Goal: Task Accomplishment & Management: Use online tool/utility

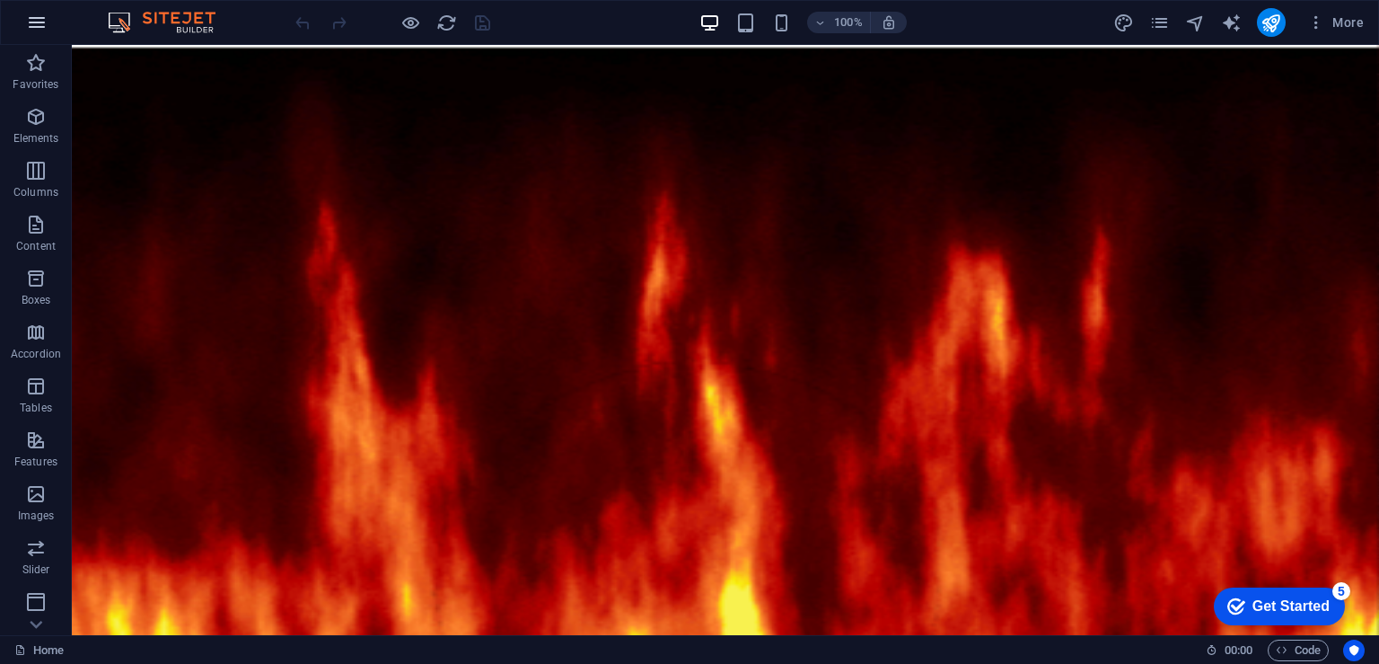
click at [42, 20] on icon "button" at bounding box center [37, 23] width 22 height 22
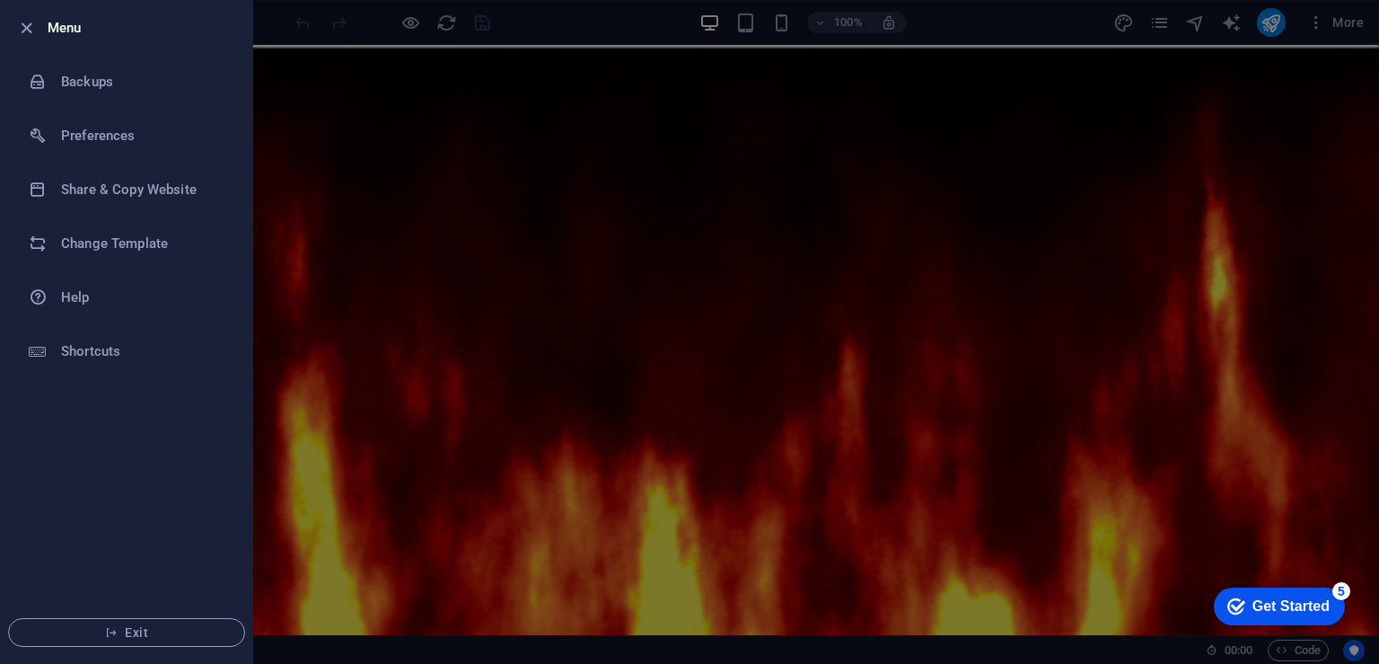
click at [330, 26] on div at bounding box center [689, 332] width 1379 height 664
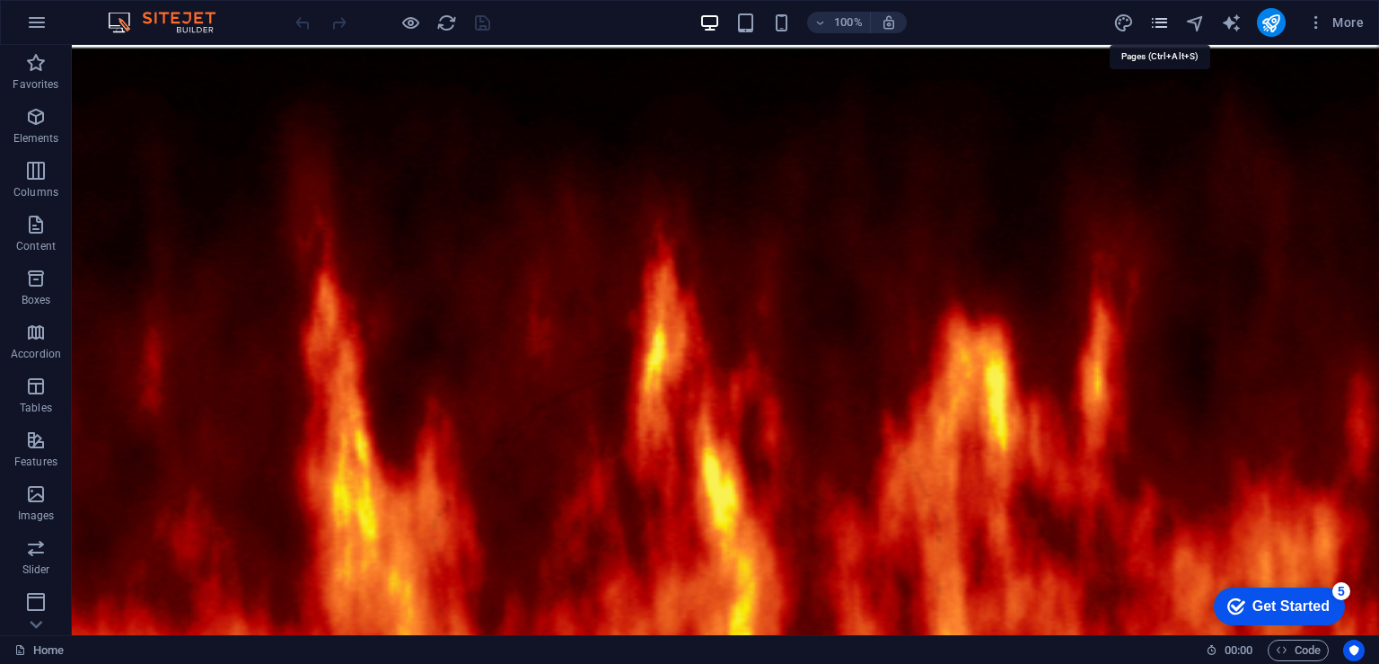
click at [1162, 19] on icon "pages" at bounding box center [1160, 23] width 21 height 21
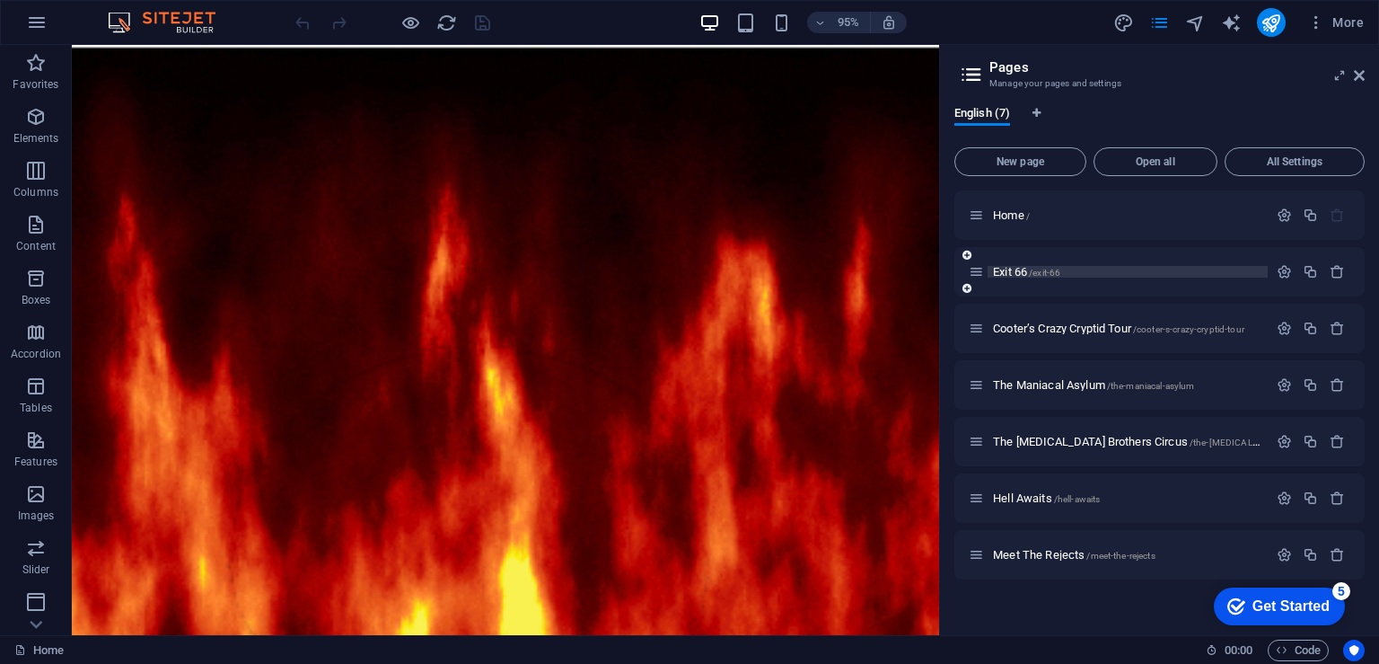
click at [1122, 268] on p "Exit 66 /exit-66" at bounding box center [1127, 272] width 269 height 12
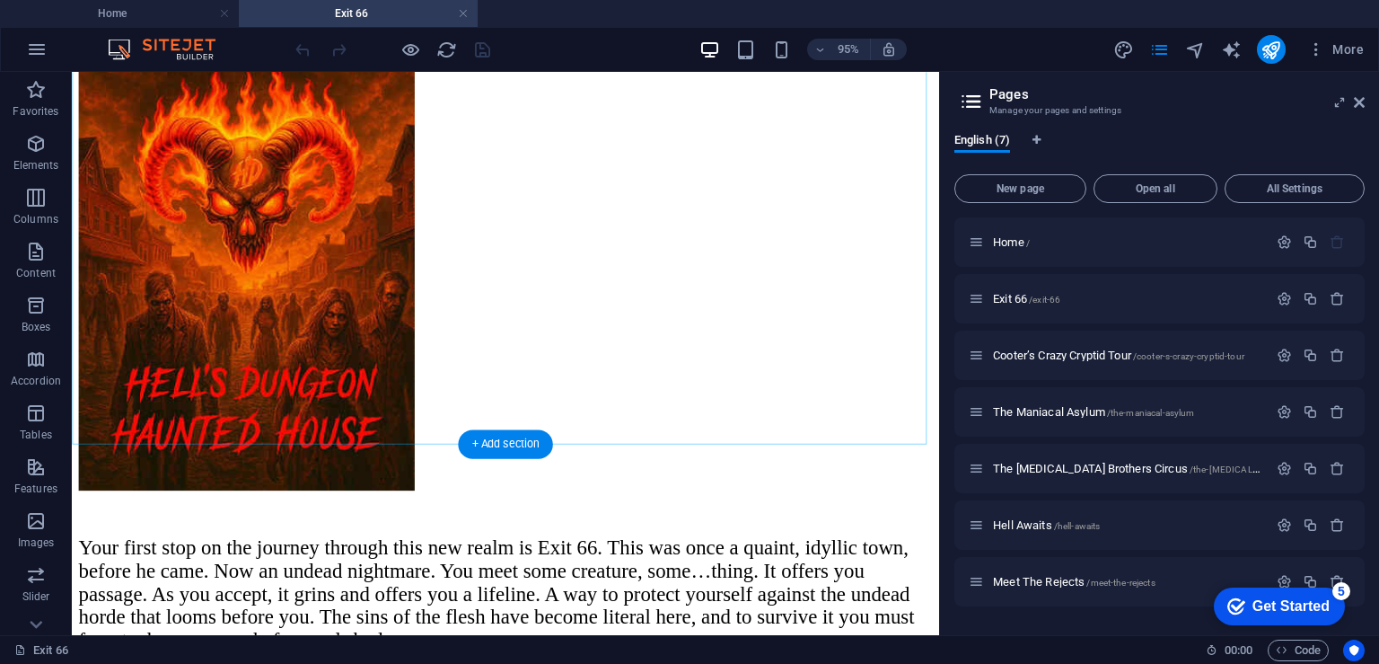
scroll to position [197, 0]
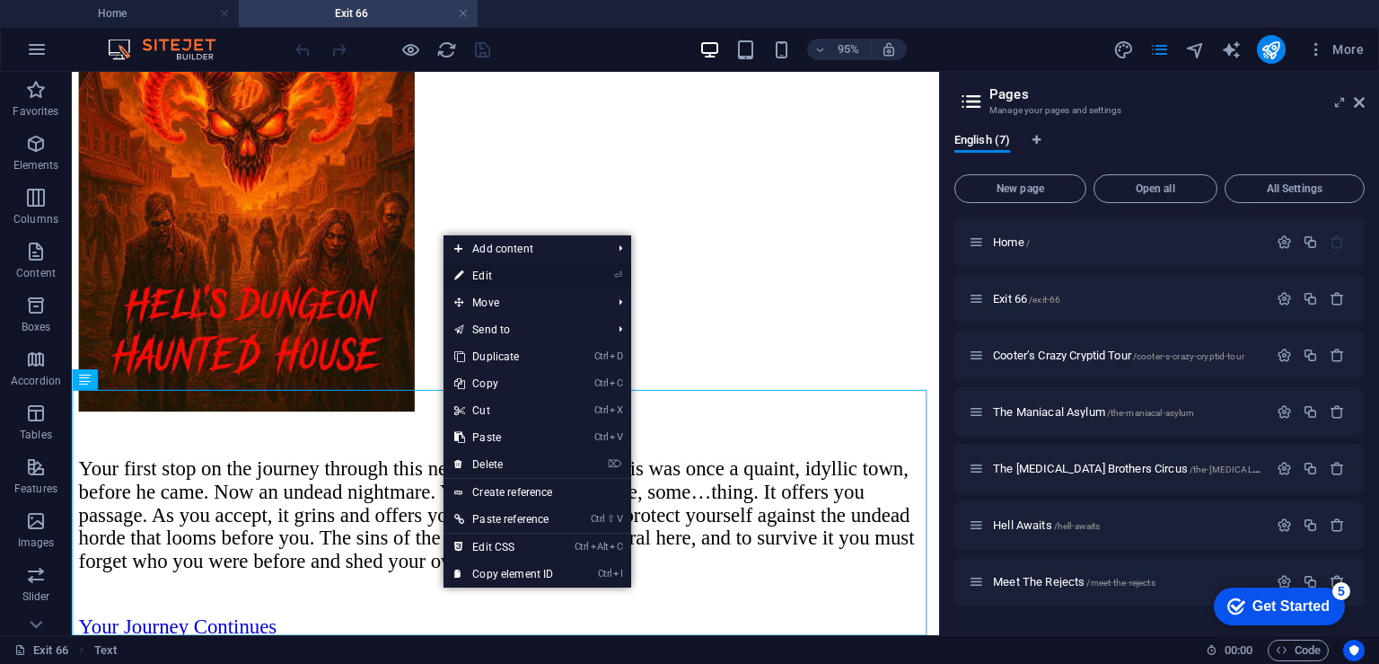
click at [522, 274] on link "⏎ Edit" at bounding box center [504, 275] width 120 height 27
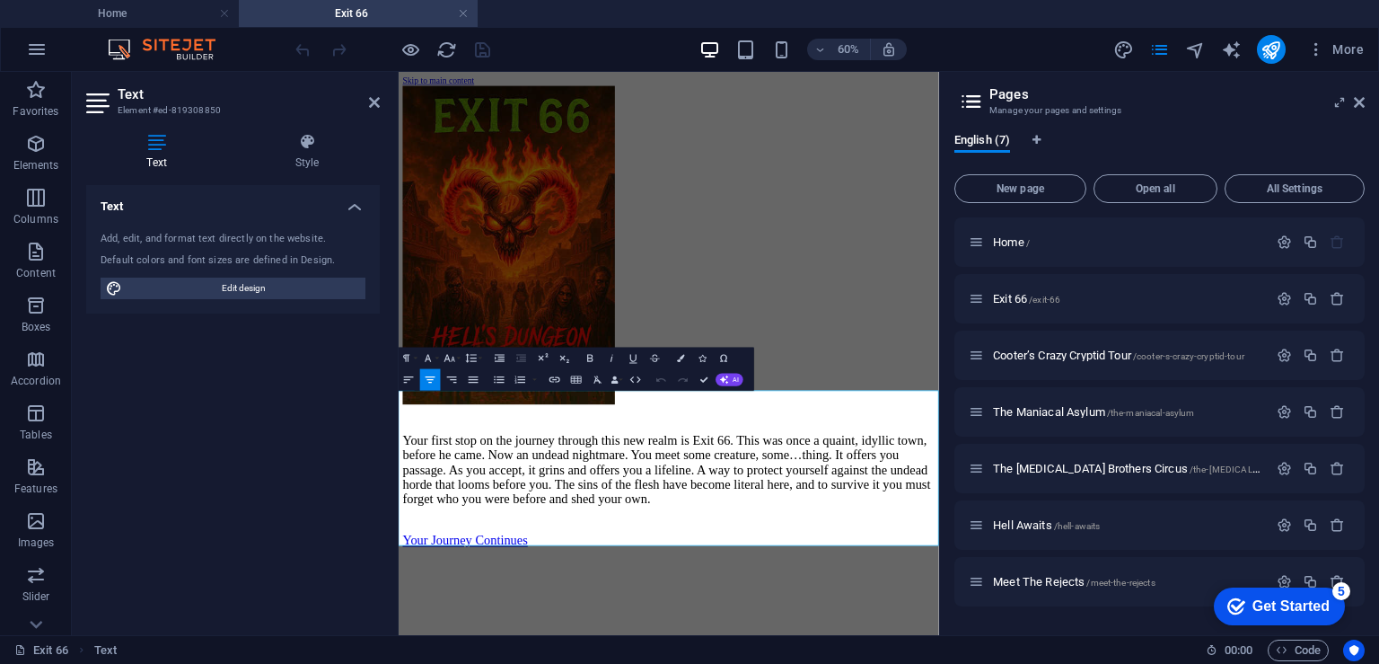
scroll to position [0, 0]
drag, startPoint x: 734, startPoint y: 831, endPoint x: 960, endPoint y: 838, distance: 226.4
click at [886, 663] on html "Skip to main content Your first stop on the journey through this new realm is E…" at bounding box center [849, 491] width 901 height 838
click at [1166, 48] on icon "pages" at bounding box center [1160, 50] width 21 height 21
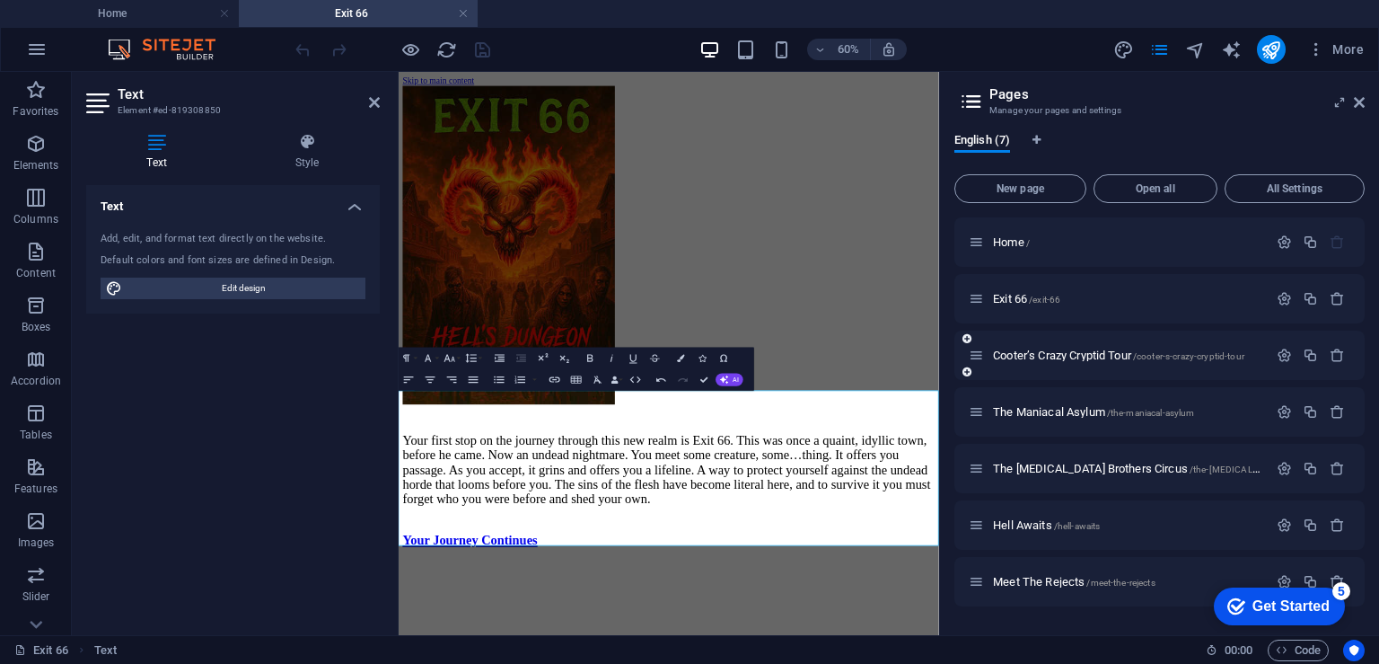
click at [1076, 348] on div "Cooter’s Crazy Cryptid Tour /cooter-s-crazy-cryptid-tour" at bounding box center [1118, 355] width 299 height 21
click at [1077, 357] on span "Cooter’s Crazy Cryptid Tour /cooter-s-crazy-cryptid-tour" at bounding box center [1118, 354] width 251 height 13
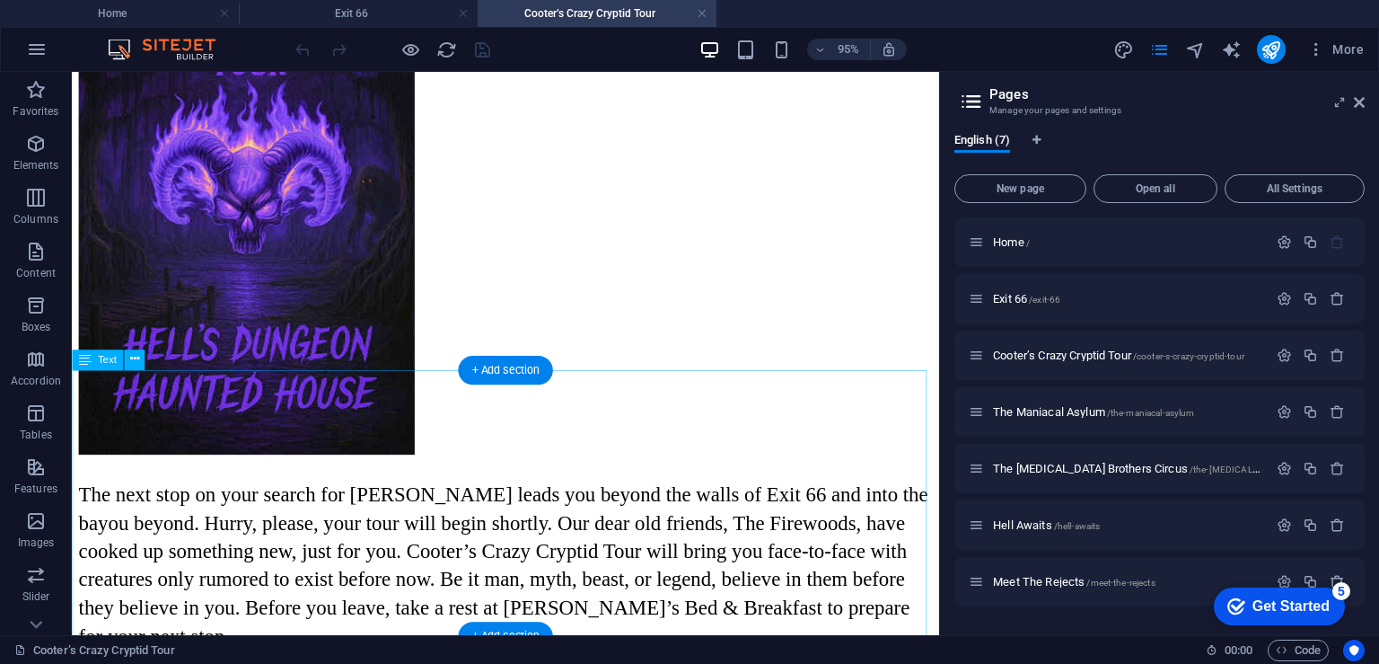
scroll to position [218, 0]
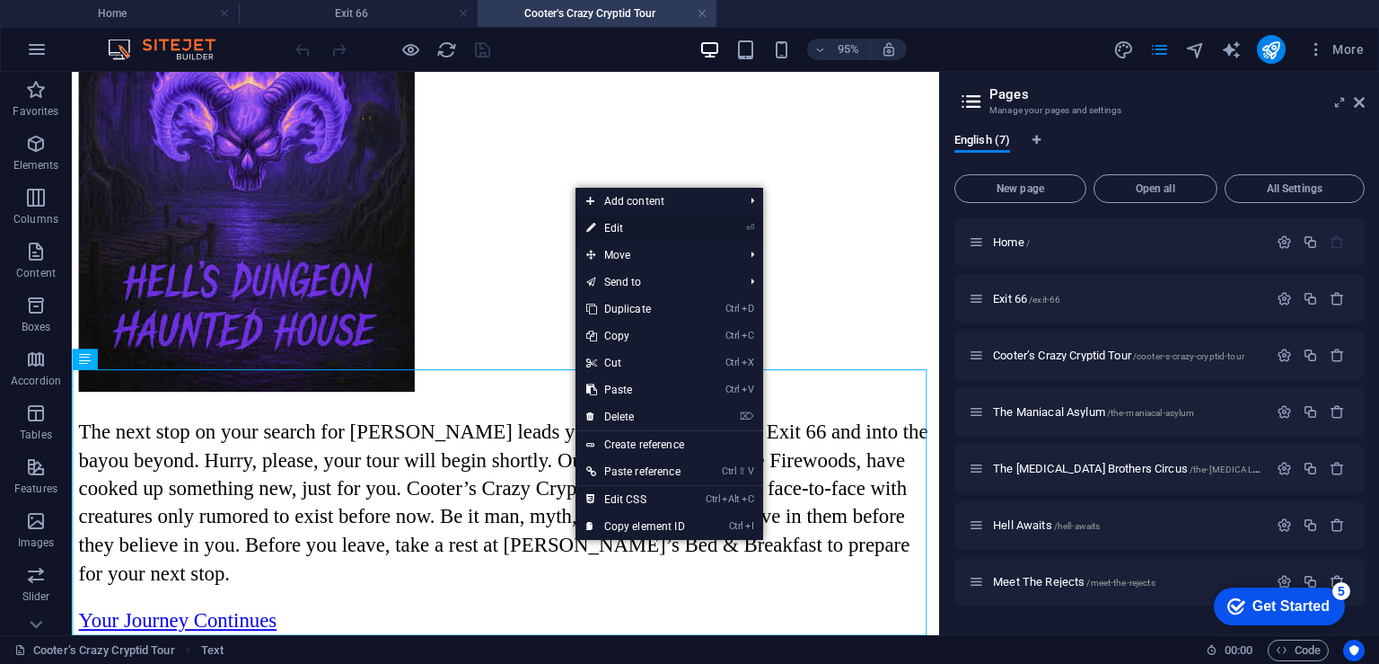
click at [625, 220] on link "⏎ Edit" at bounding box center [636, 228] width 120 height 27
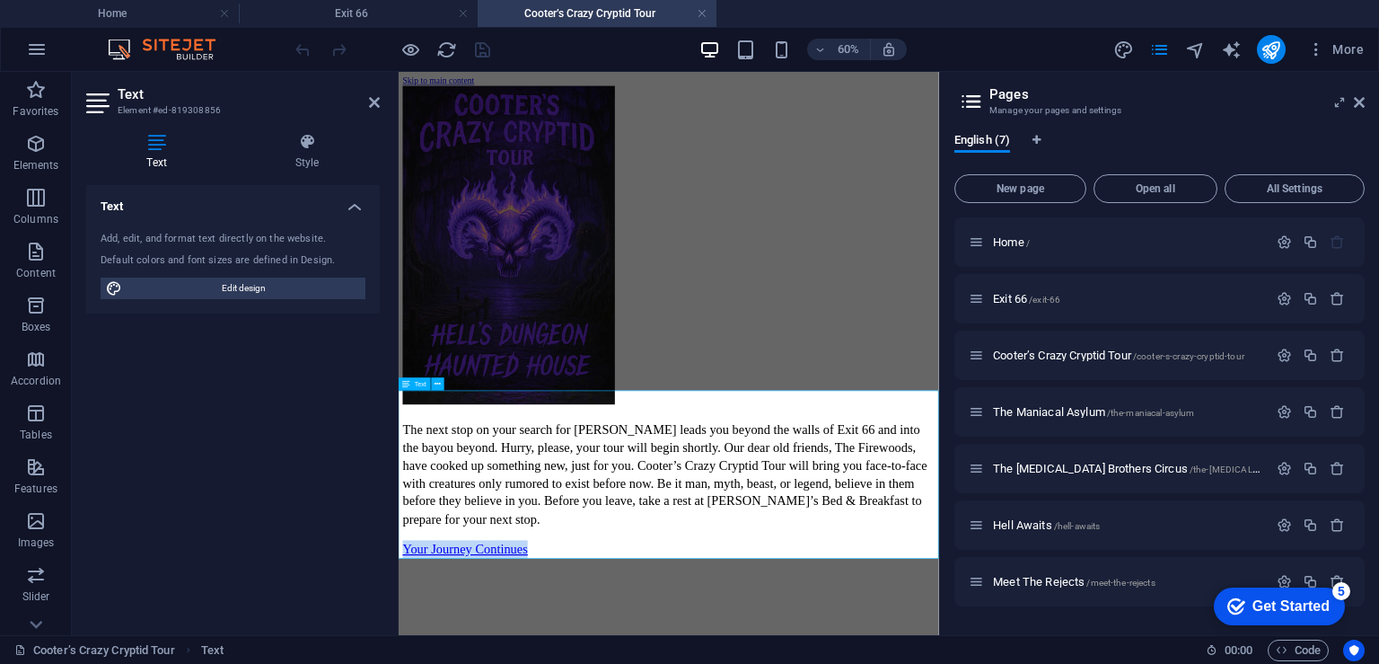
drag, startPoint x: 969, startPoint y: 852, endPoint x: 723, endPoint y: 851, distance: 246.1
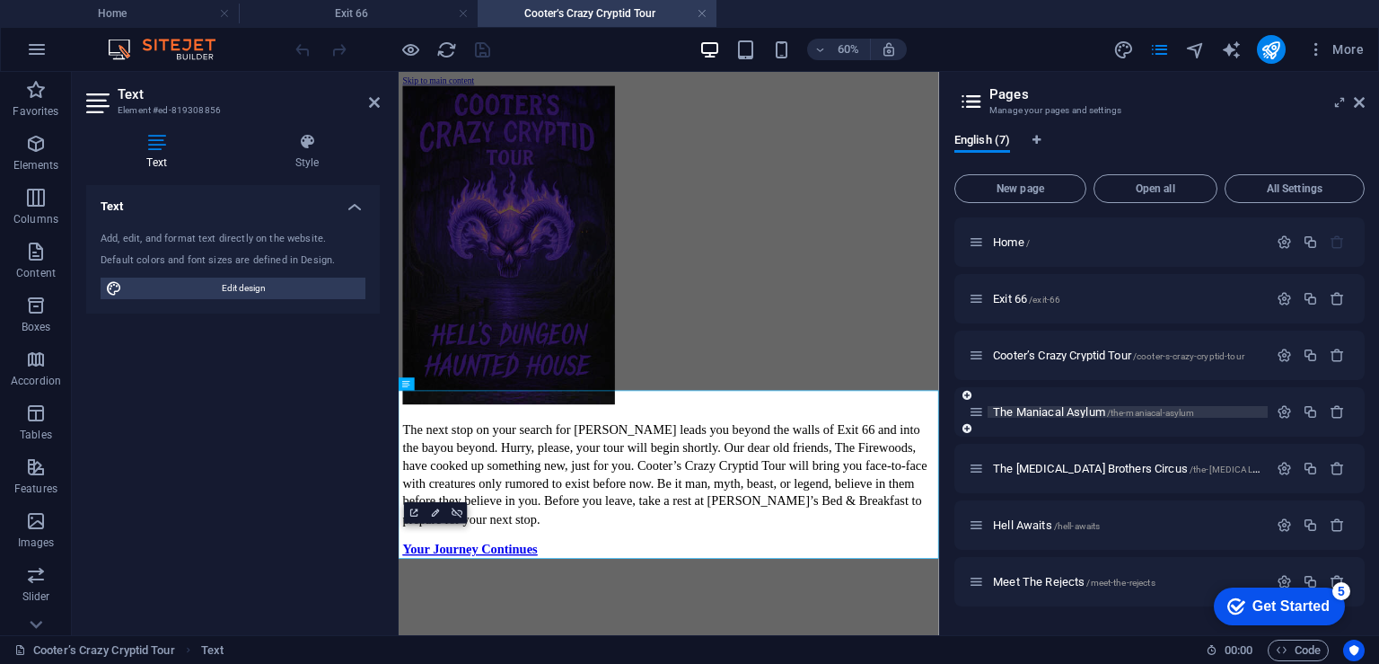
click at [1055, 405] on span "The Maniacal Asylum /the-maniacal-asylum" at bounding box center [1093, 411] width 201 height 13
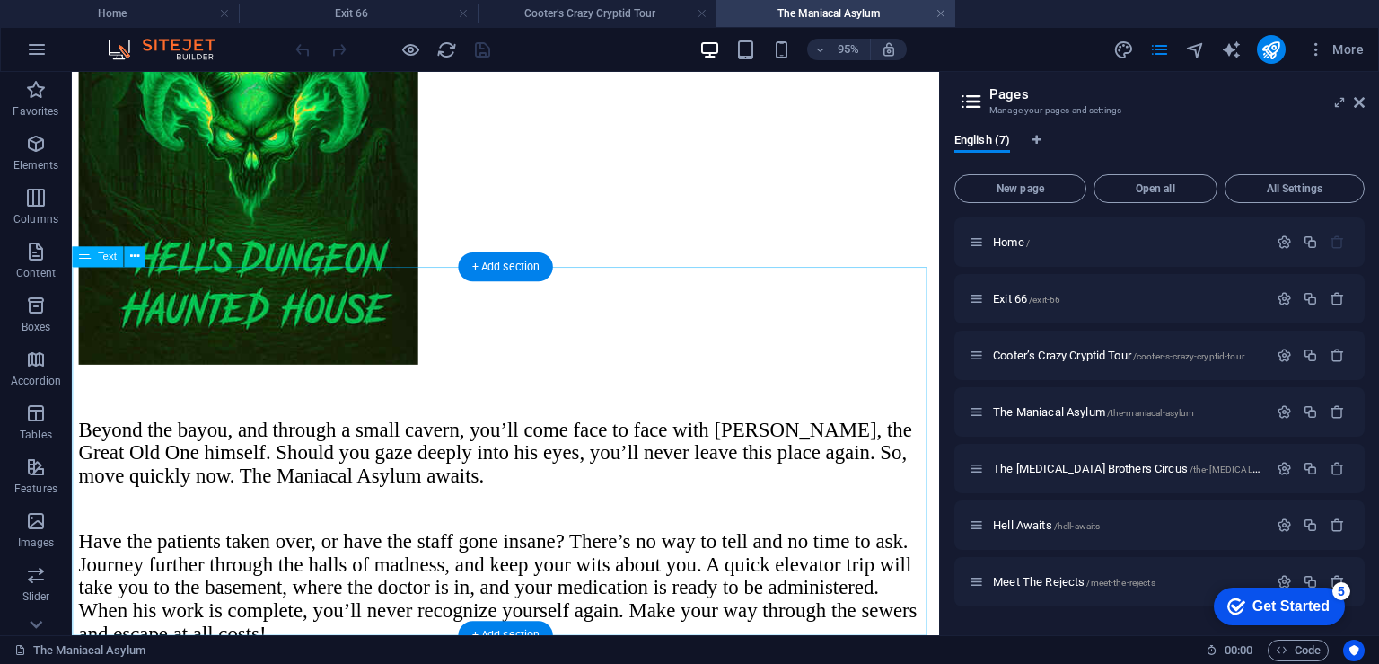
scroll to position [330, 0]
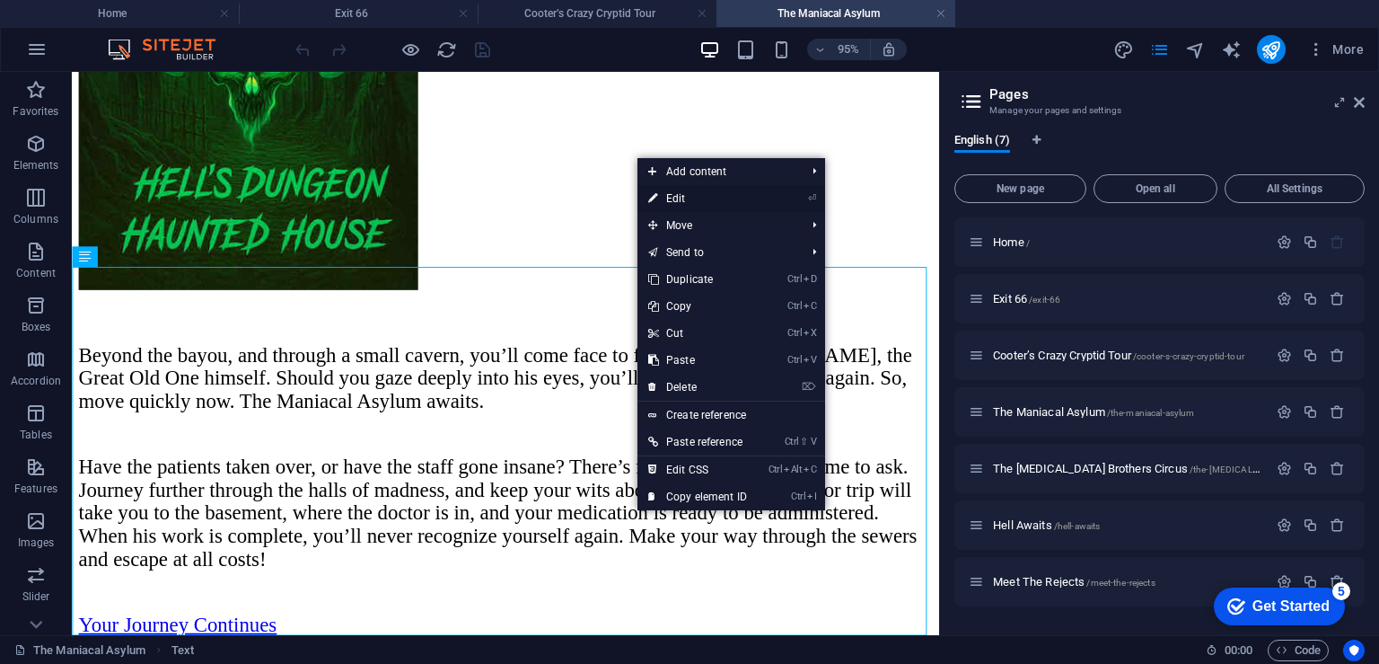
click at [683, 199] on link "⏎ Edit" at bounding box center [698, 198] width 120 height 27
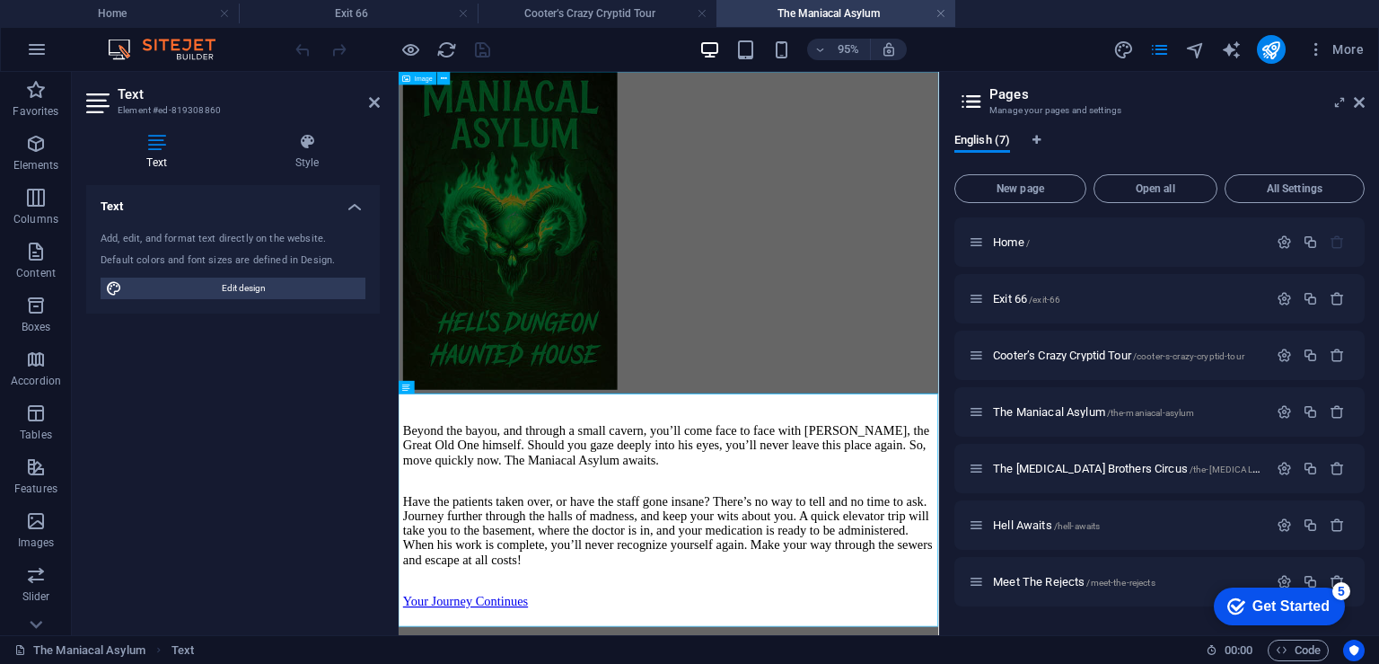
scroll to position [0, 0]
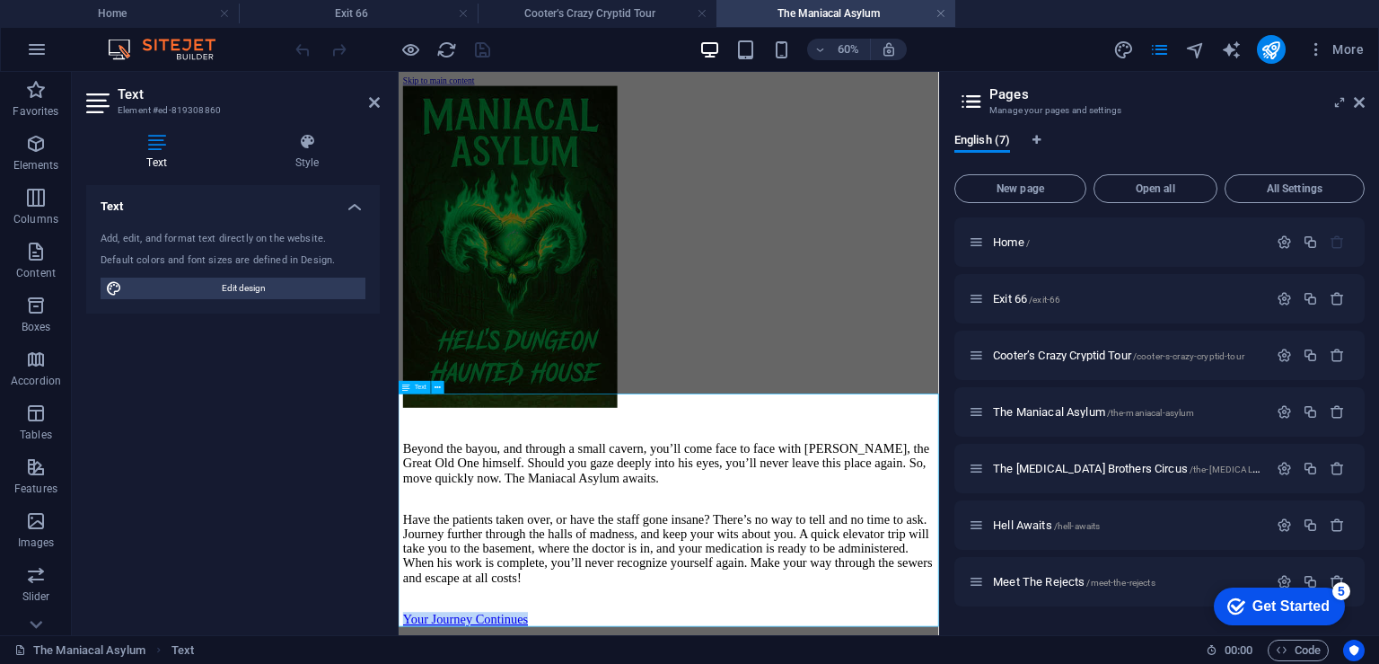
drag, startPoint x: 964, startPoint y: 956, endPoint x: 735, endPoint y: 960, distance: 229.1
click at [1087, 471] on span "The Jugular Brothers Circus /the-jugular-brothers-circus" at bounding box center [1170, 468] width 355 height 13
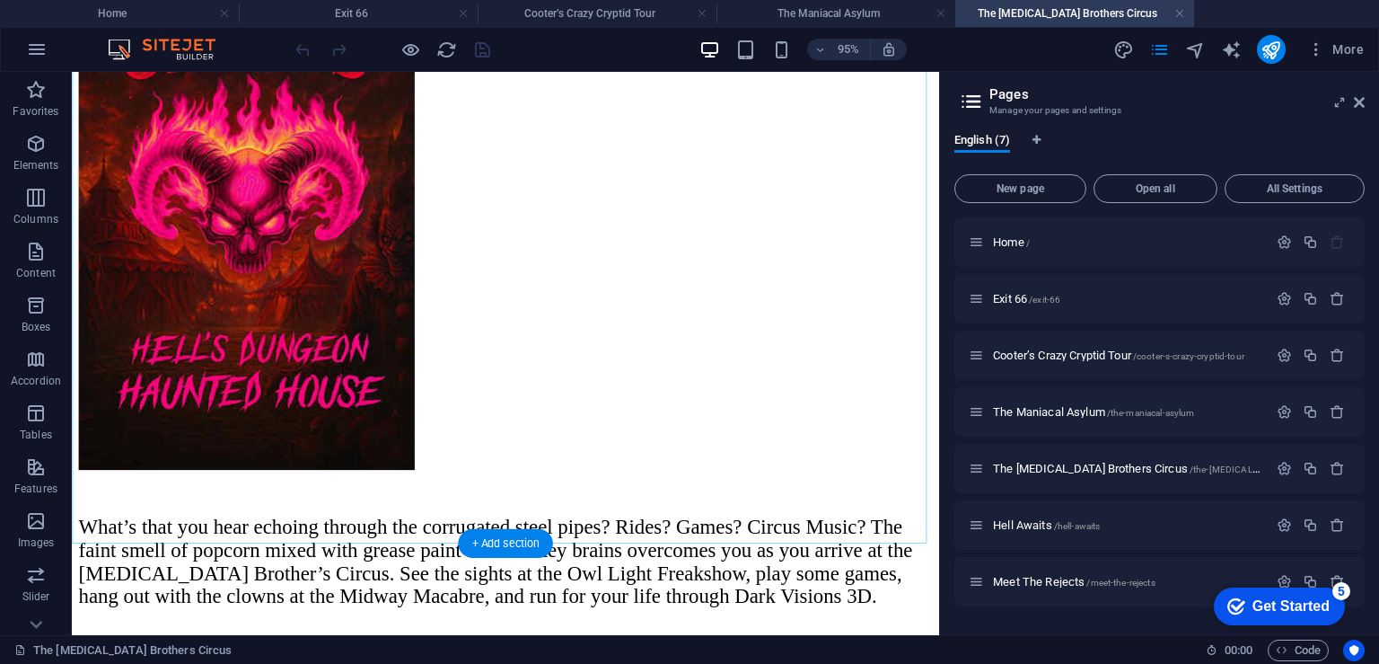
scroll to position [197, 0]
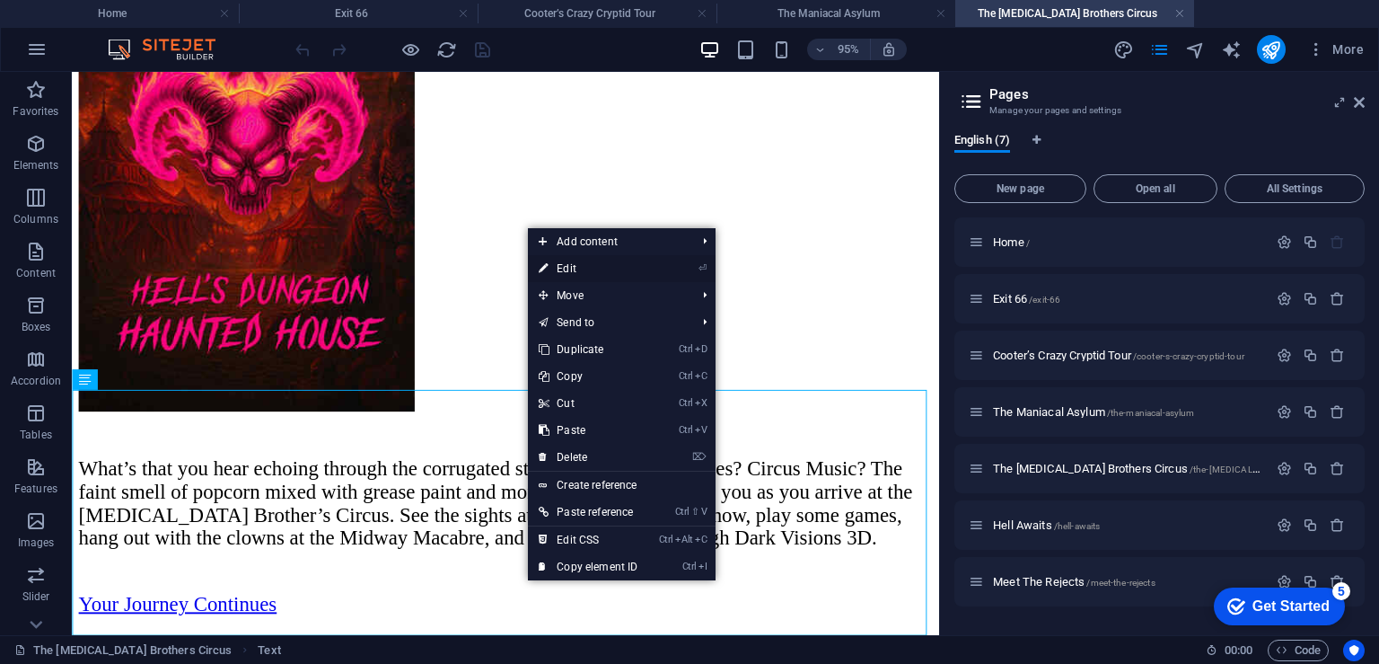
click at [612, 270] on link "⏎ Edit" at bounding box center [588, 268] width 120 height 27
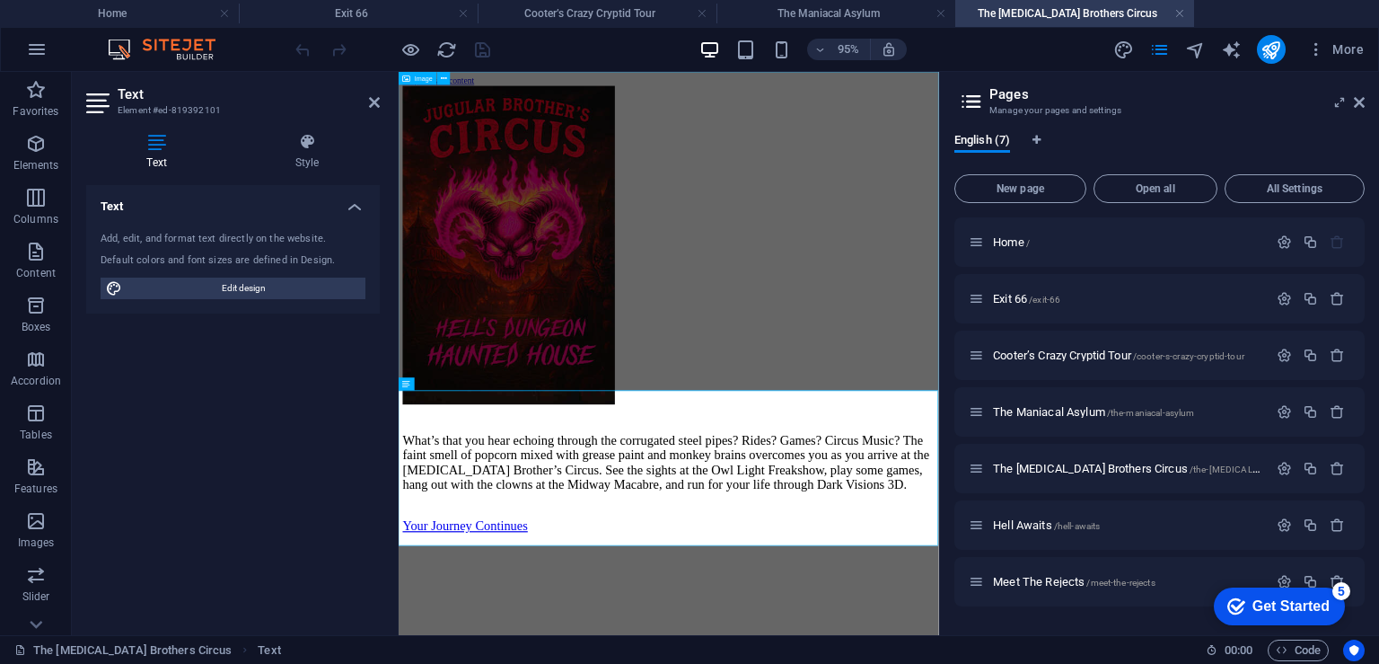
scroll to position [0, 0]
drag, startPoint x: 946, startPoint y: 774, endPoint x: 796, endPoint y: 776, distance: 150.0
drag, startPoint x: 978, startPoint y: 824, endPoint x: 712, endPoint y: 837, distance: 266.1
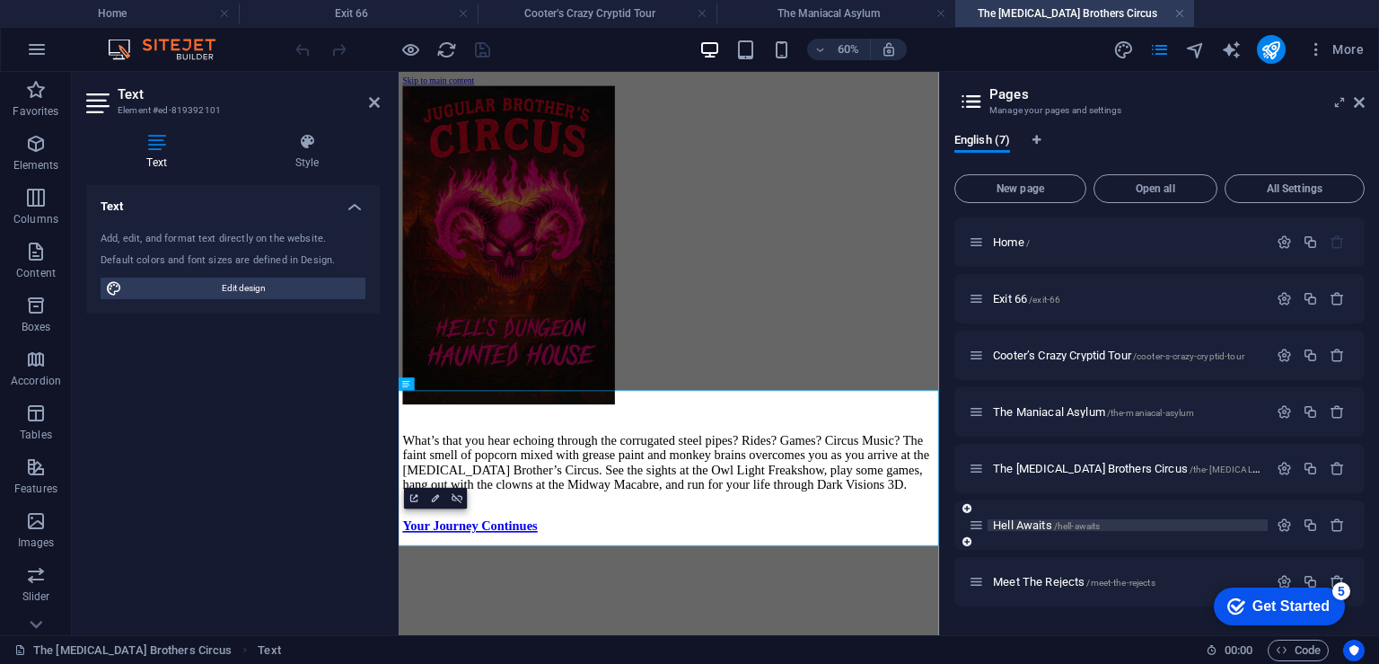
click at [1034, 527] on span "Hell Awaits /hell-awaits" at bounding box center [1046, 524] width 107 height 13
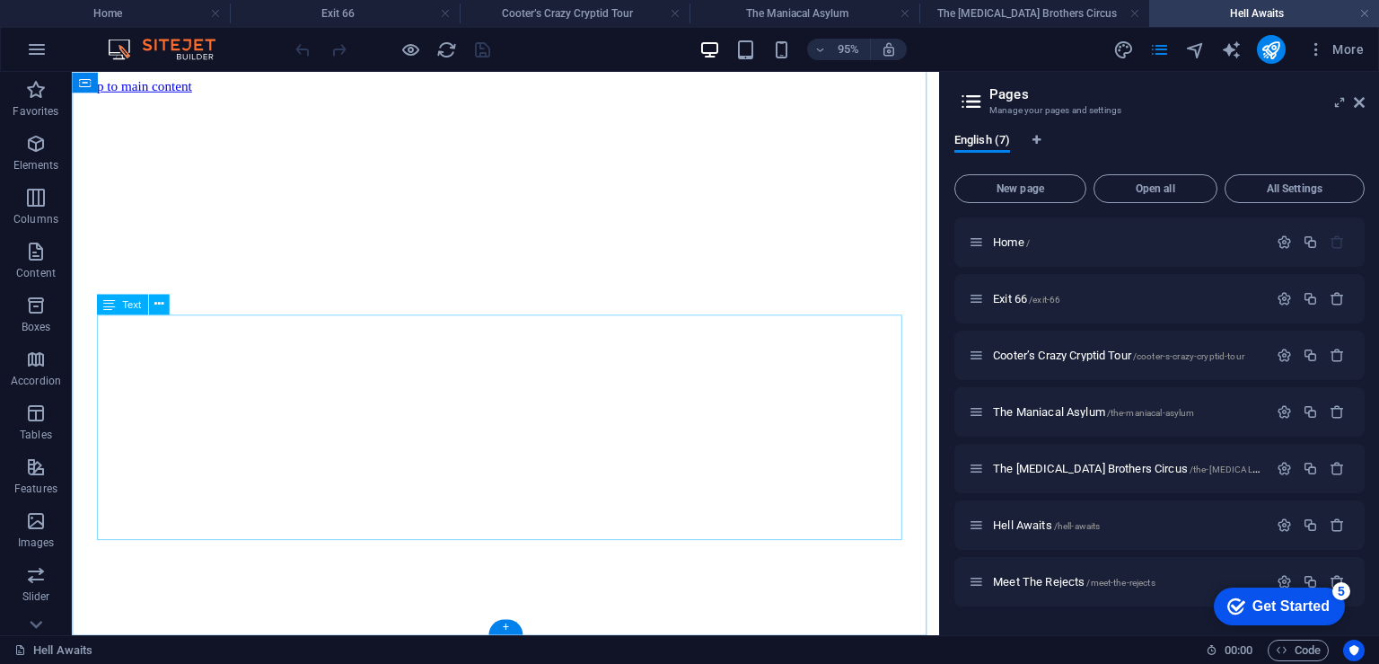
scroll to position [322, 0]
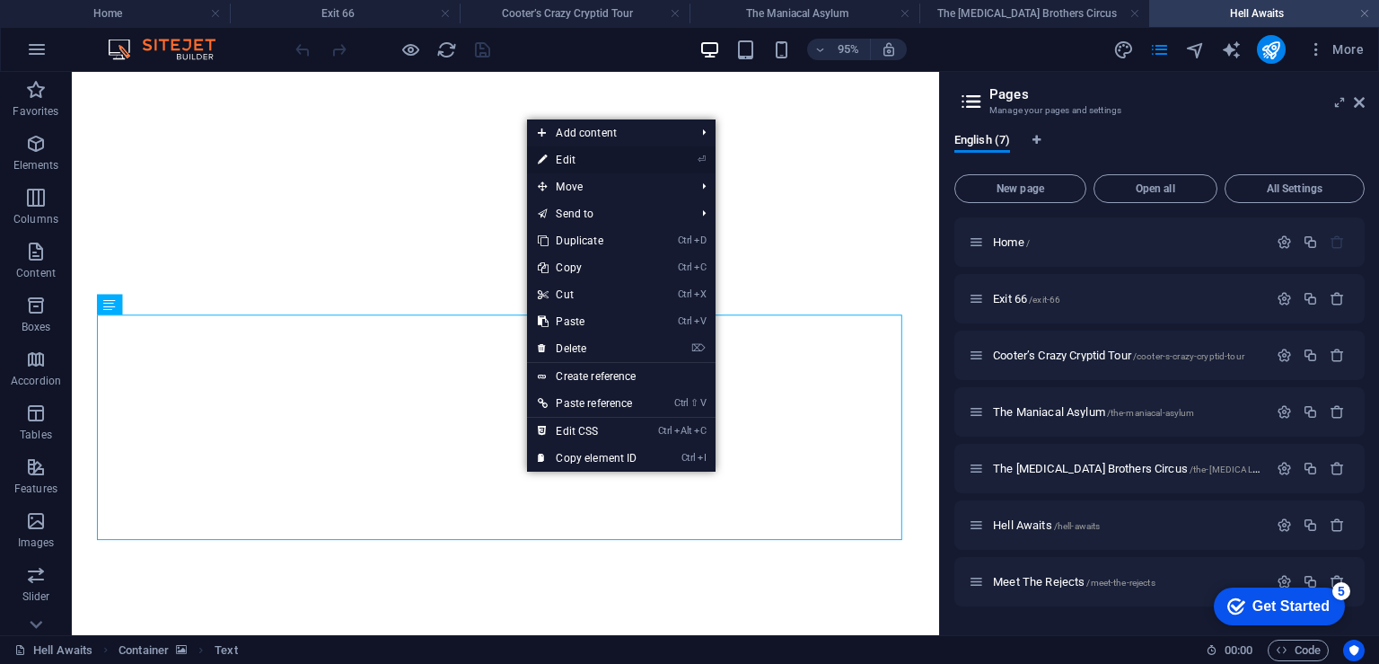
click at [581, 162] on link "⏎ Edit" at bounding box center [587, 159] width 120 height 27
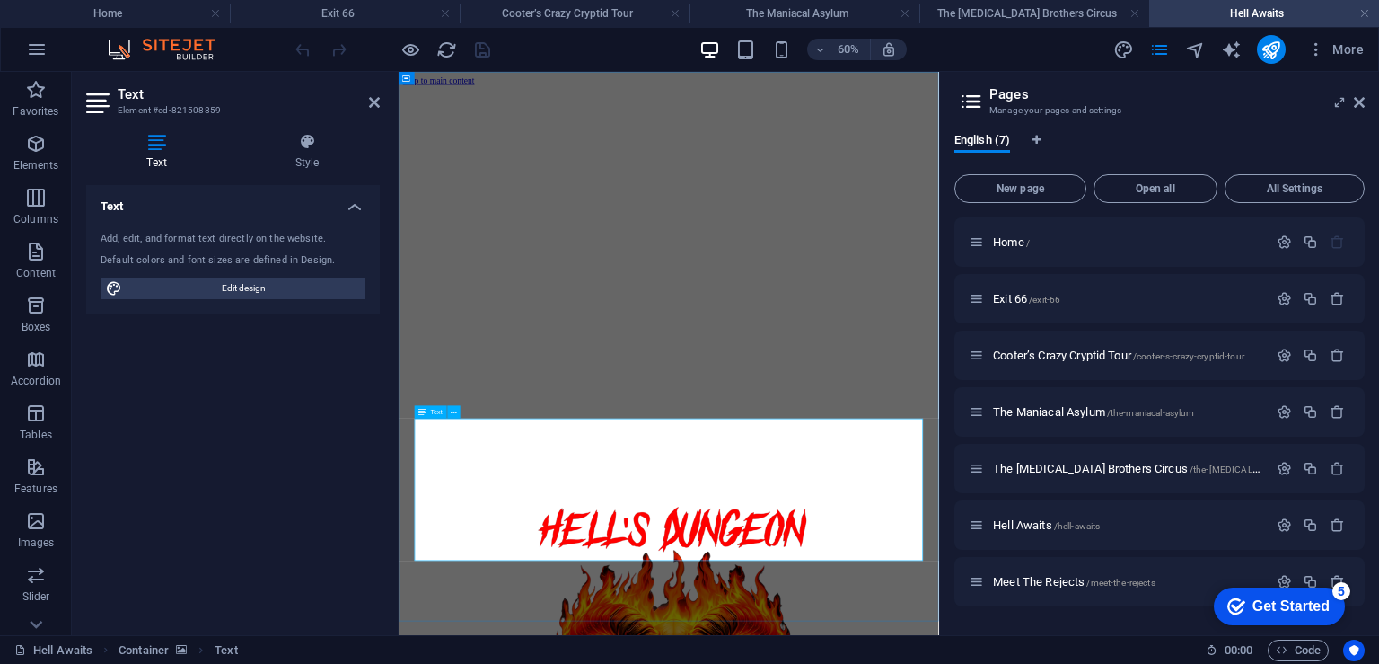
drag, startPoint x: 850, startPoint y: 819, endPoint x: 965, endPoint y: 820, distance: 115.0
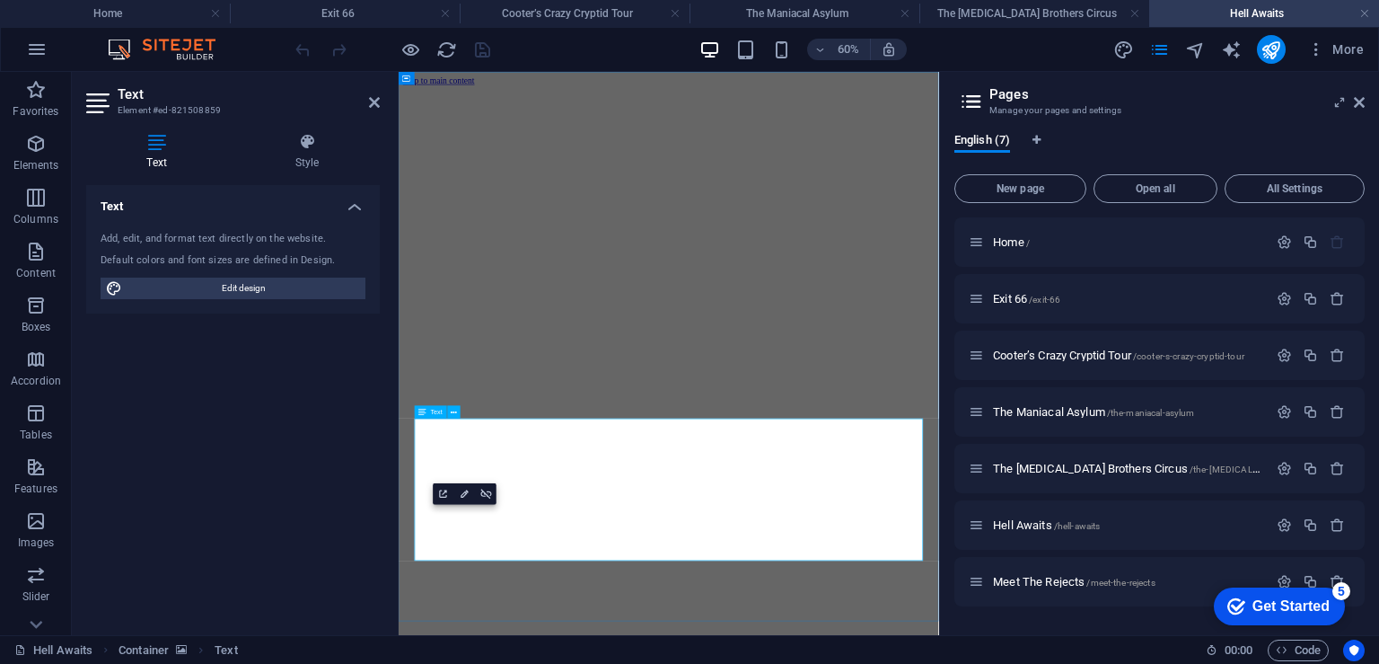
drag, startPoint x: 969, startPoint y: 875, endPoint x: 731, endPoint y: 880, distance: 238.1
click at [1069, 95] on figure at bounding box center [849, 95] width 886 height 0
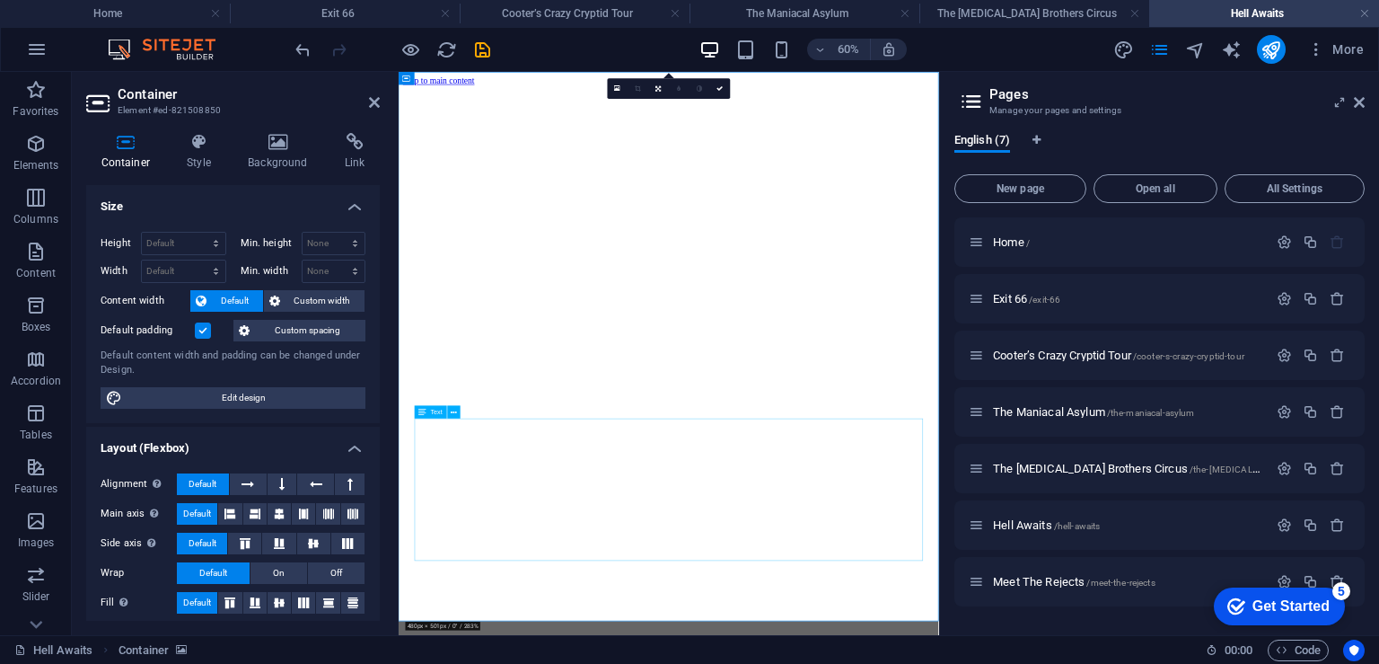
drag, startPoint x: 1032, startPoint y: 852, endPoint x: 1141, endPoint y: 568, distance: 305.1
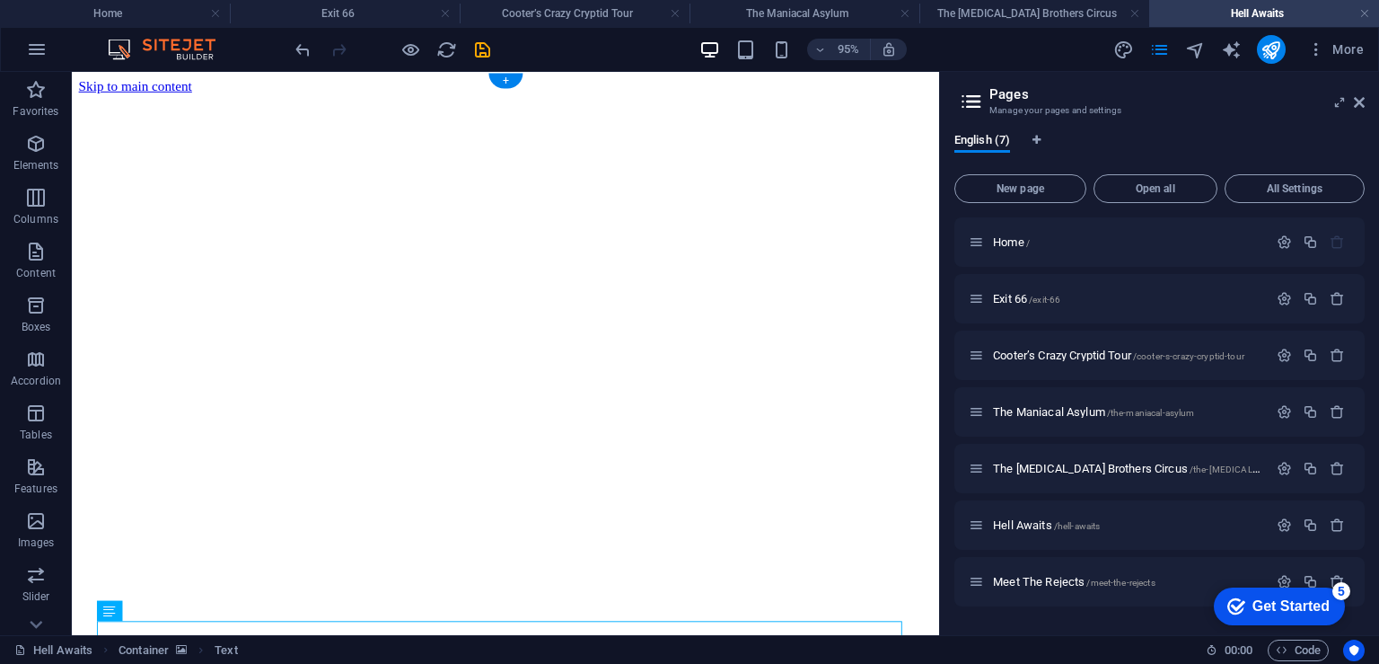
scroll to position [322, 0]
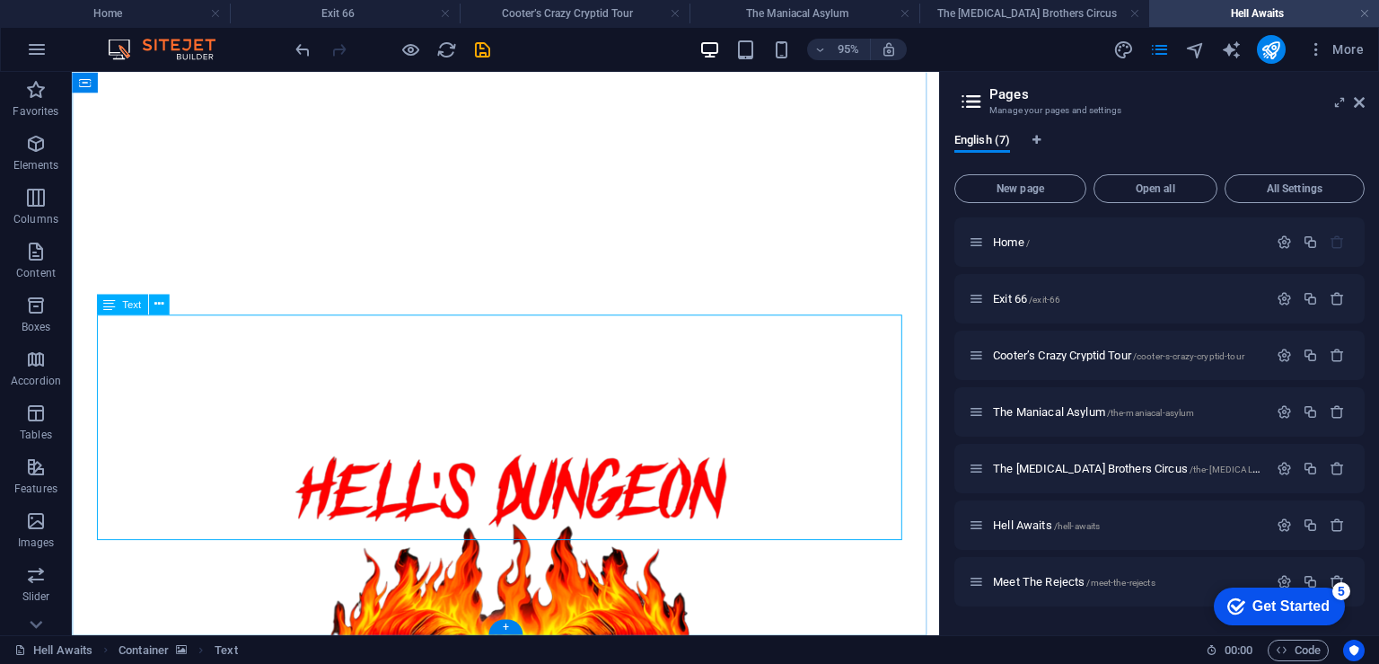
scroll to position [0, 0]
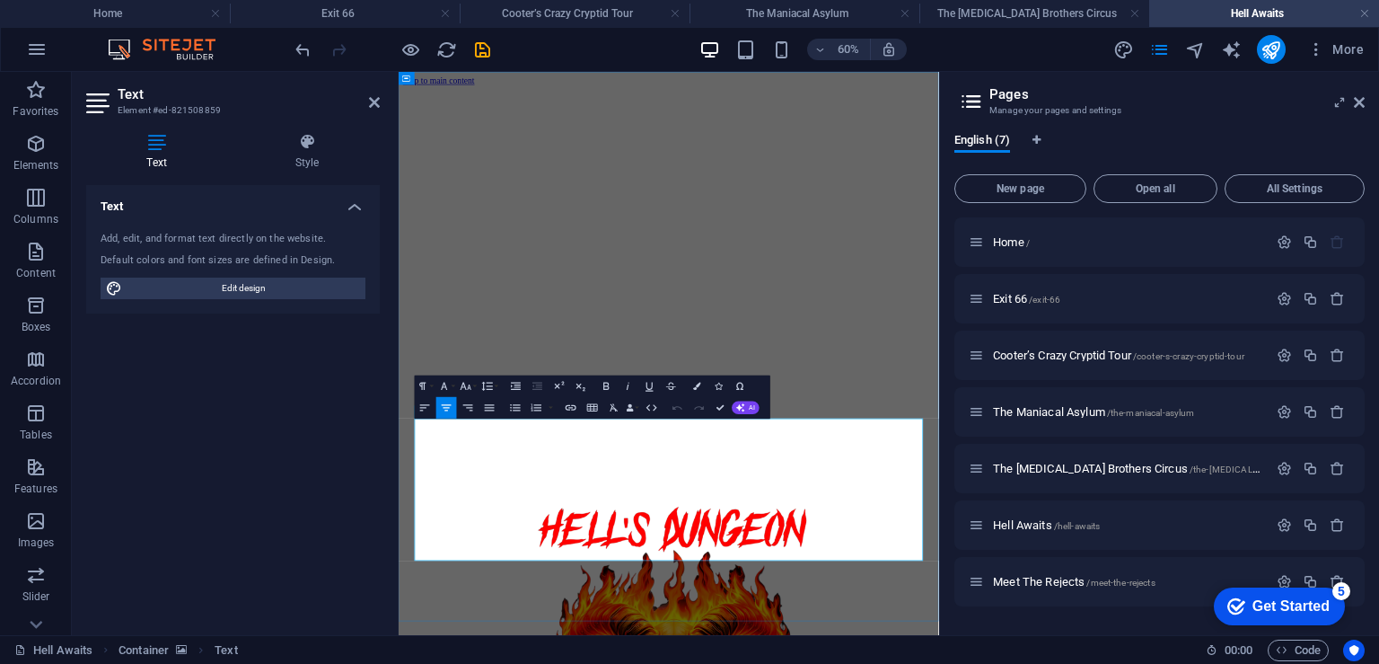
drag, startPoint x: 1000, startPoint y: 877, endPoint x: 700, endPoint y: 875, distance: 300.9
click at [699, 386] on icon "button" at bounding box center [696, 386] width 7 height 7
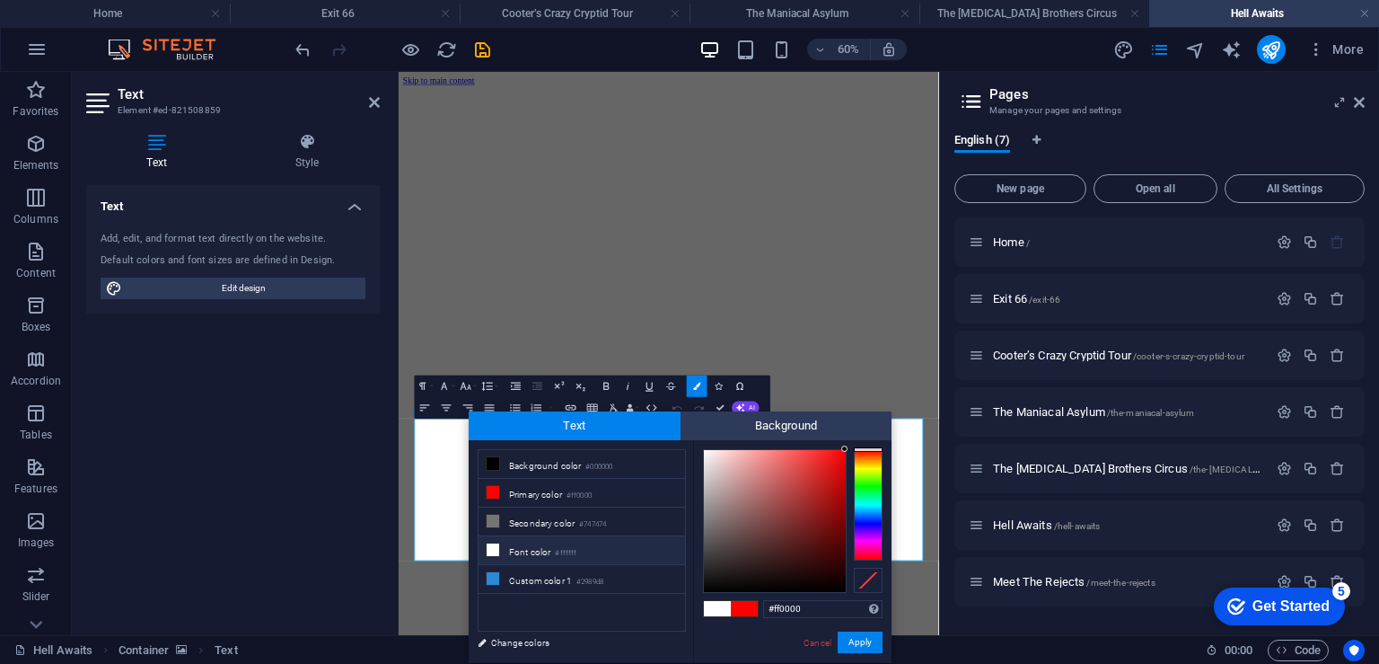
drag, startPoint x: 718, startPoint y: 609, endPoint x: 614, endPoint y: 551, distance: 118.6
click at [614, 551] on div "less Background color #000000 Primary color #ff0000 Secondary color #747474 Fon…" at bounding box center [680, 551] width 423 height 223
click at [773, 425] on span "Background" at bounding box center [787, 425] width 212 height 29
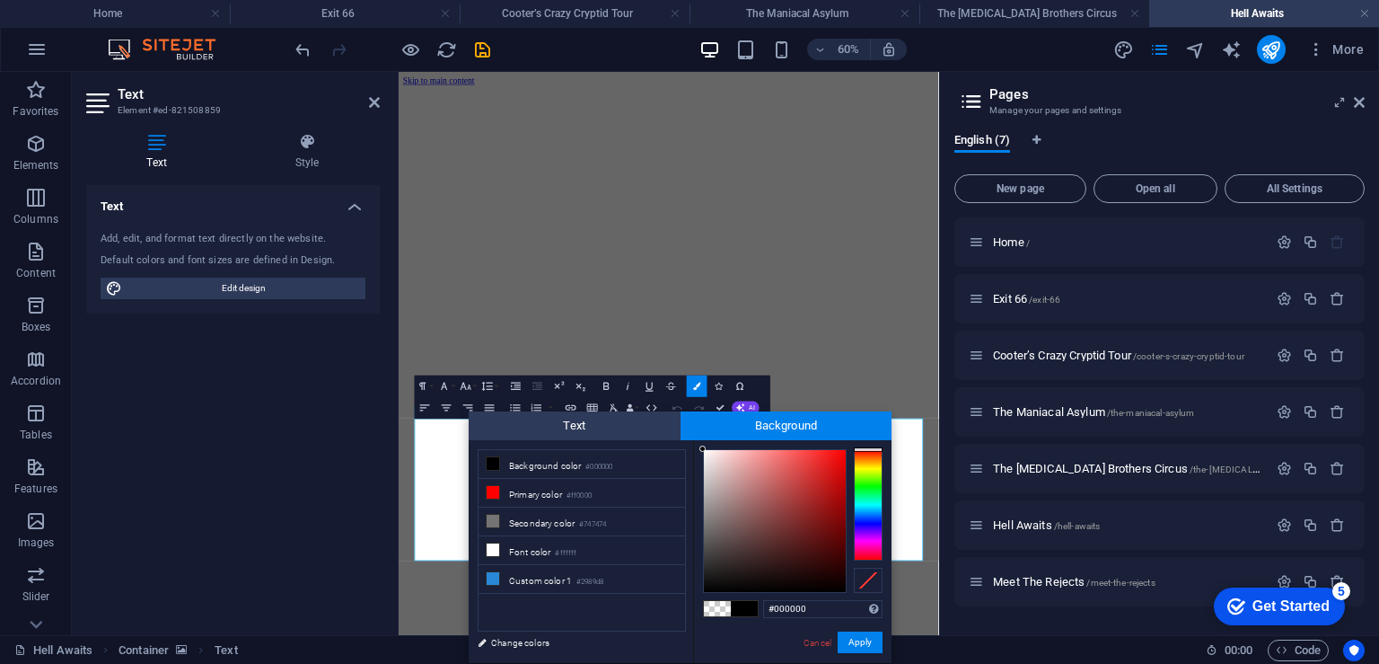
click at [718, 606] on span at bounding box center [717, 608] width 27 height 15
click at [857, 642] on button "Apply" at bounding box center [860, 642] width 45 height 22
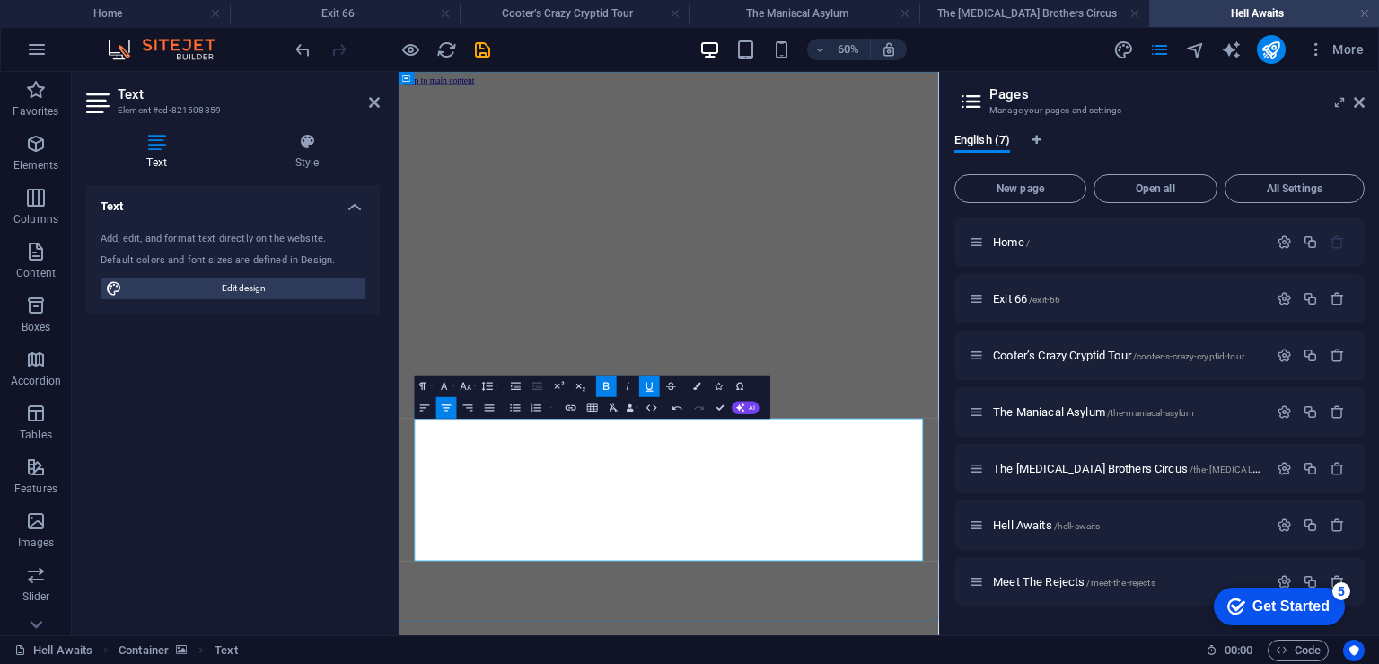
drag, startPoint x: 990, startPoint y: 877, endPoint x: 710, endPoint y: 873, distance: 279.3
click at [690, 389] on button "Colors" at bounding box center [697, 386] width 21 height 22
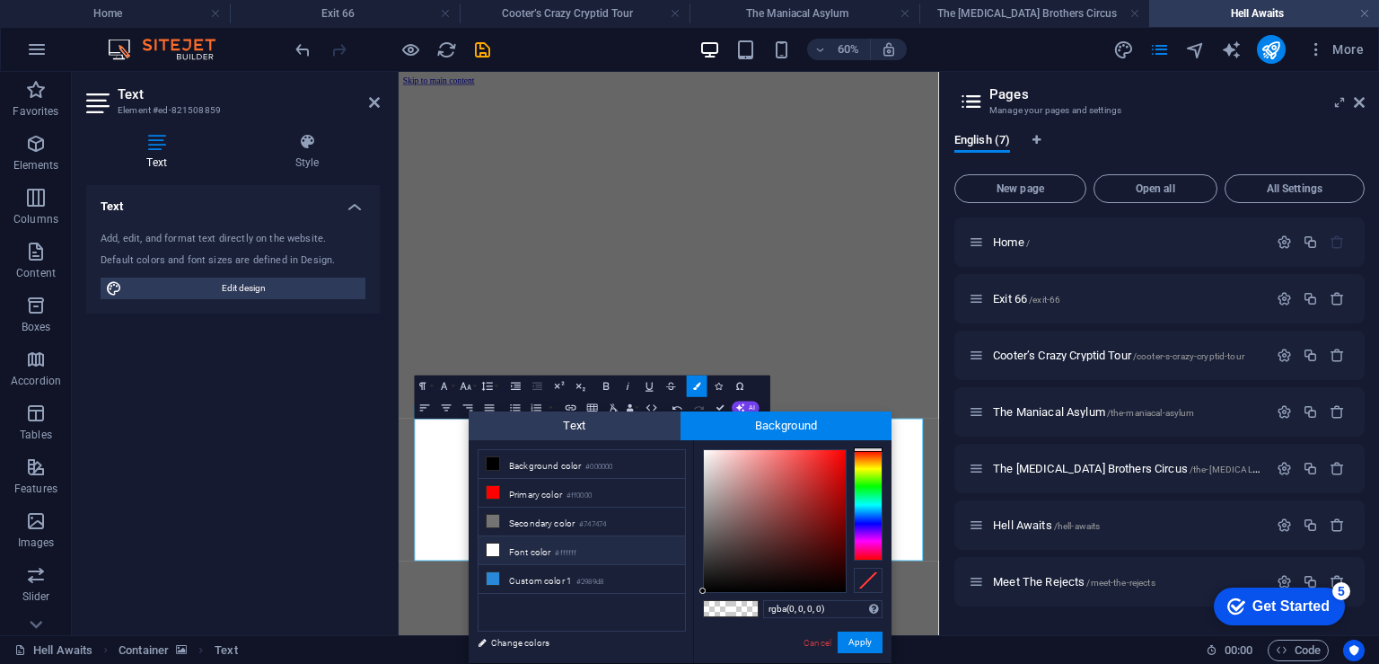
click at [493, 547] on icon at bounding box center [493, 549] width 13 height 13
click at [747, 611] on span at bounding box center [744, 608] width 27 height 15
click at [552, 551] on li "Font color #ffffff" at bounding box center [582, 550] width 207 height 29
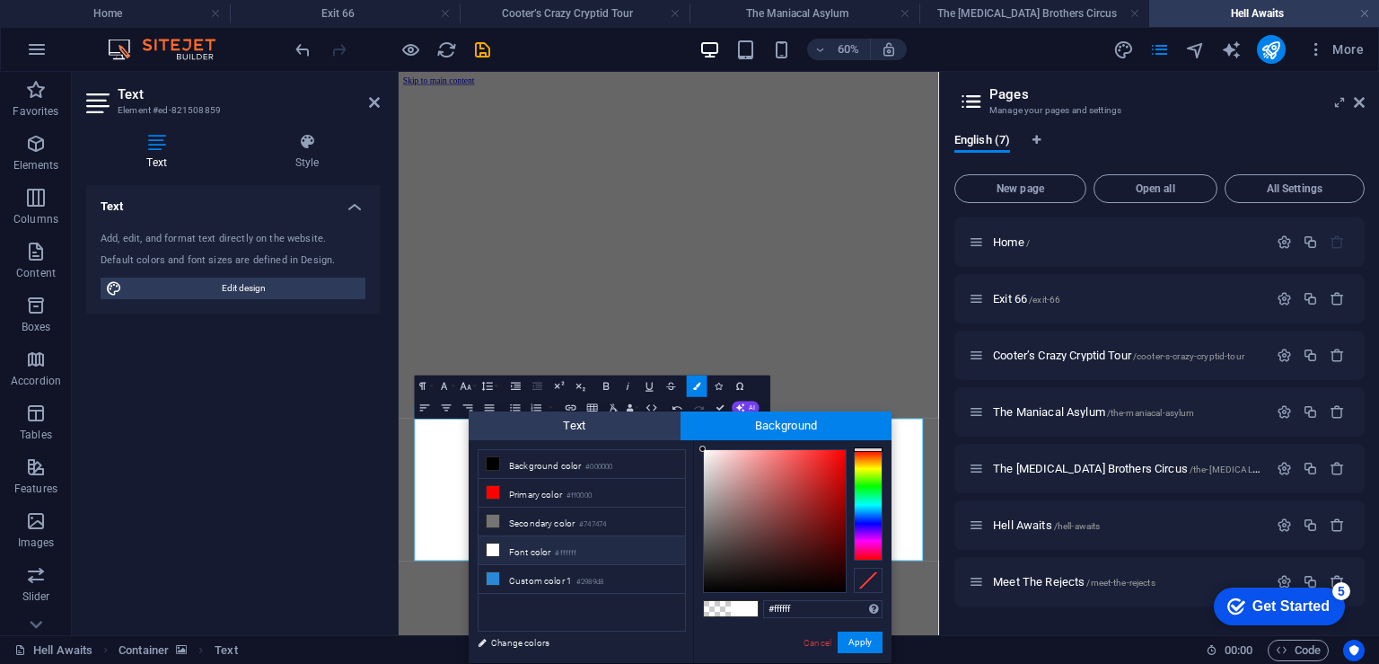
click at [715, 606] on span at bounding box center [717, 608] width 27 height 15
type input "rgba(0, 0, 0, 0)"
click at [850, 638] on button "Apply" at bounding box center [860, 642] width 45 height 22
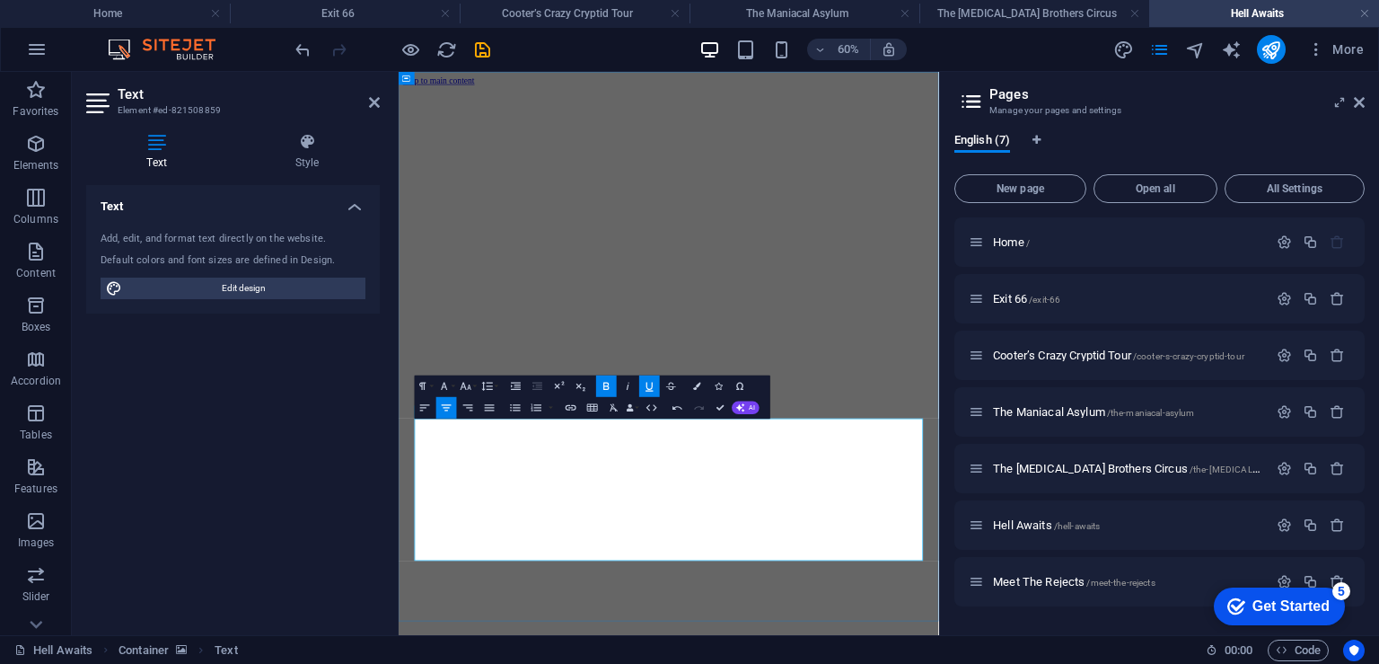
drag, startPoint x: 1001, startPoint y: 871, endPoint x: 710, endPoint y: 873, distance: 291.0
click at [693, 383] on icon "button" at bounding box center [696, 386] width 7 height 7
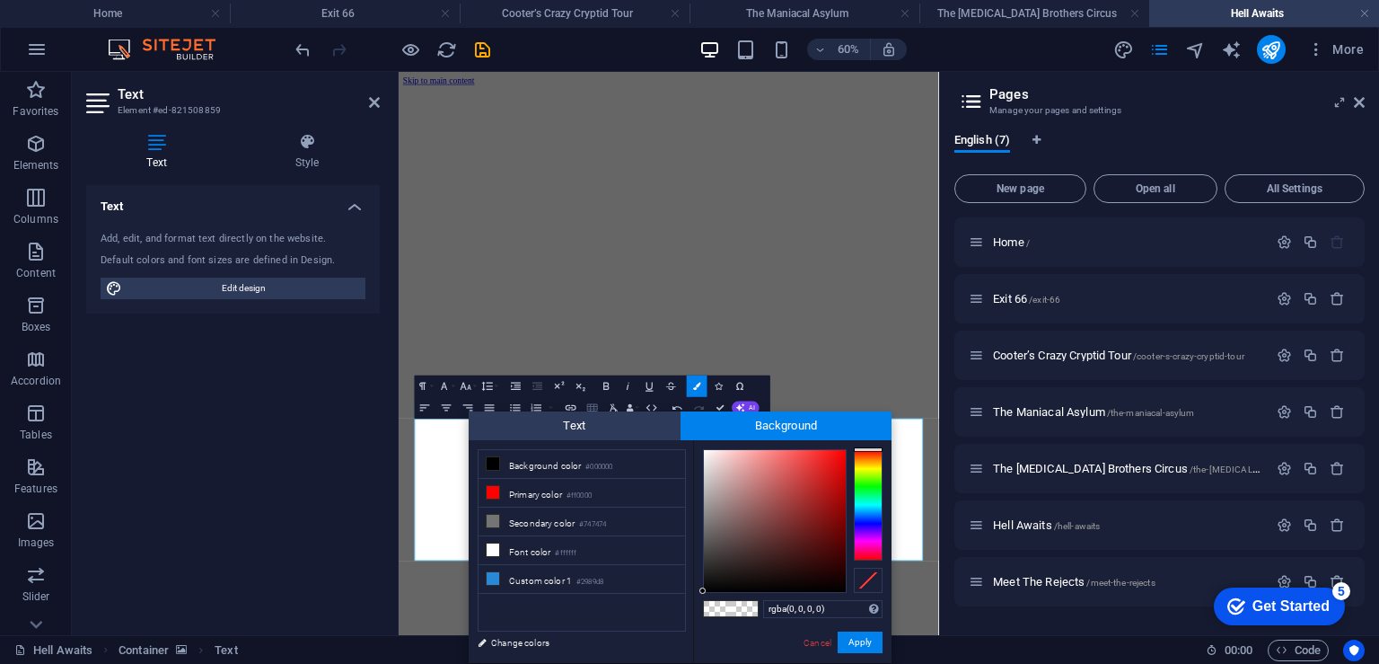
click at [598, 407] on icon "button" at bounding box center [592, 407] width 13 height 13
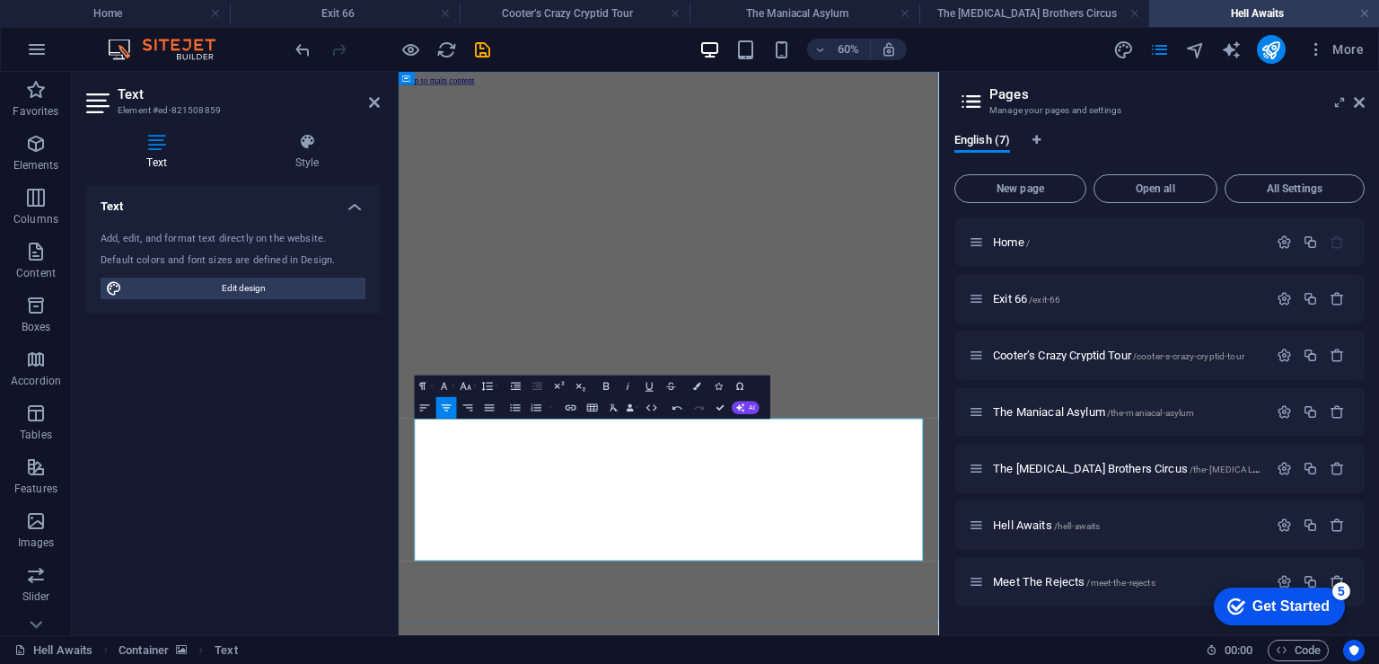
drag, startPoint x: 994, startPoint y: 868, endPoint x: 712, endPoint y: 881, distance: 282.3
click at [694, 383] on icon "button" at bounding box center [696, 386] width 7 height 7
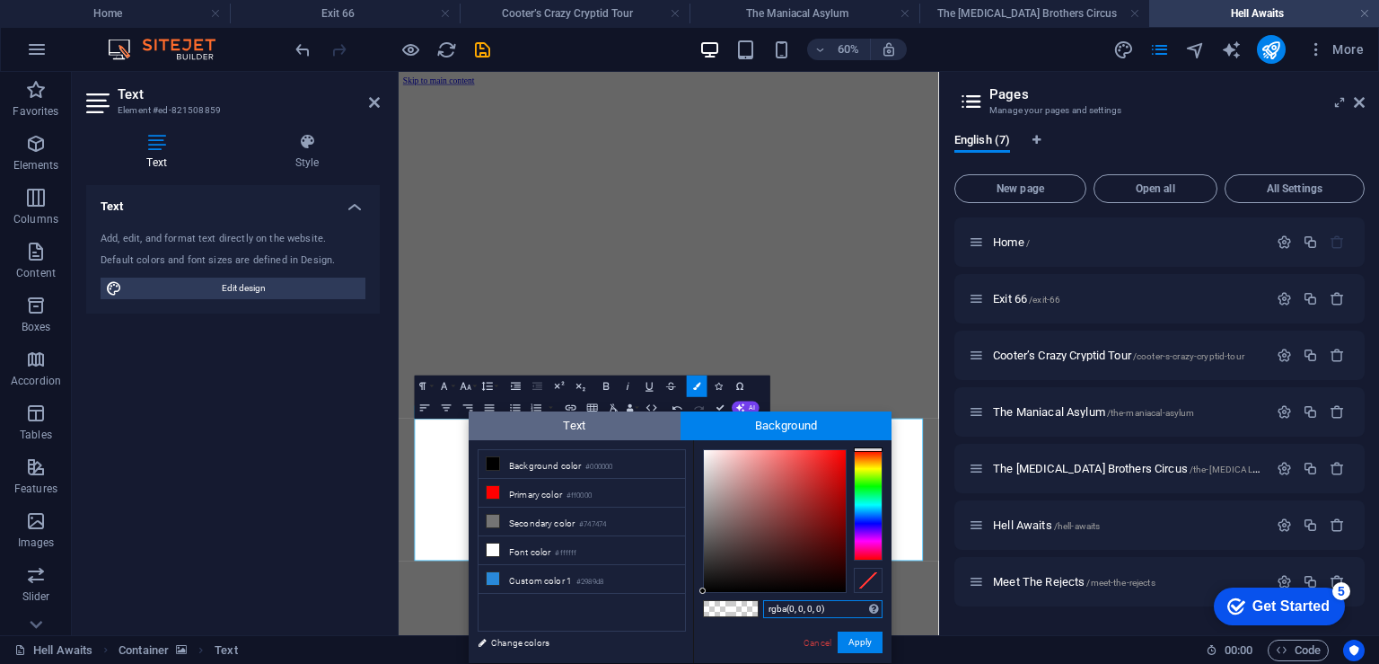
click at [551, 412] on span "Text" at bounding box center [575, 425] width 212 height 29
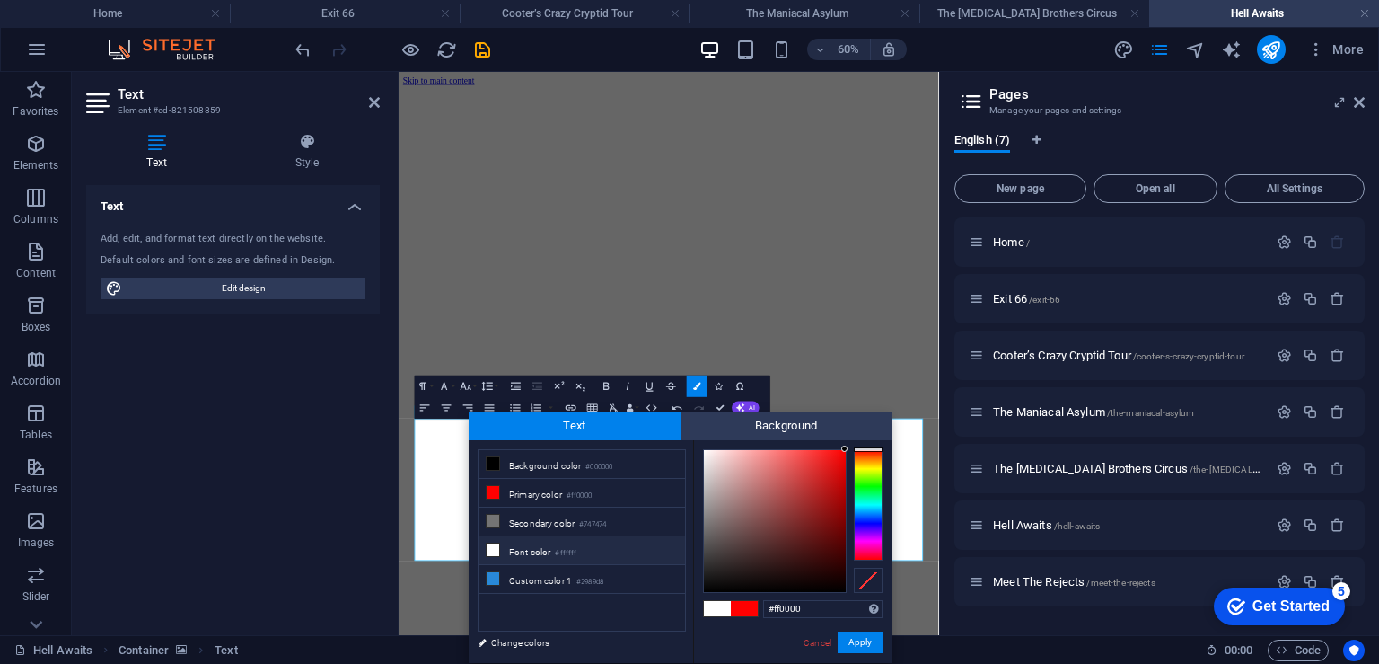
click at [488, 547] on icon at bounding box center [493, 549] width 13 height 13
type input "#ffffff"
click at [490, 548] on icon at bounding box center [493, 549] width 13 height 13
click at [490, 547] on icon at bounding box center [493, 549] width 13 height 13
click at [743, 611] on span at bounding box center [744, 608] width 27 height 15
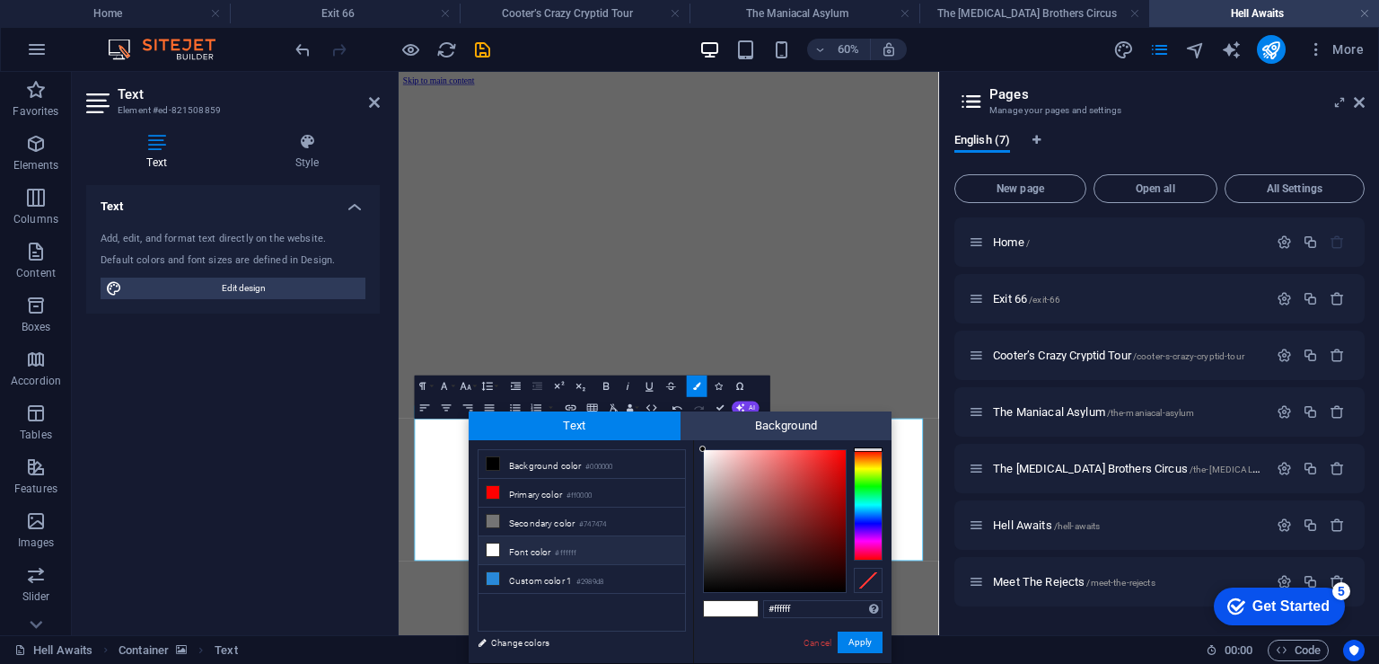
click at [743, 611] on span at bounding box center [744, 608] width 27 height 15
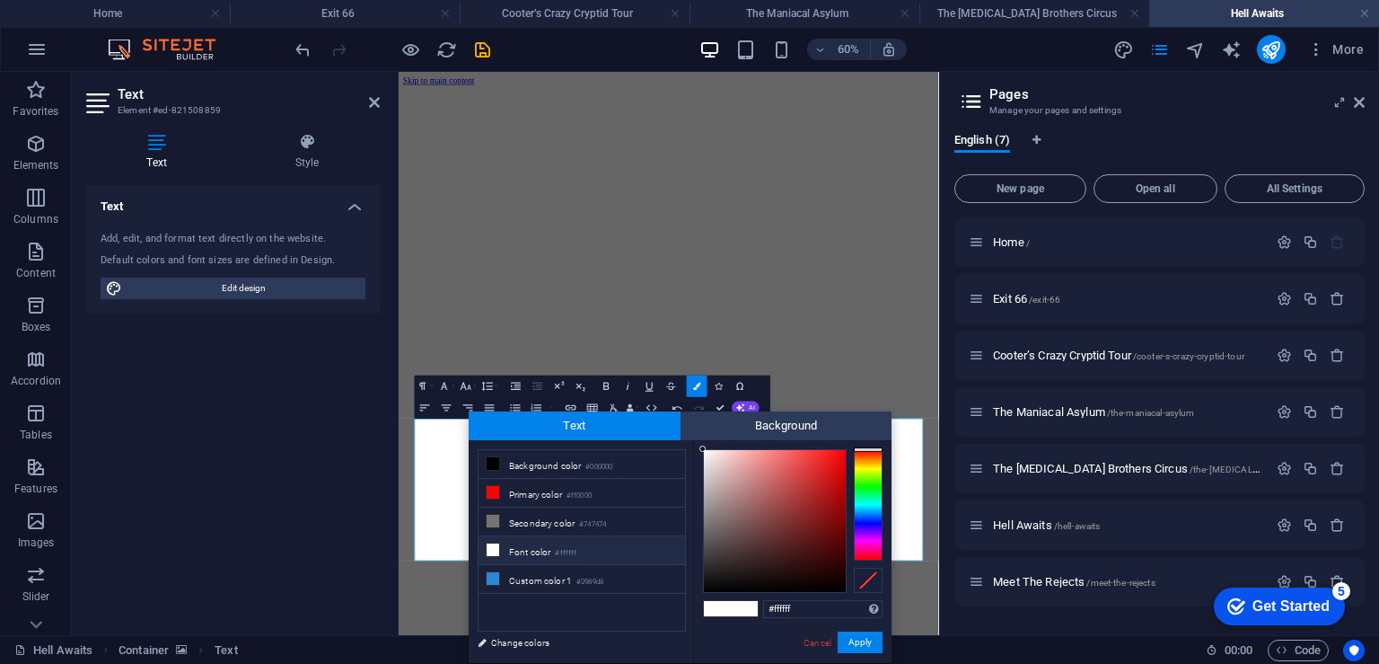
click at [743, 611] on span at bounding box center [744, 608] width 27 height 15
click at [855, 648] on button "Apply" at bounding box center [860, 642] width 45 height 22
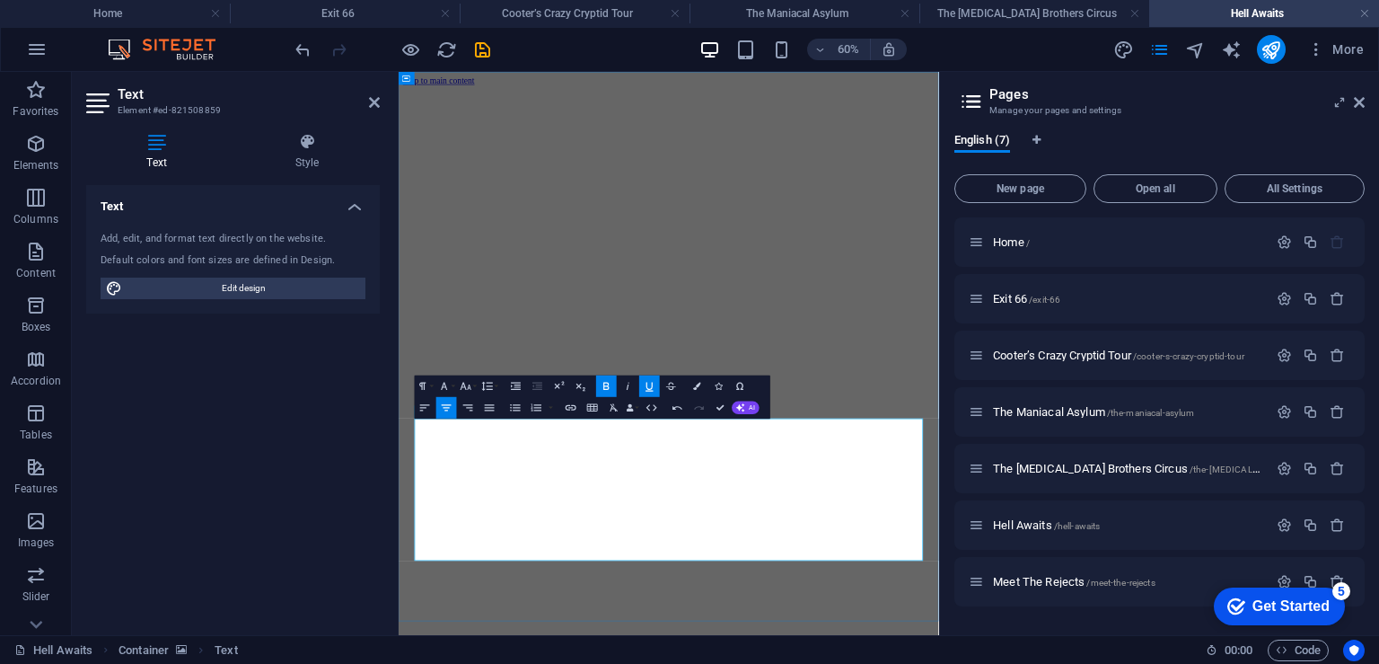
drag, startPoint x: 1001, startPoint y: 868, endPoint x: 707, endPoint y: 877, distance: 294.7
click at [697, 389] on icon "button" at bounding box center [696, 386] width 7 height 7
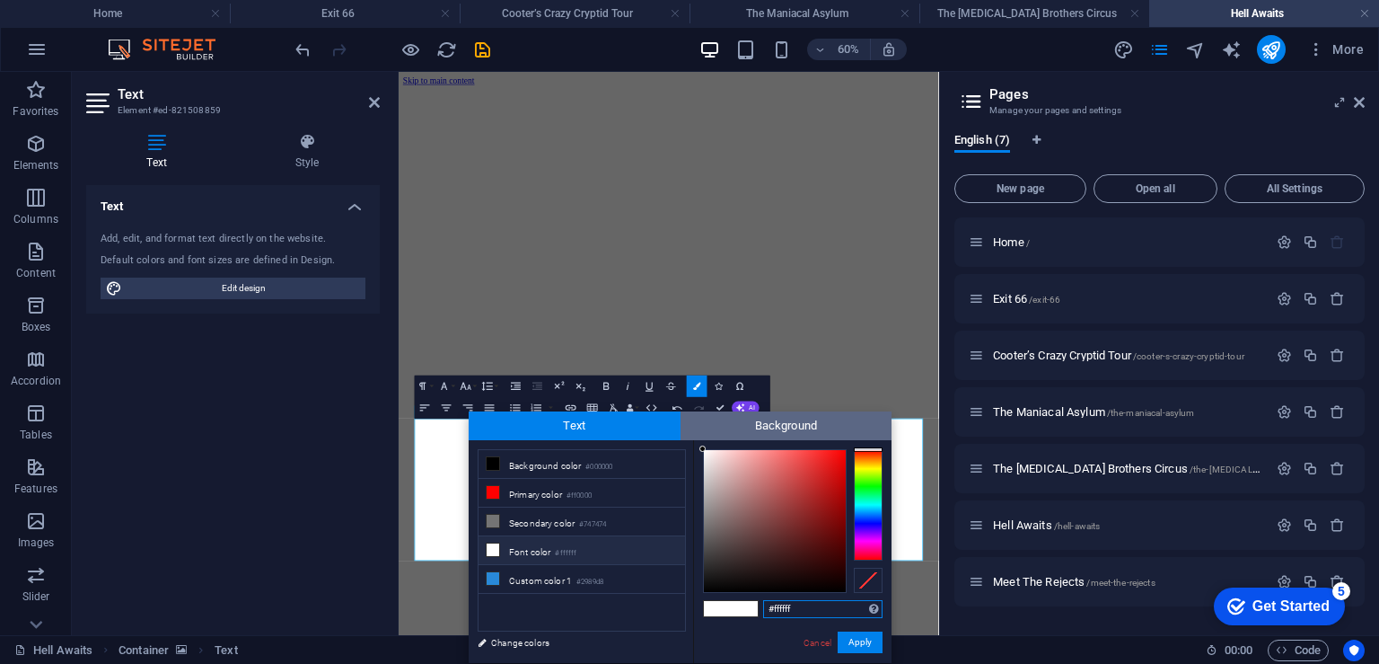
click at [759, 421] on span "Background" at bounding box center [787, 425] width 212 height 29
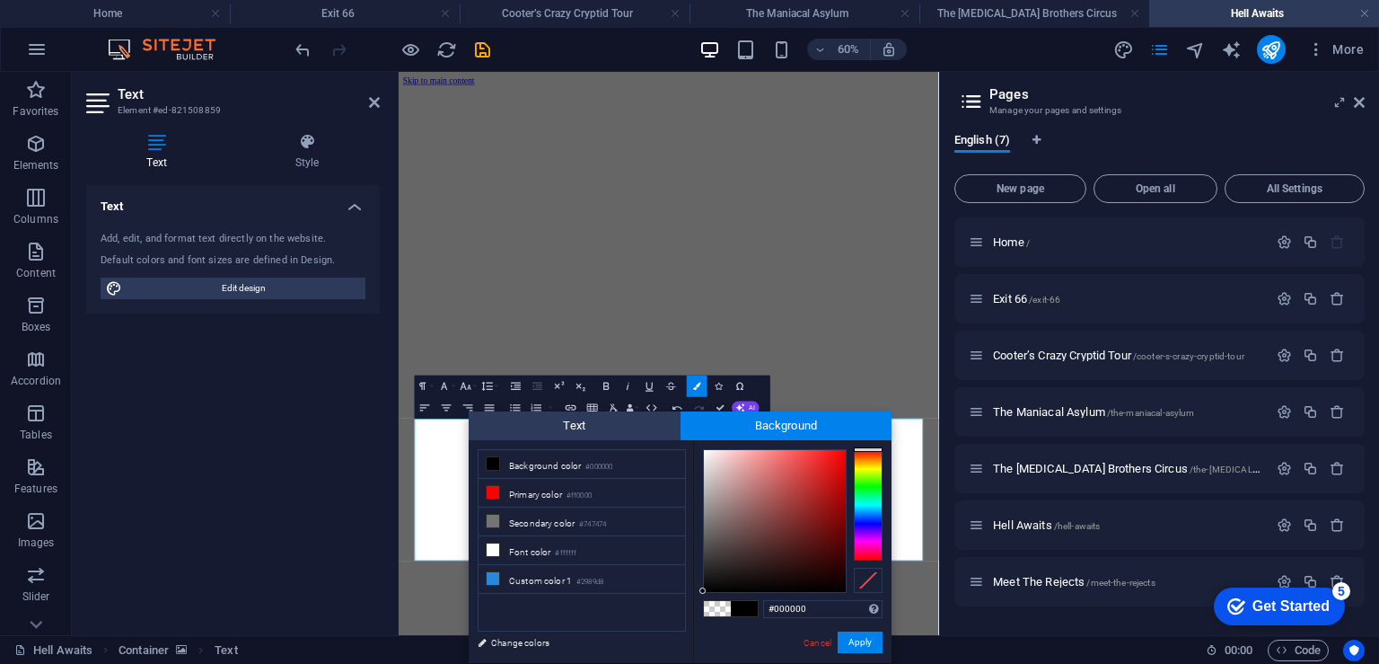
click at [717, 612] on span at bounding box center [717, 608] width 27 height 15
click at [848, 639] on button "Apply" at bounding box center [860, 642] width 45 height 22
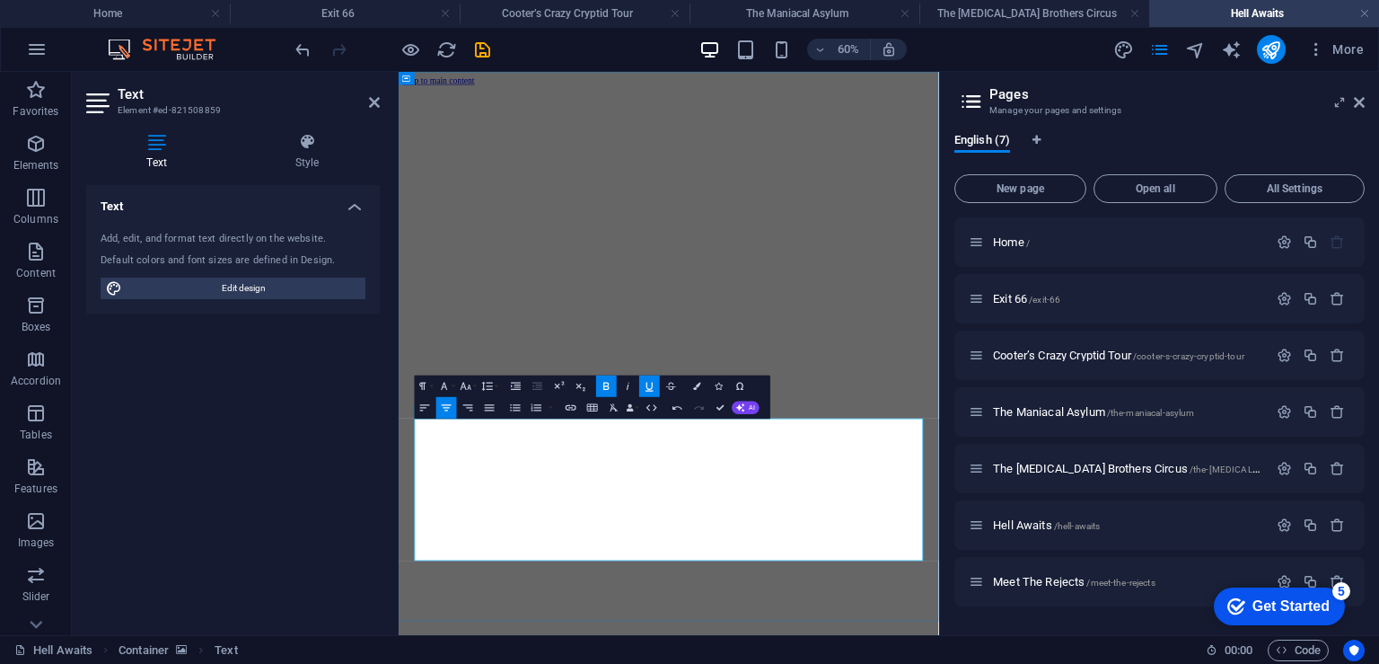
drag, startPoint x: 989, startPoint y: 874, endPoint x: 694, endPoint y: 868, distance: 294.6
click at [693, 383] on icon "button" at bounding box center [696, 386] width 7 height 7
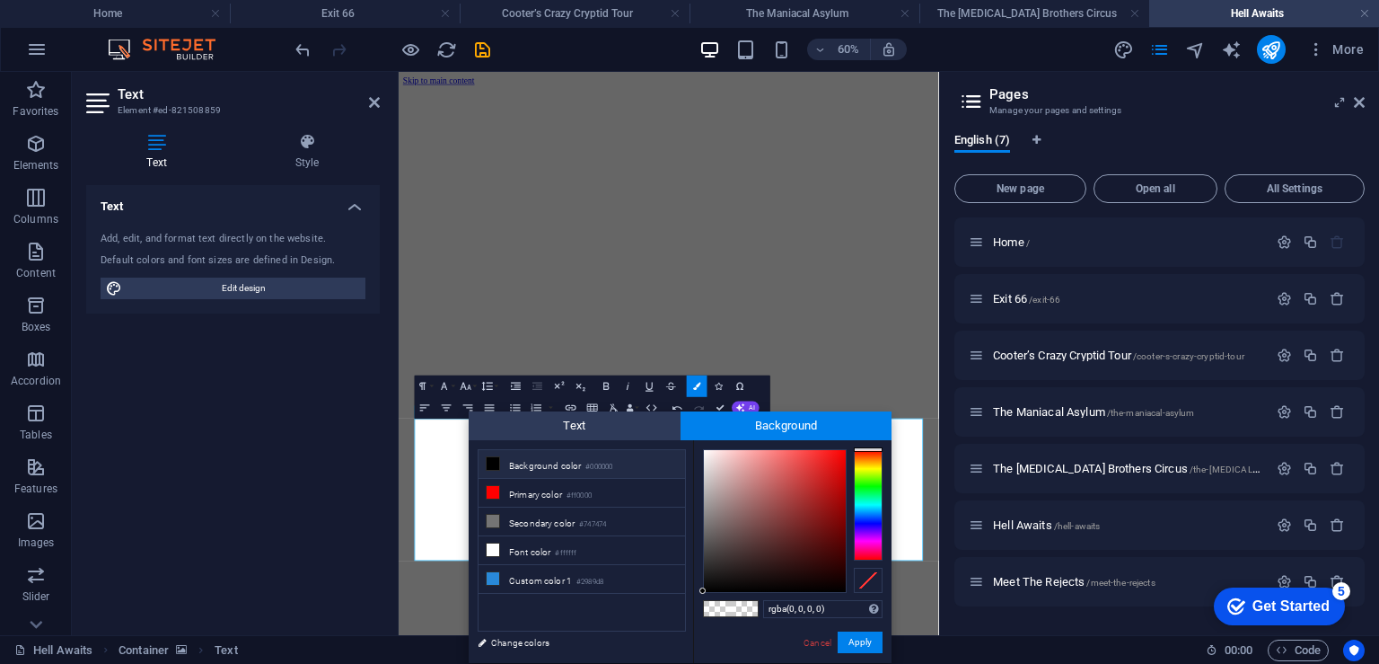
click at [542, 465] on li "Background color #000000" at bounding box center [582, 464] width 207 height 29
click at [716, 610] on span at bounding box center [717, 608] width 27 height 15
click at [861, 647] on button "Apply" at bounding box center [860, 642] width 45 height 22
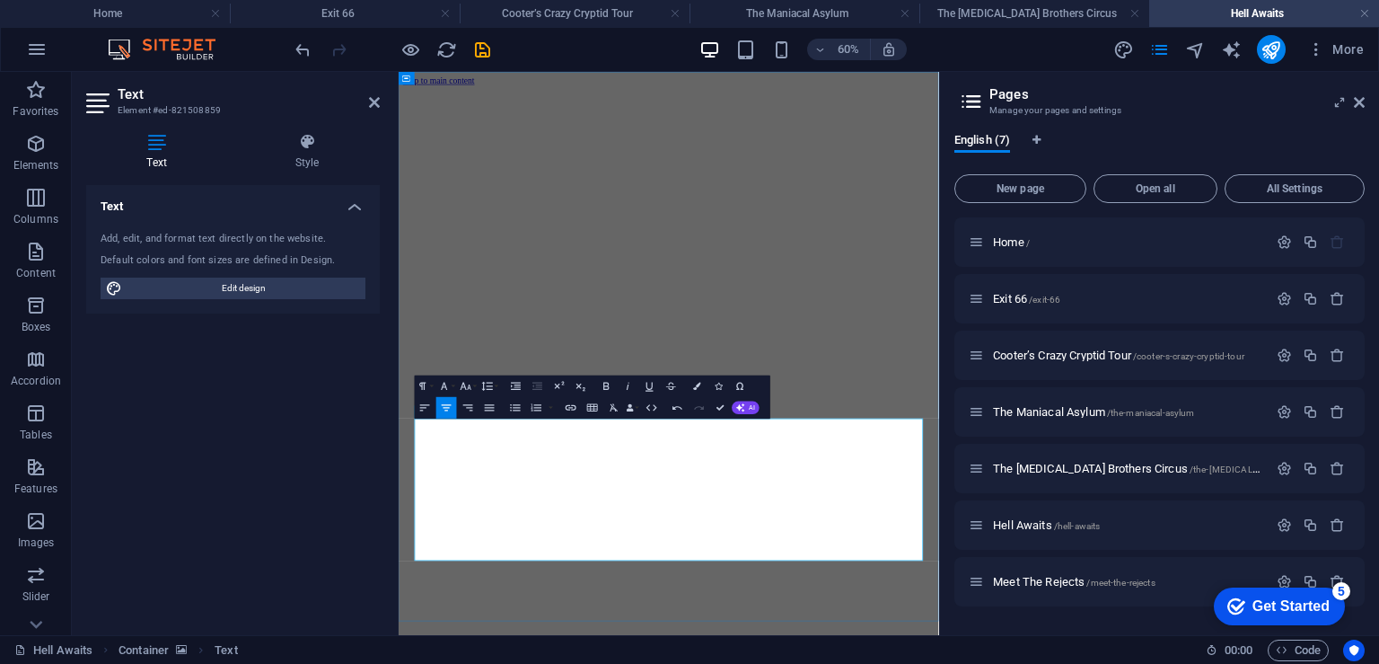
drag, startPoint x: 1101, startPoint y: 852, endPoint x: 1084, endPoint y: 852, distance: 17.1
drag, startPoint x: 996, startPoint y: 880, endPoint x: 688, endPoint y: 884, distance: 308.1
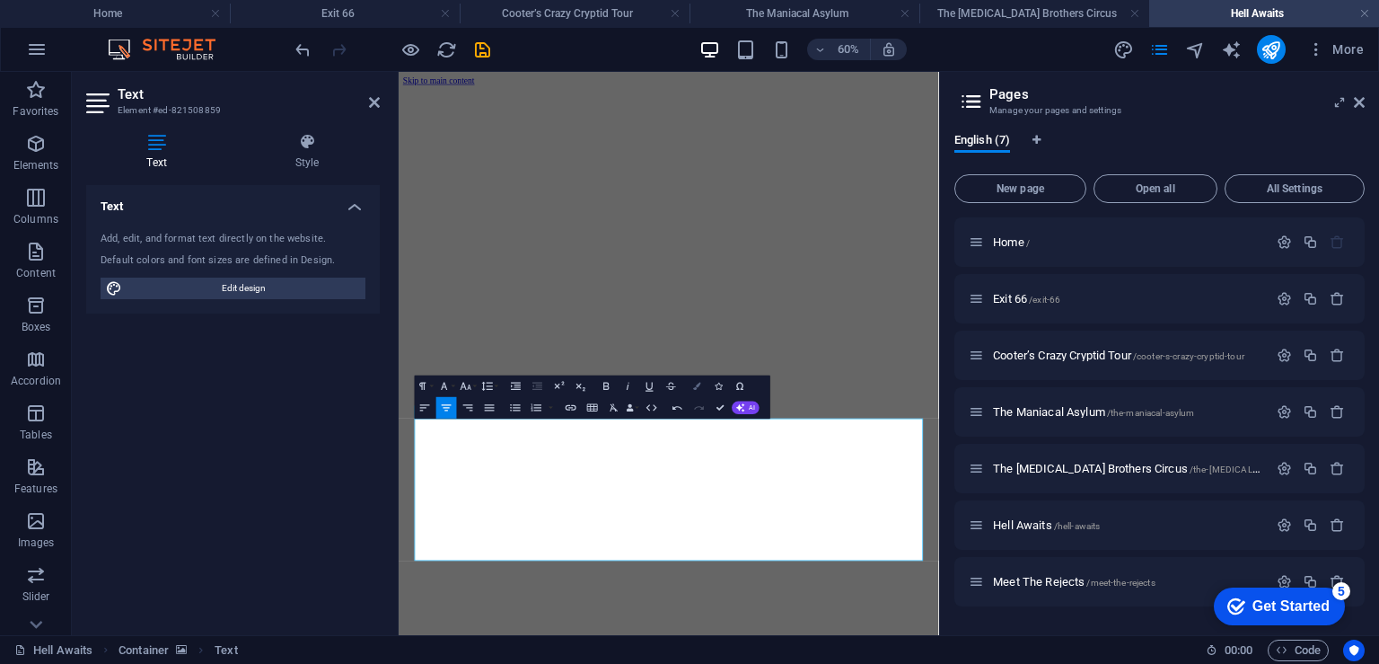
click at [693, 385] on icon "button" at bounding box center [696, 386] width 7 height 7
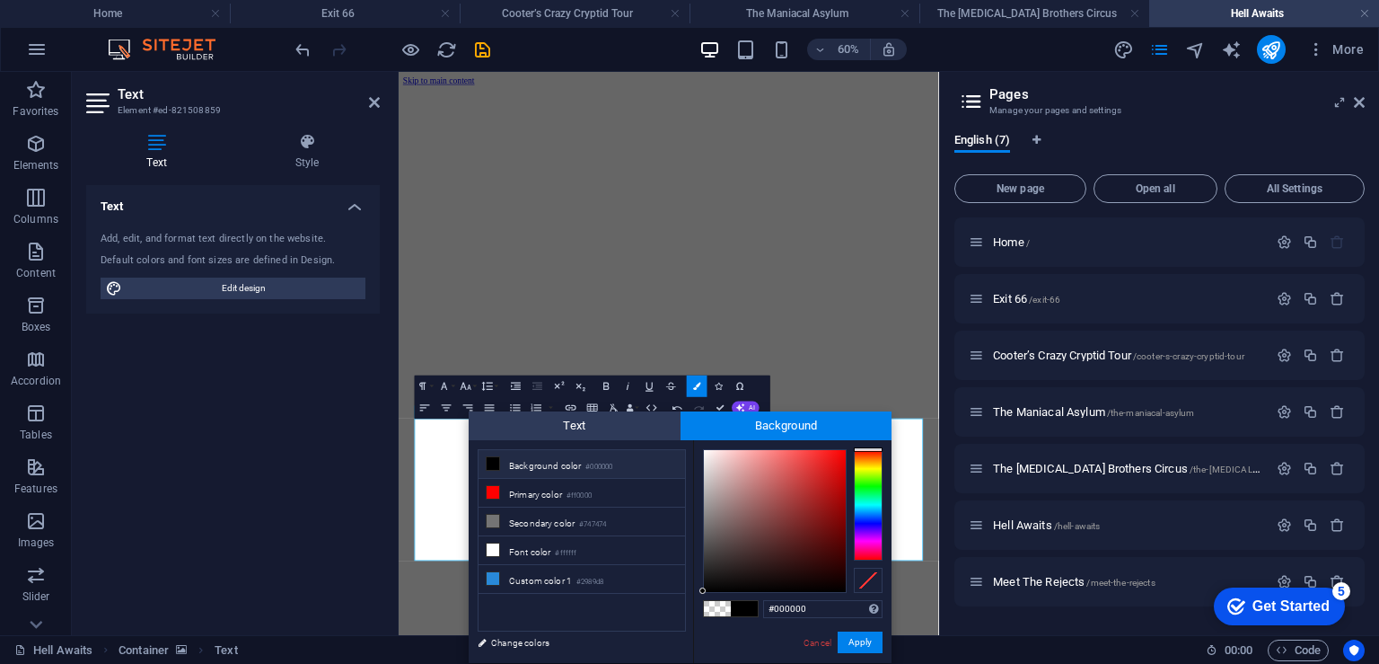
click at [542, 463] on li "Background color #000000" at bounding box center [582, 464] width 207 height 29
click at [706, 604] on span at bounding box center [717, 608] width 27 height 15
click at [521, 493] on li "Primary color #ff0000" at bounding box center [582, 493] width 207 height 29
click at [718, 611] on span at bounding box center [717, 608] width 27 height 15
click at [543, 522] on li "Secondary color #747474" at bounding box center [582, 521] width 207 height 29
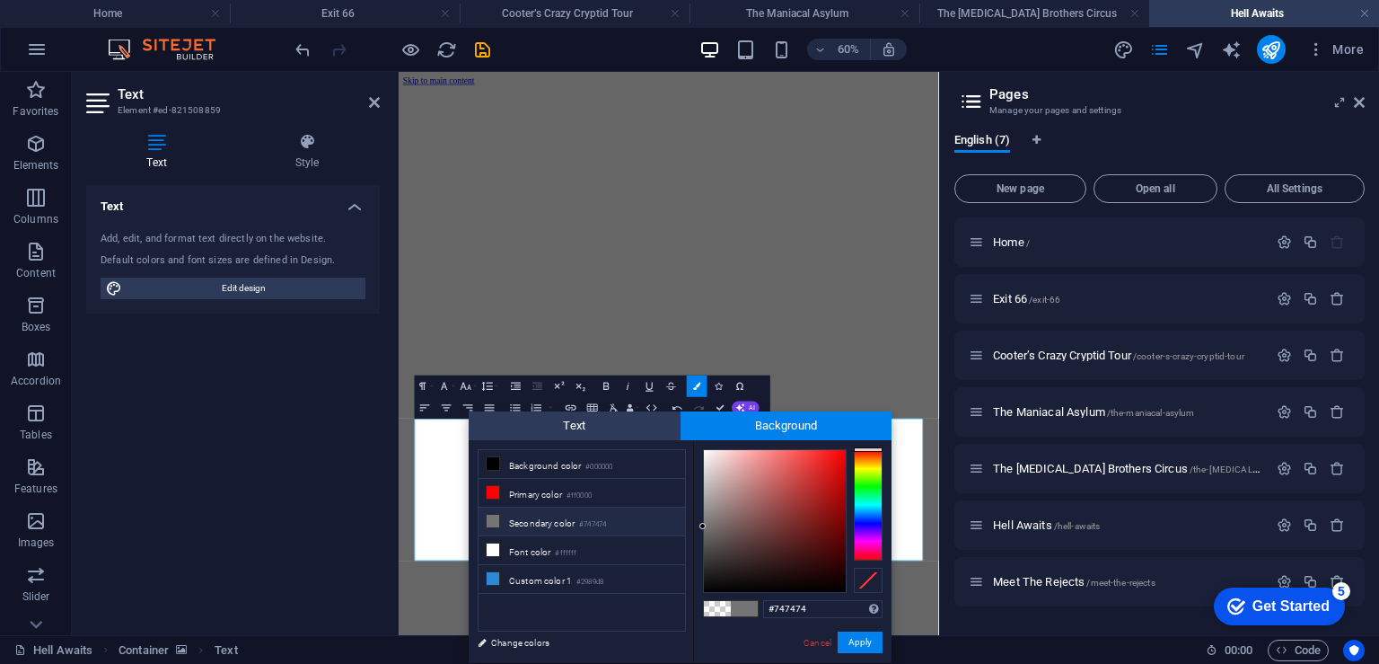
click at [718, 608] on span at bounding box center [717, 608] width 27 height 15
click at [542, 578] on li "Custom color 1 #2989d8" at bounding box center [582, 579] width 207 height 29
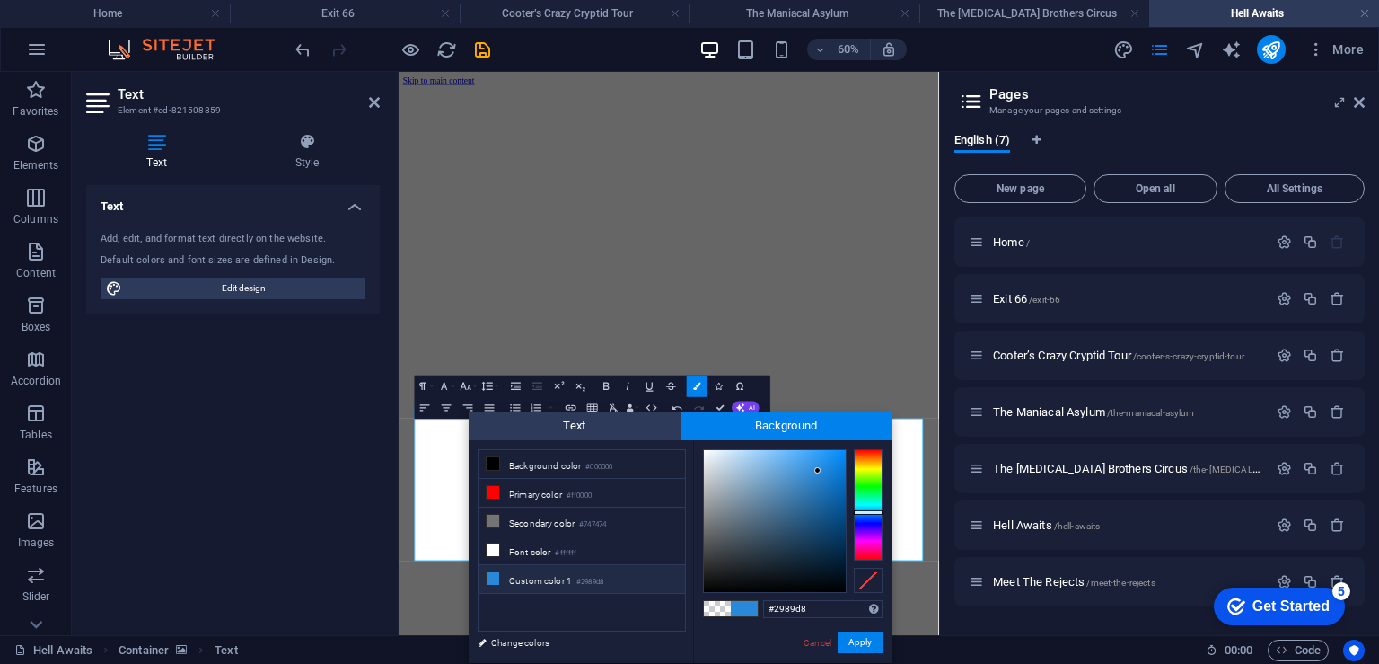
click at [718, 613] on span at bounding box center [717, 608] width 27 height 15
type input "rgba(0, 0, 0, 0)"
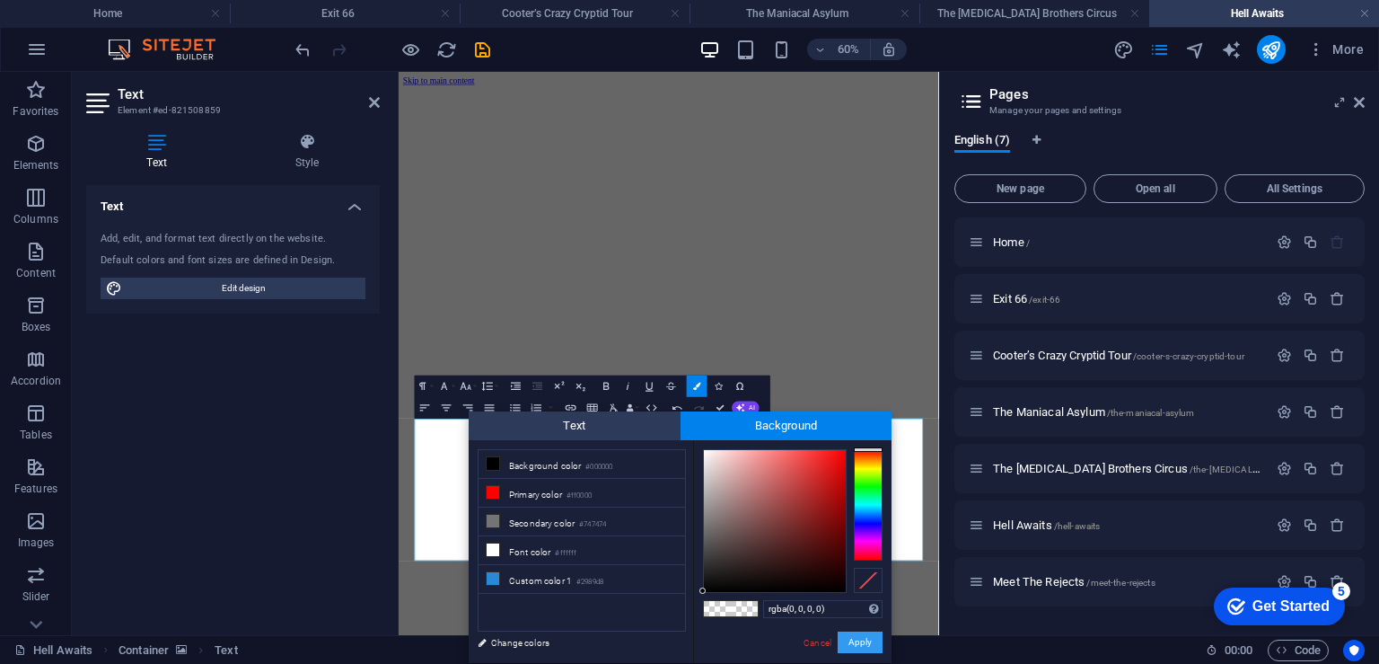
click at [845, 643] on button "Apply" at bounding box center [860, 642] width 45 height 22
click at [855, 636] on button "Apply" at bounding box center [860, 642] width 45 height 22
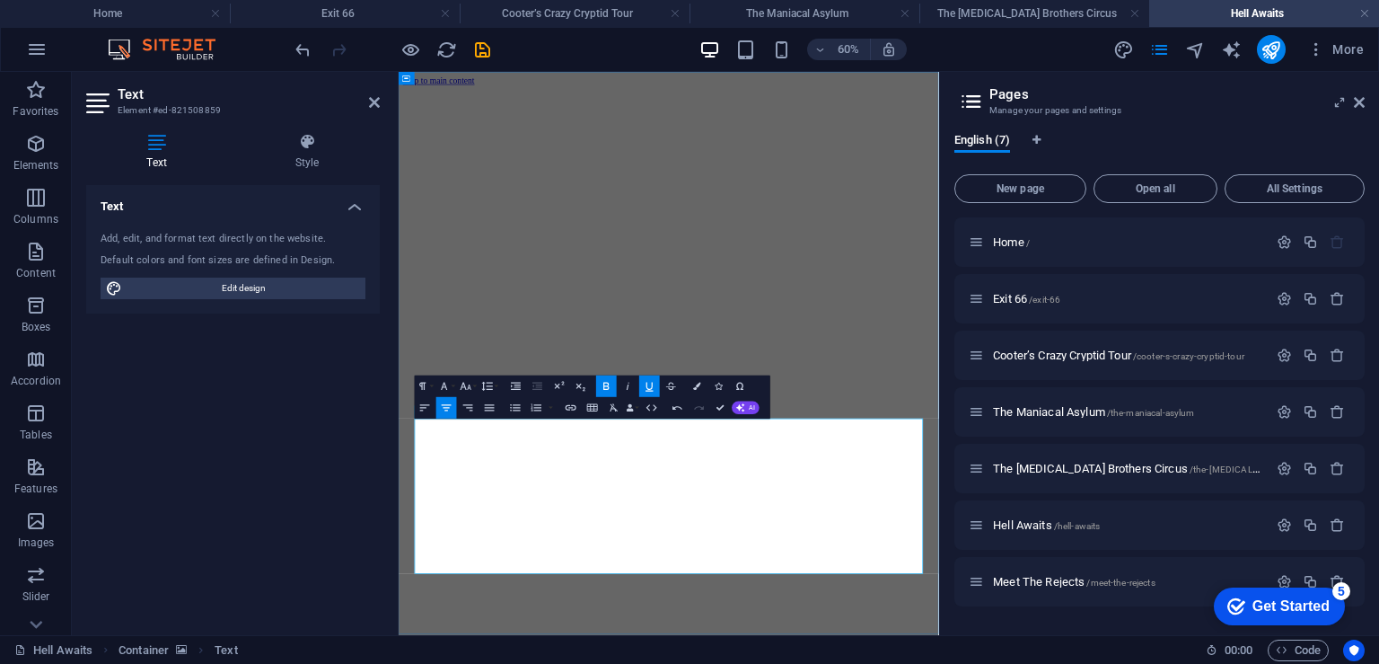
drag, startPoint x: 1005, startPoint y: 874, endPoint x: 706, endPoint y: 873, distance: 299.1
drag, startPoint x: 853, startPoint y: 875, endPoint x: 1108, endPoint y: 864, distance: 255.3
click at [602, 388] on icon "button" at bounding box center [606, 386] width 13 height 13
click at [643, 384] on icon "button" at bounding box center [649, 386] width 13 height 13
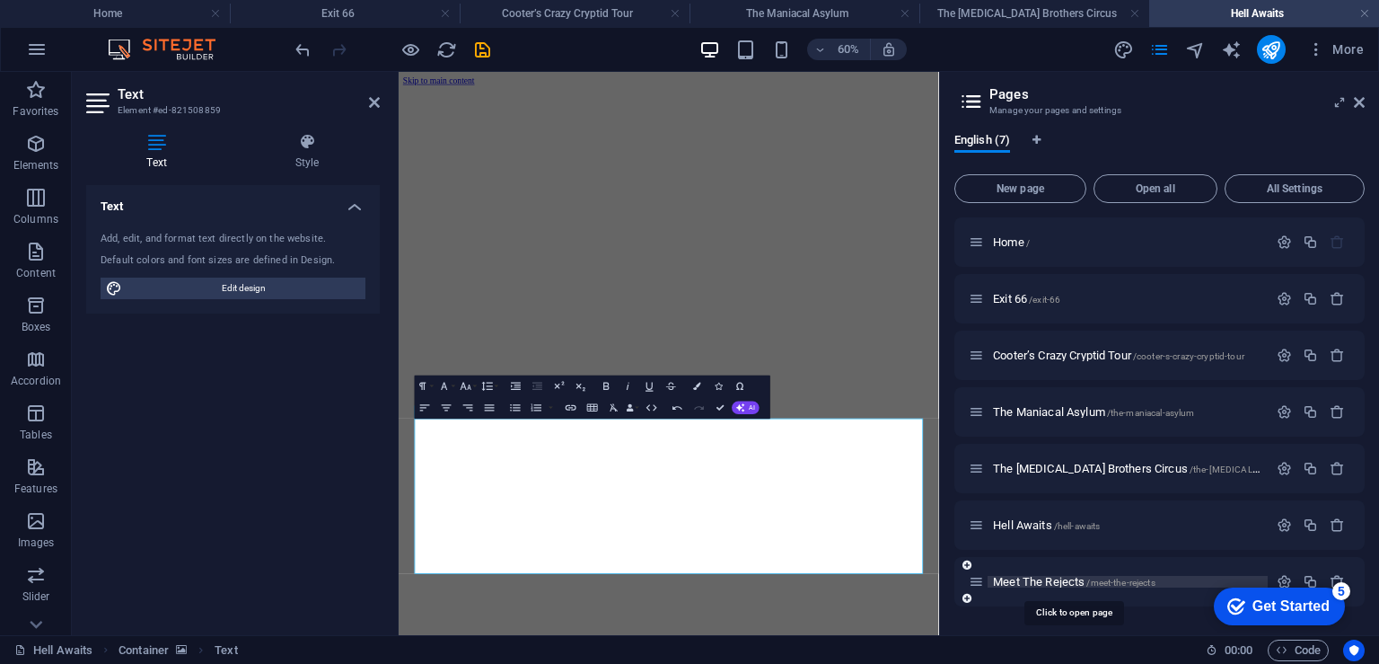
click at [1035, 579] on span "Meet The Rejects /meet-the-rejects" at bounding box center [1074, 581] width 163 height 13
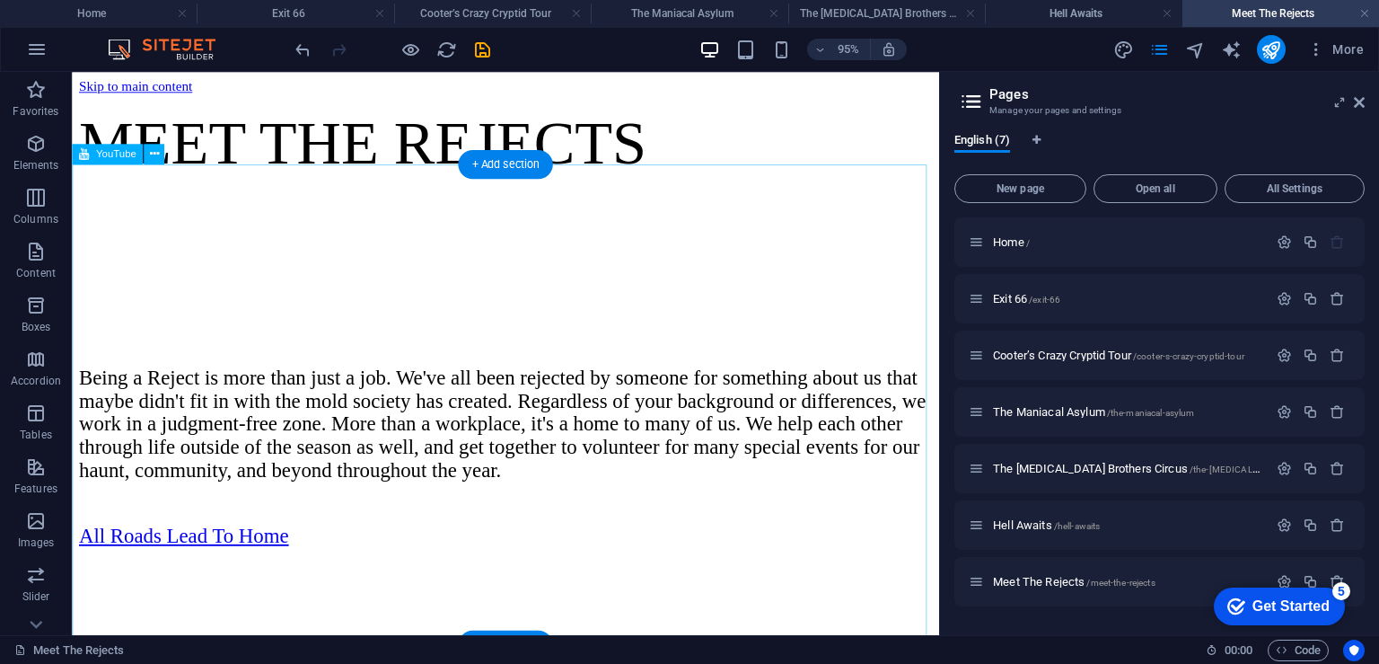
scroll to position [247, 0]
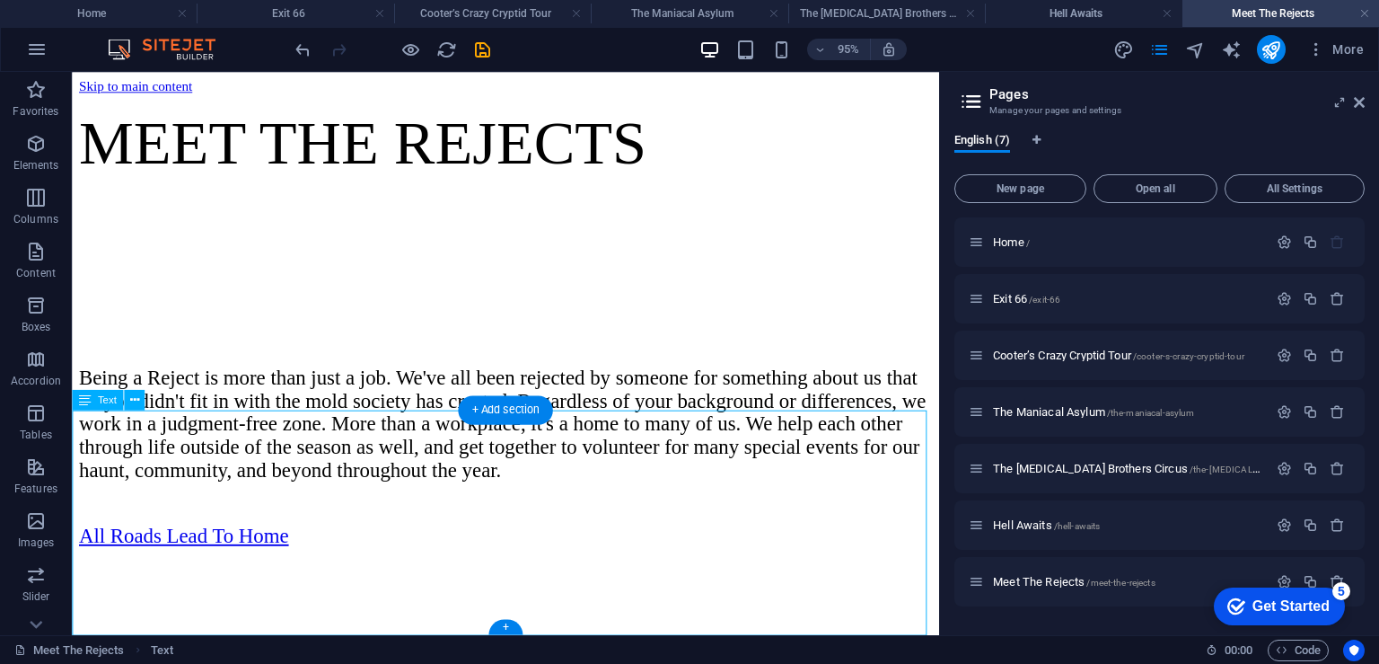
drag, startPoint x: 641, startPoint y: 648, endPoint x: 571, endPoint y: 641, distance: 70.4
click at [571, 572] on div "Being a Reject is more than just a job. We've all been rejected by someone for …" at bounding box center [528, 461] width 899 height 221
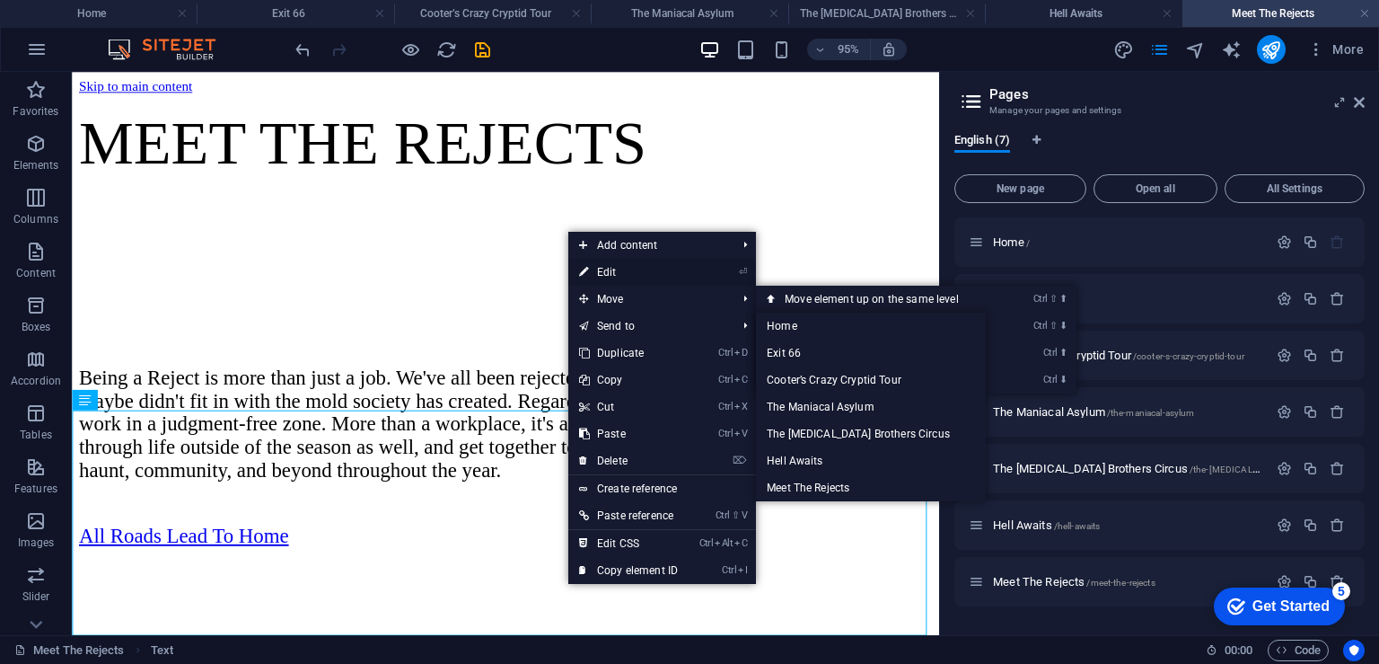
click at [625, 265] on link "⏎ Edit" at bounding box center [628, 272] width 120 height 27
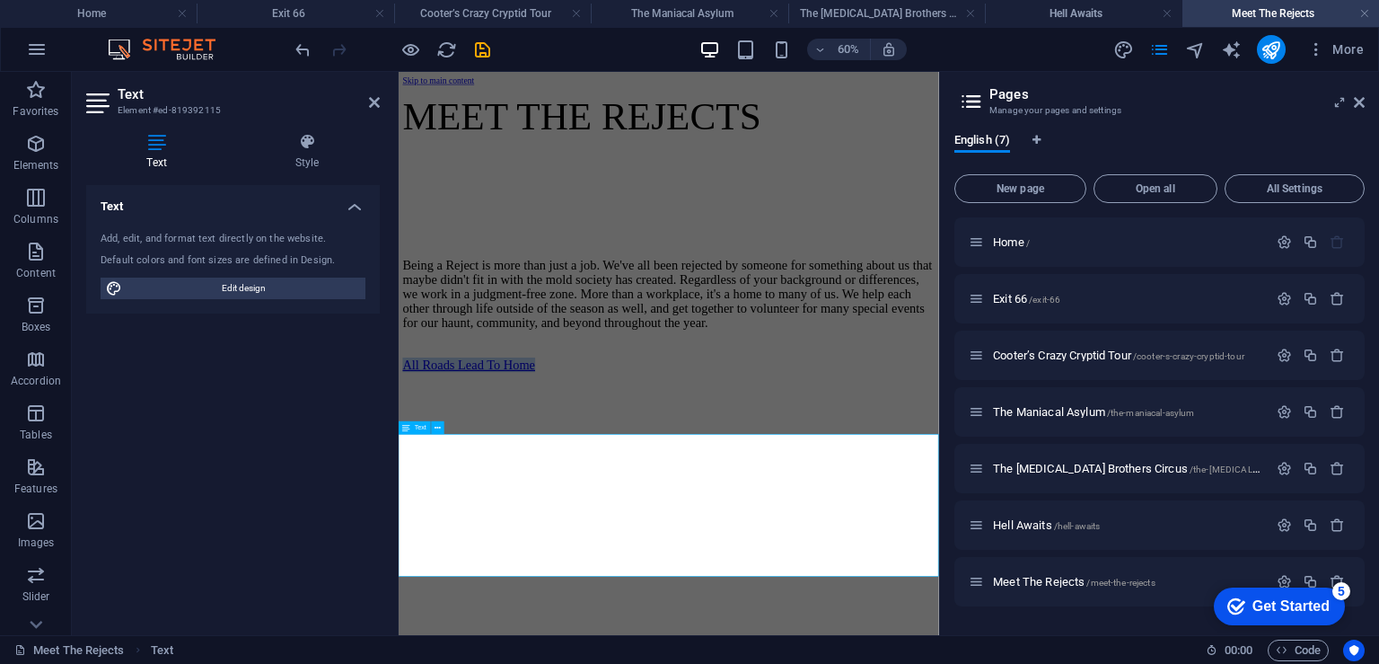
drag, startPoint x: 969, startPoint y: 899, endPoint x: 736, endPoint y: 888, distance: 233.8
click at [736, 572] on p "All Roads Lead To Home" at bounding box center [849, 560] width 886 height 24
click at [1088, 586] on html "Skip to main content MEET THE REJECTS Being a Reject is more than just a job. W…" at bounding box center [849, 329] width 901 height 515
click at [1271, 43] on icon "publish" at bounding box center [1271, 50] width 21 height 21
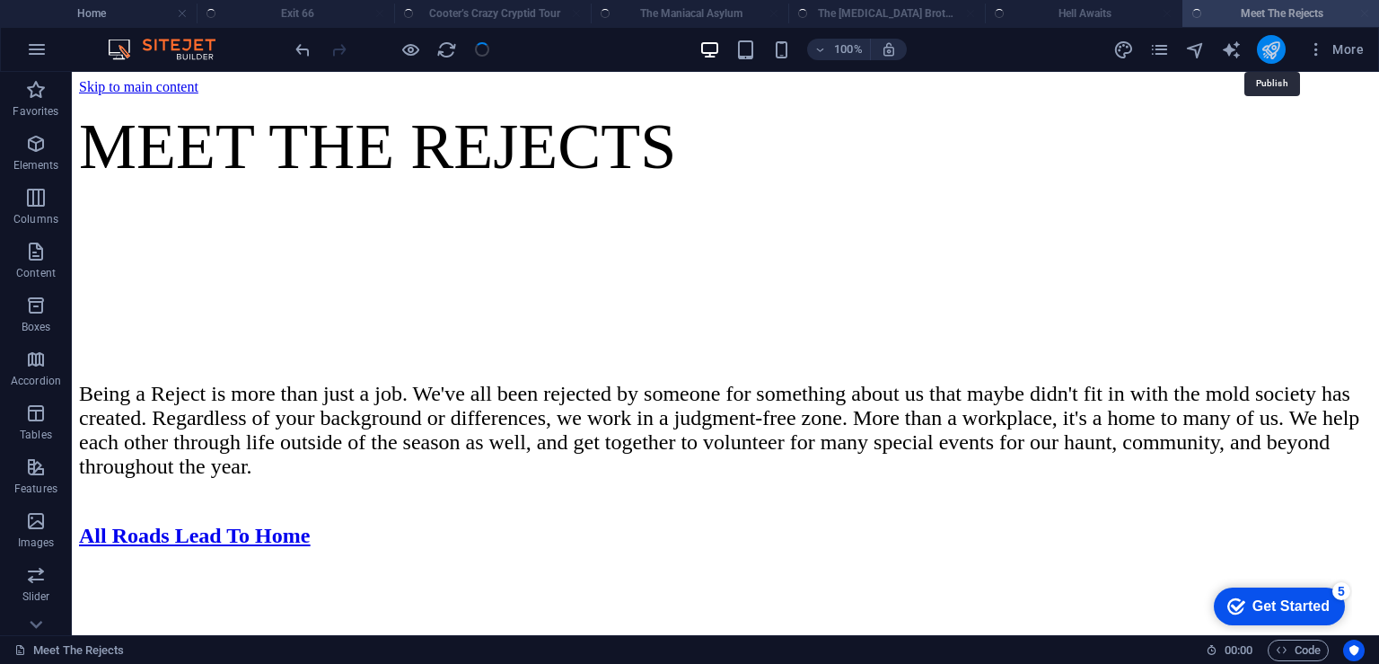
scroll to position [314, 0]
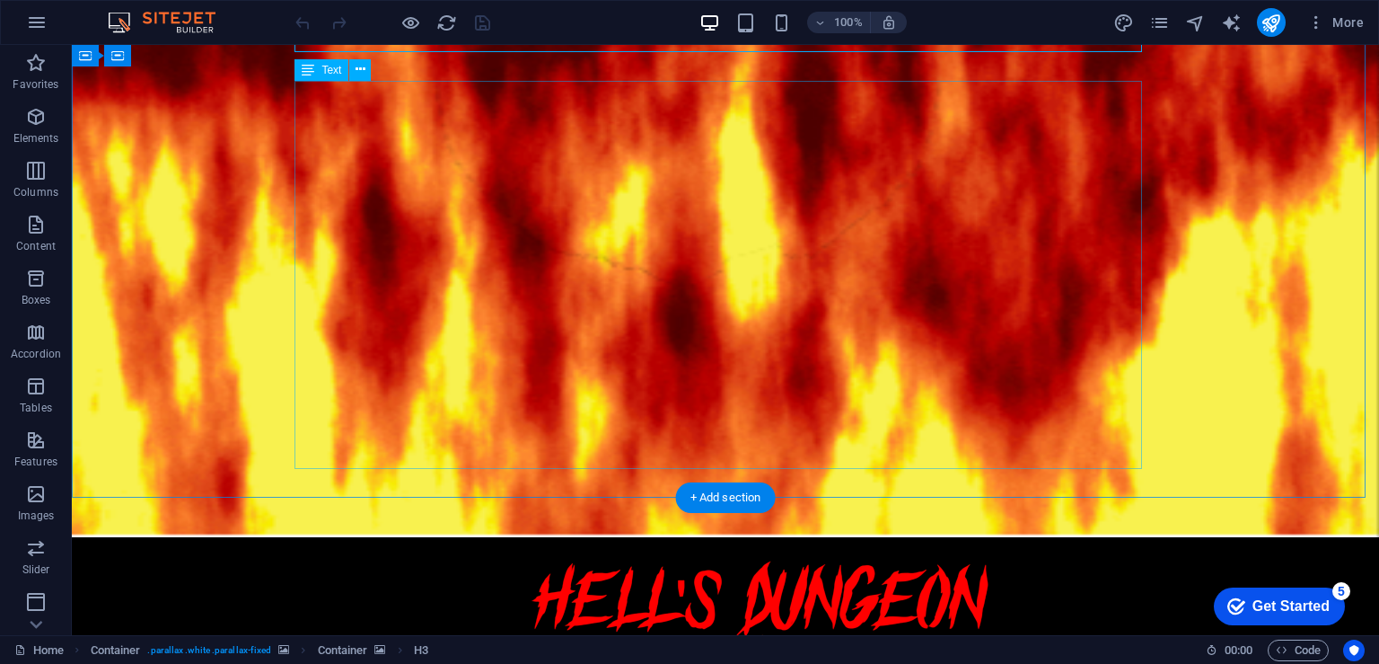
scroll to position [539, 0]
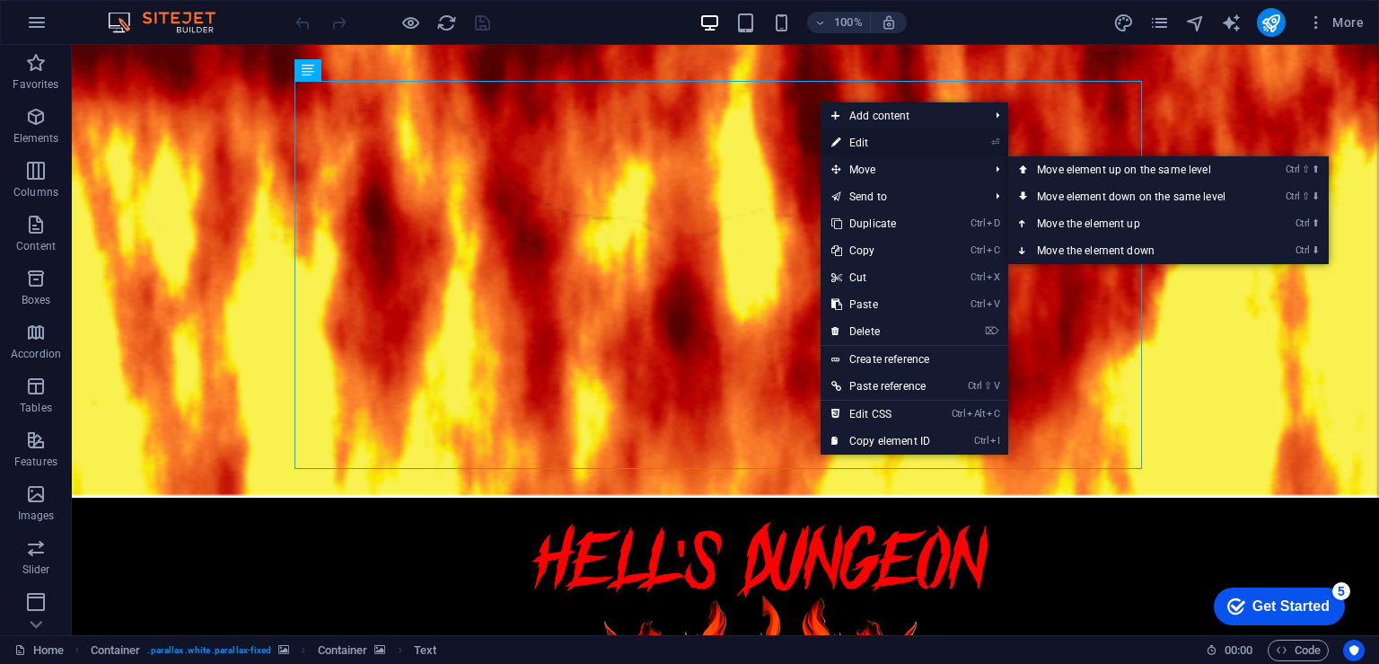
click at [883, 141] on link "⏎ Edit" at bounding box center [881, 142] width 120 height 27
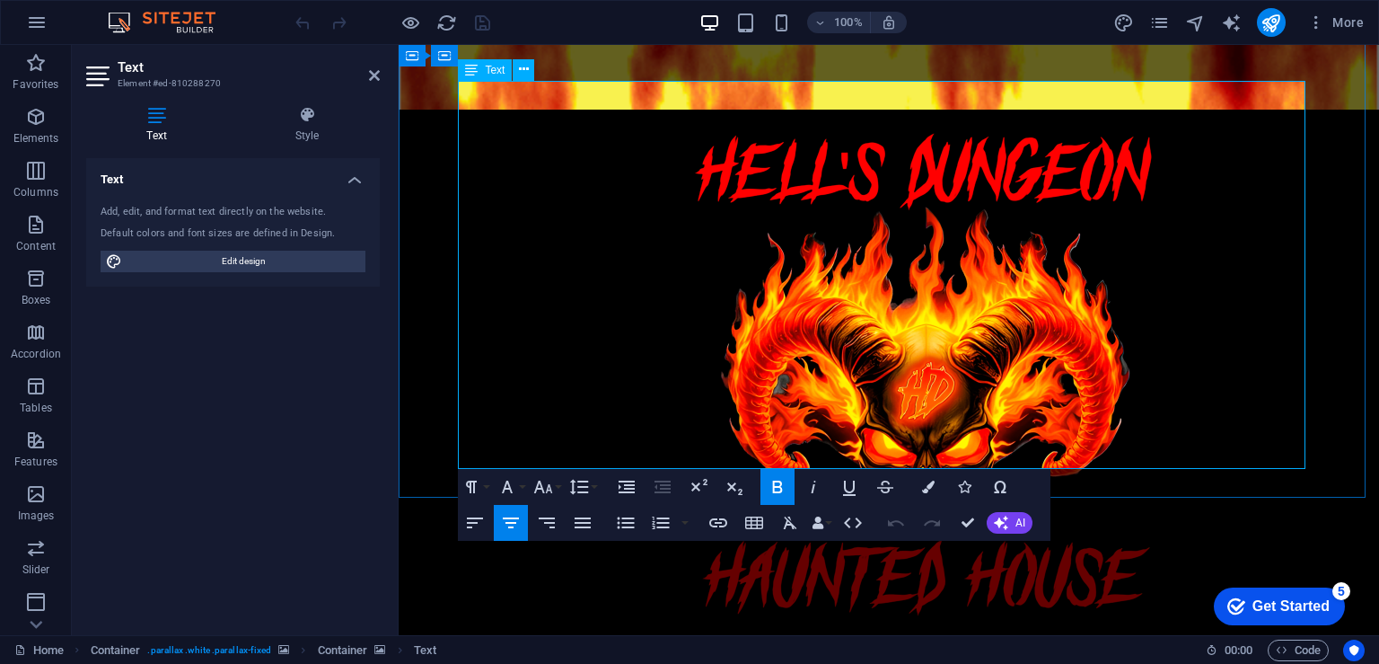
drag, startPoint x: 999, startPoint y: 454, endPoint x: 789, endPoint y: 445, distance: 210.3
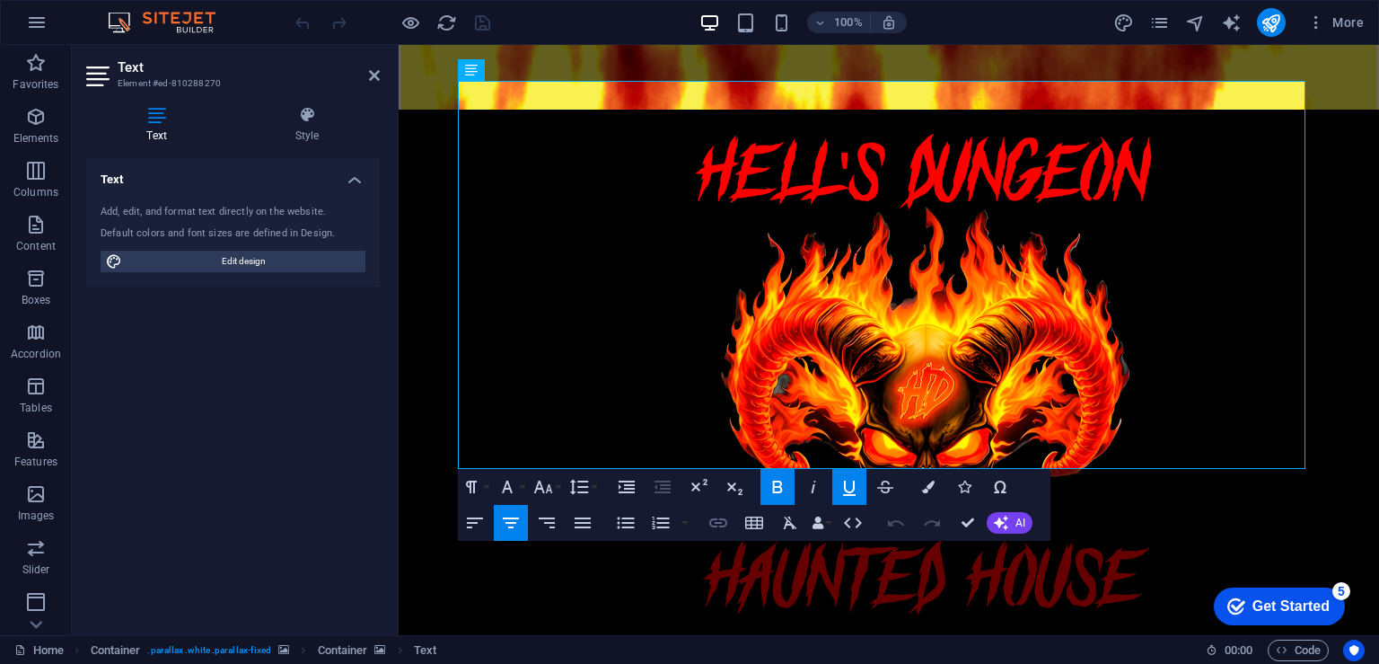
click at [722, 520] on icon "button" at bounding box center [719, 523] width 22 height 22
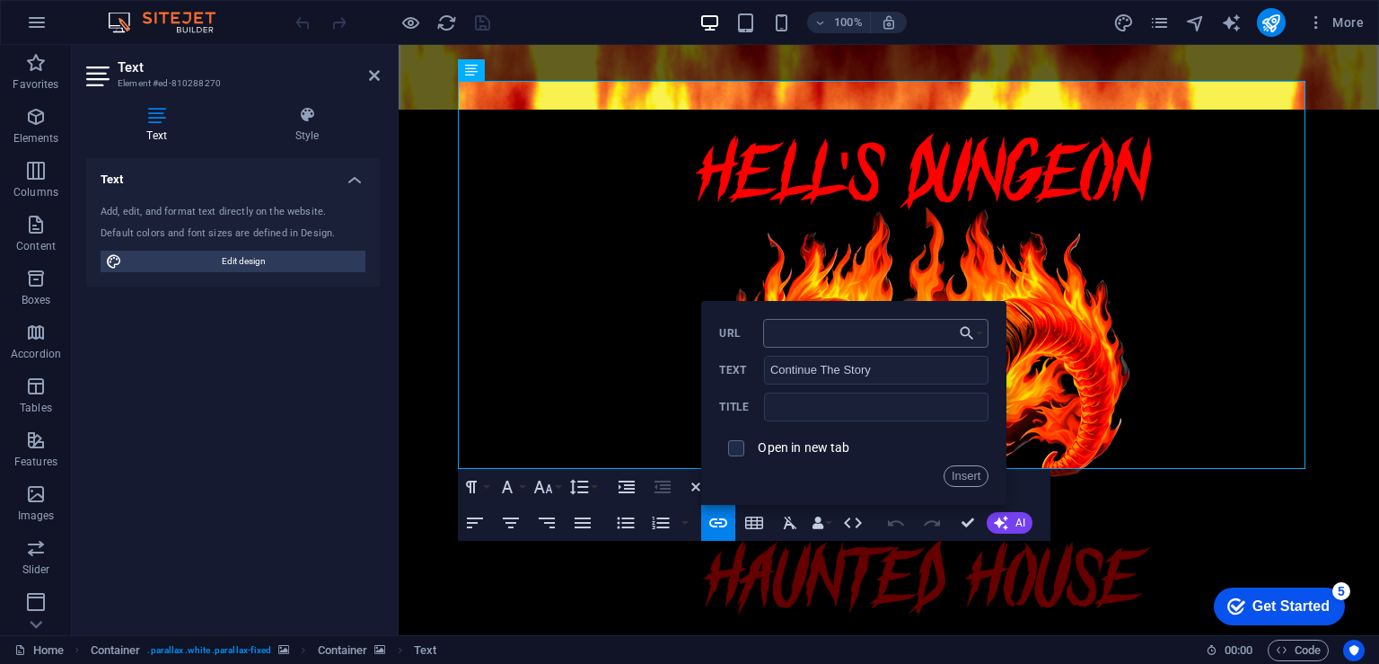
click at [892, 339] on input "URL" at bounding box center [876, 333] width 226 height 29
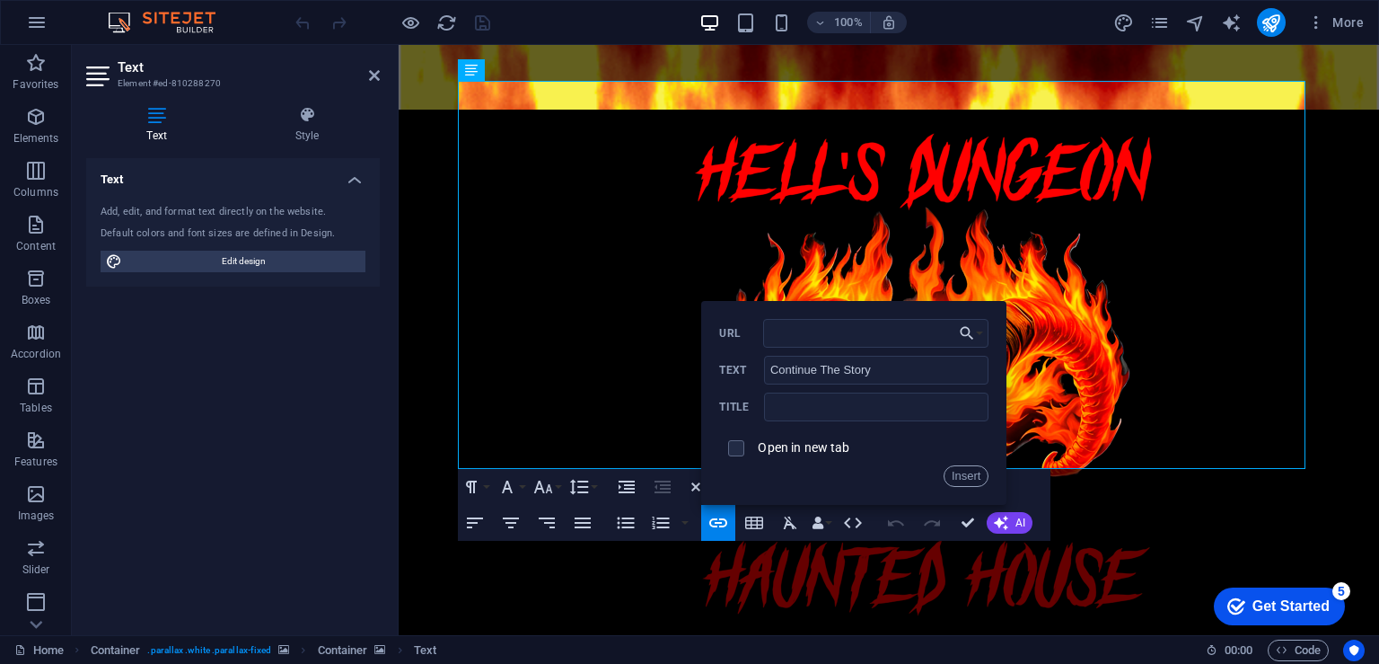
click at [782, 463] on div "Open in new tab" at bounding box center [853, 448] width 269 height 34
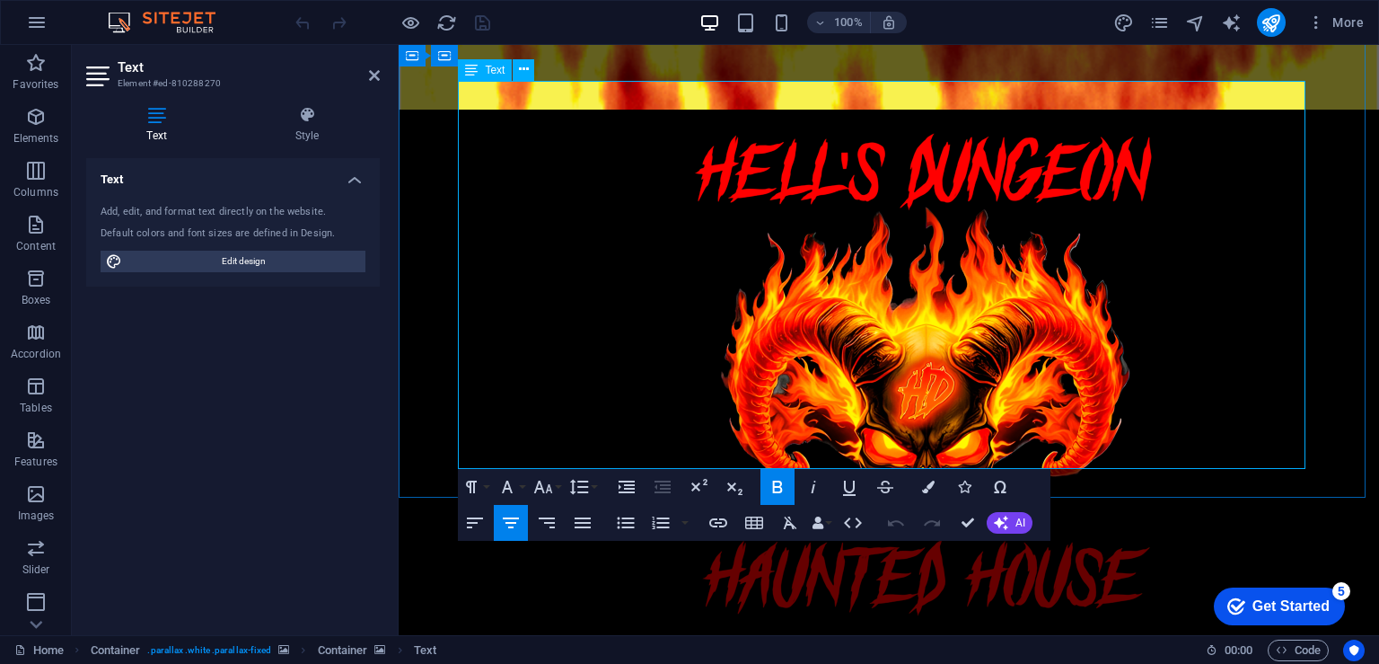
drag, startPoint x: 983, startPoint y: 450, endPoint x: 789, endPoint y: 452, distance: 194.0
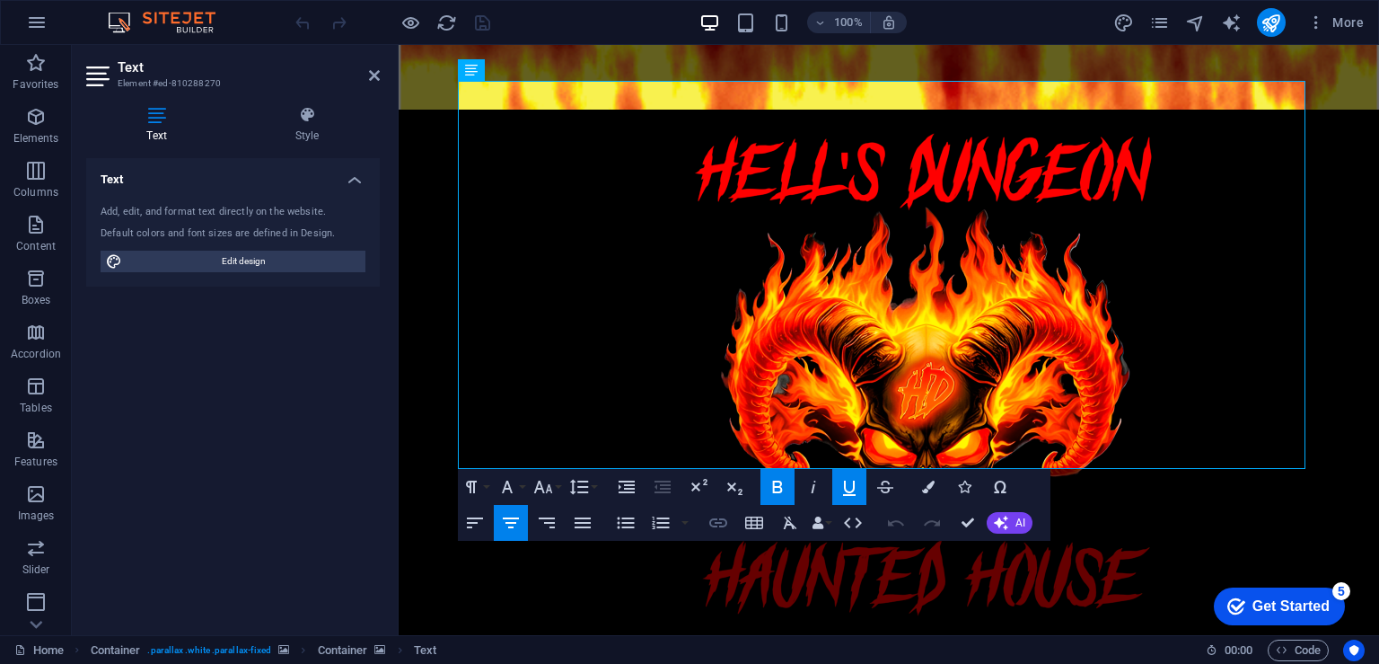
click at [727, 519] on icon "button" at bounding box center [719, 523] width 22 height 22
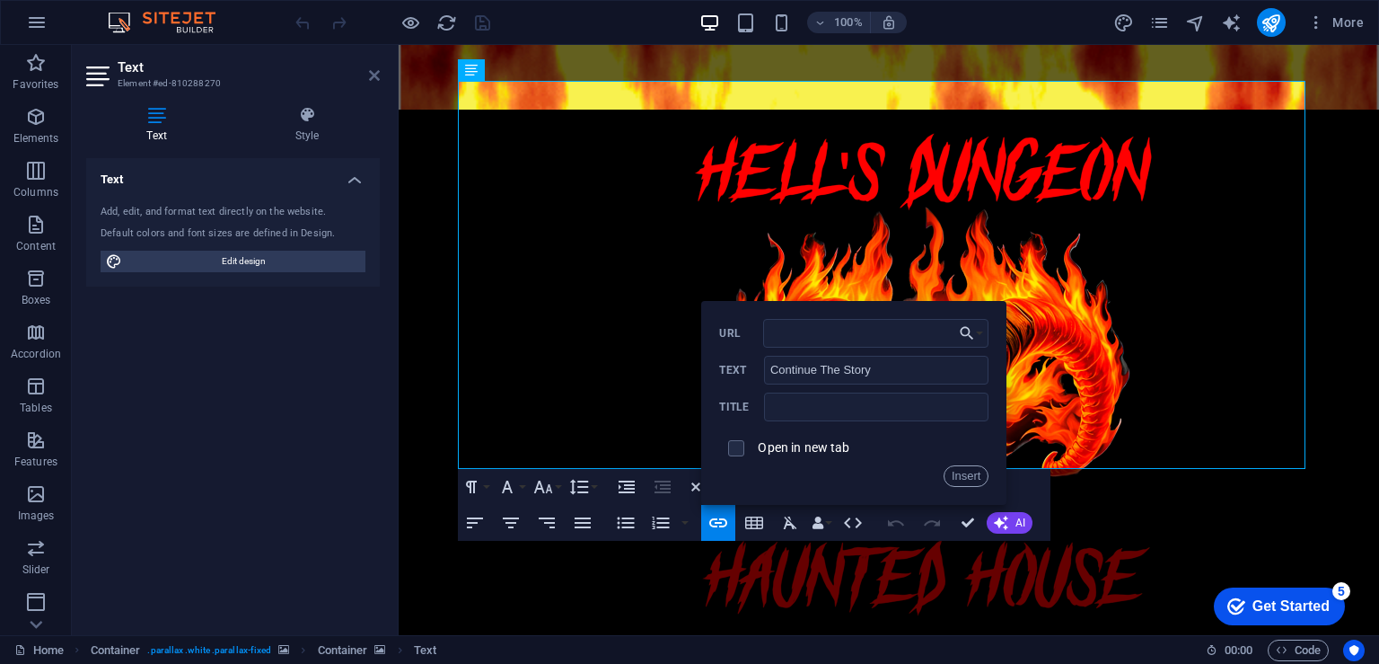
click at [372, 73] on icon at bounding box center [374, 75] width 11 height 14
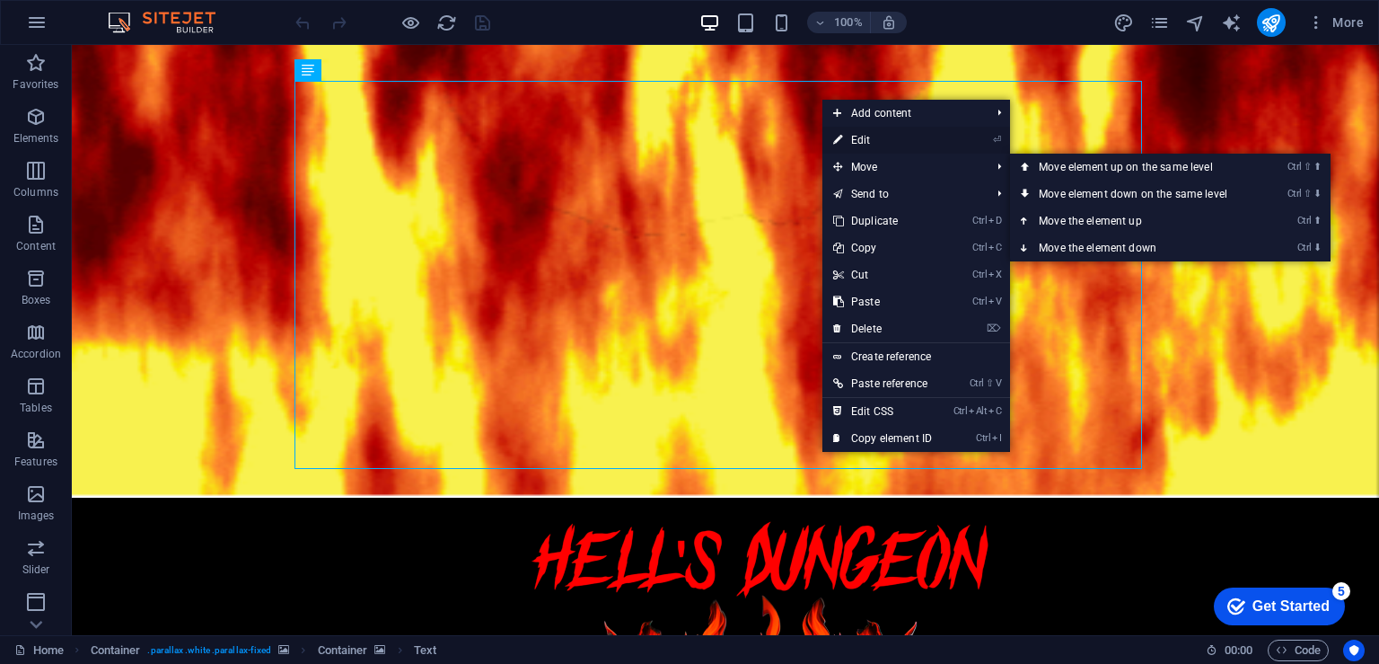
click at [893, 142] on link "⏎ Edit" at bounding box center [883, 140] width 120 height 27
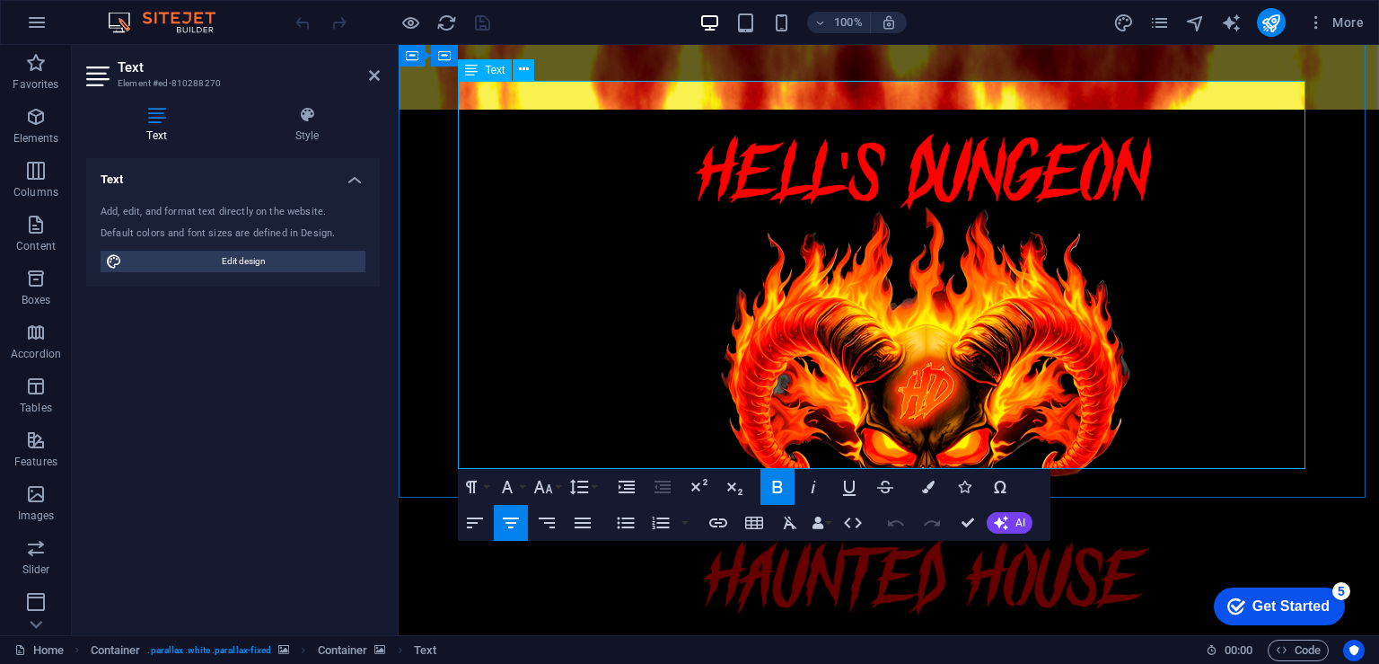
drag, startPoint x: 979, startPoint y: 454, endPoint x: 798, endPoint y: 458, distance: 181.5
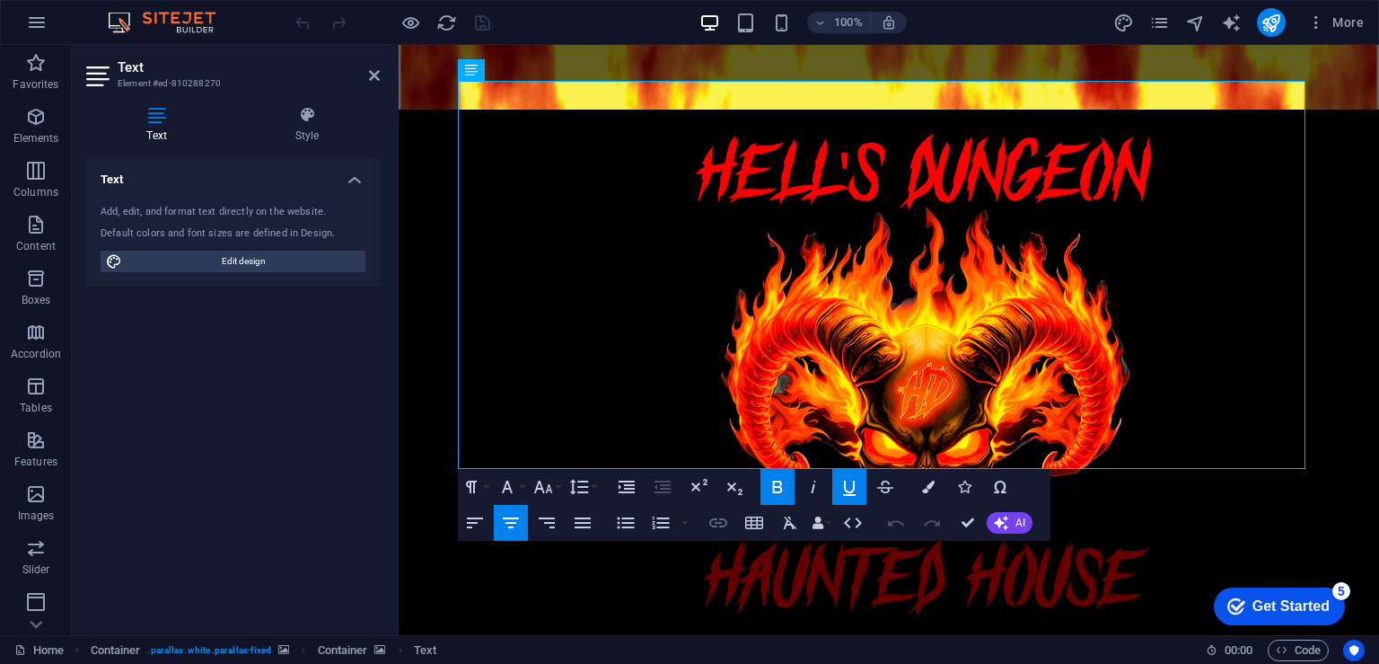
click at [719, 518] on icon "button" at bounding box center [718, 522] width 18 height 9
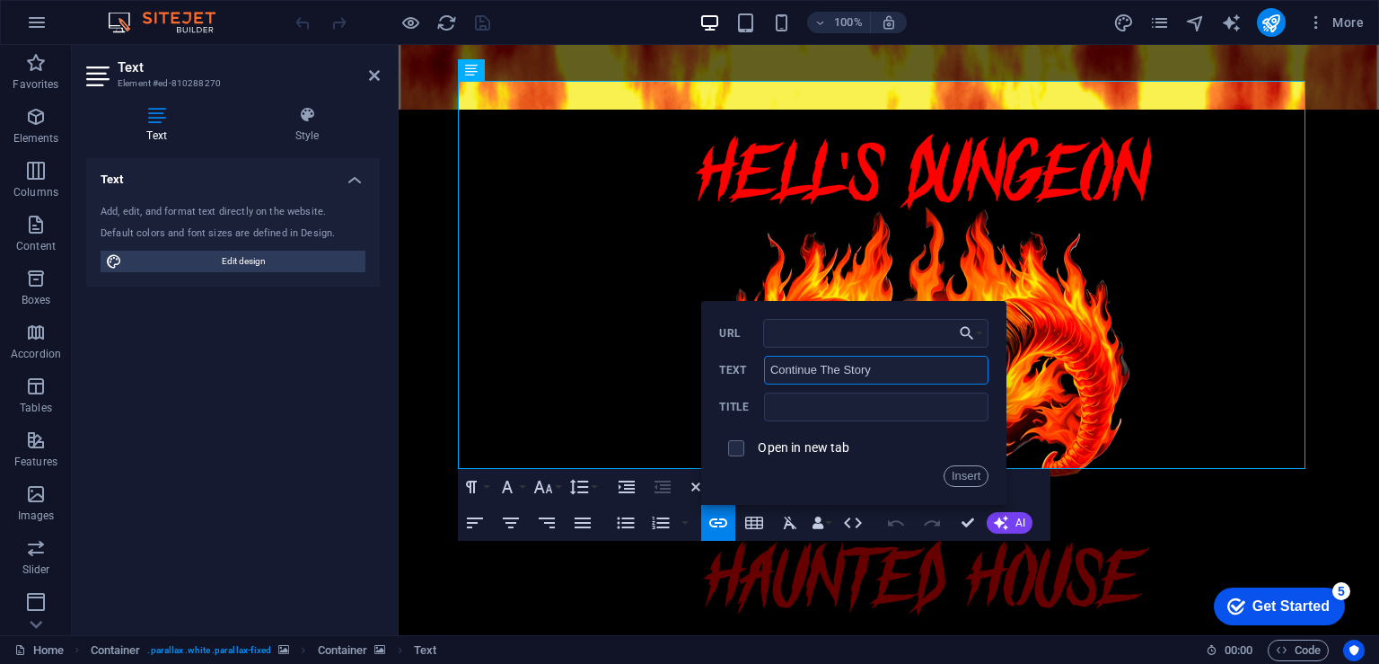
click at [831, 373] on input "Continue The Story" at bounding box center [876, 370] width 225 height 29
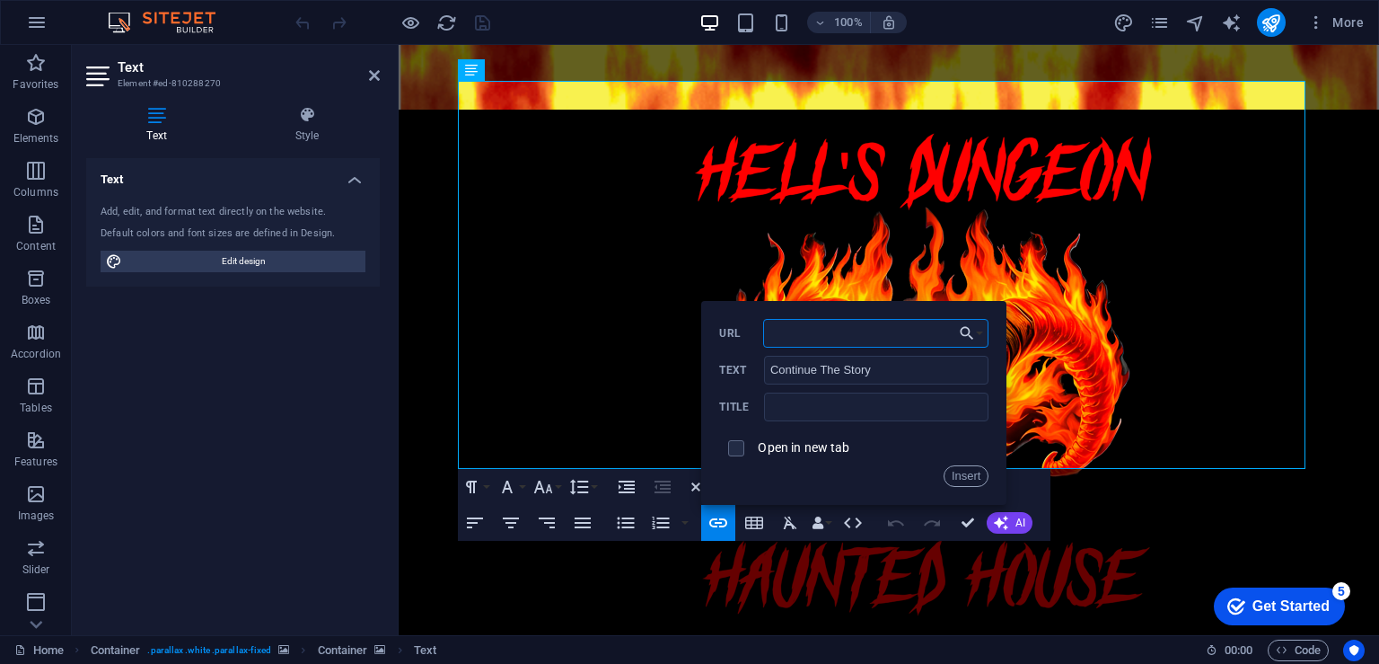
click at [882, 332] on input "URL" at bounding box center [876, 333] width 226 height 29
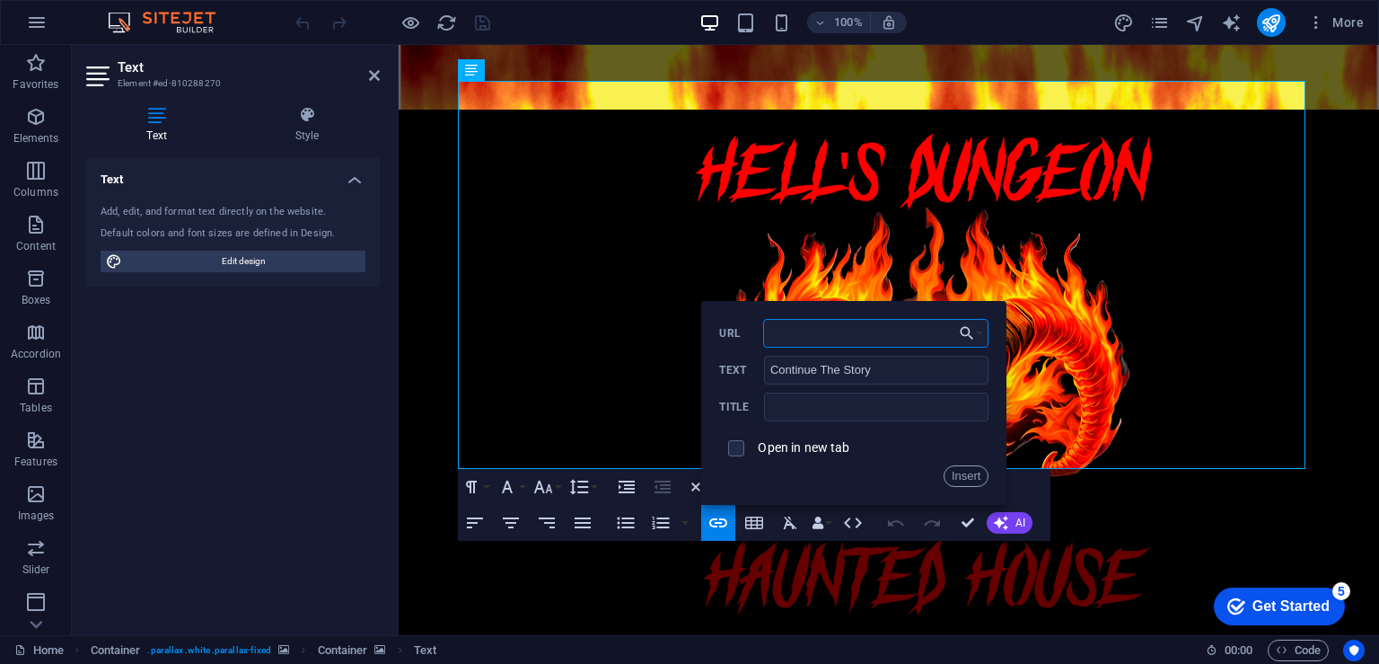
click at [882, 332] on input "URL" at bounding box center [876, 333] width 226 height 29
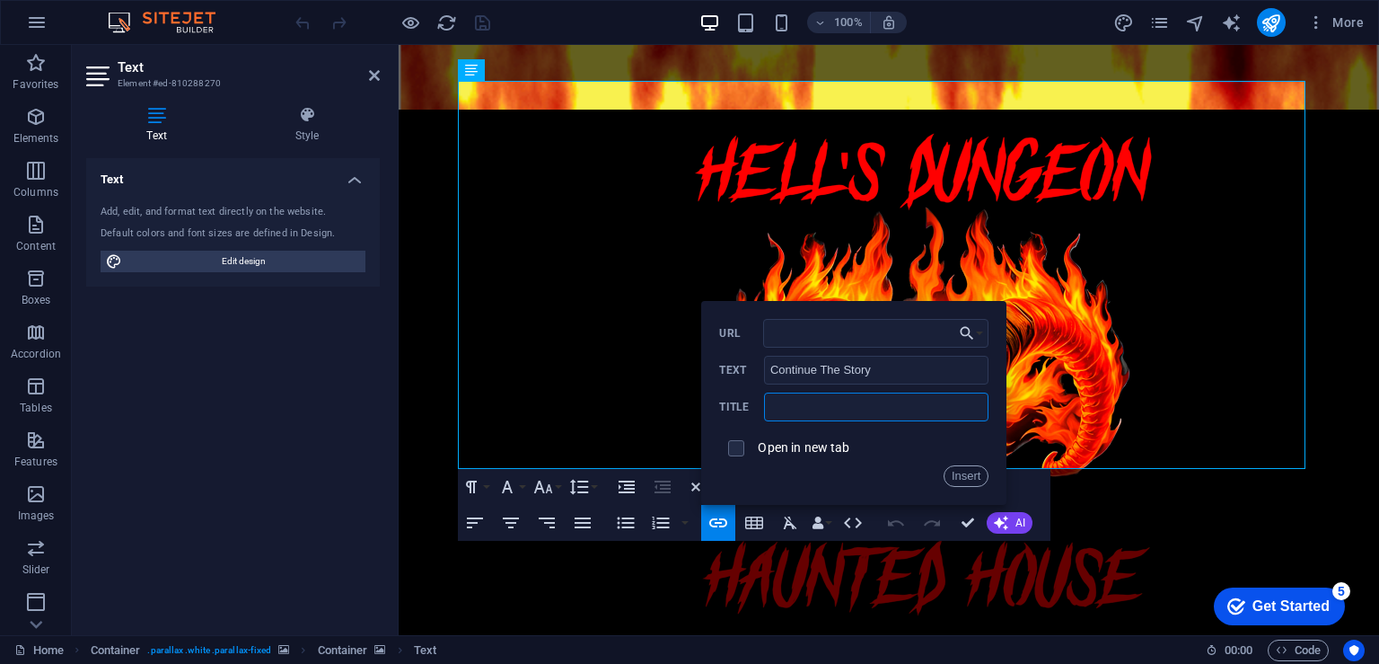
click at [816, 414] on input "text" at bounding box center [876, 406] width 225 height 29
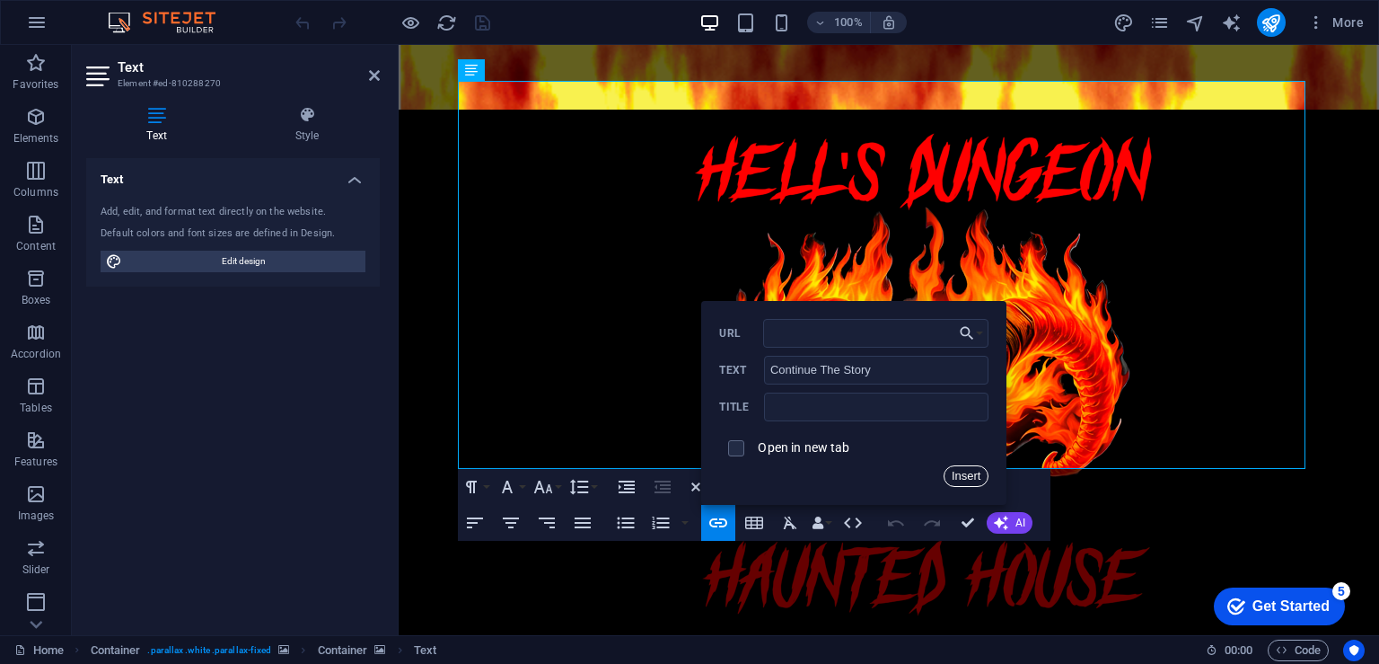
click at [968, 474] on button "Insert" at bounding box center [967, 476] width 46 height 22
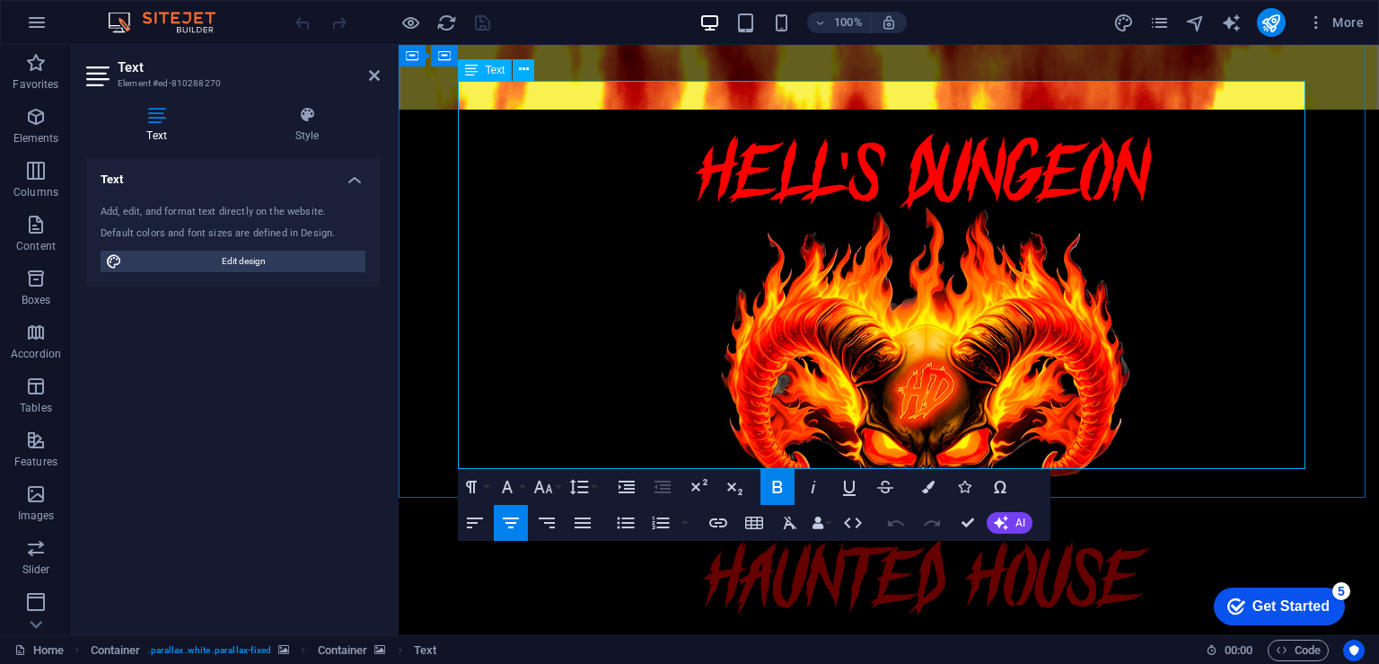
drag, startPoint x: 980, startPoint y: 446, endPoint x: 794, endPoint y: 437, distance: 186.1
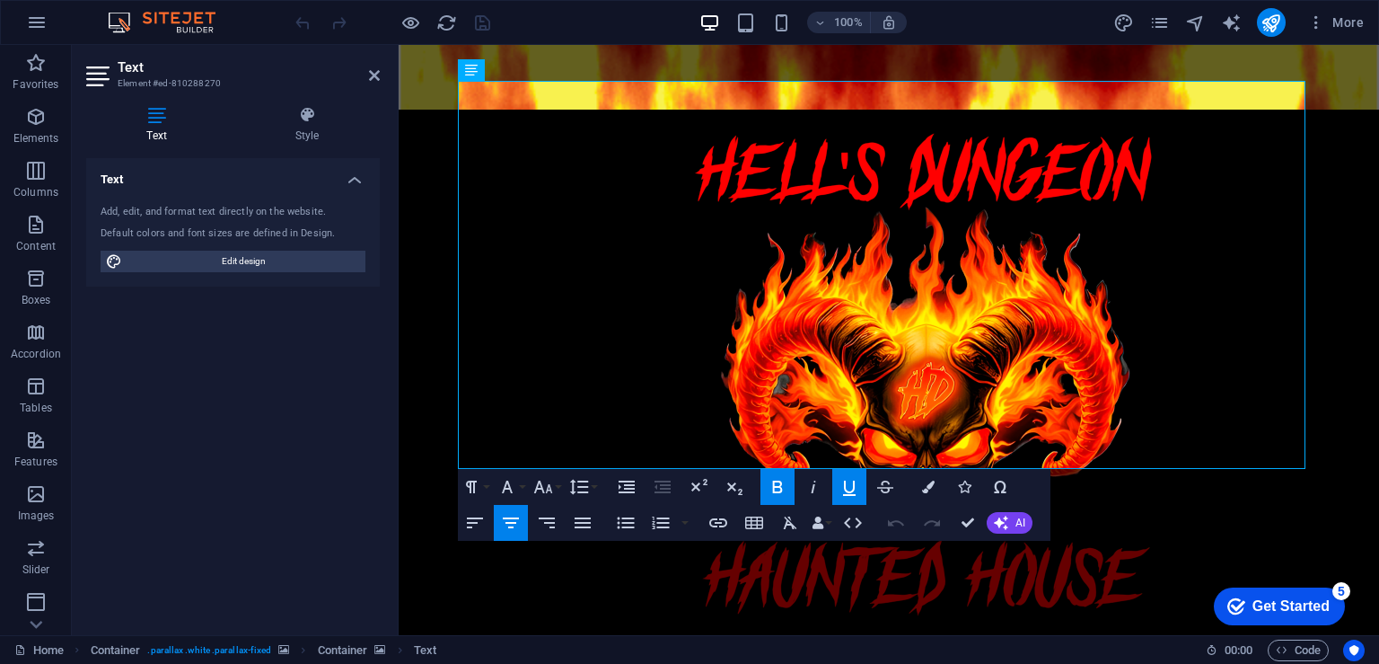
click at [164, 124] on h4 "Text" at bounding box center [160, 125] width 148 height 38
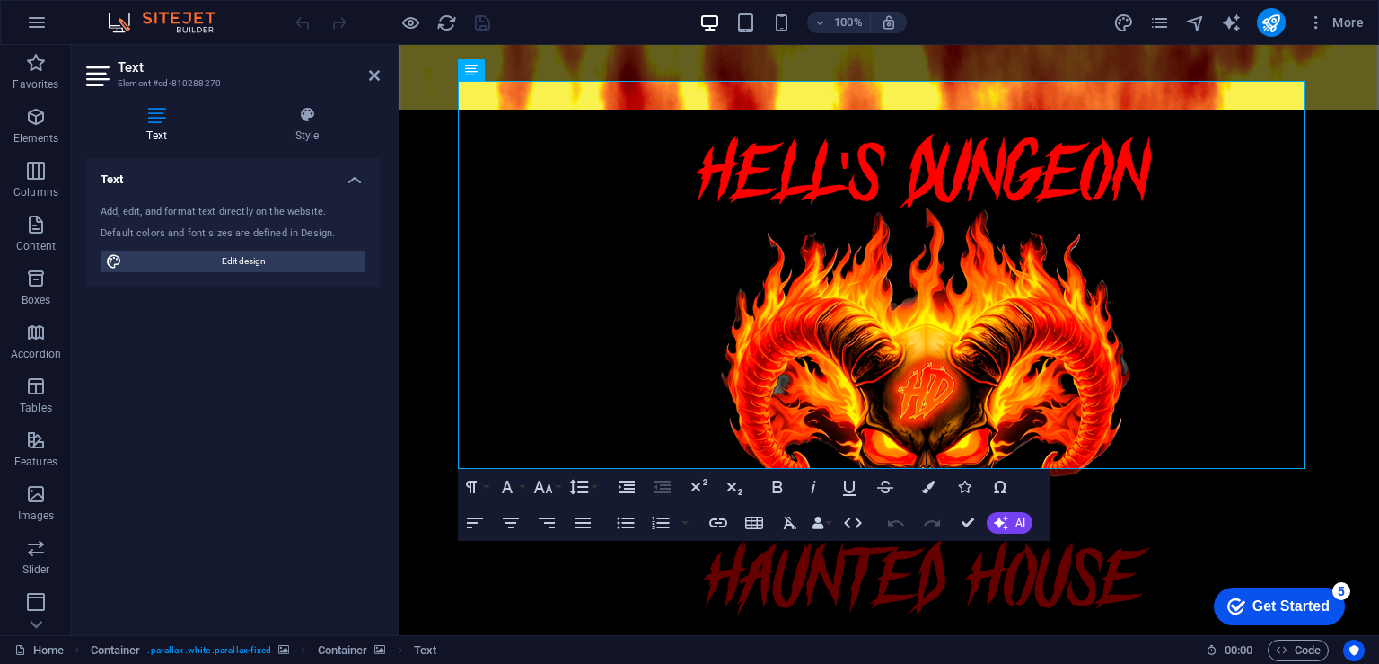
click at [356, 181] on h4 "Text" at bounding box center [233, 174] width 294 height 32
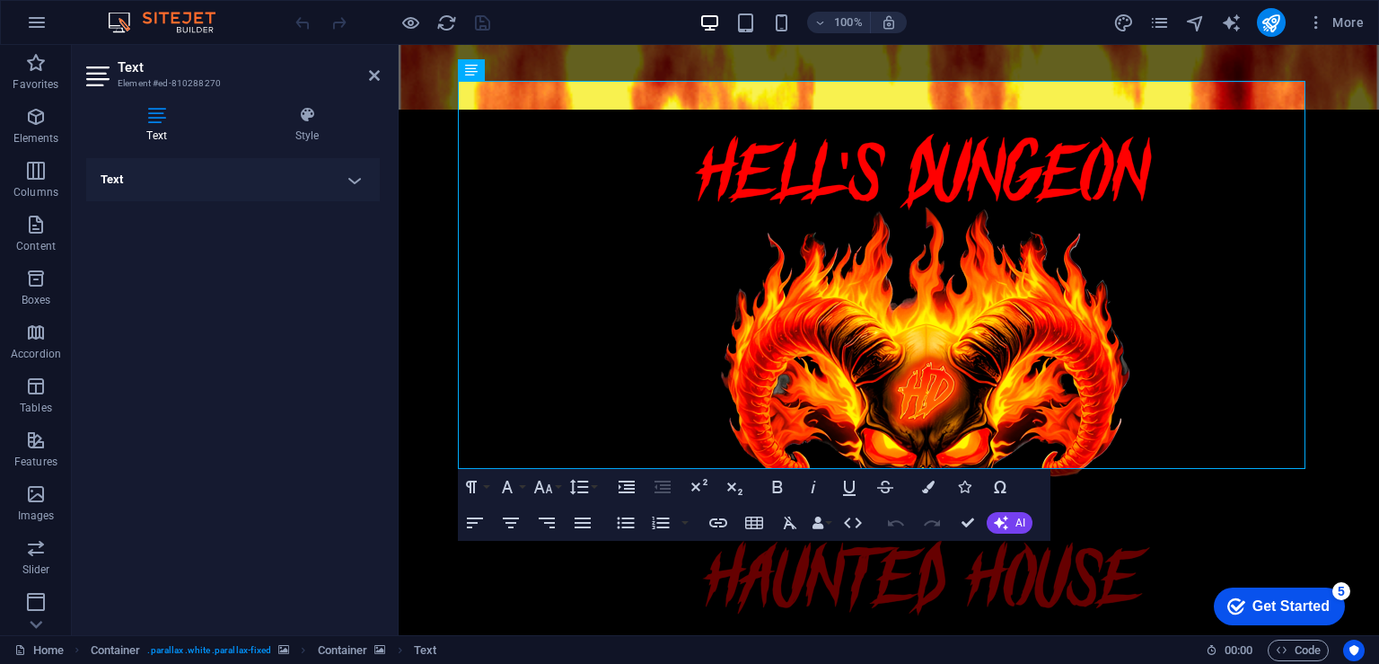
click at [356, 181] on h4 "Text" at bounding box center [233, 179] width 294 height 43
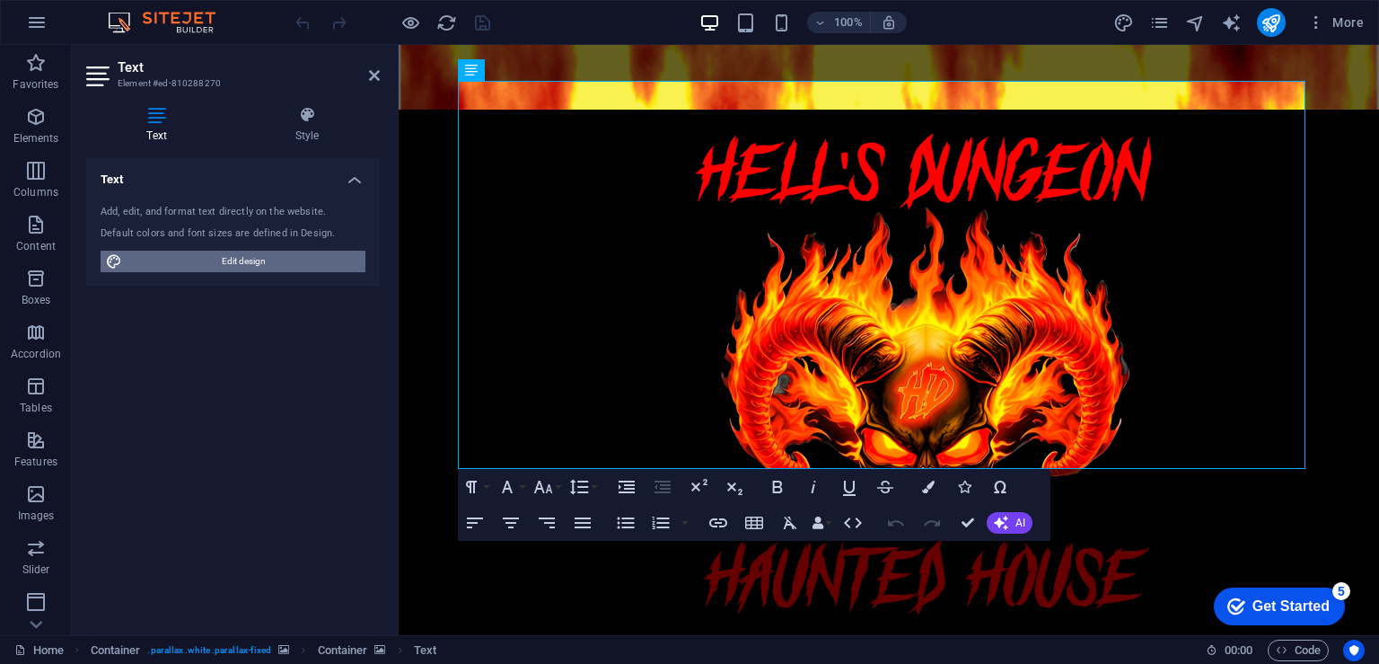
click at [315, 256] on span "Edit design" at bounding box center [244, 262] width 233 height 22
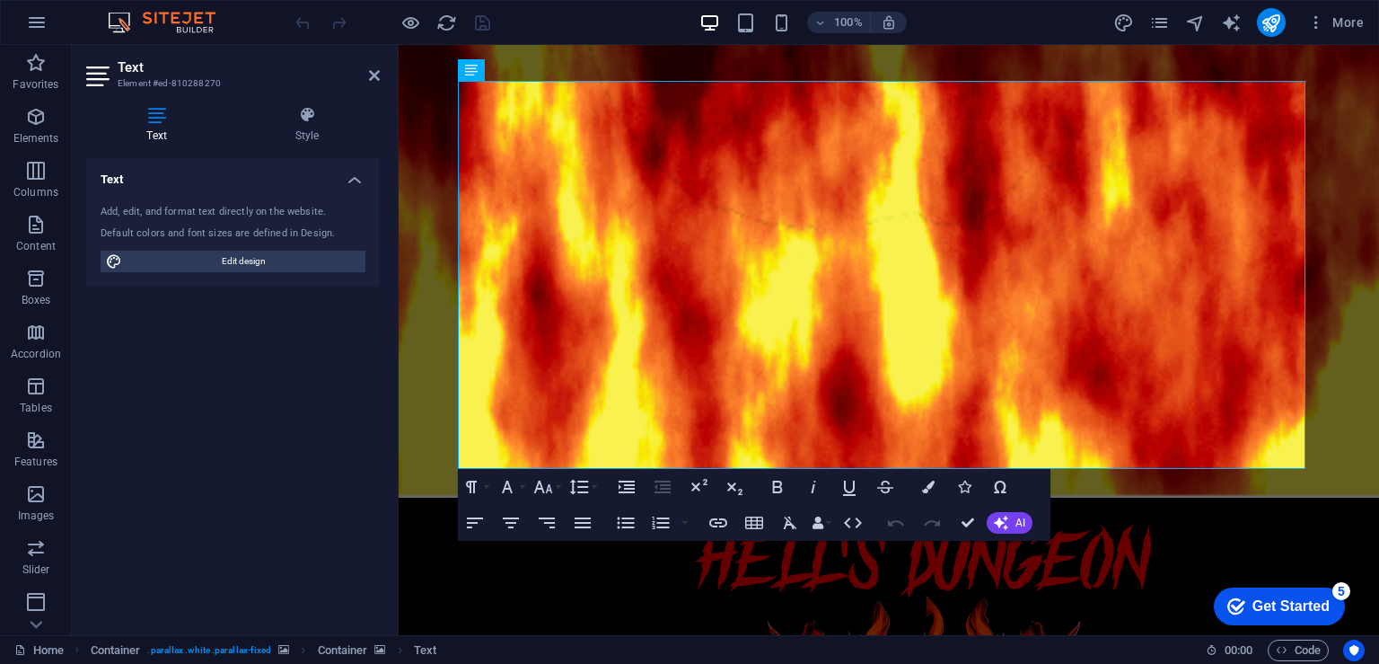
select select "px"
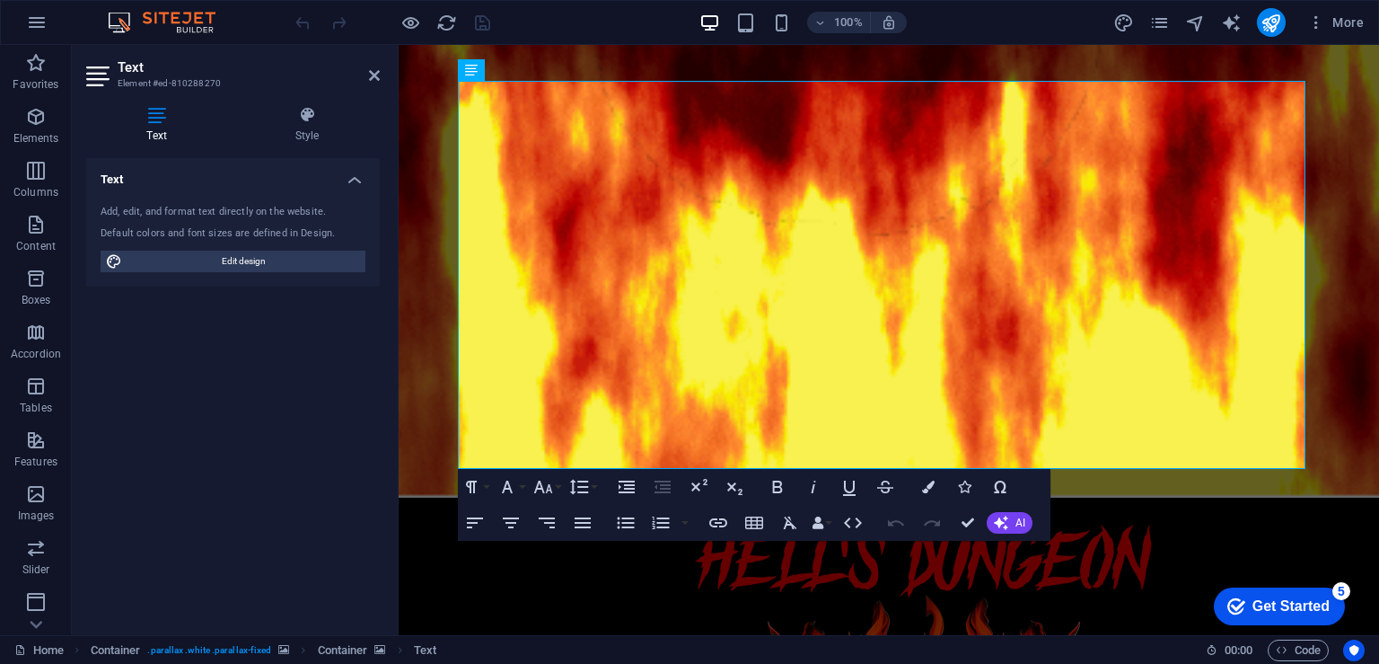
select select "300"
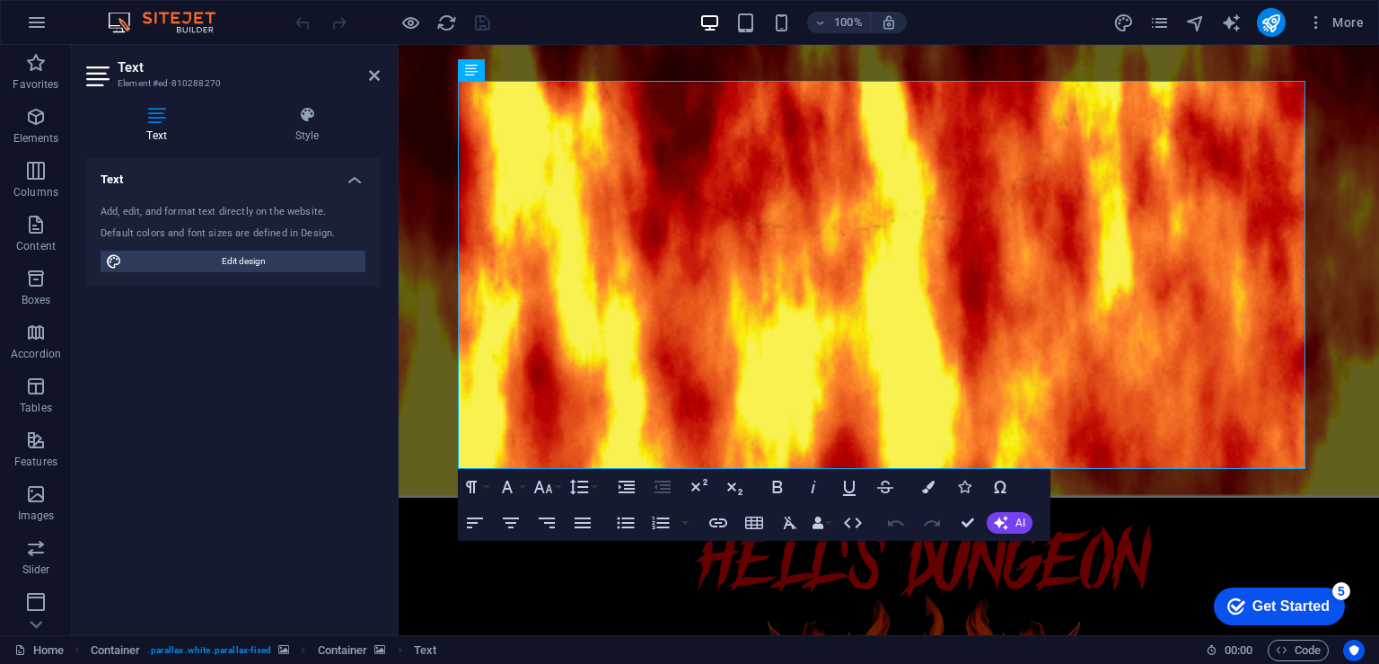
select select "px"
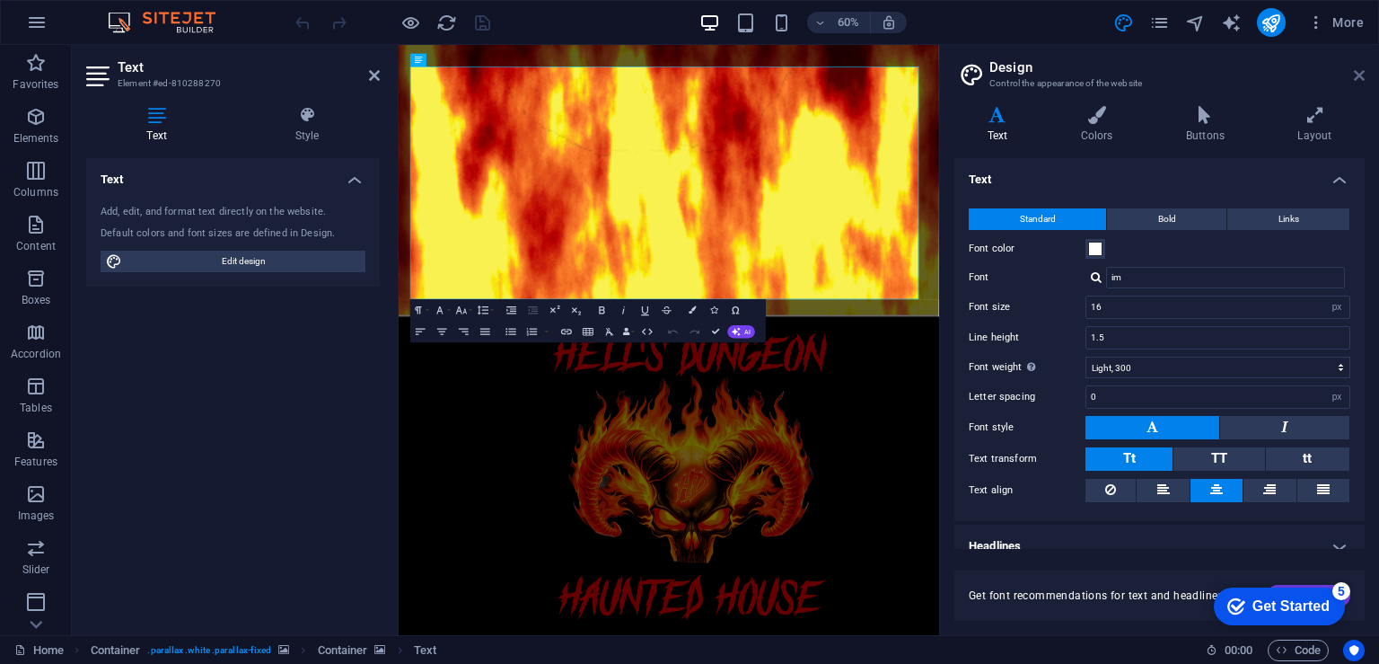
click at [1354, 74] on icon at bounding box center [1359, 75] width 11 height 14
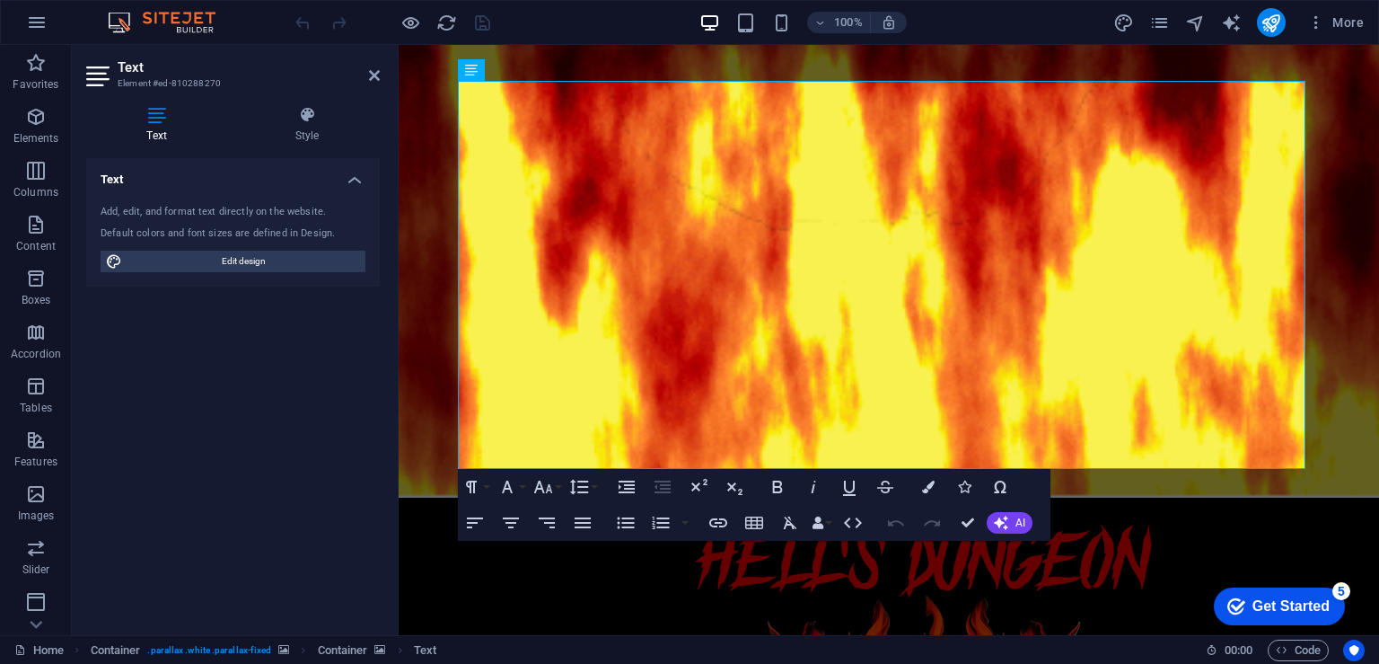
click at [1343, 248] on figure at bounding box center [889, 1] width 981 height 991
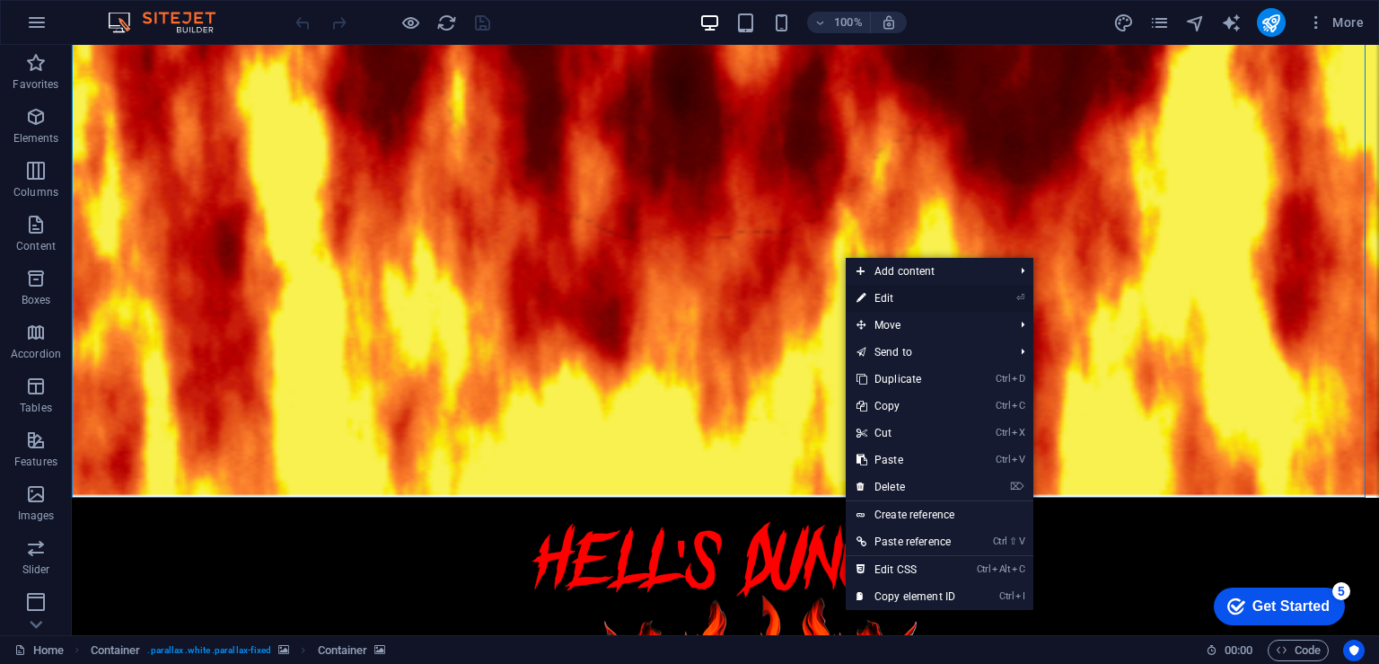
click at [885, 291] on link "⏎ Edit" at bounding box center [906, 298] width 120 height 27
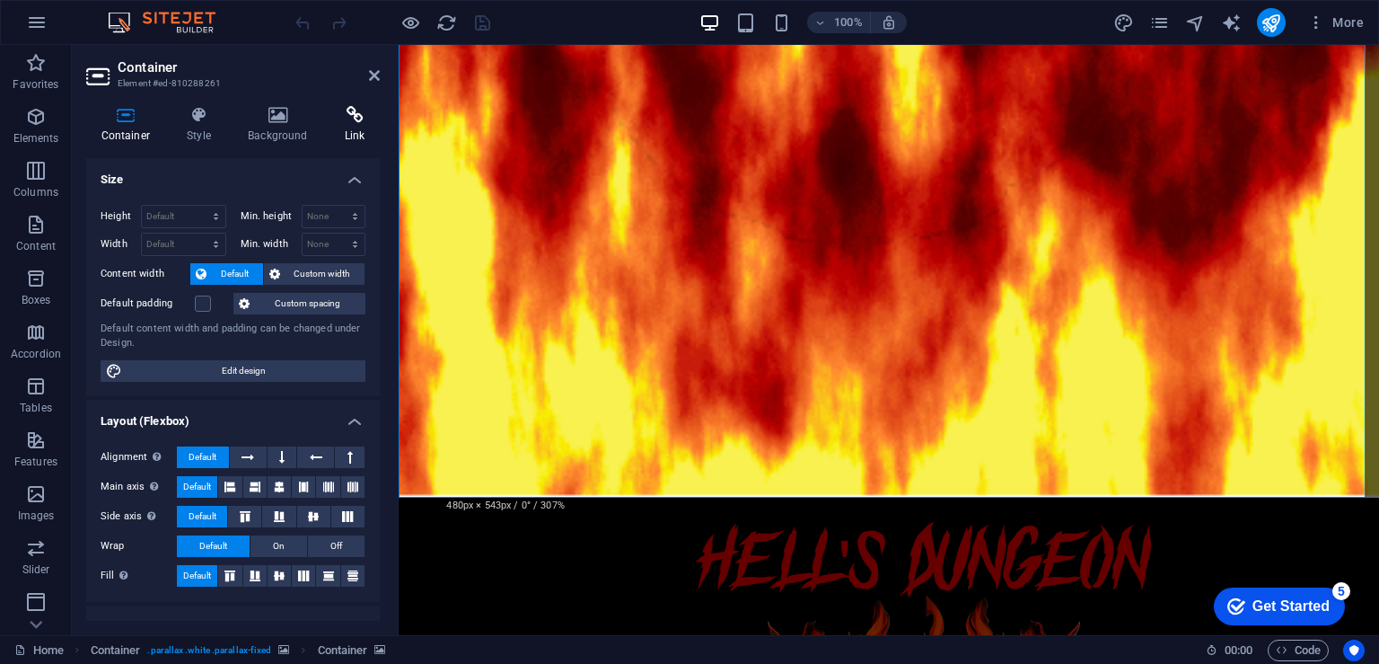
click at [352, 116] on icon at bounding box center [355, 115] width 50 height 18
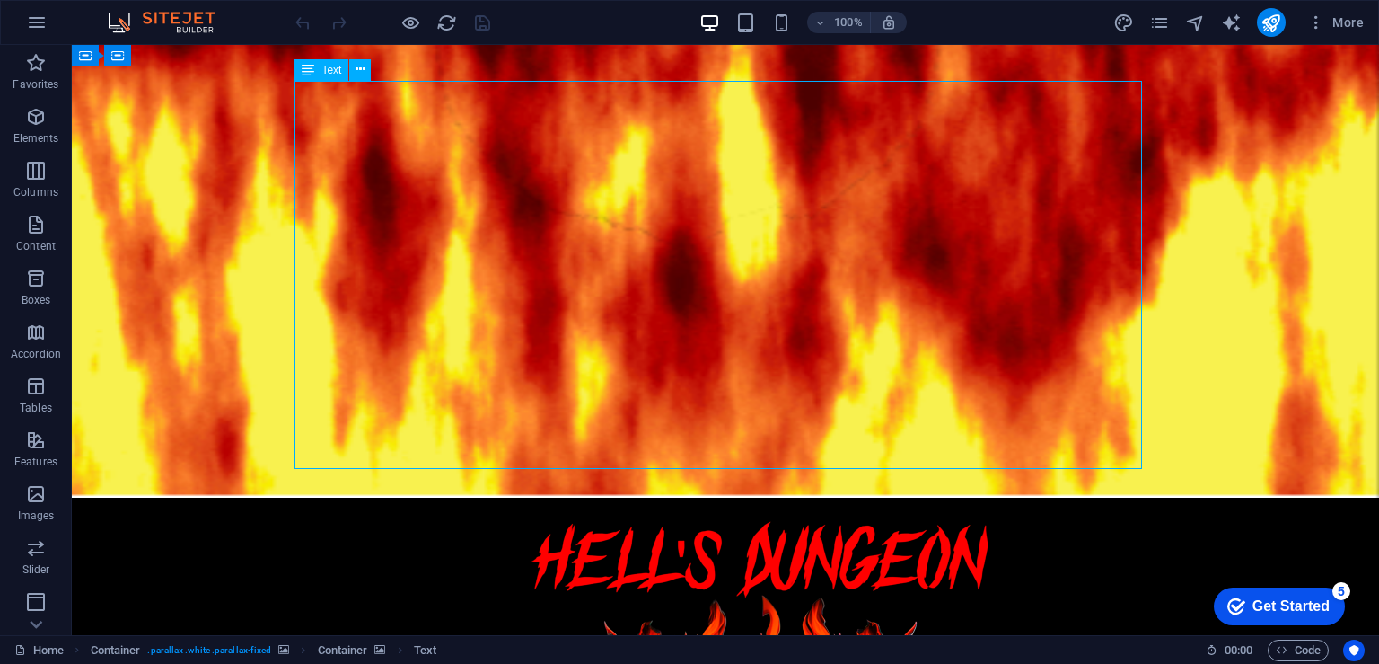
drag, startPoint x: 656, startPoint y: 452, endPoint x: 935, endPoint y: 455, distance: 279.3
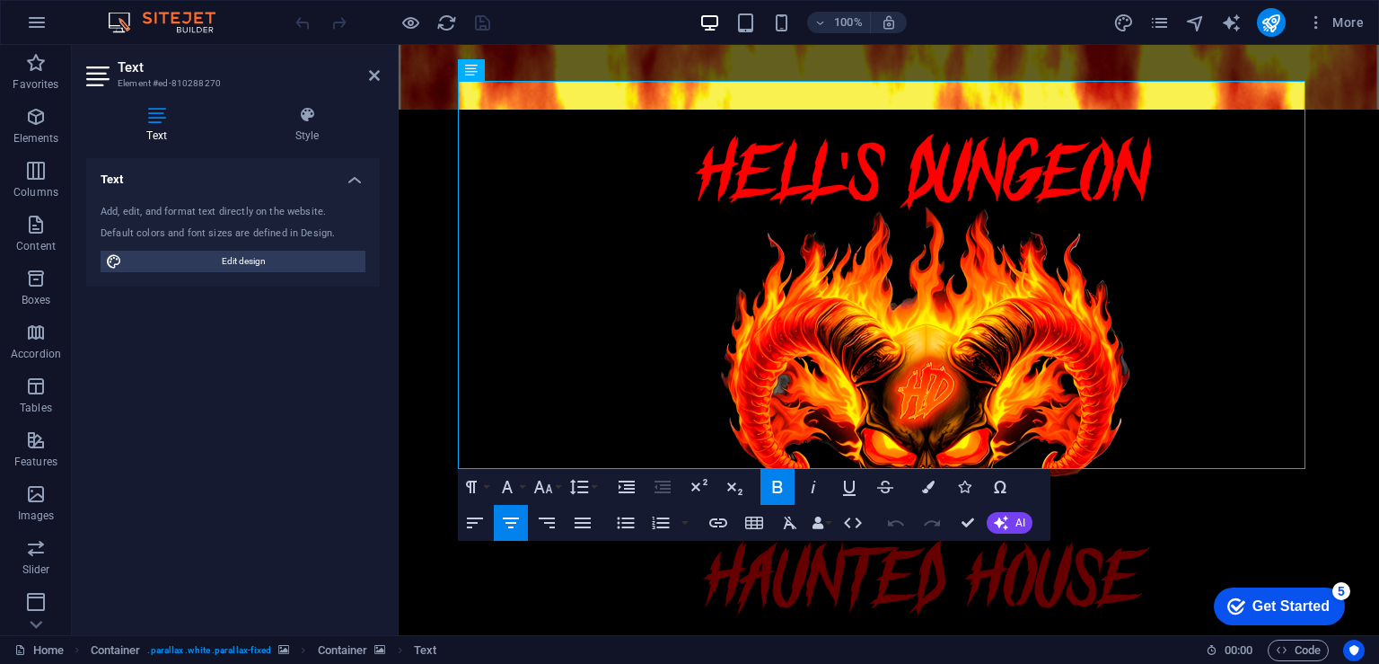
click at [95, 78] on icon at bounding box center [99, 76] width 27 height 29
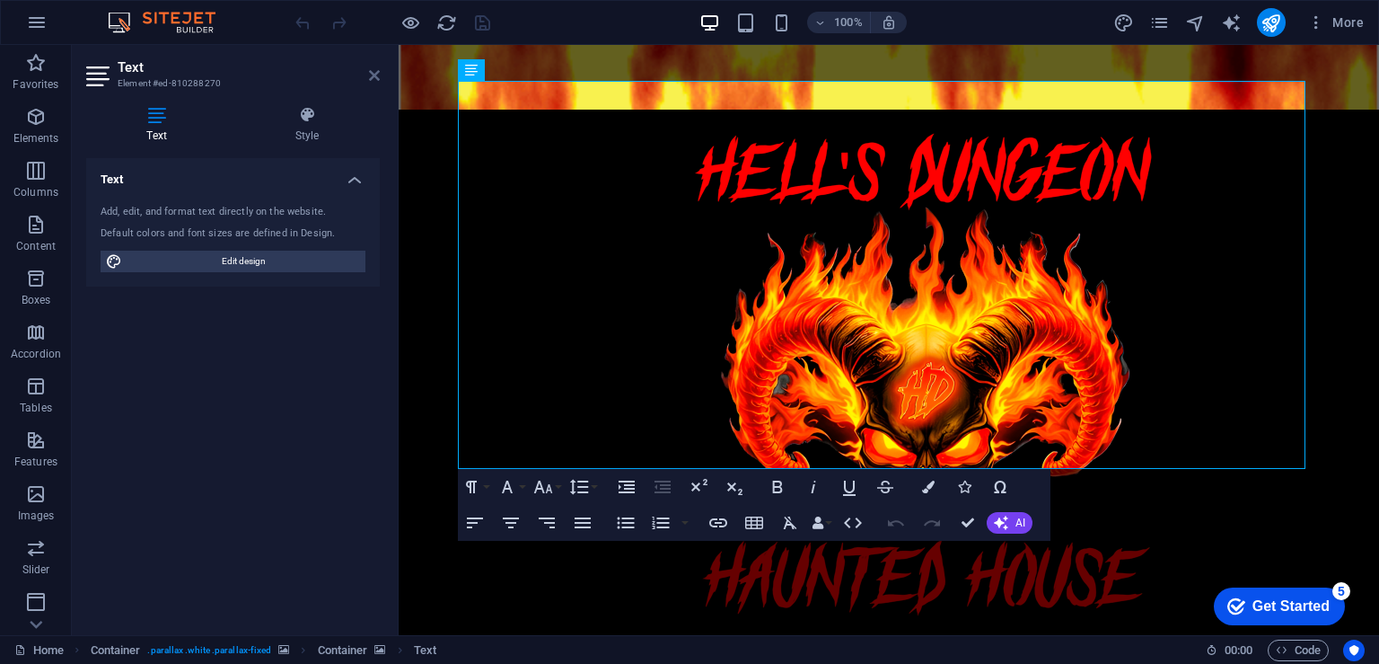
click at [370, 69] on icon at bounding box center [374, 75] width 11 height 14
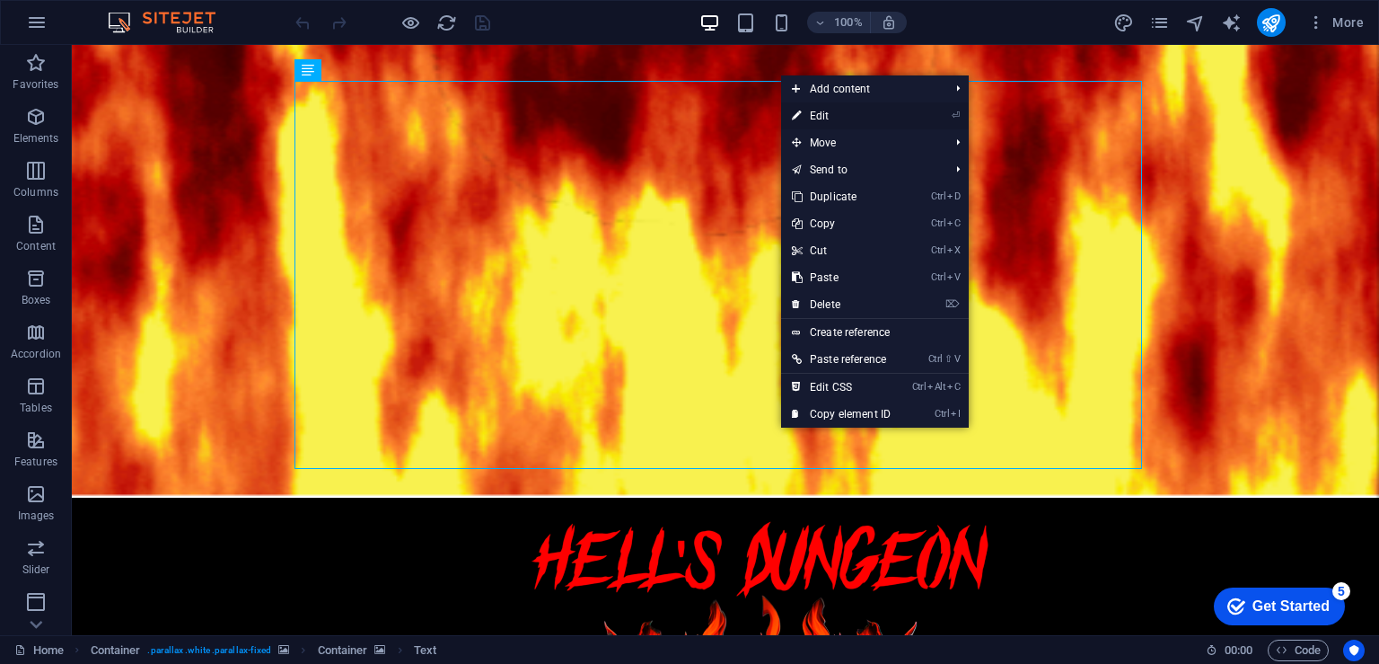
click at [855, 105] on link "⏎ Edit" at bounding box center [841, 115] width 120 height 27
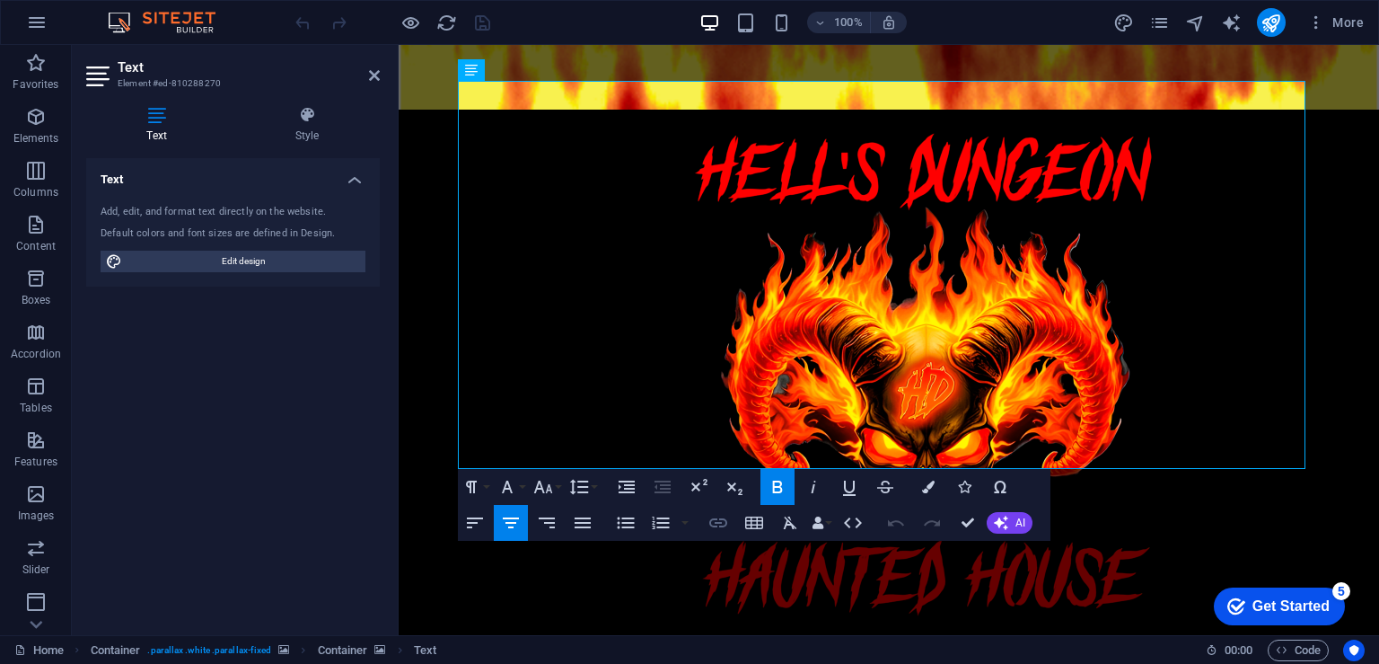
click at [729, 524] on icon "button" at bounding box center [719, 523] width 22 height 22
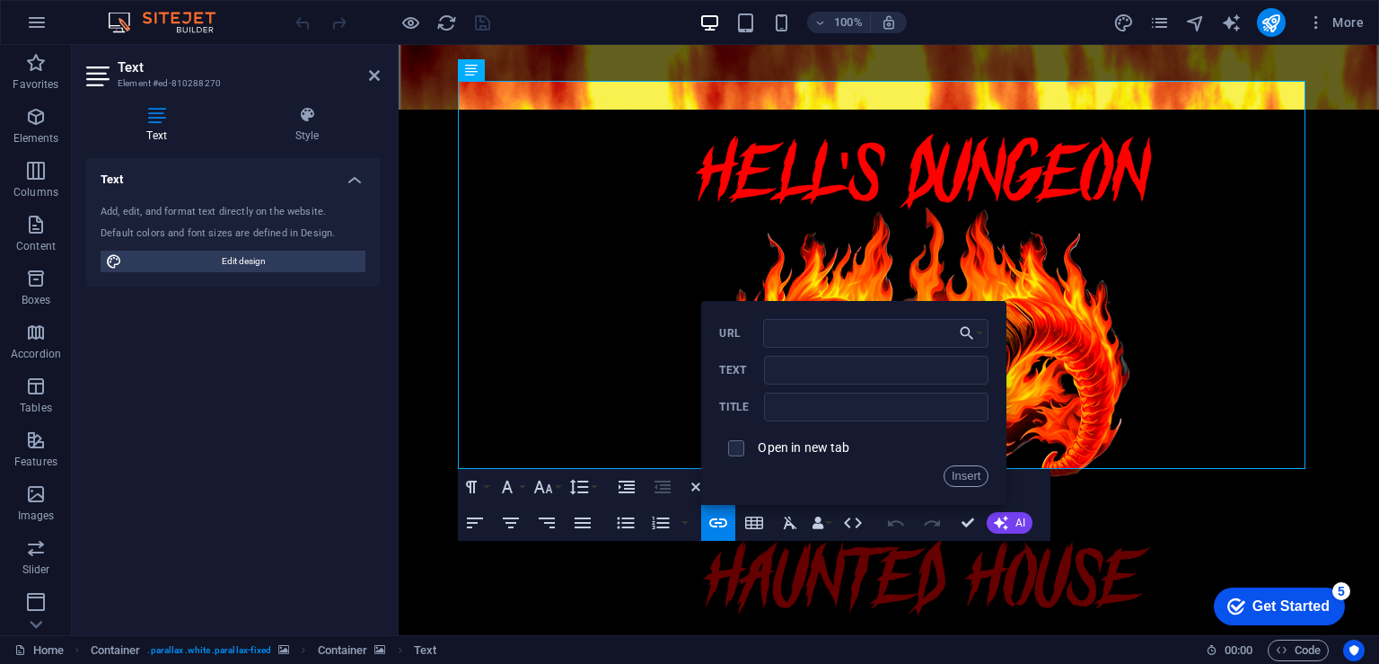
drag, startPoint x: 762, startPoint y: 457, endPoint x: 745, endPoint y: 445, distance: 20.7
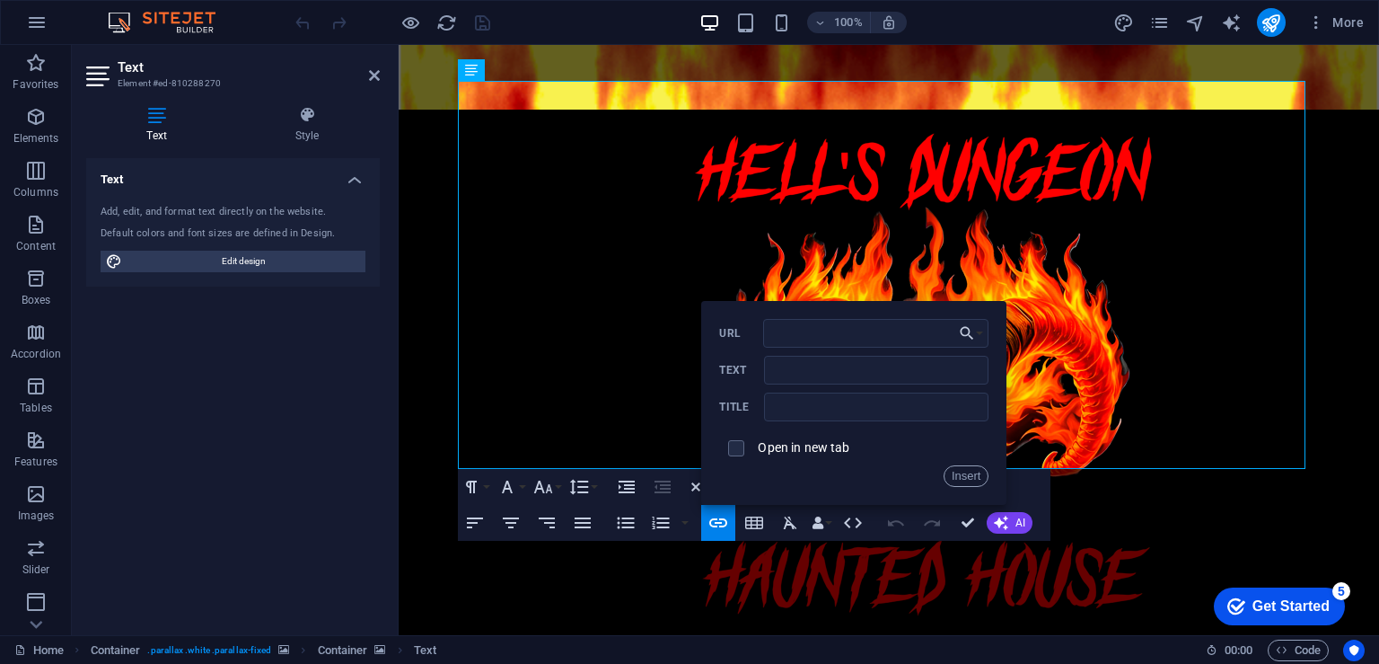
click at [745, 445] on span at bounding box center [736, 448] width 34 height 34
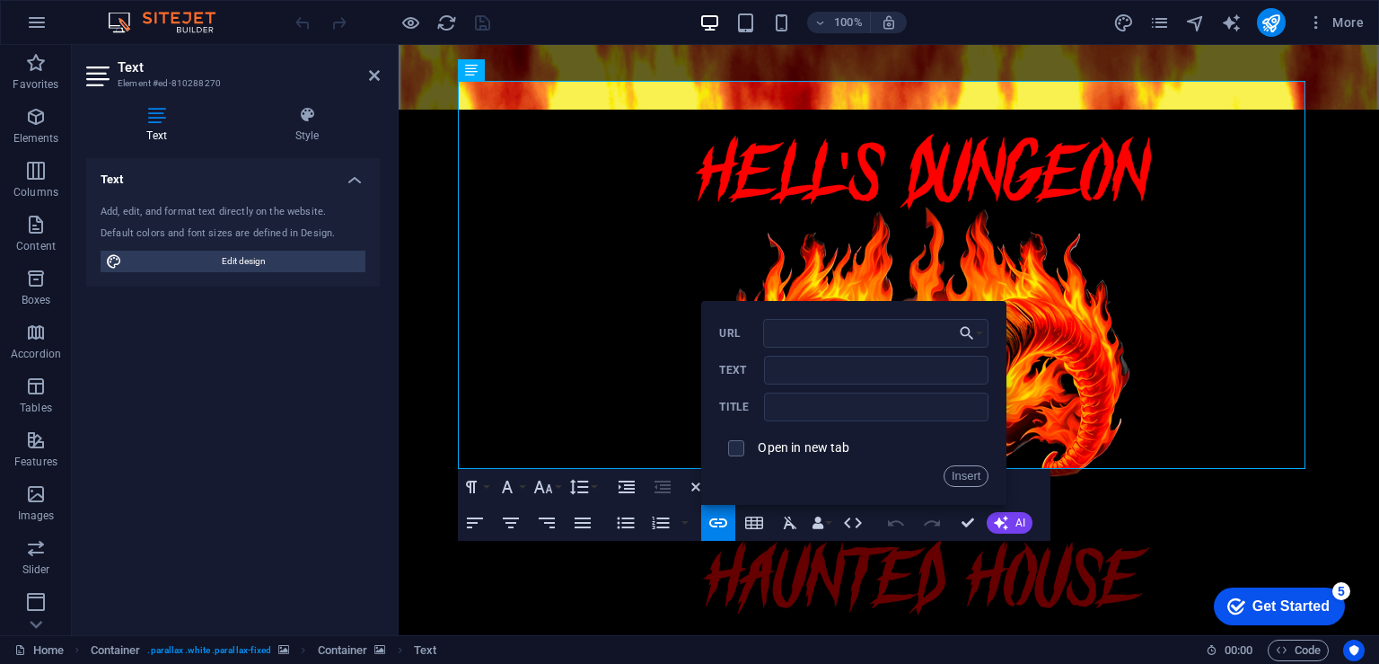
click at [356, 180] on h4 "Text" at bounding box center [233, 174] width 294 height 32
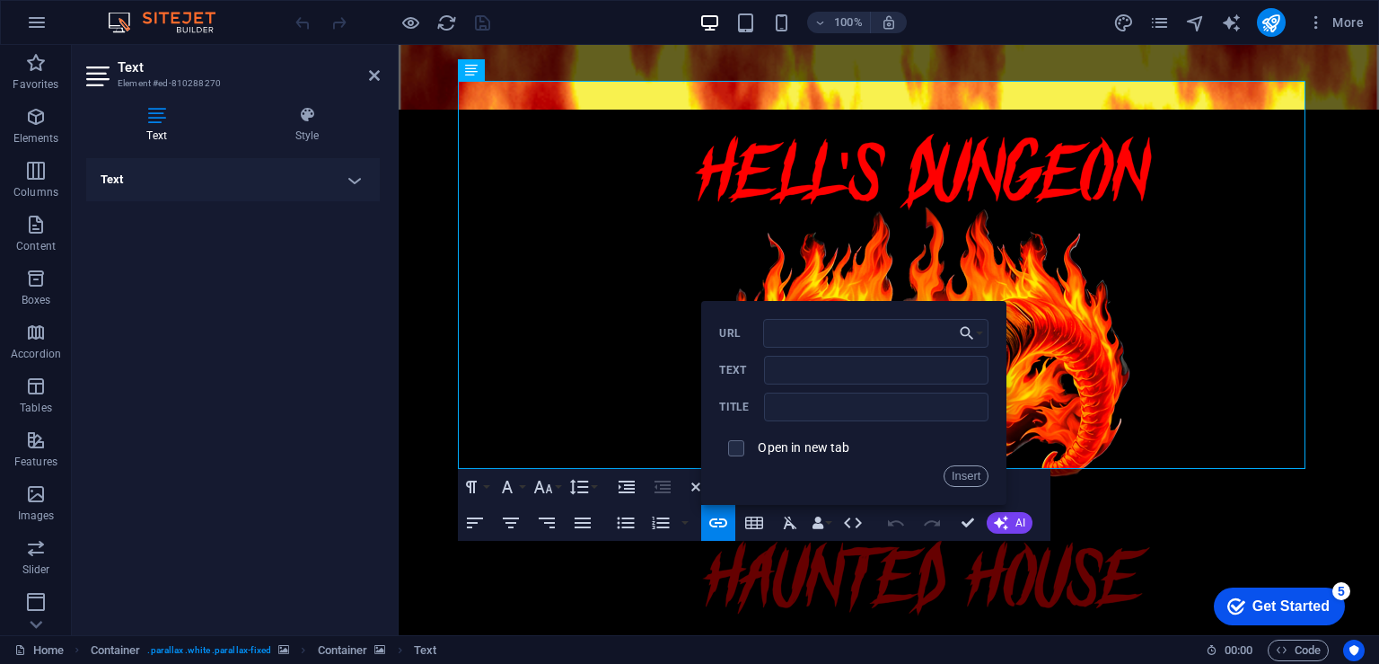
click at [356, 181] on h4 "Text" at bounding box center [233, 179] width 294 height 43
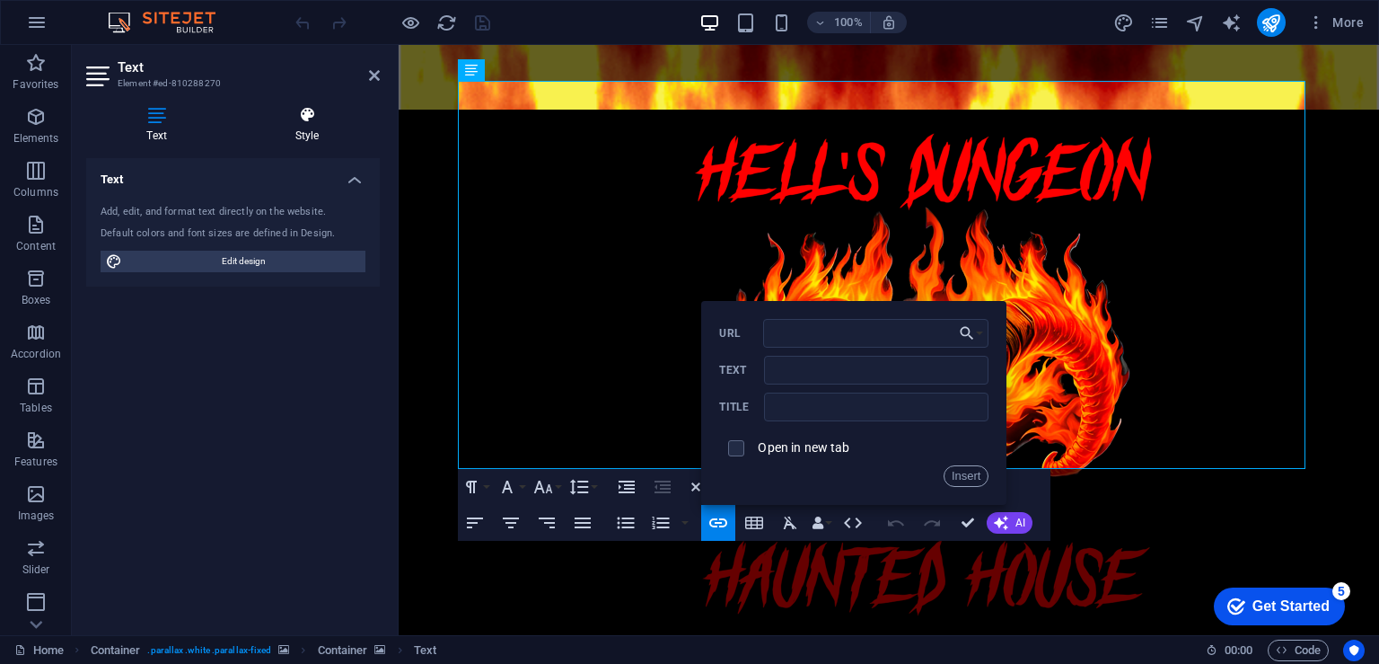
click at [322, 131] on h4 "Style" at bounding box center [306, 125] width 145 height 38
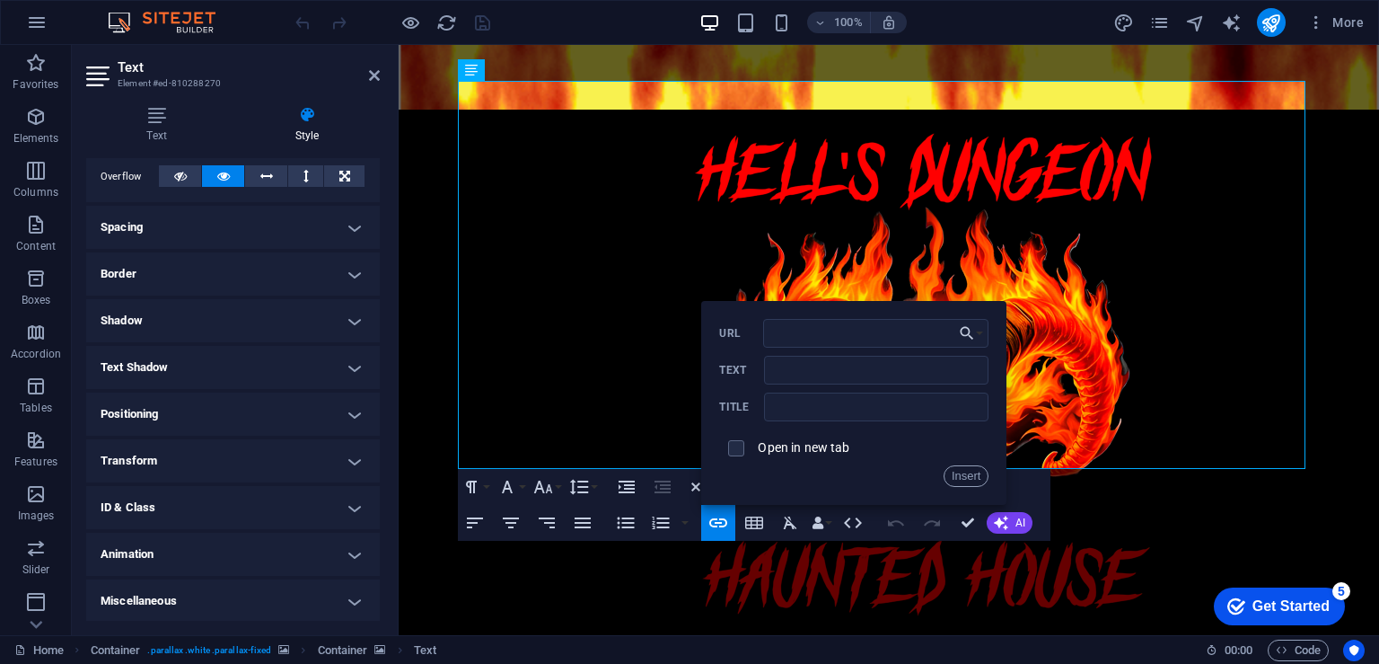
scroll to position [0, 0]
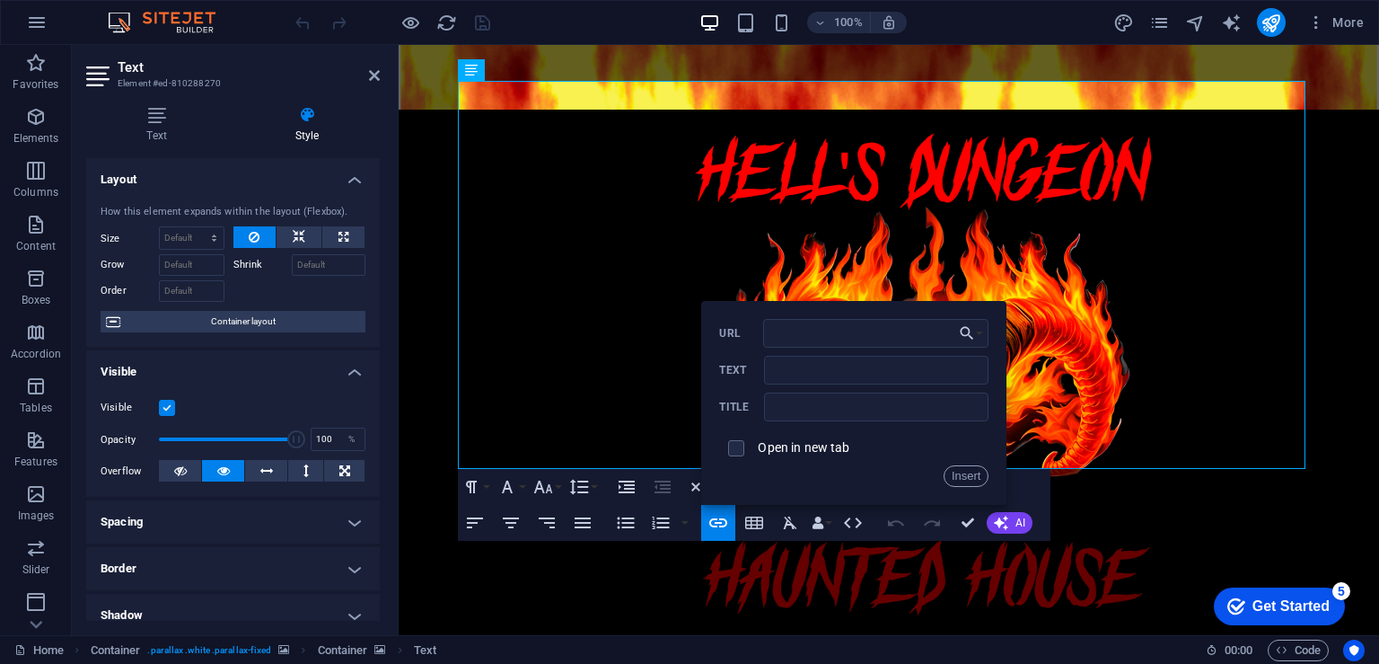
click at [108, 84] on icon at bounding box center [99, 76] width 27 height 29
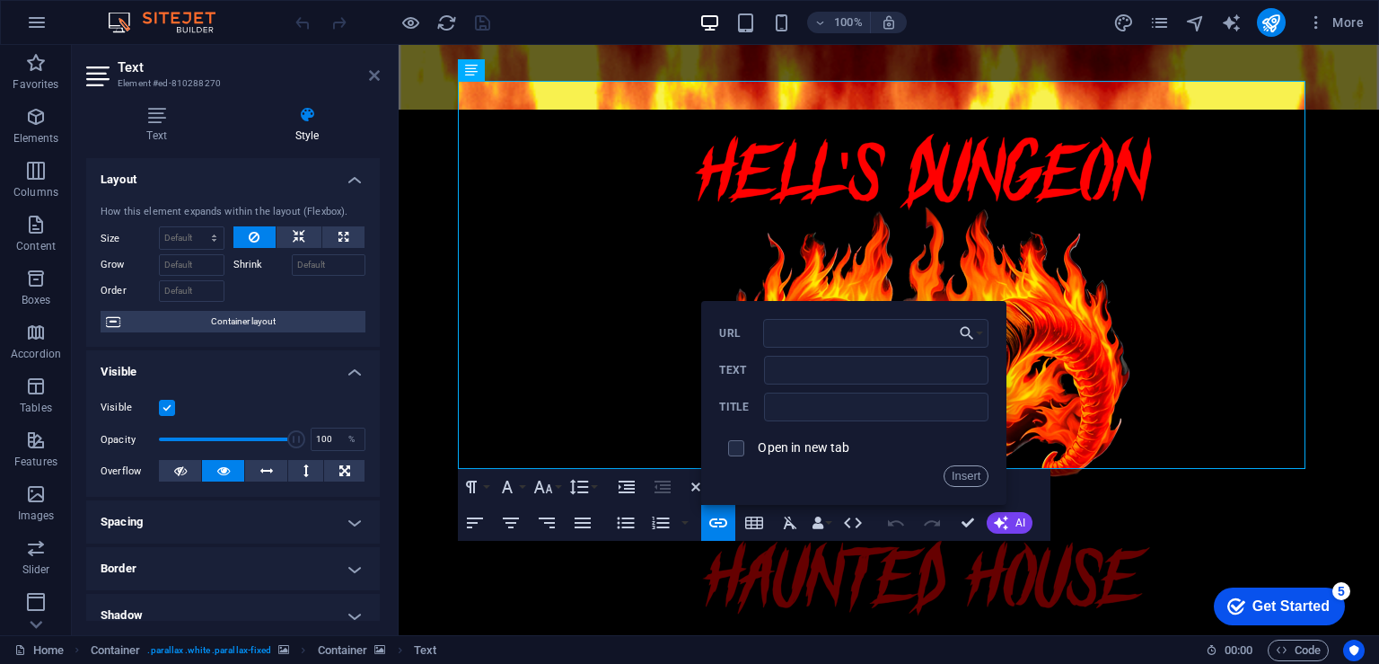
click at [370, 75] on icon at bounding box center [374, 75] width 11 height 14
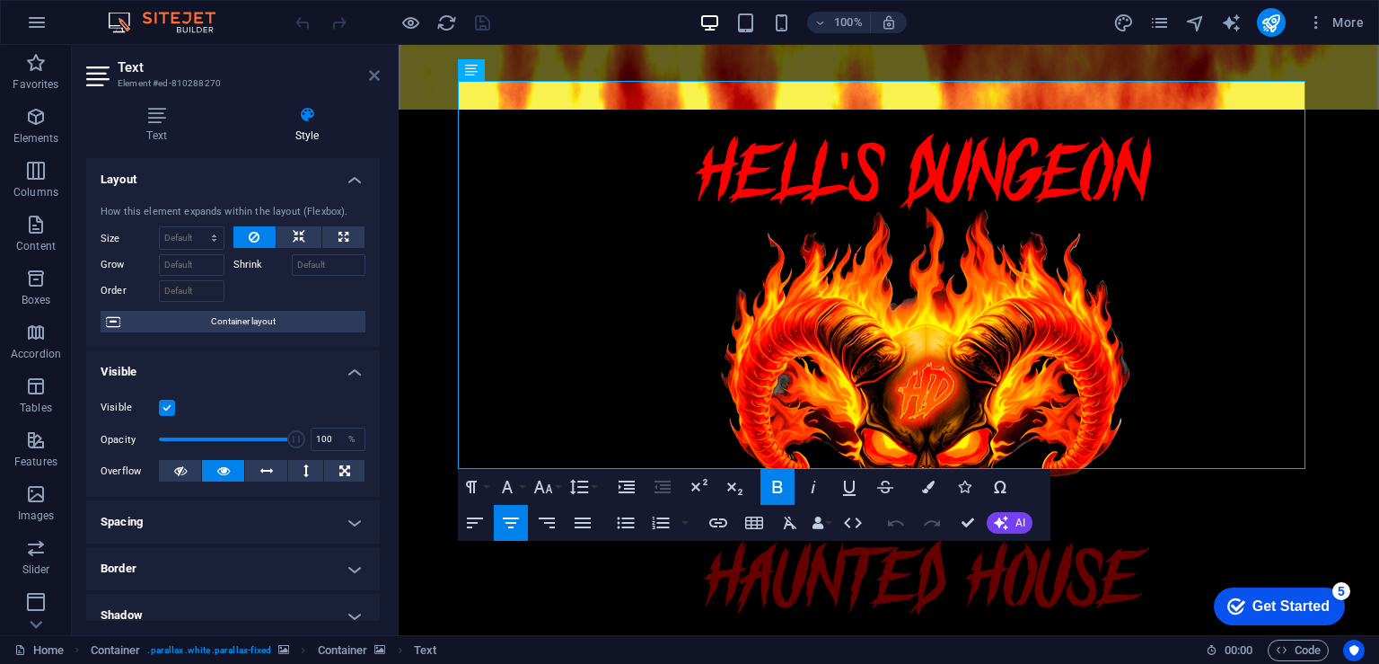
click at [369, 76] on icon at bounding box center [374, 75] width 11 height 14
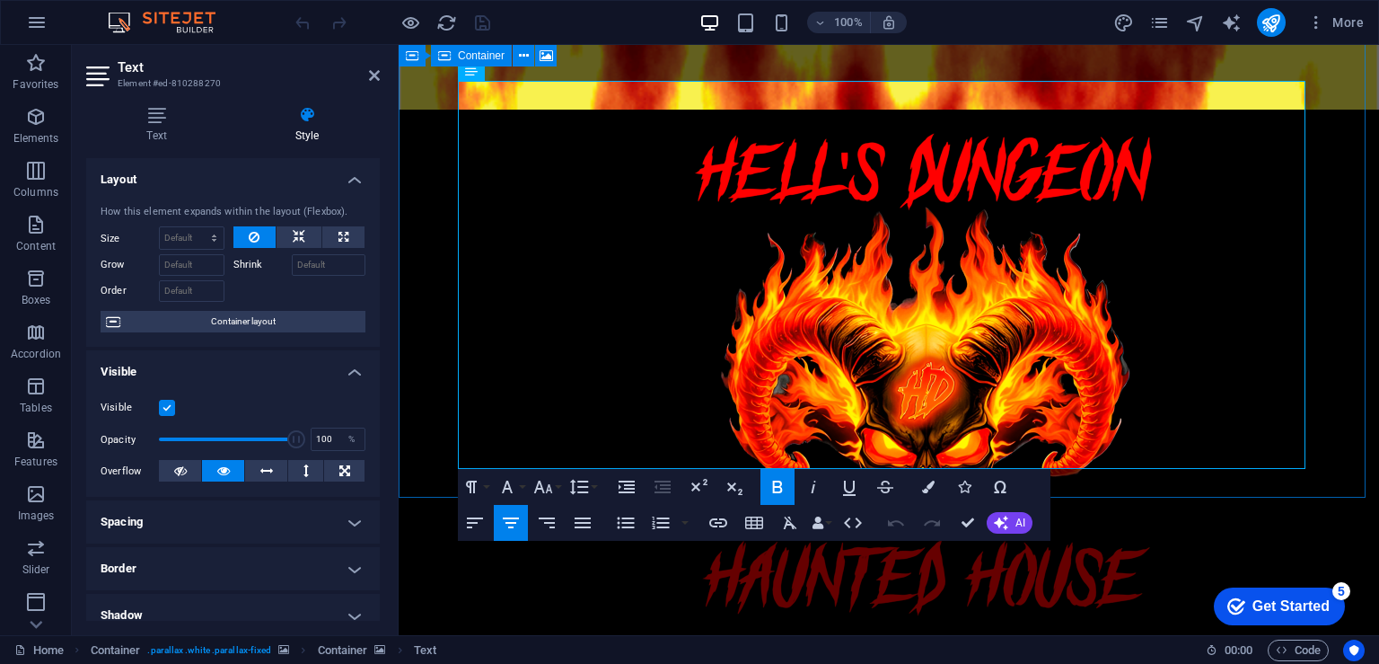
click at [446, 55] on icon at bounding box center [444, 56] width 13 height 22
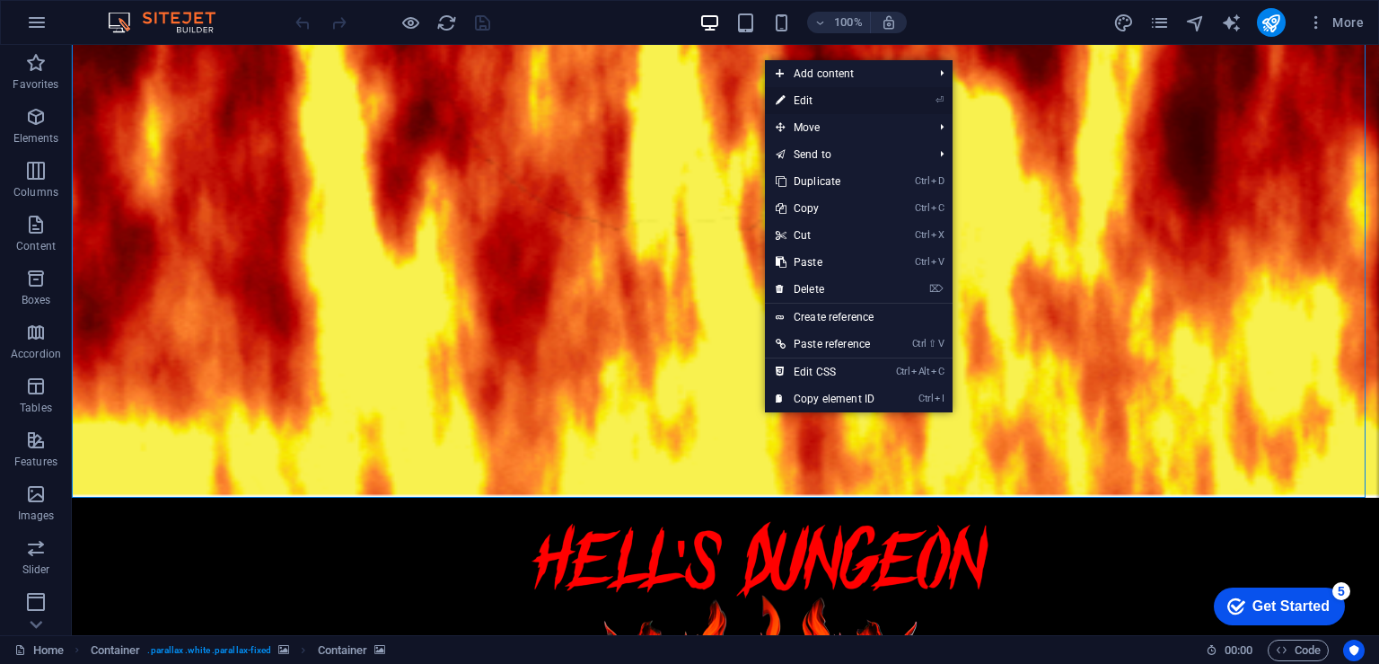
click at [833, 101] on link "⏎ Edit" at bounding box center [825, 100] width 120 height 27
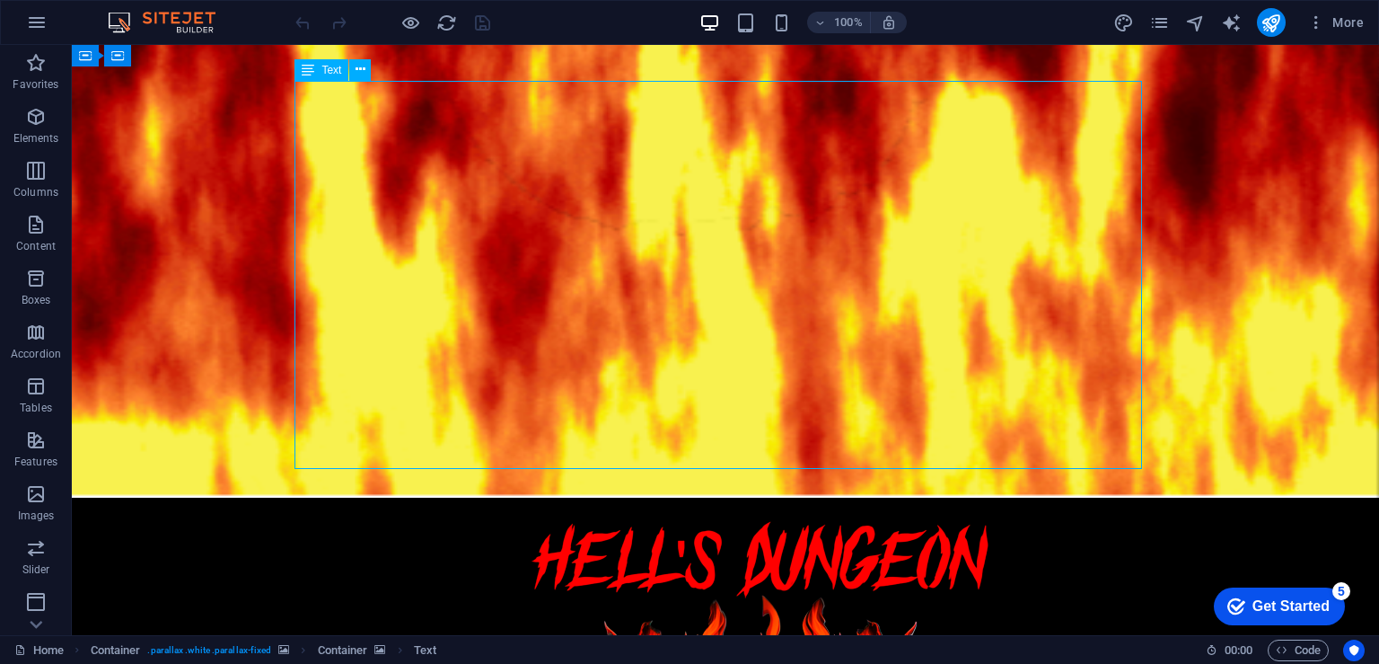
drag, startPoint x: 665, startPoint y: 454, endPoint x: 928, endPoint y: 451, distance: 263.2
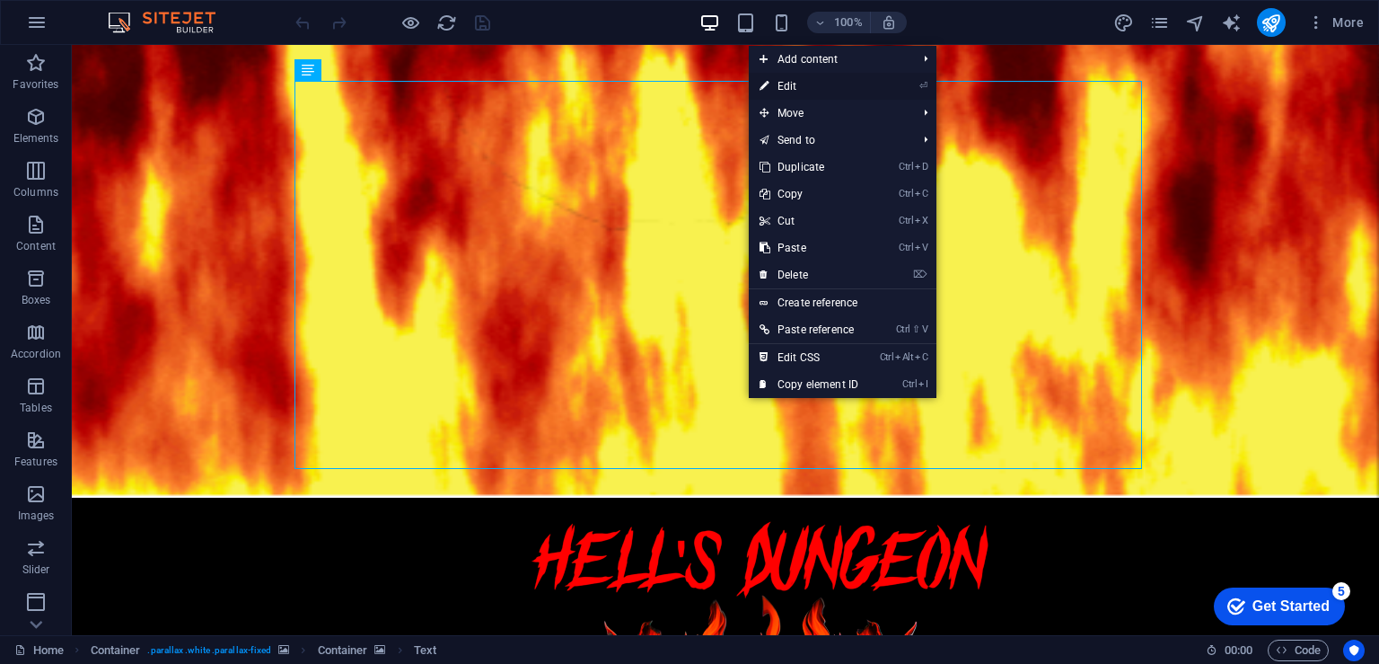
click at [797, 94] on link "⏎ Edit" at bounding box center [809, 86] width 120 height 27
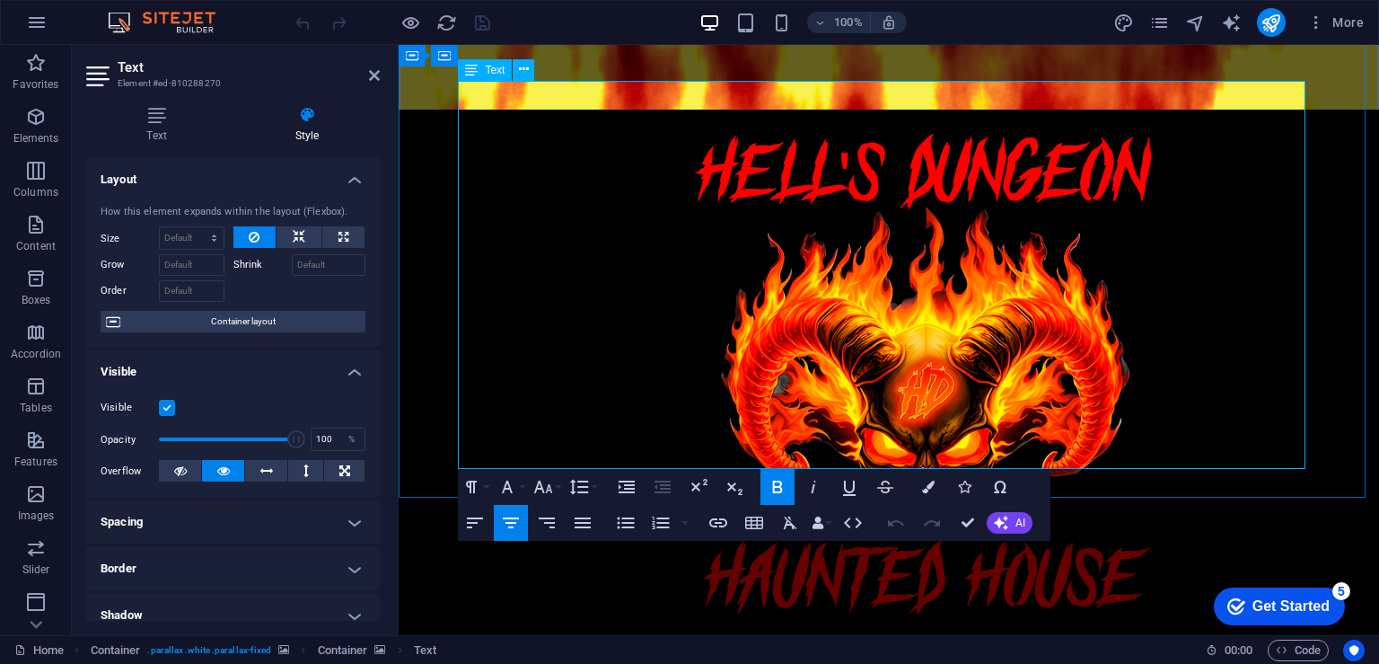
drag, startPoint x: 789, startPoint y: 452, endPoint x: 969, endPoint y: 457, distance: 179.7
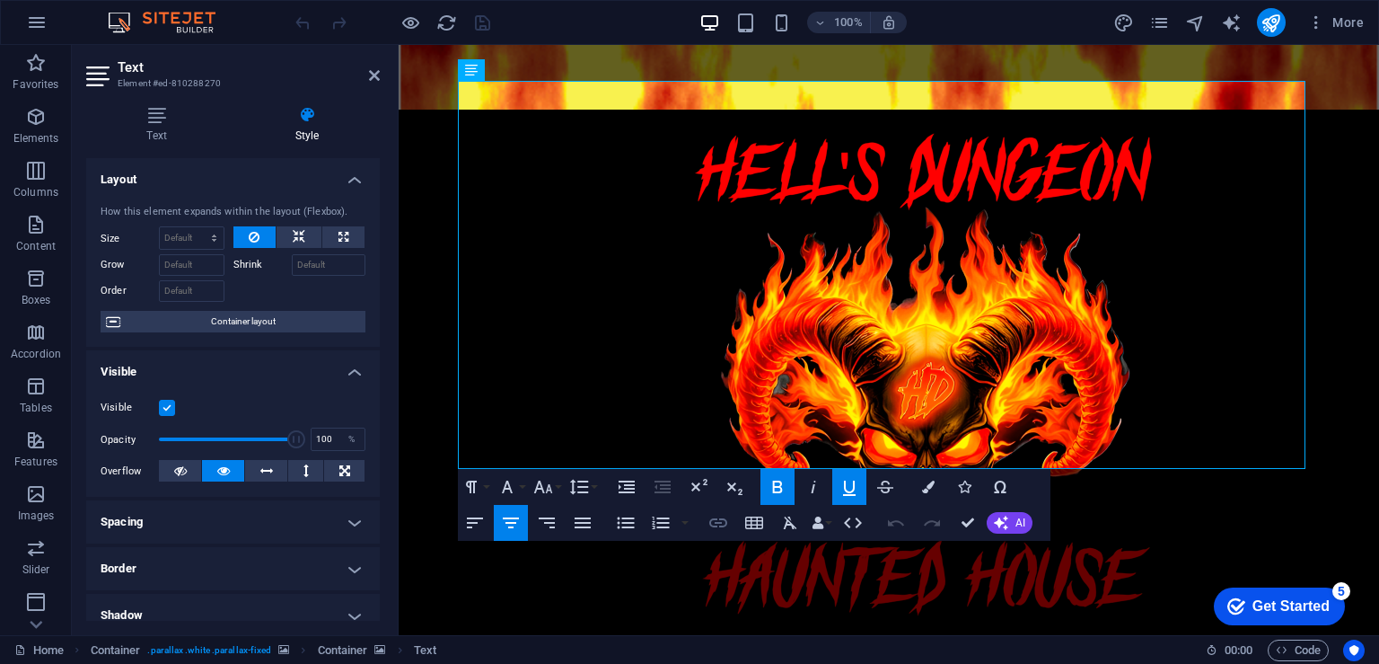
click at [725, 525] on icon "button" at bounding box center [718, 522] width 18 height 9
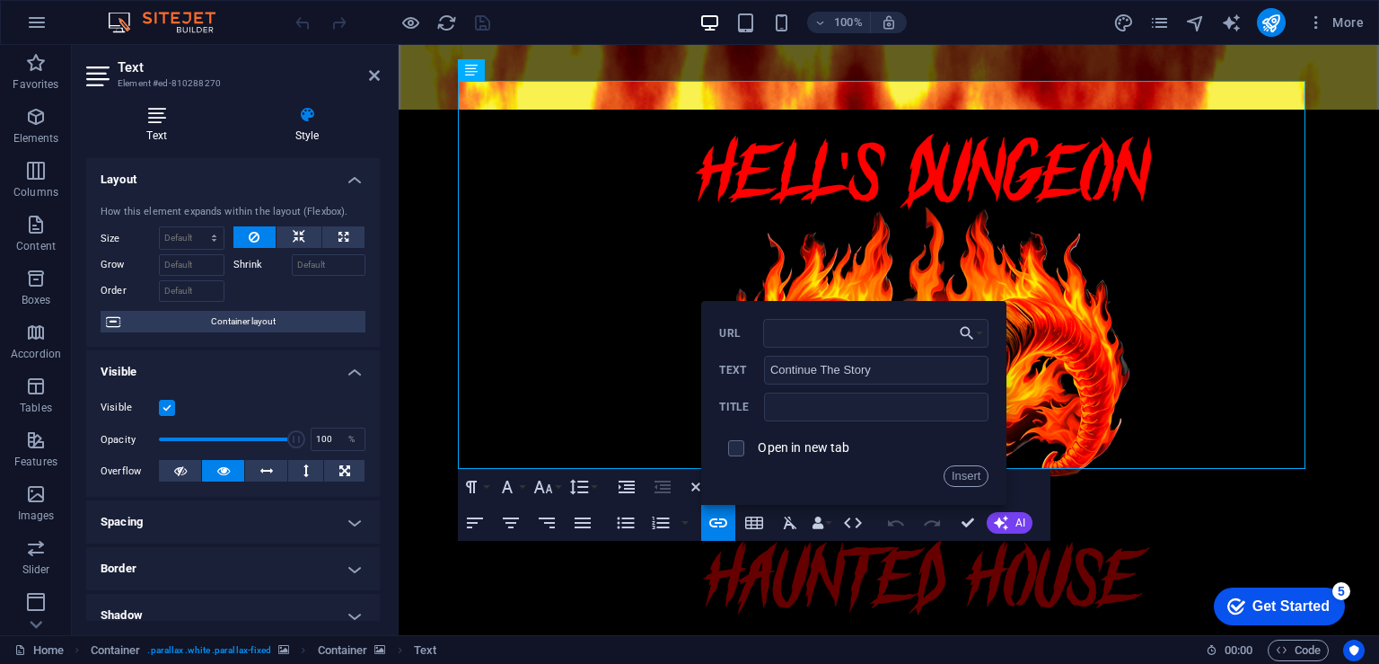
click at [158, 118] on icon at bounding box center [156, 115] width 141 height 18
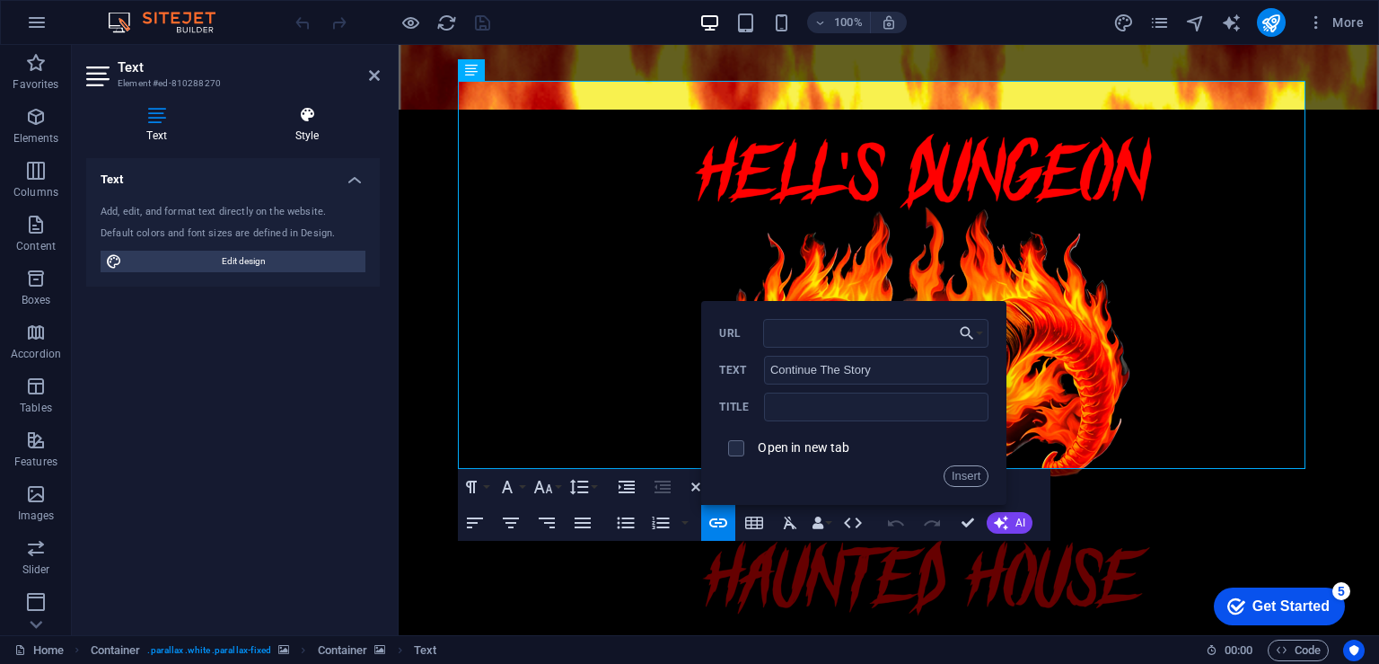
click at [313, 119] on icon at bounding box center [306, 115] width 145 height 18
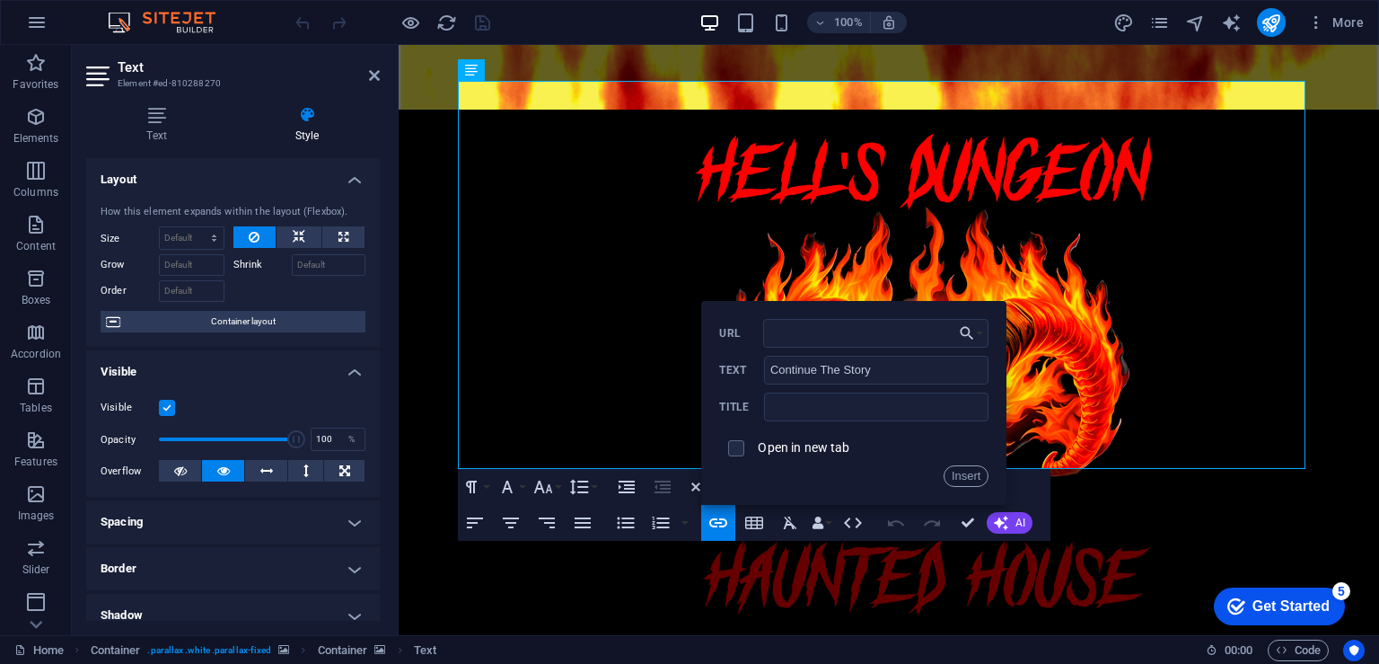
click at [367, 78] on header "Text Element #ed-810288270" at bounding box center [233, 68] width 294 height 47
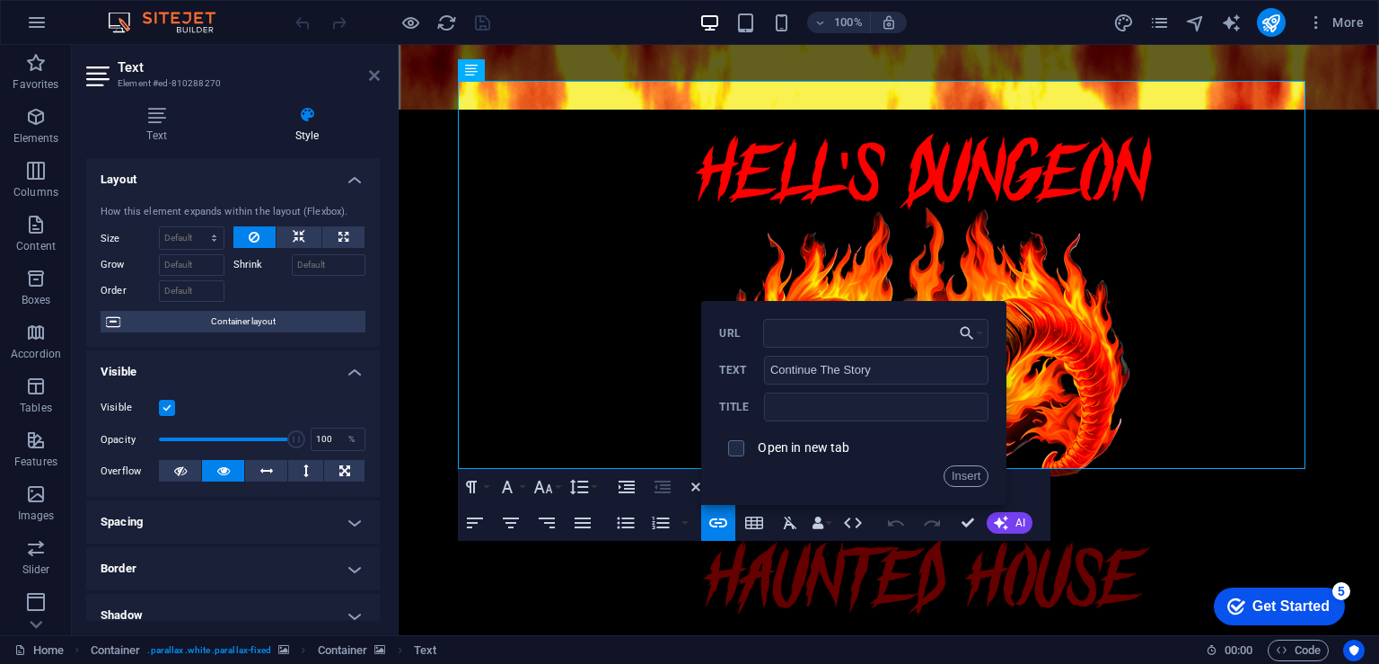
click at [370, 75] on icon at bounding box center [374, 75] width 11 height 14
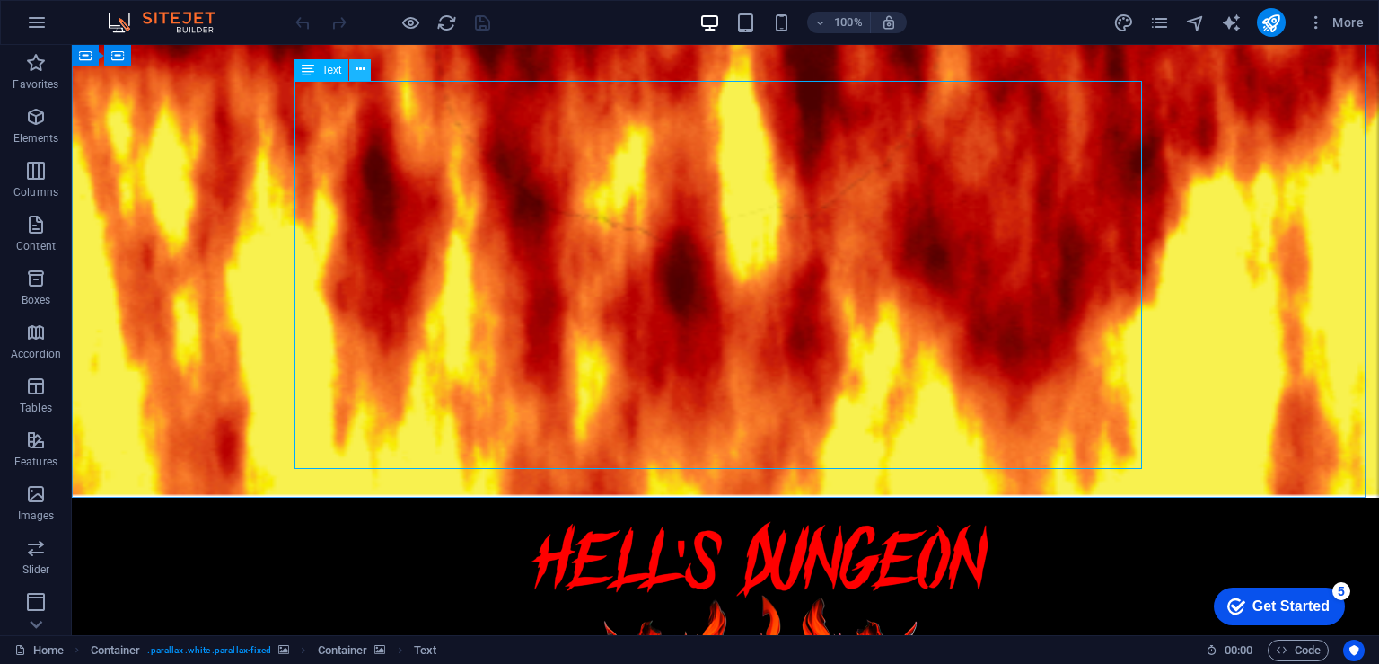
click at [356, 73] on icon at bounding box center [361, 69] width 10 height 19
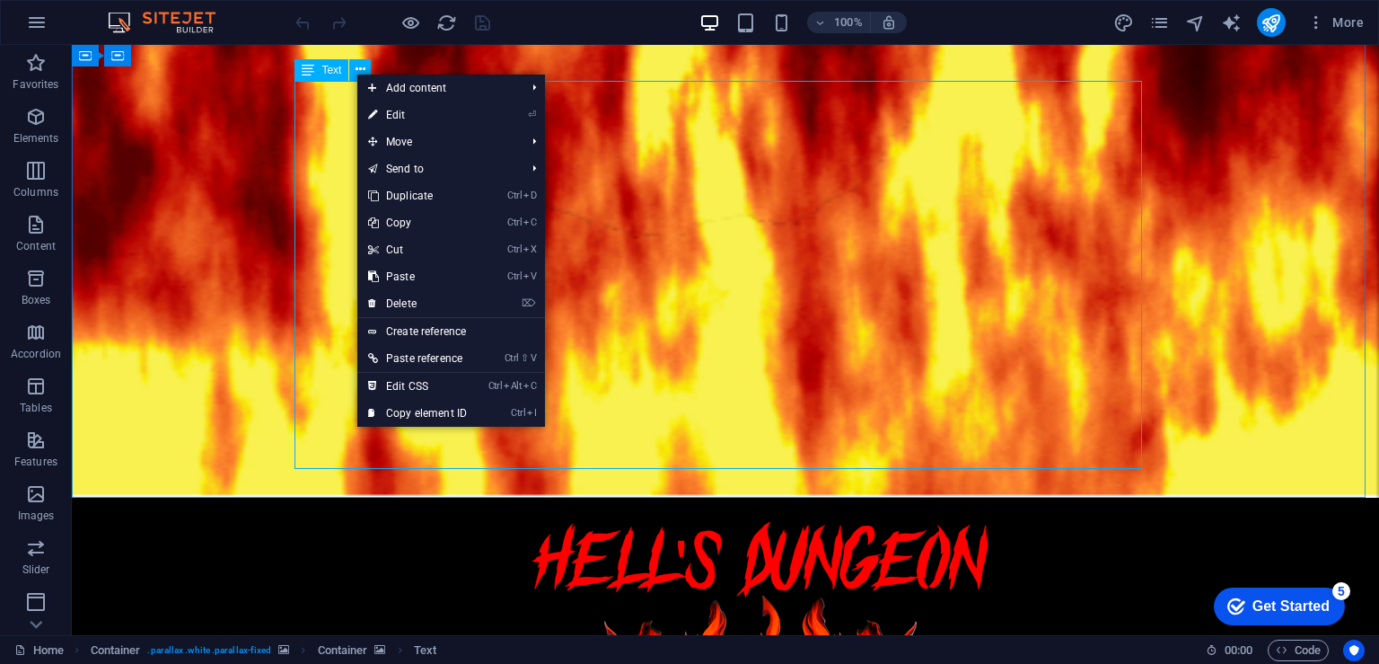
click at [313, 71] on icon at bounding box center [308, 70] width 13 height 22
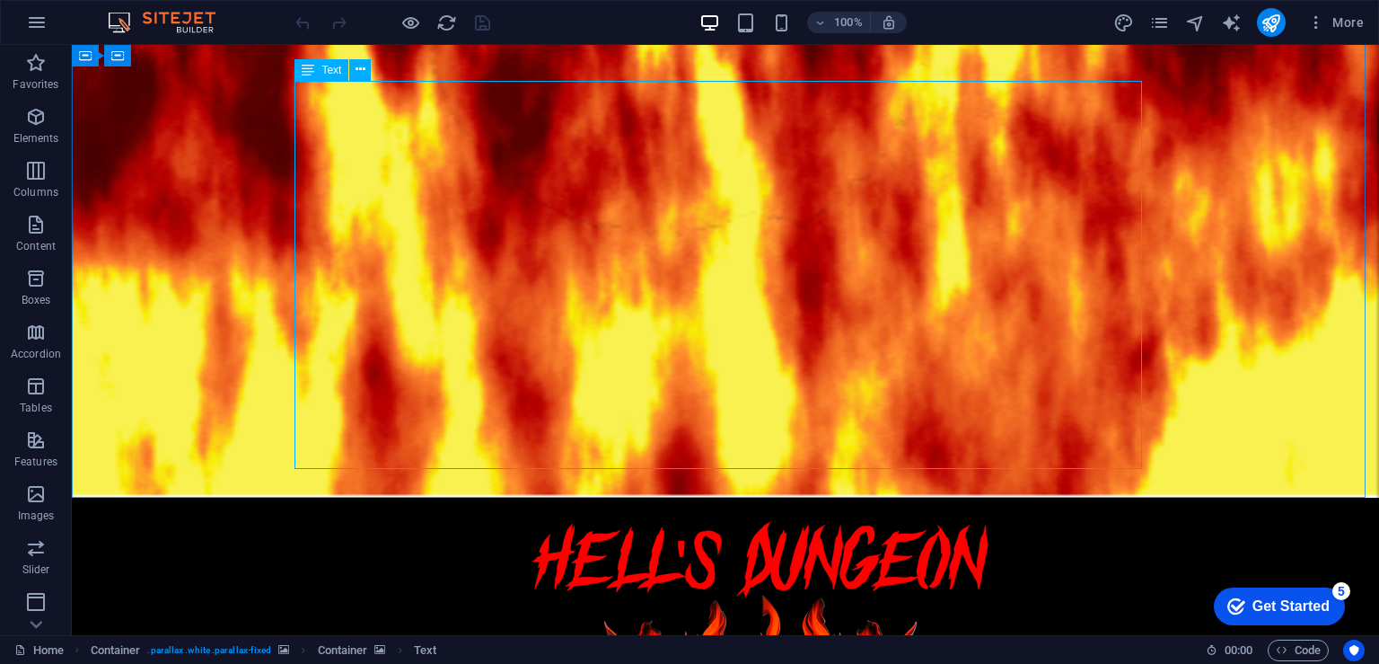
click at [313, 71] on icon at bounding box center [308, 70] width 13 height 22
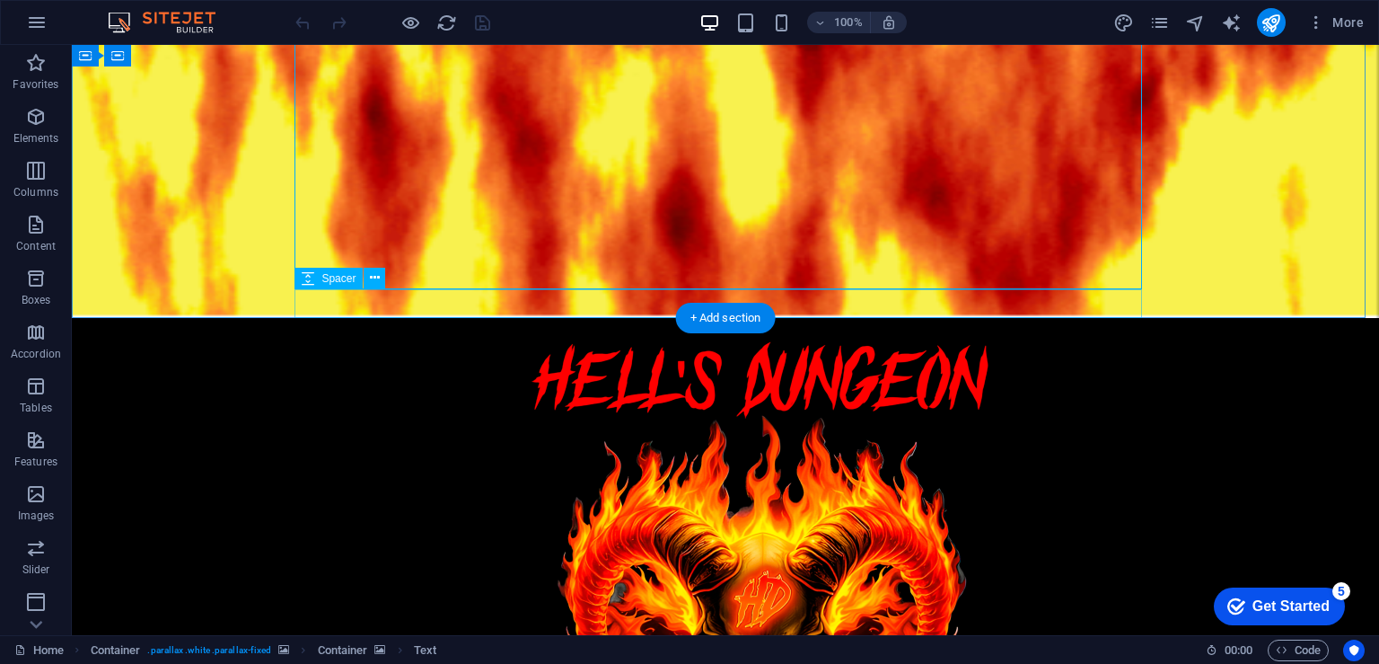
scroll to position [898, 0]
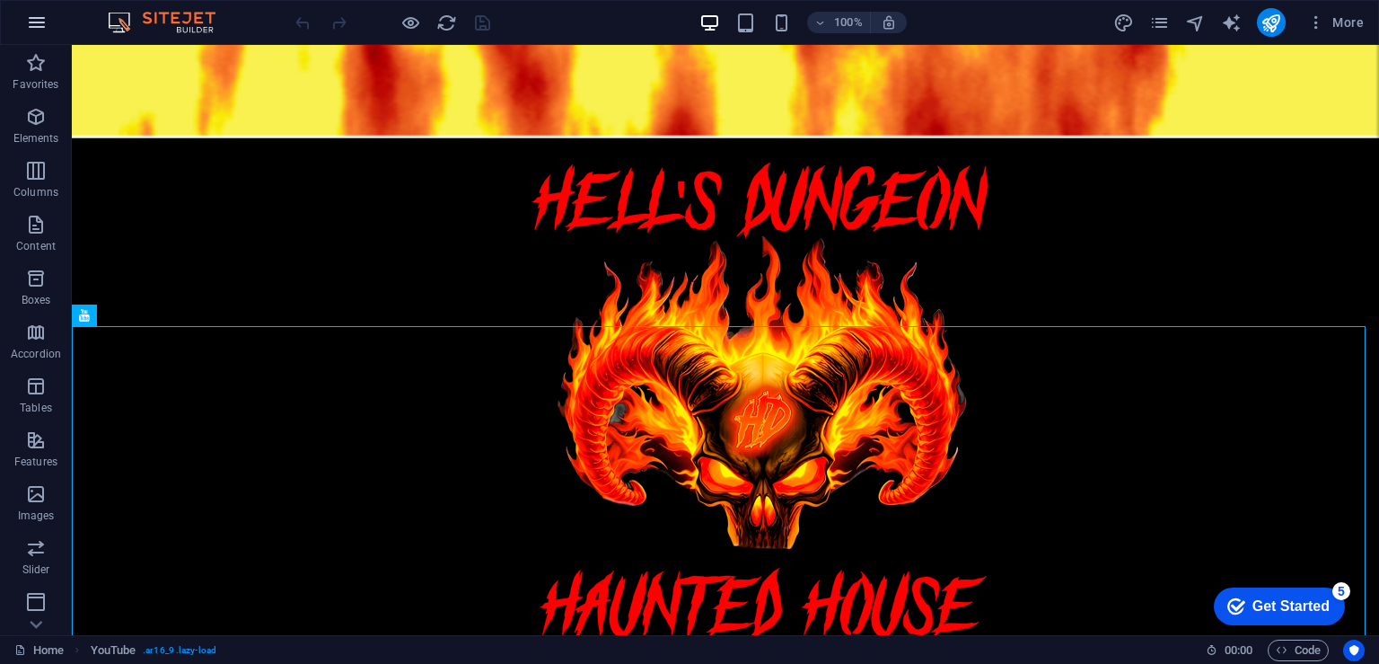
click at [40, 24] on icon "button" at bounding box center [37, 23] width 22 height 22
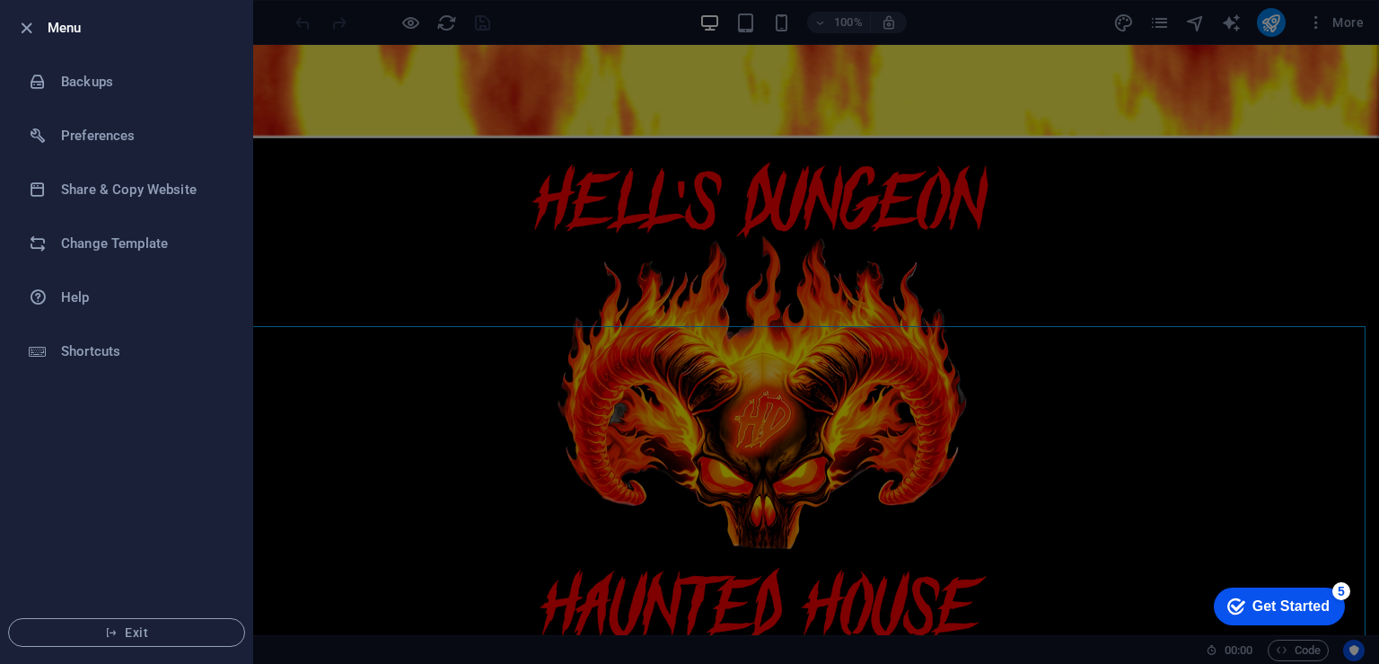
click at [40, 24] on div at bounding box center [31, 28] width 32 height 22
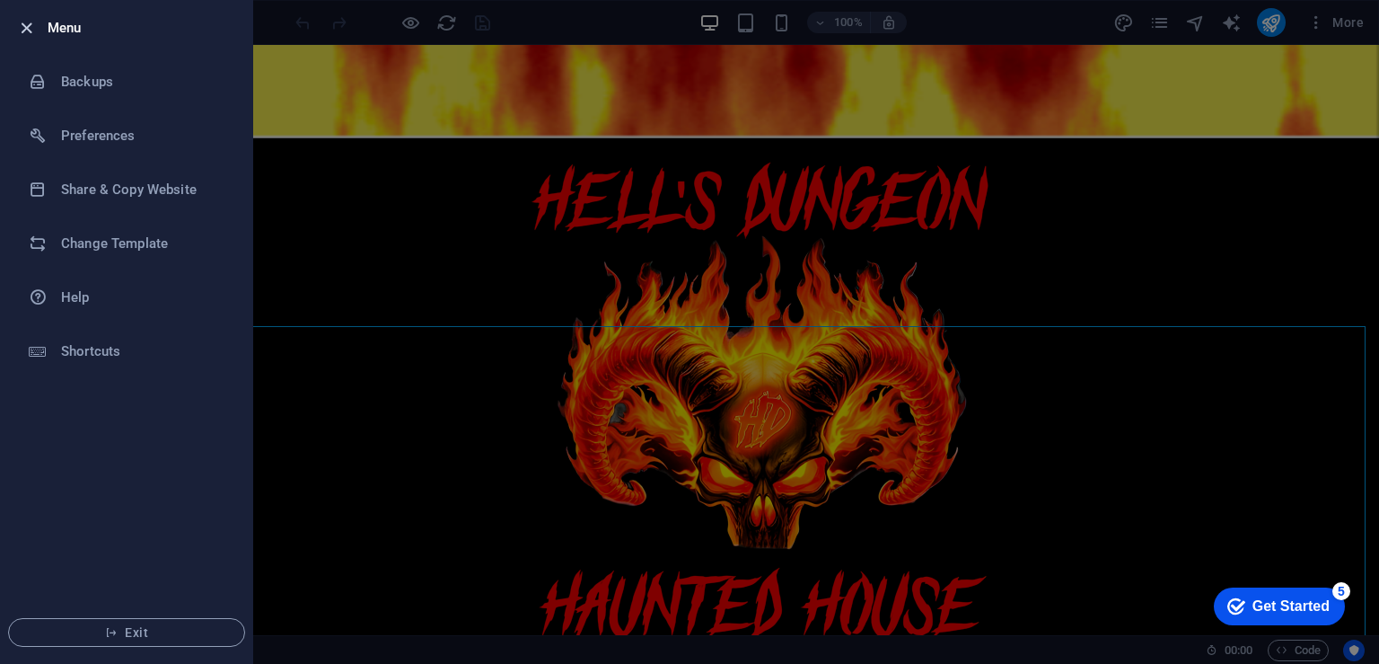
click at [29, 30] on icon "button" at bounding box center [26, 28] width 21 height 21
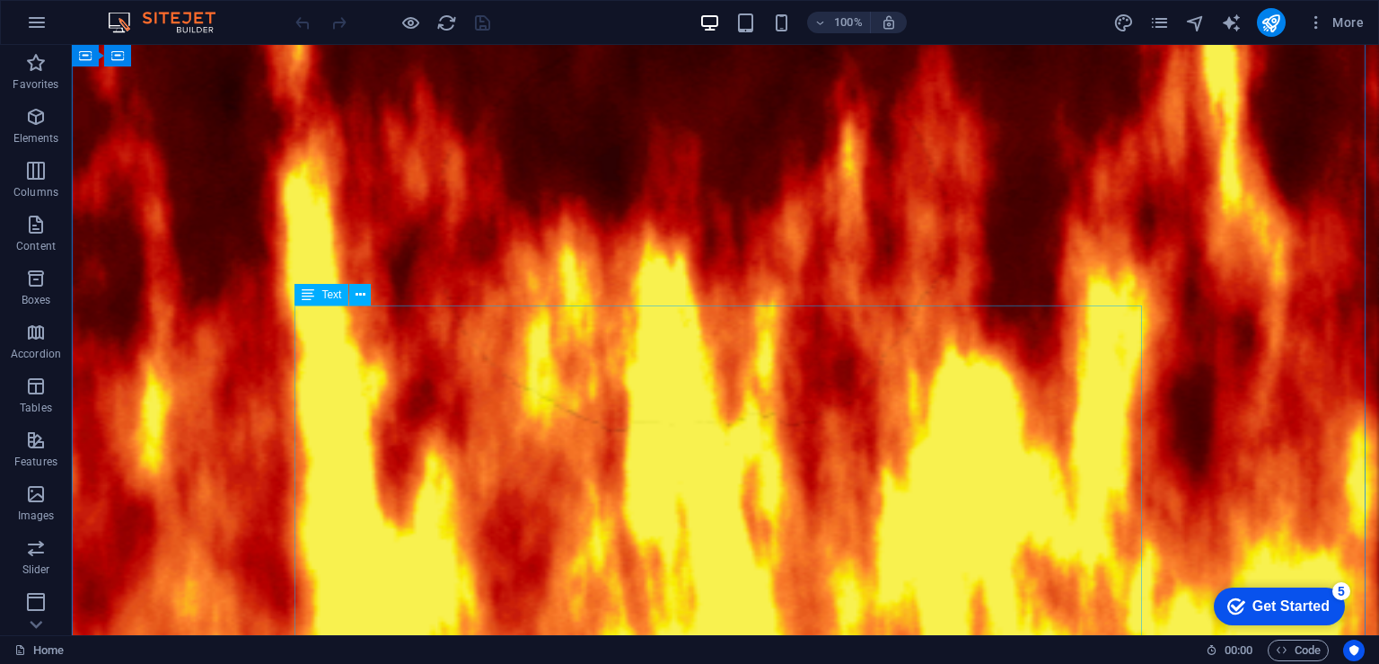
scroll to position [359, 0]
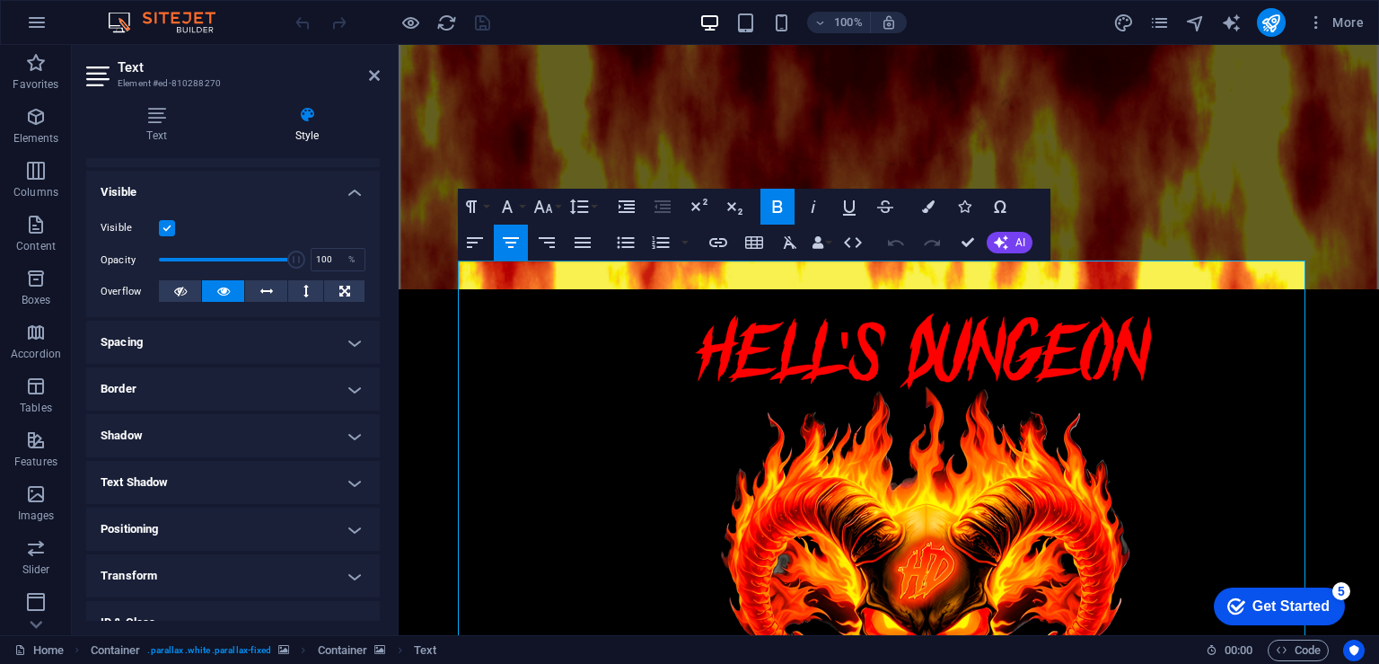
scroll to position [295, 0]
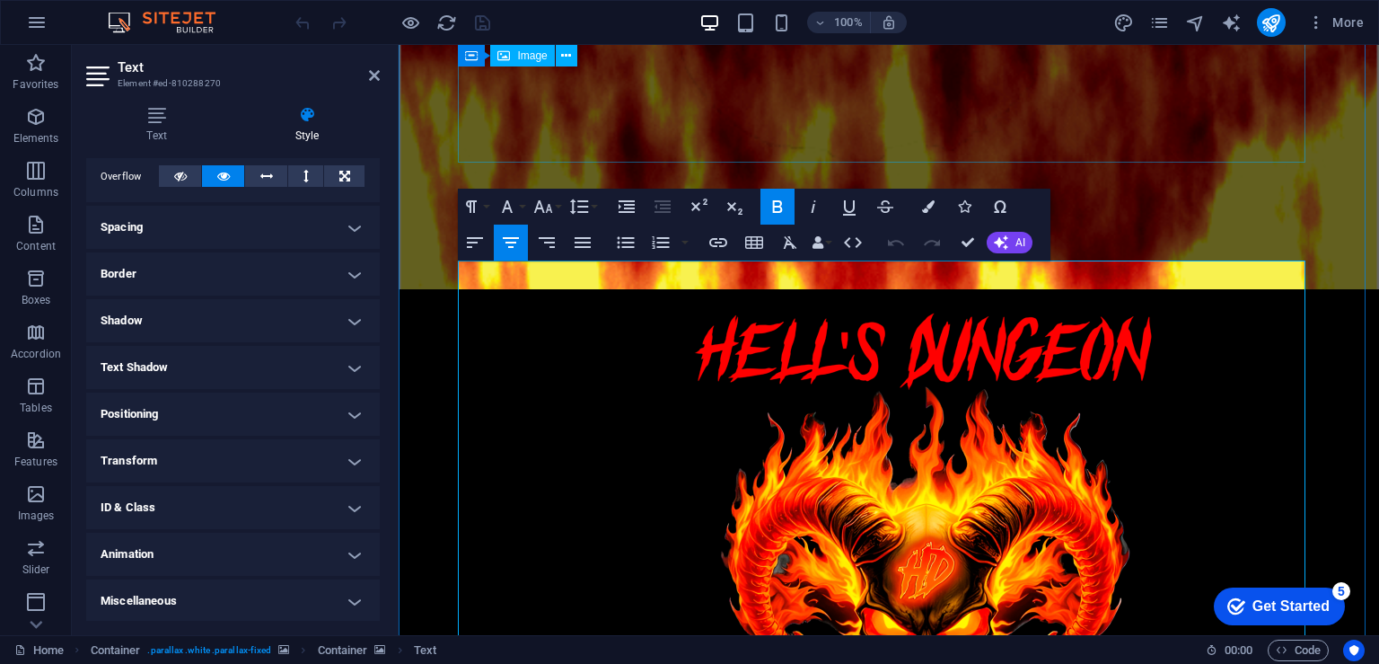
click at [771, 289] on figure at bounding box center [889, 547] width 848 height 517
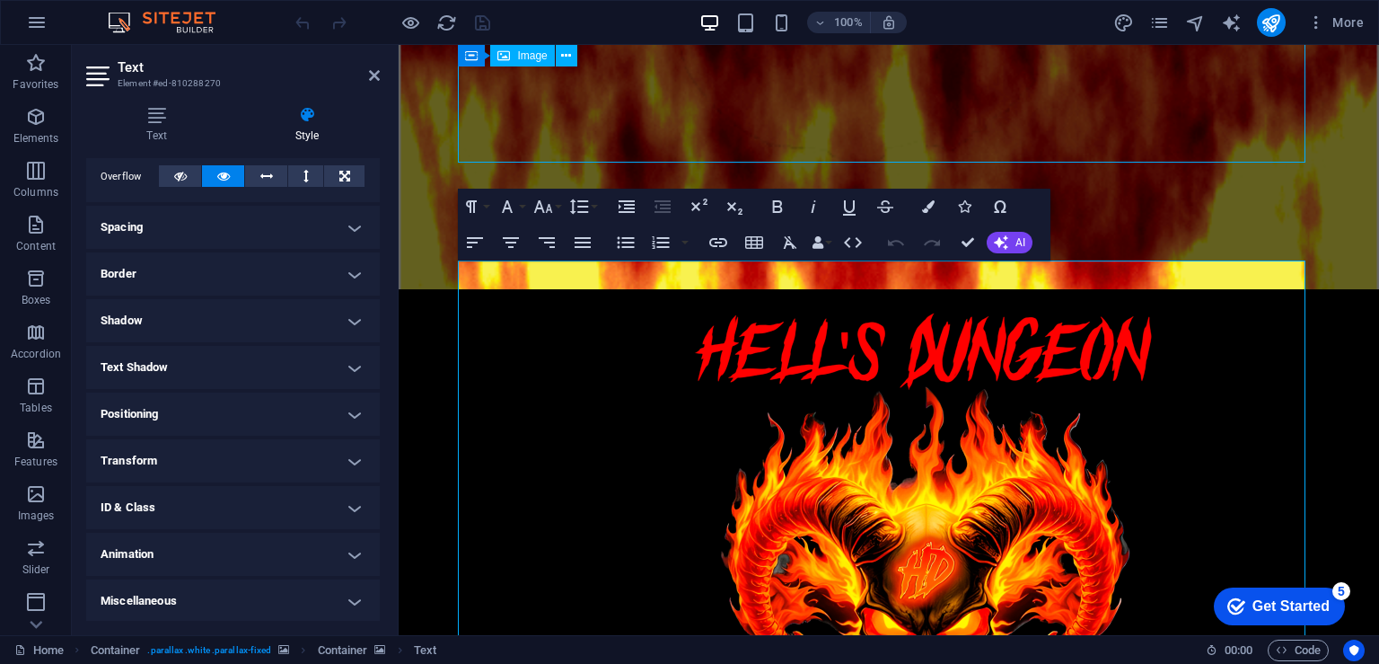
click at [771, 289] on figure at bounding box center [889, 547] width 848 height 517
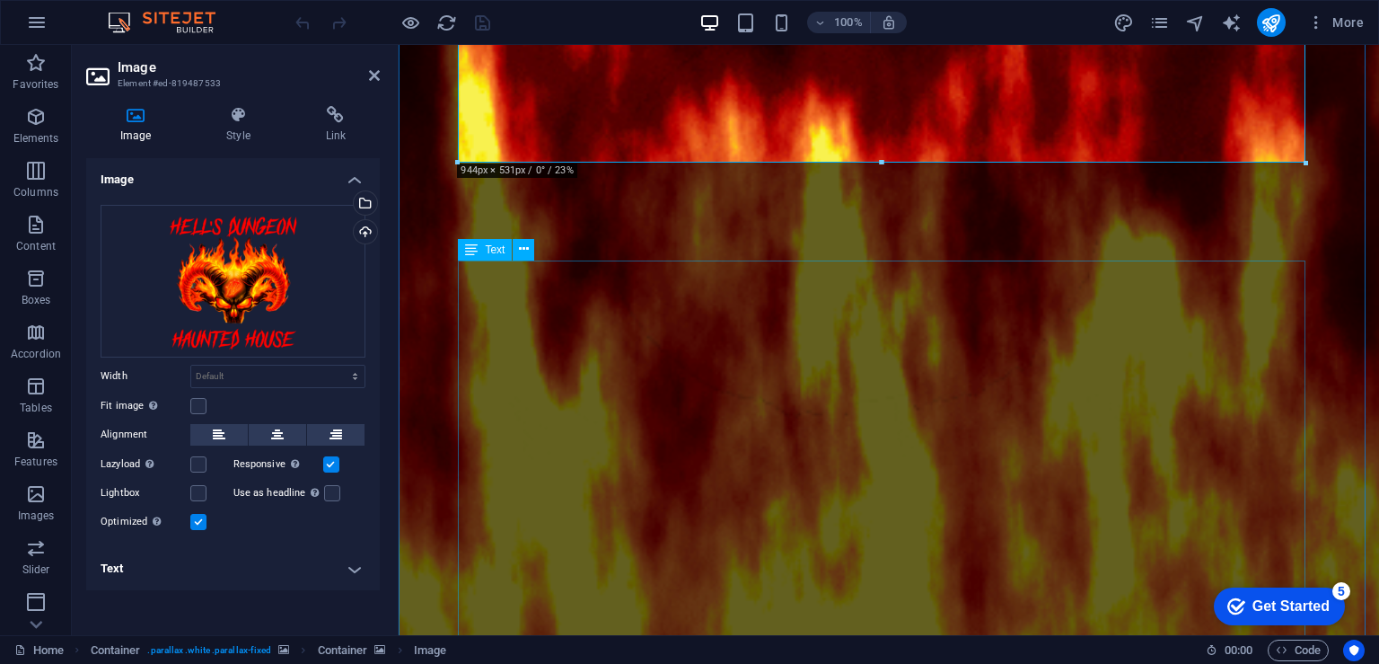
drag, startPoint x: 816, startPoint y: 331, endPoint x: 1145, endPoint y: 330, distance: 328.7
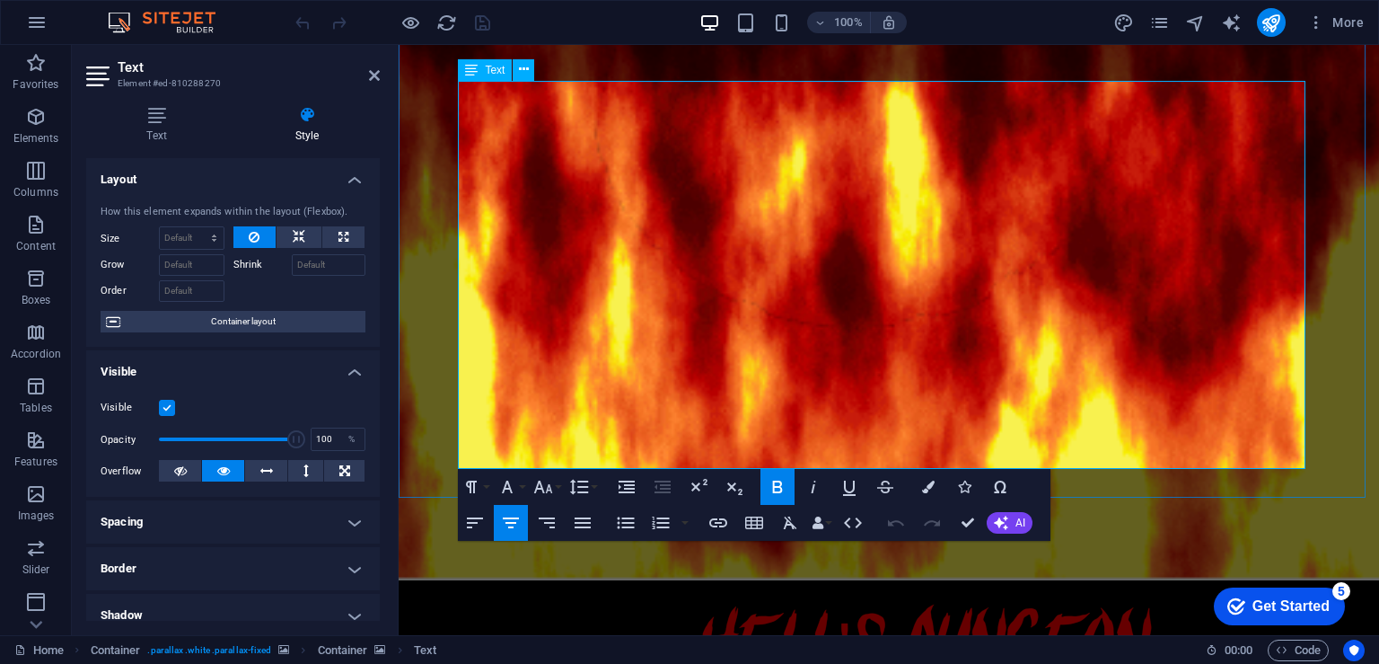
scroll to position [539, 0]
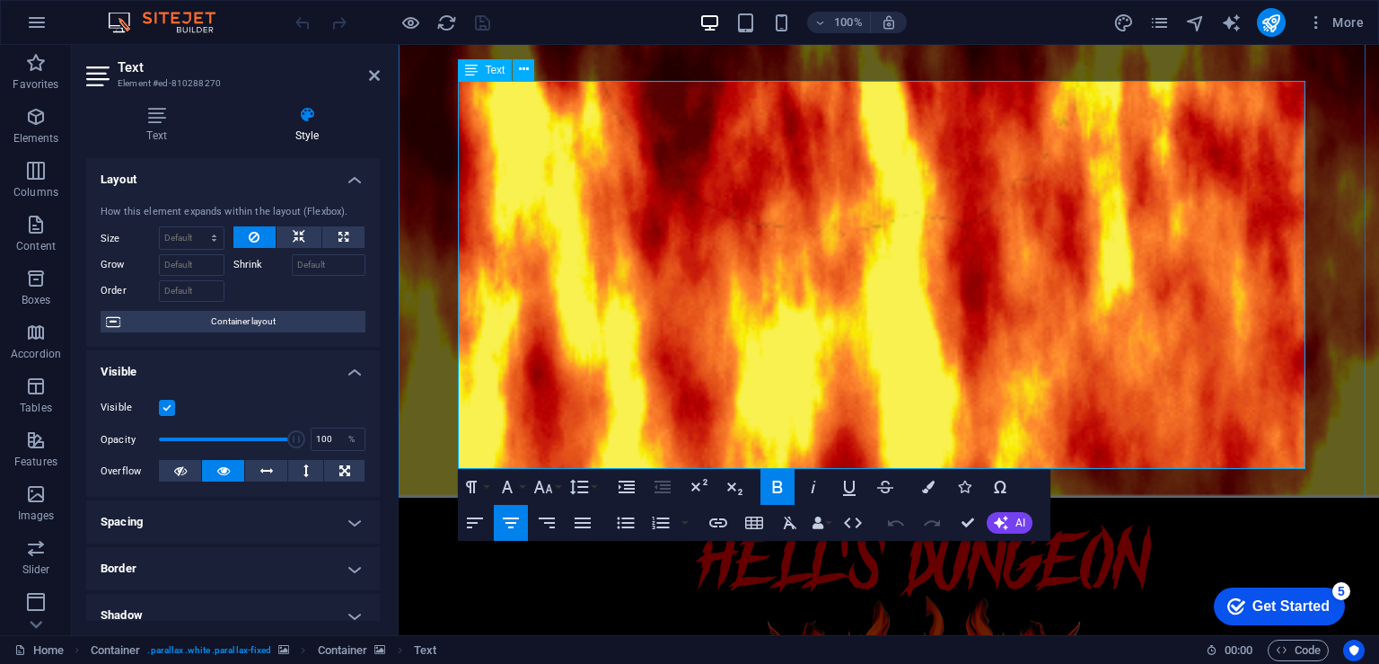
drag, startPoint x: 976, startPoint y: 457, endPoint x: 794, endPoint y: 448, distance: 182.5
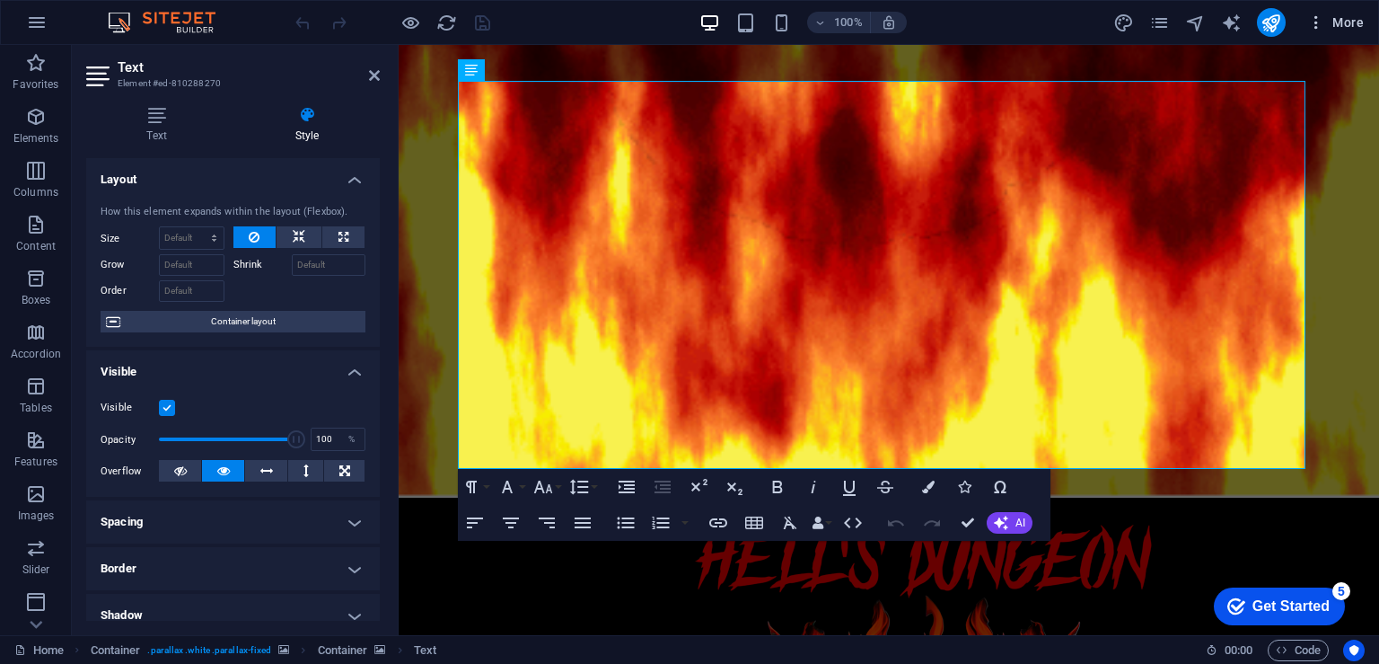
click at [1311, 21] on icon "button" at bounding box center [1317, 22] width 18 height 18
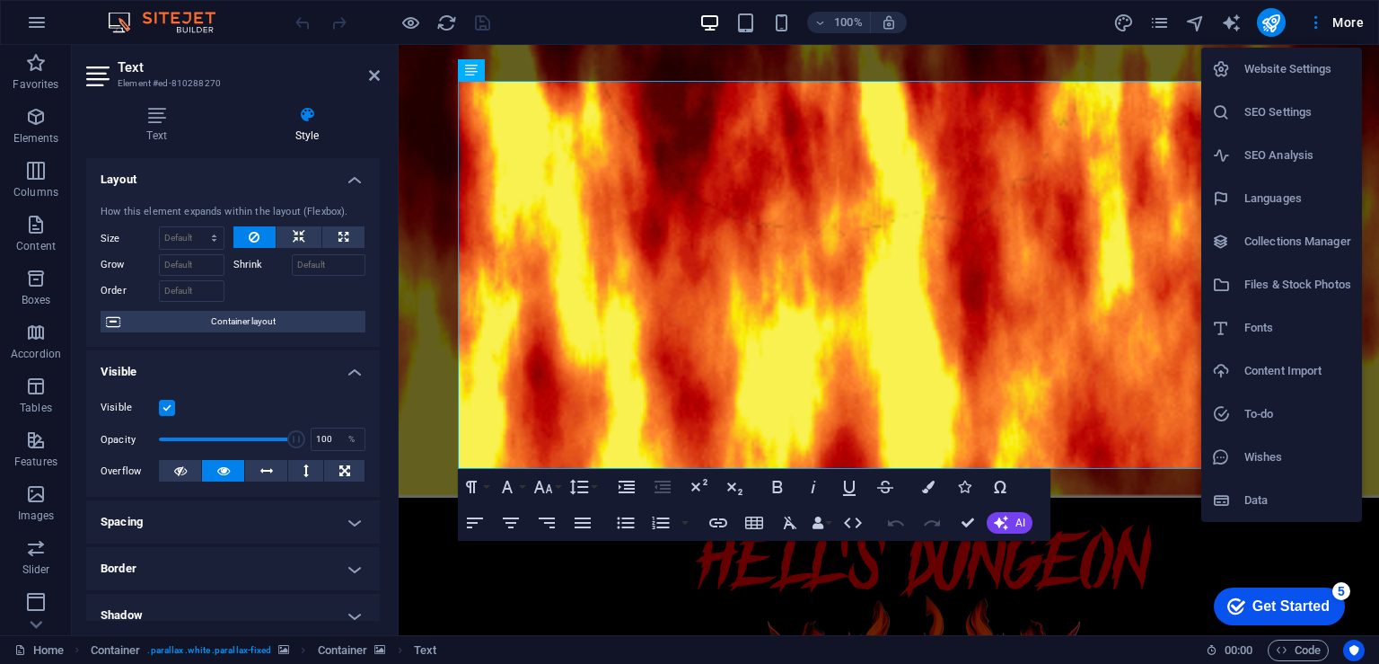
click at [1232, 29] on div at bounding box center [689, 332] width 1379 height 664
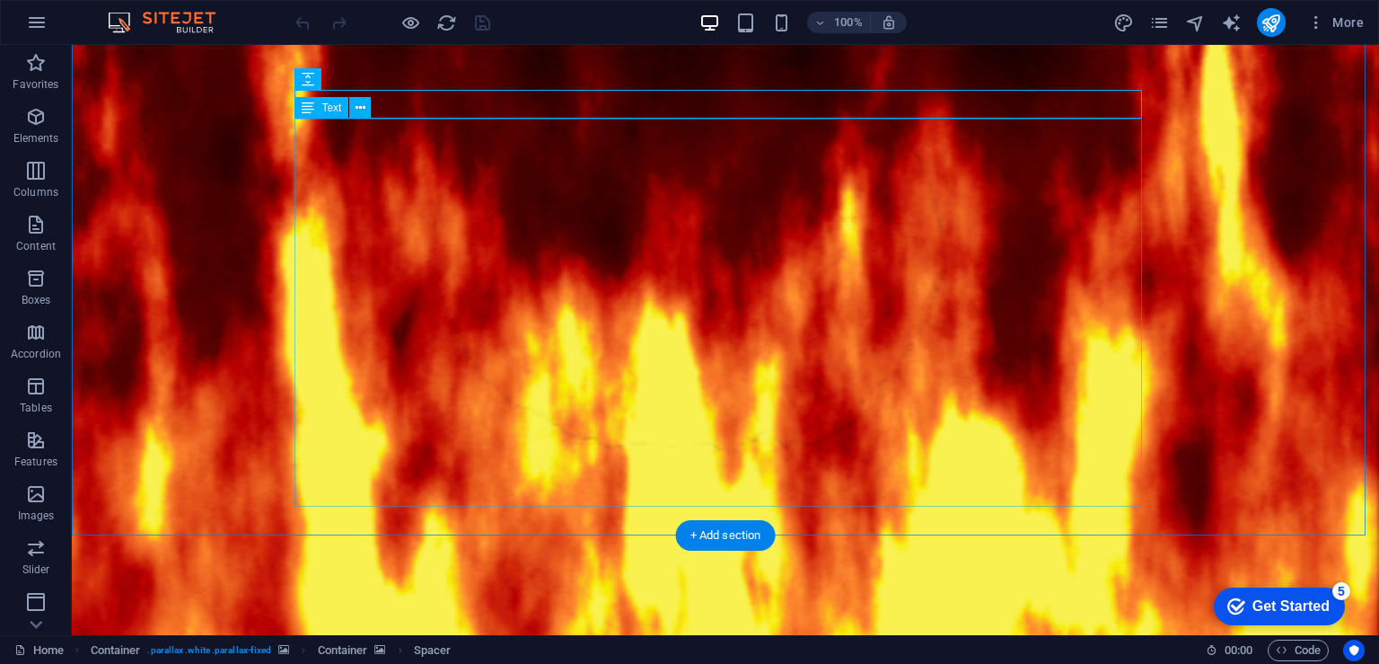
scroll to position [0, 0]
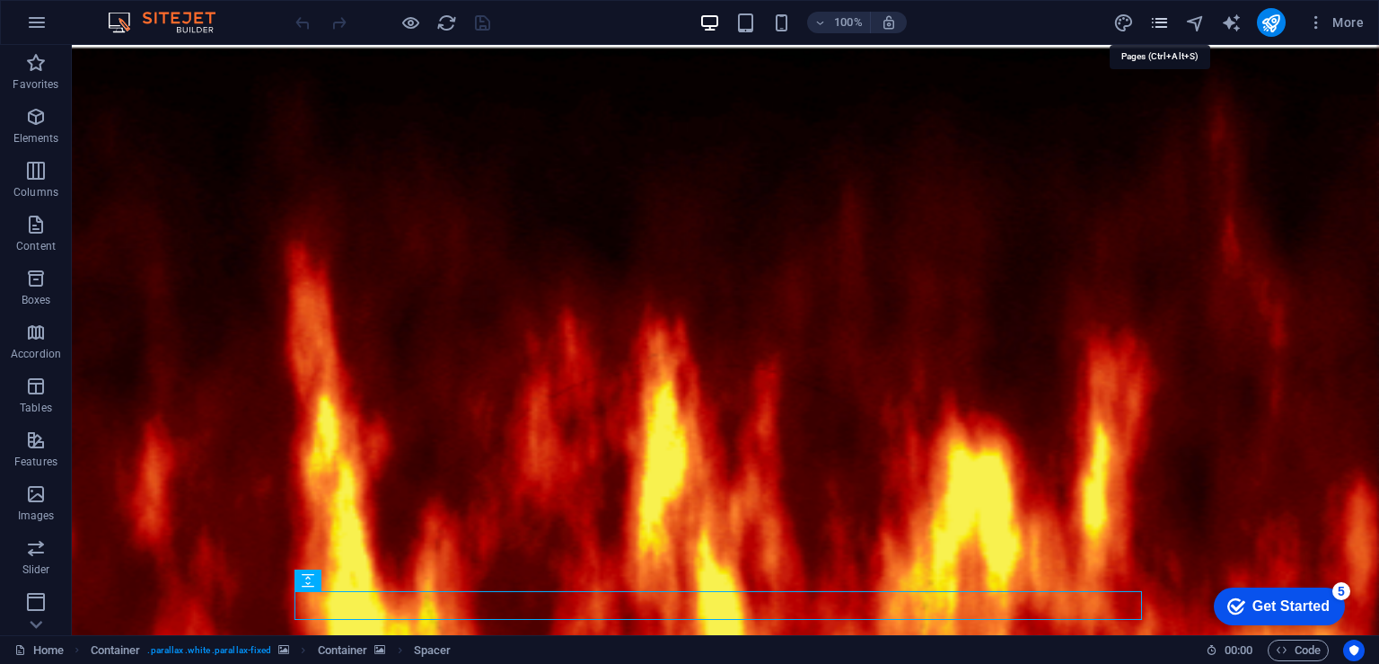
click at [1168, 23] on icon "pages" at bounding box center [1160, 23] width 21 height 21
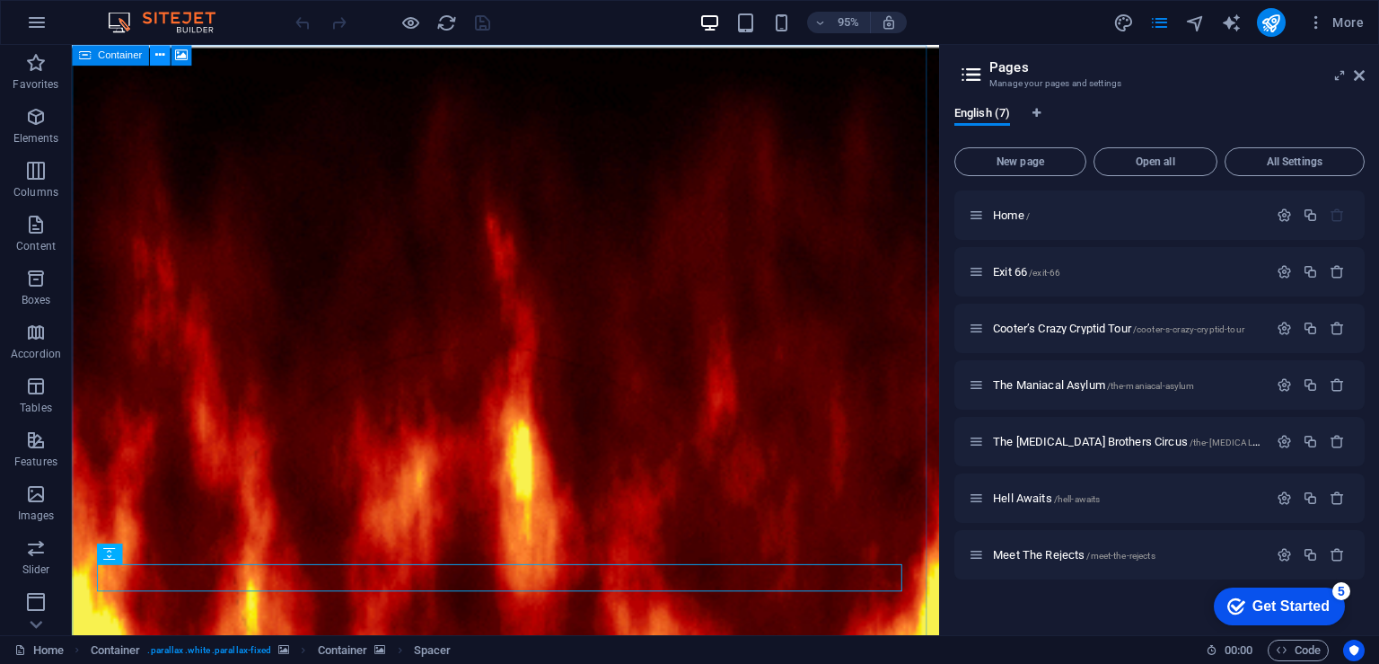
click at [162, 57] on icon at bounding box center [159, 55] width 9 height 18
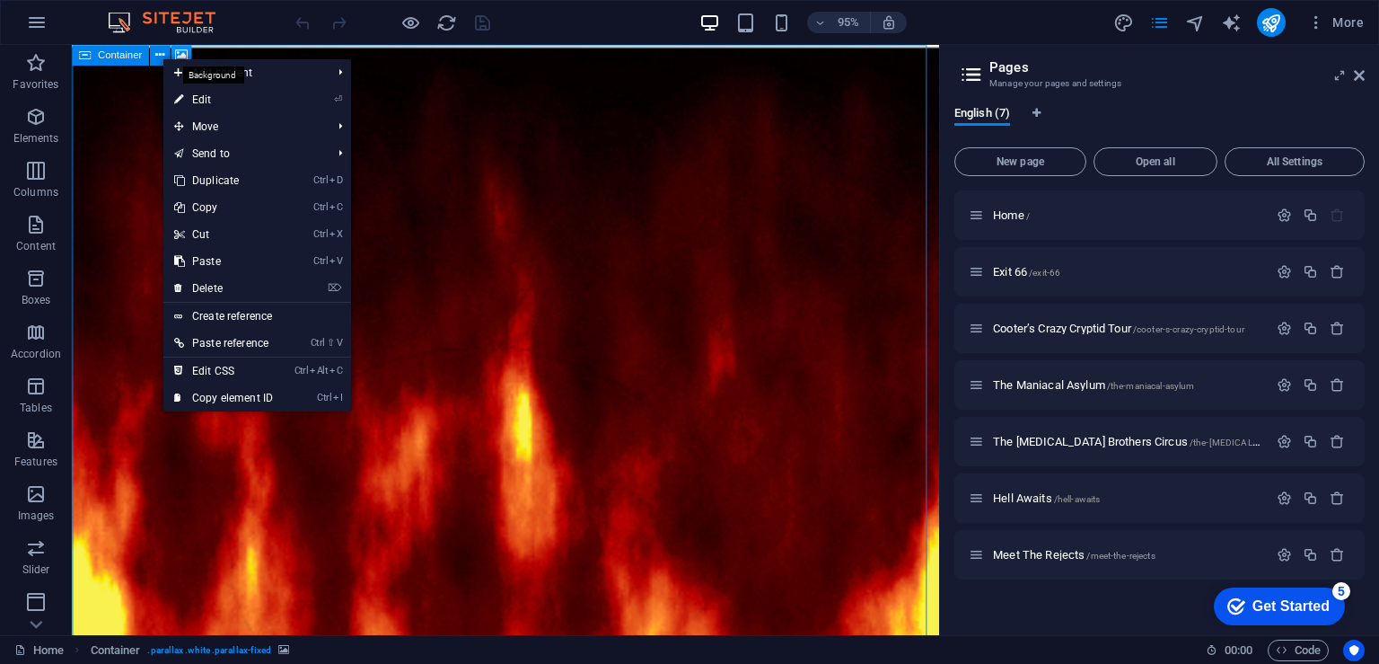
click at [181, 55] on icon at bounding box center [181, 55] width 13 height 18
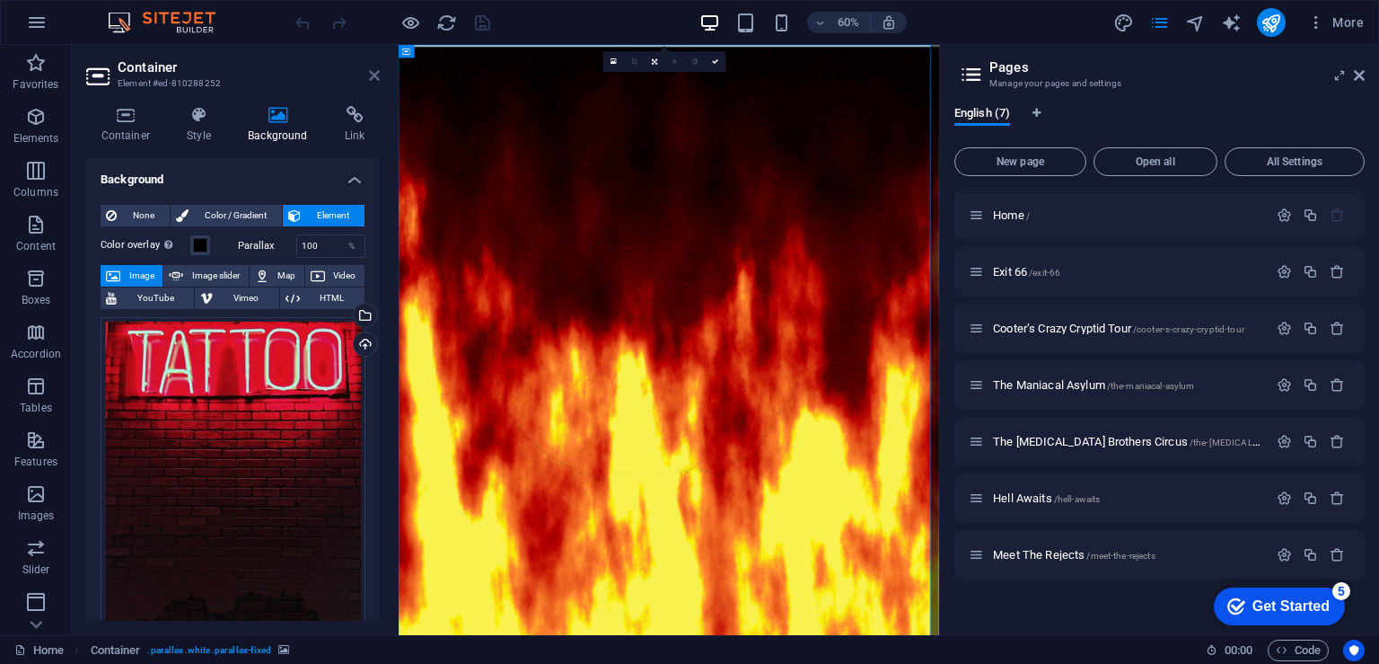
click at [375, 74] on icon at bounding box center [374, 75] width 11 height 14
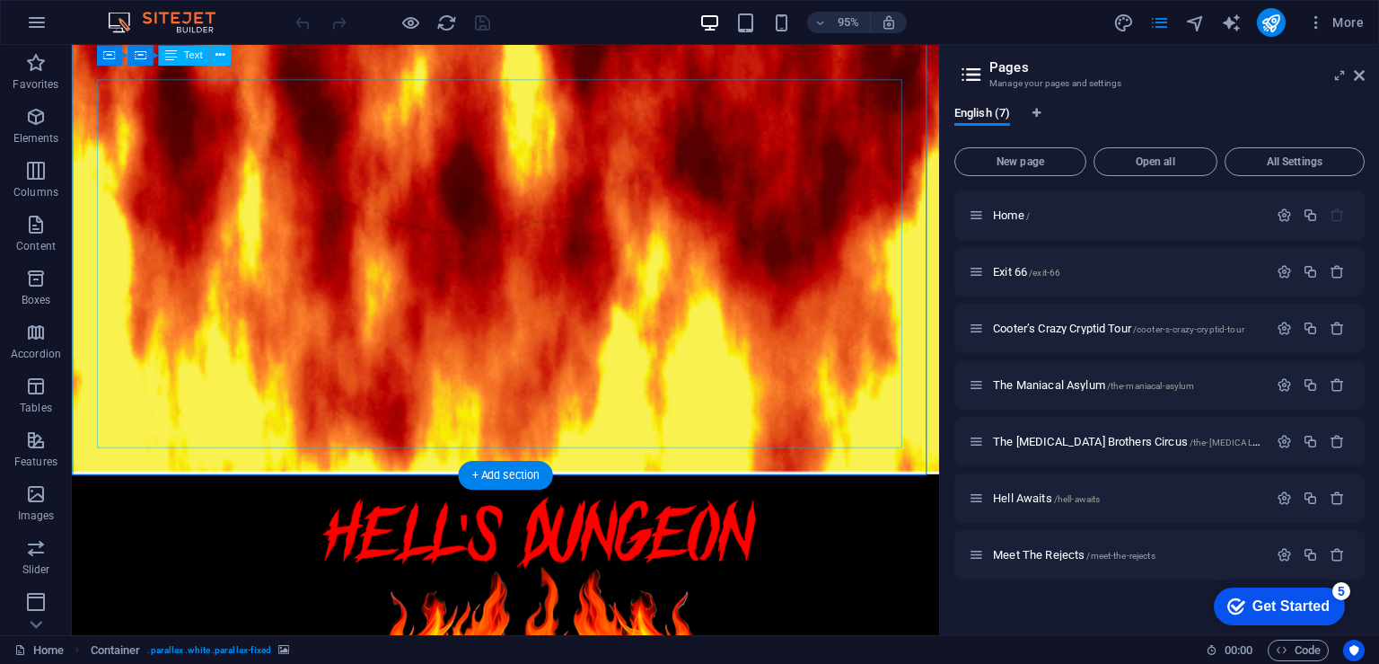
scroll to position [539, 0]
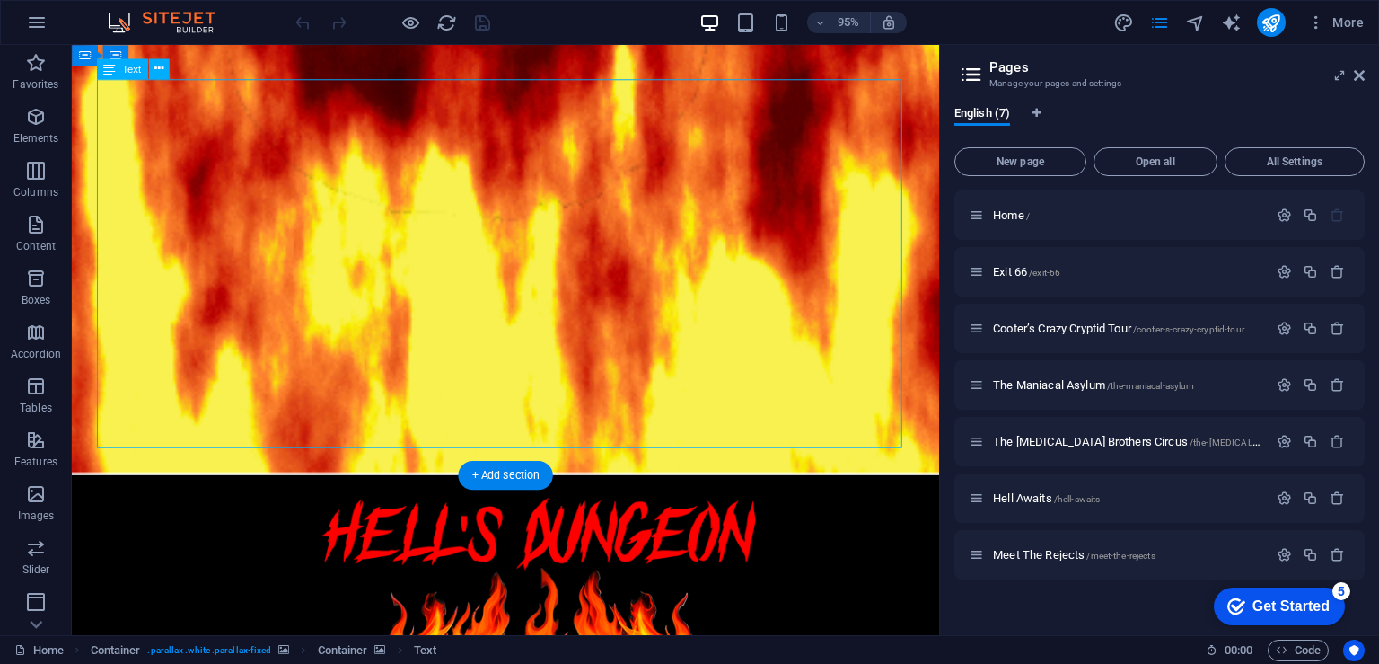
drag, startPoint x: 619, startPoint y: 455, endPoint x: 601, endPoint y: 456, distance: 18.0
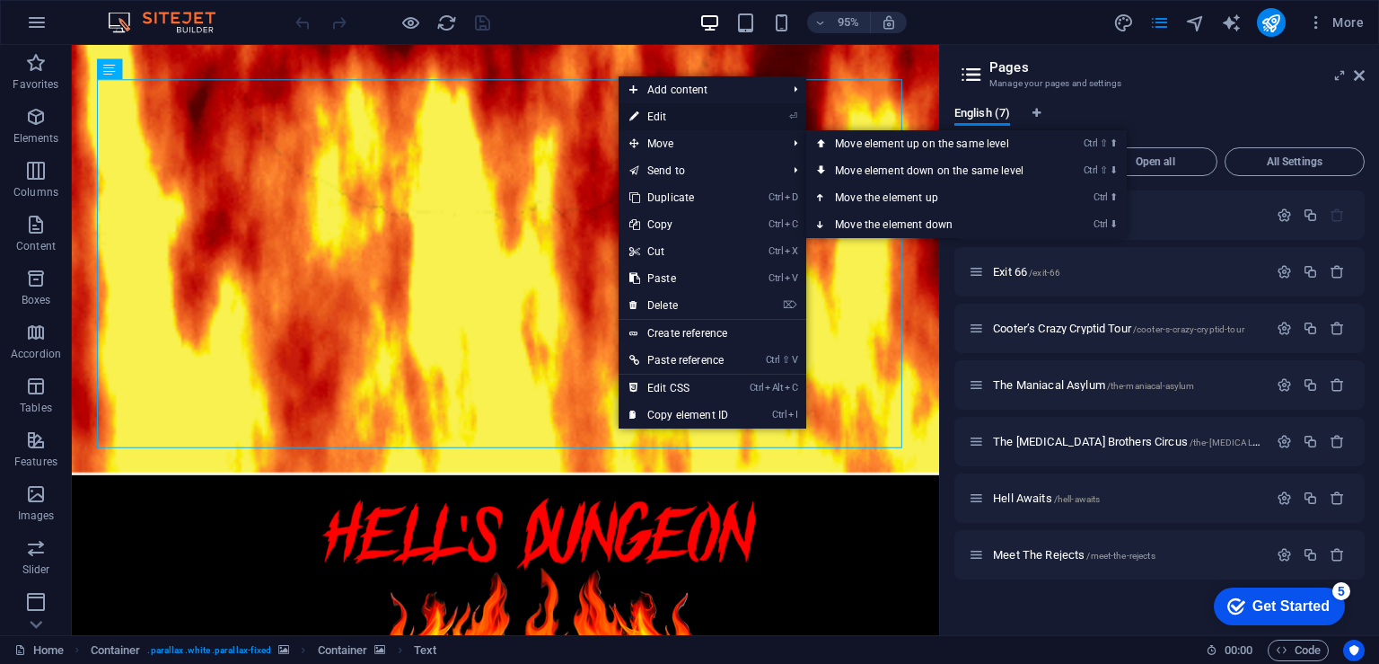
click at [675, 113] on link "⏎ Edit" at bounding box center [679, 116] width 120 height 27
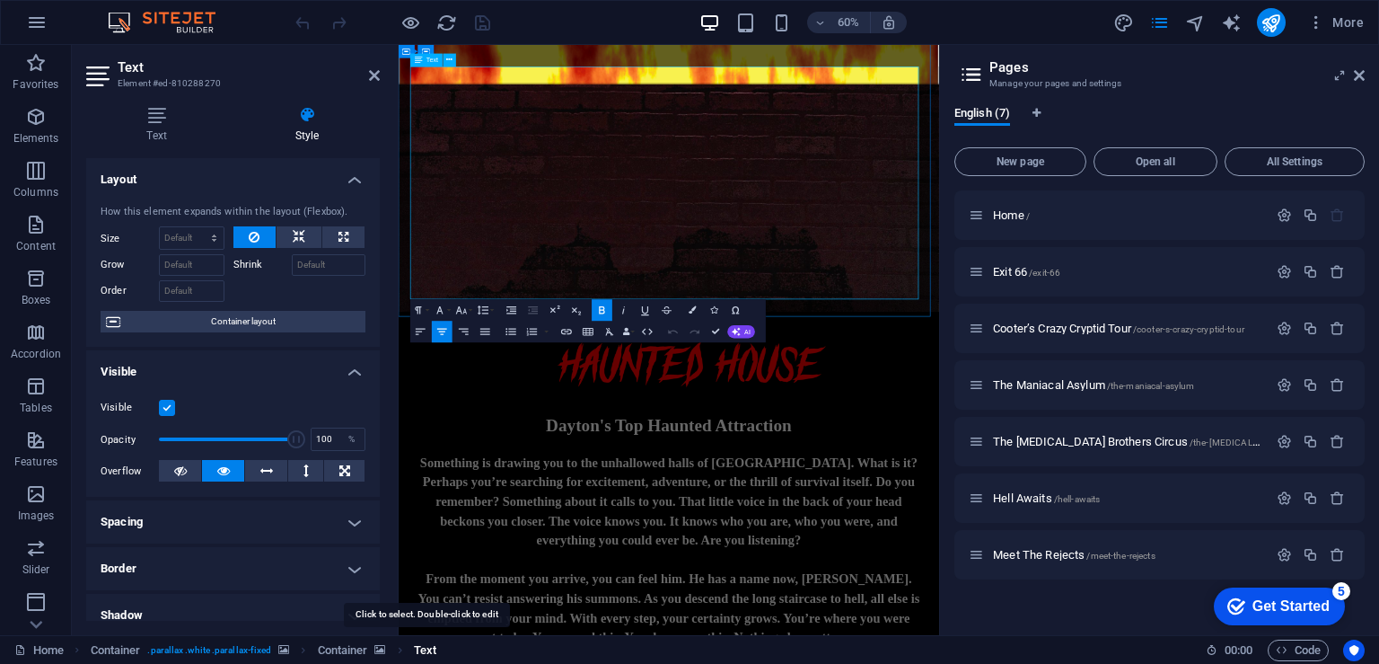
click at [426, 651] on span "Text" at bounding box center [425, 650] width 22 height 22
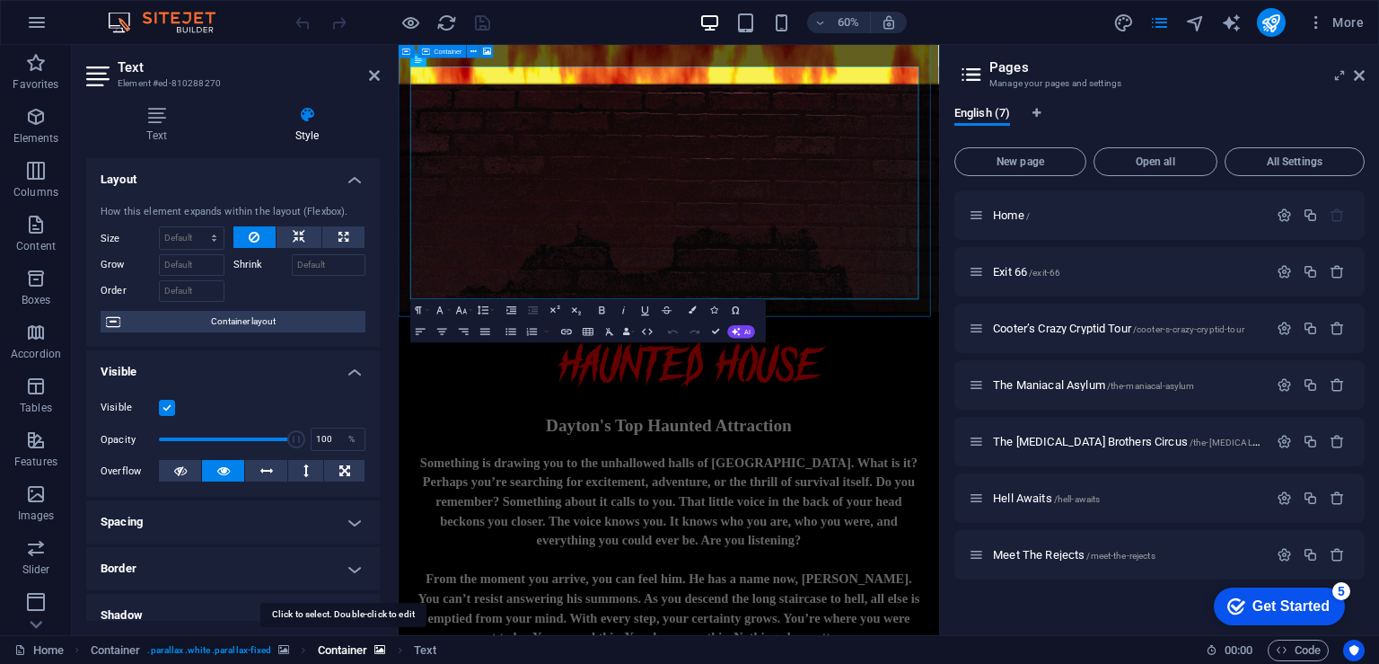
click at [344, 651] on span "Container" at bounding box center [343, 650] width 50 height 22
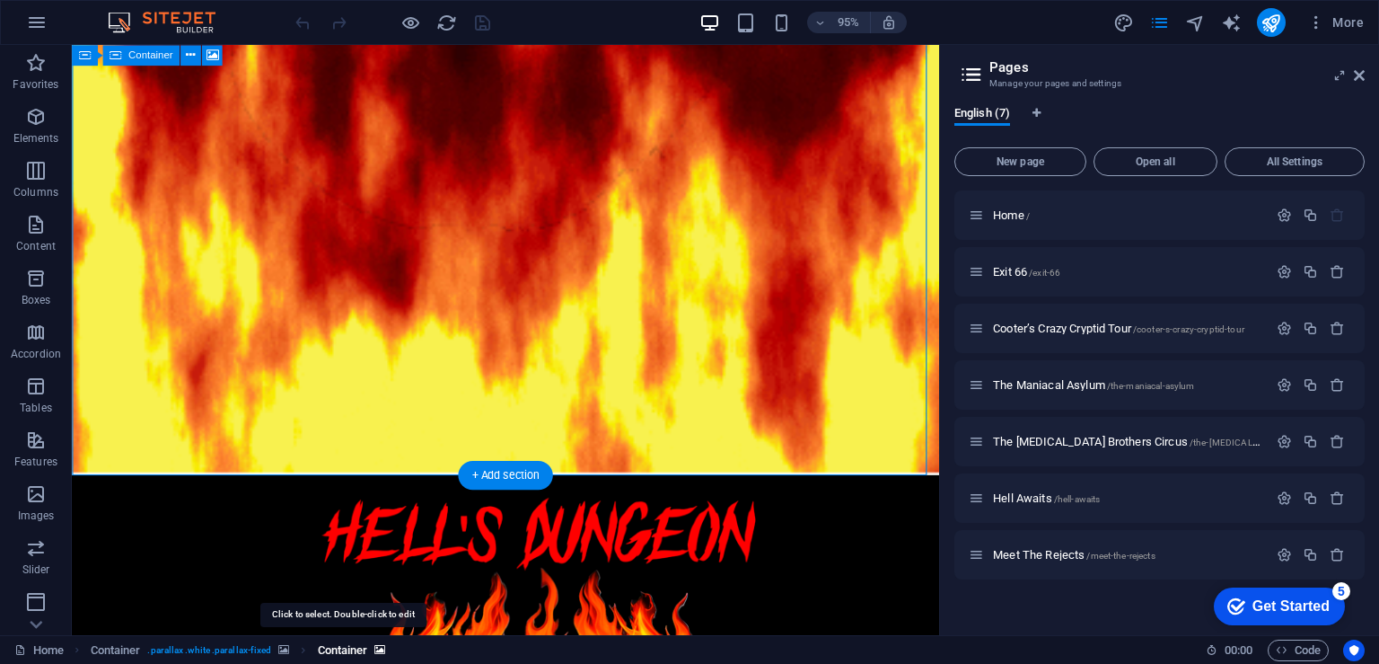
click at [339, 651] on span "Container" at bounding box center [343, 650] width 50 height 22
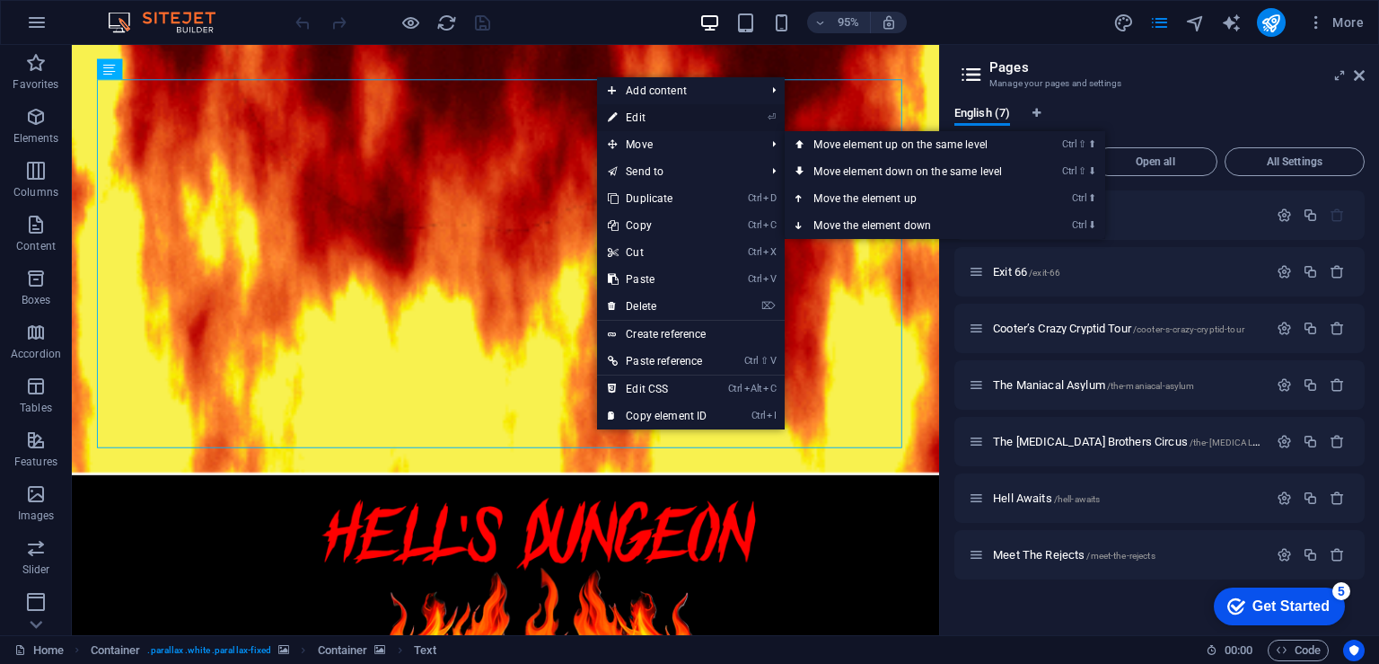
click at [666, 117] on link "⏎ Edit" at bounding box center [657, 117] width 120 height 27
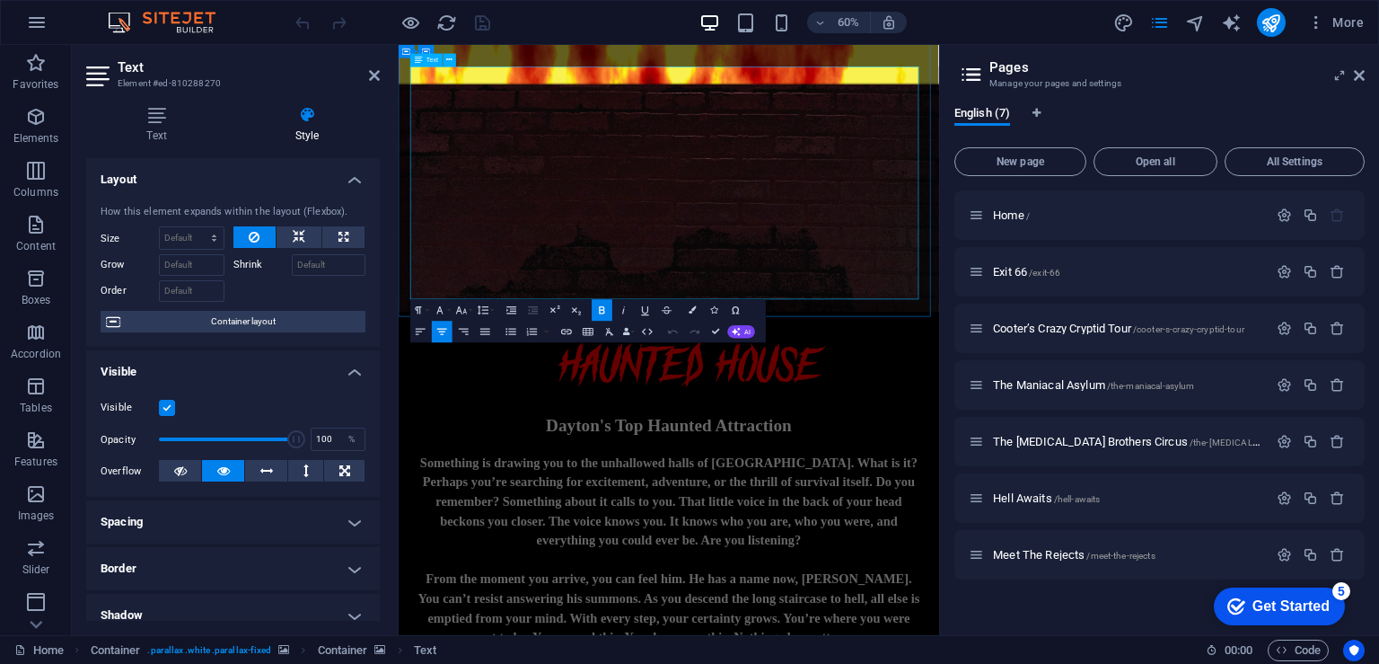
drag, startPoint x: 942, startPoint y: 444, endPoint x: 752, endPoint y: 436, distance: 190.6
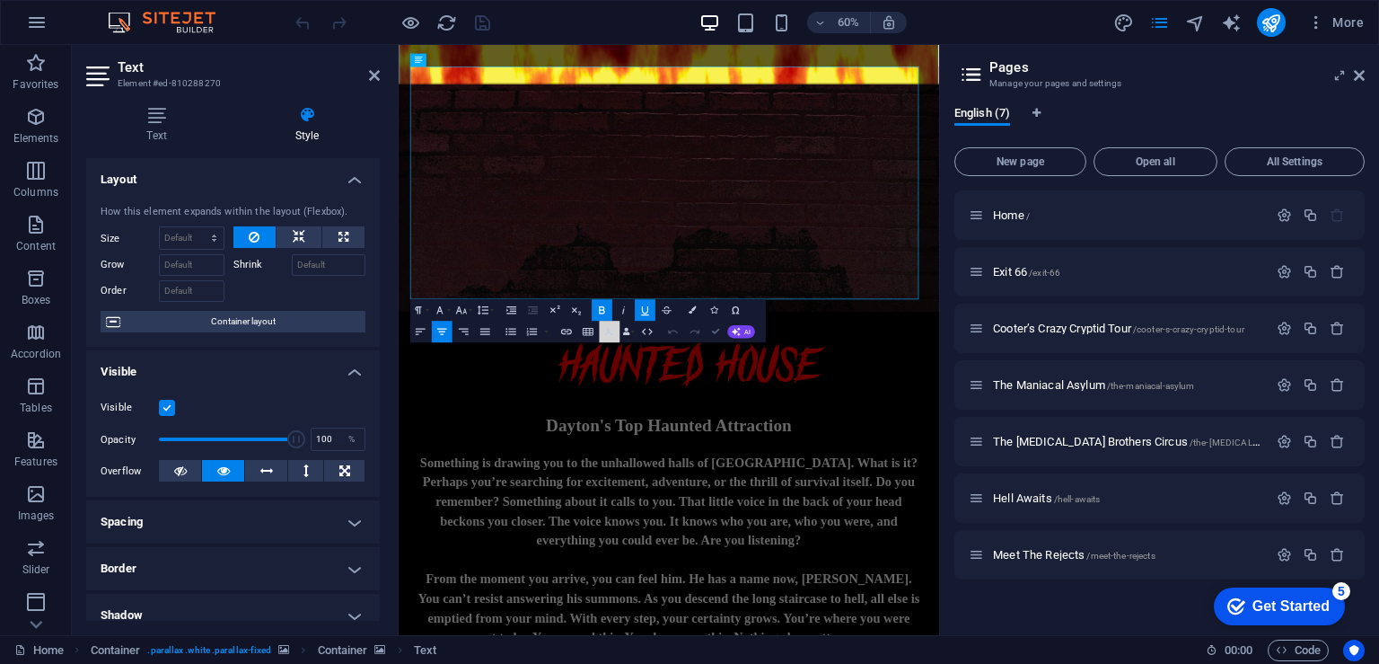
drag, startPoint x: 445, startPoint y: 408, endPoint x: 716, endPoint y: 334, distance: 281.0
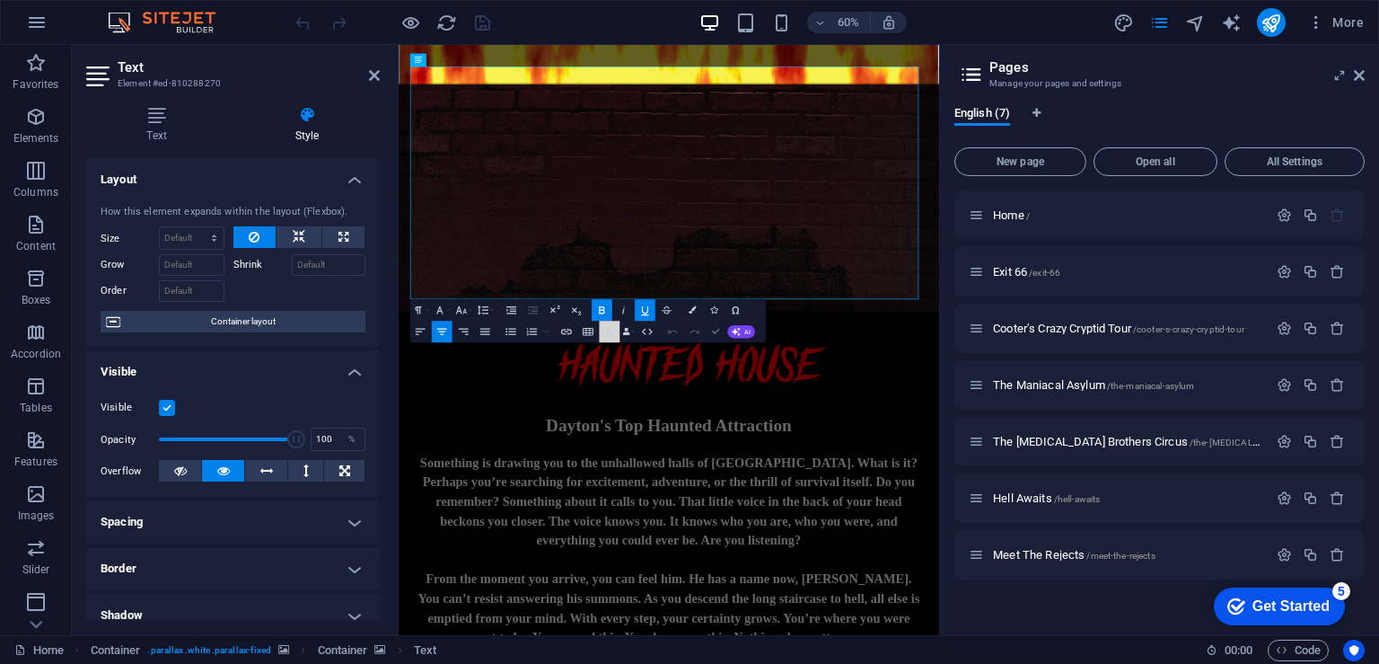
click at [716, 334] on div "Paragraph Format Normal Heading 1 Heading 2 Heading 3 Heading 4 Heading 5 Headi…" at bounding box center [588, 320] width 356 height 43
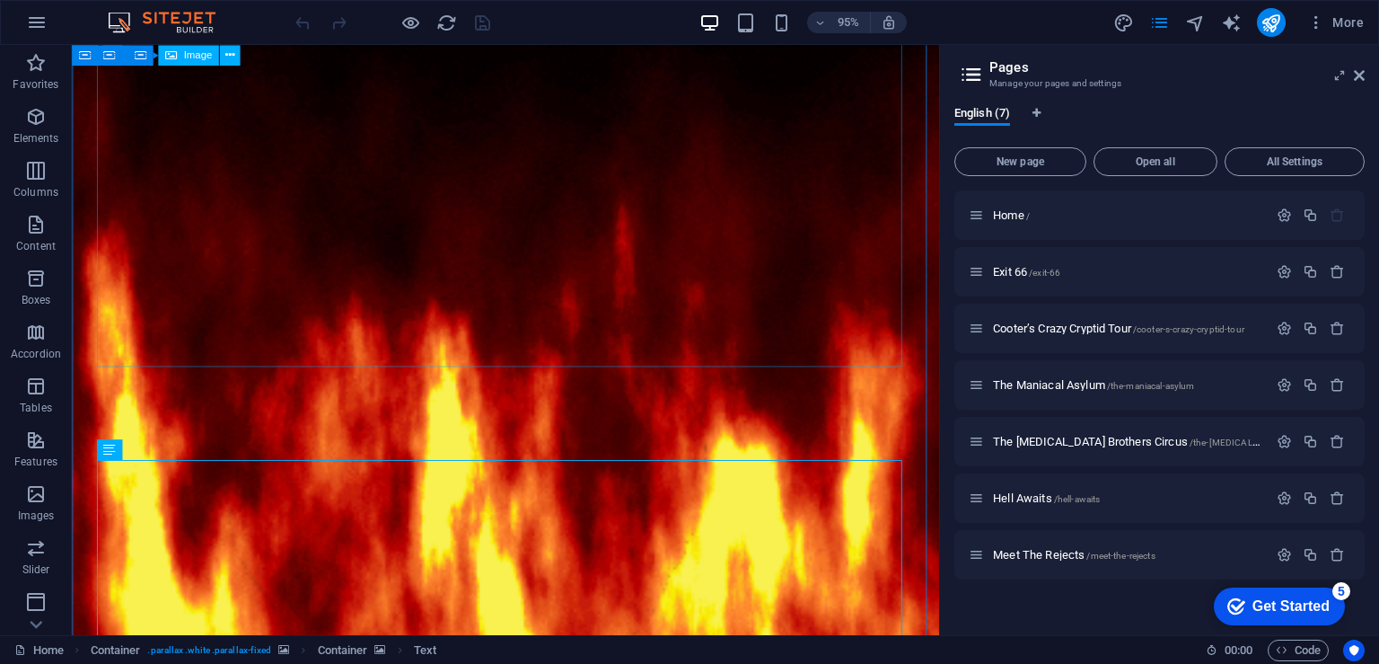
scroll to position [0, 0]
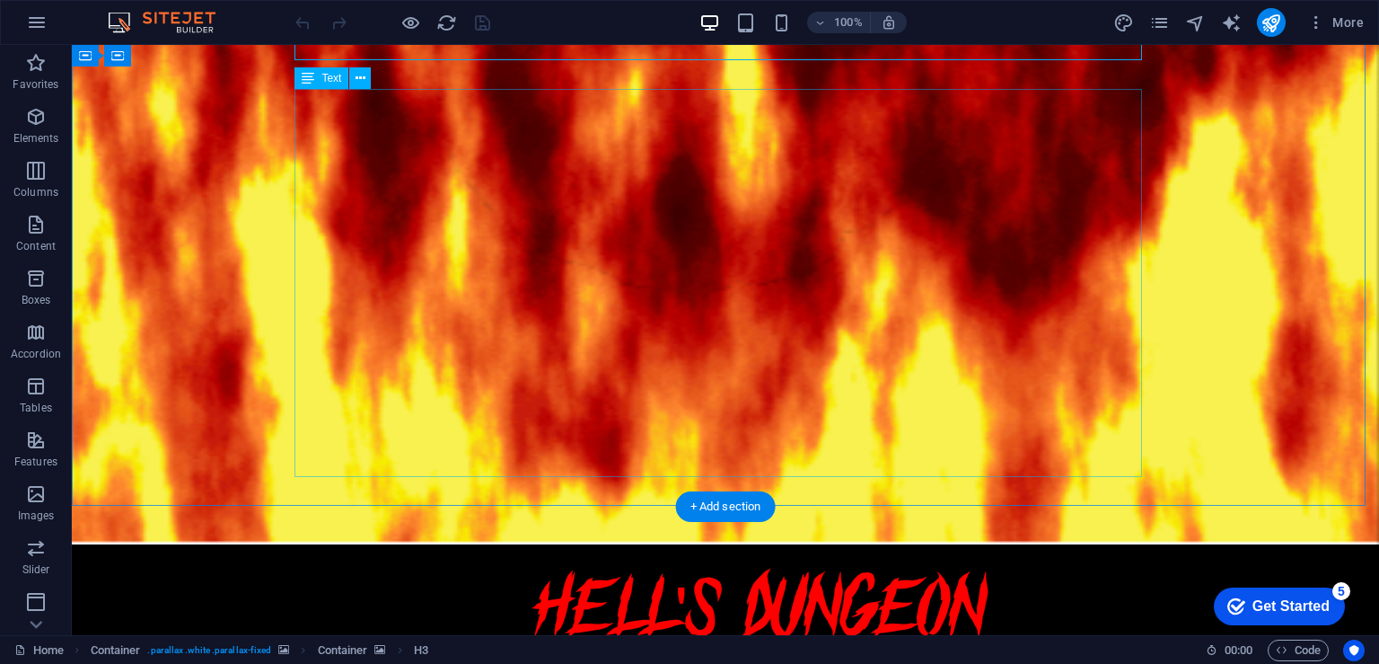
scroll to position [539, 0]
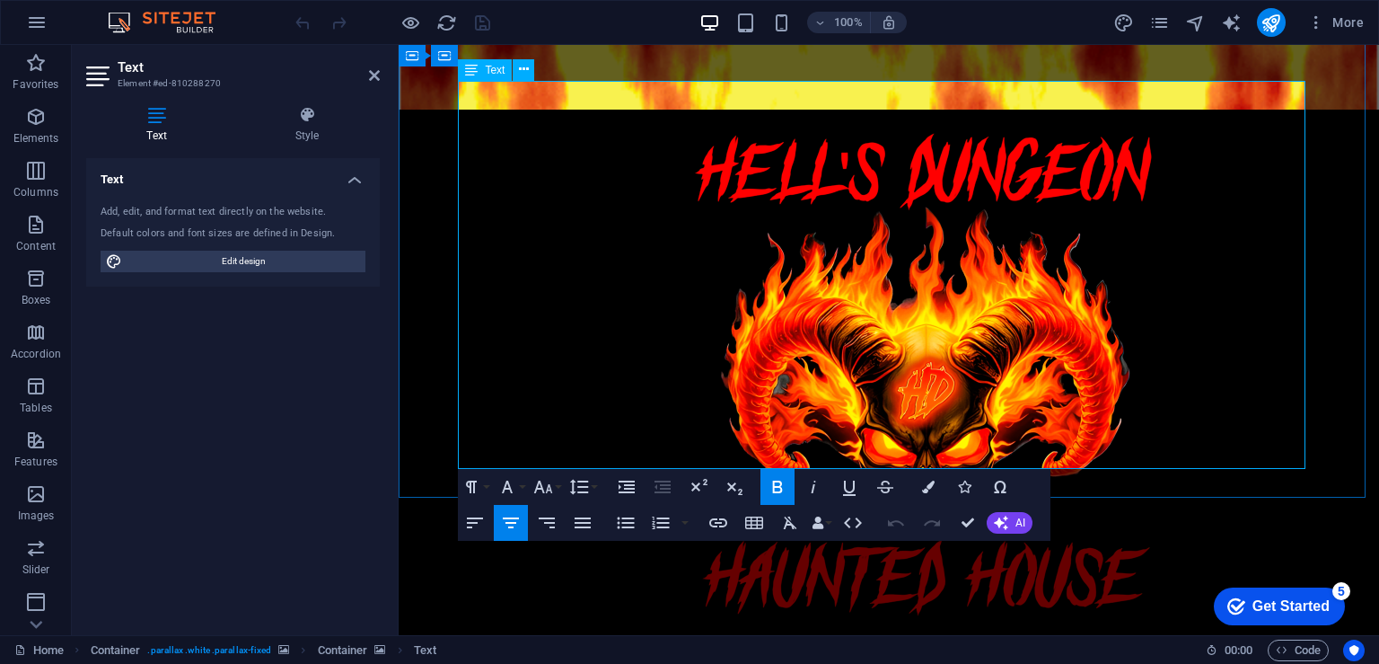
drag, startPoint x: 781, startPoint y: 460, endPoint x: 974, endPoint y: 454, distance: 192.3
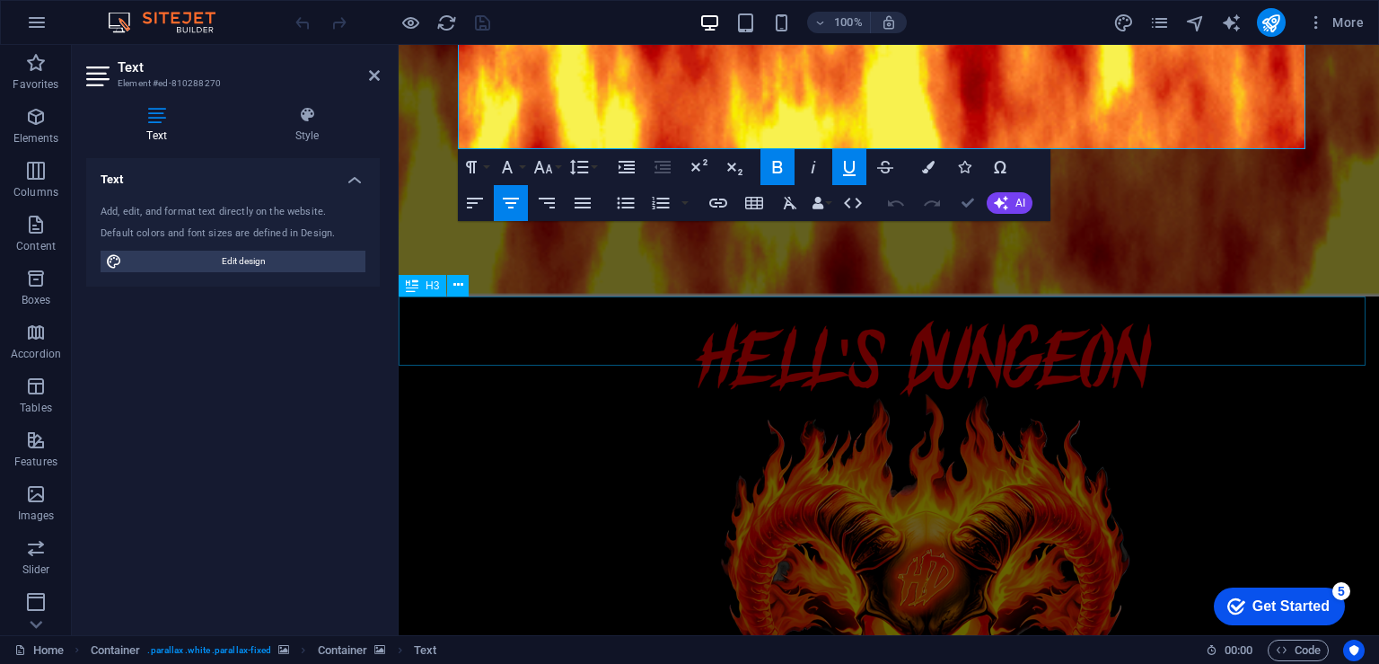
scroll to position [718, 0]
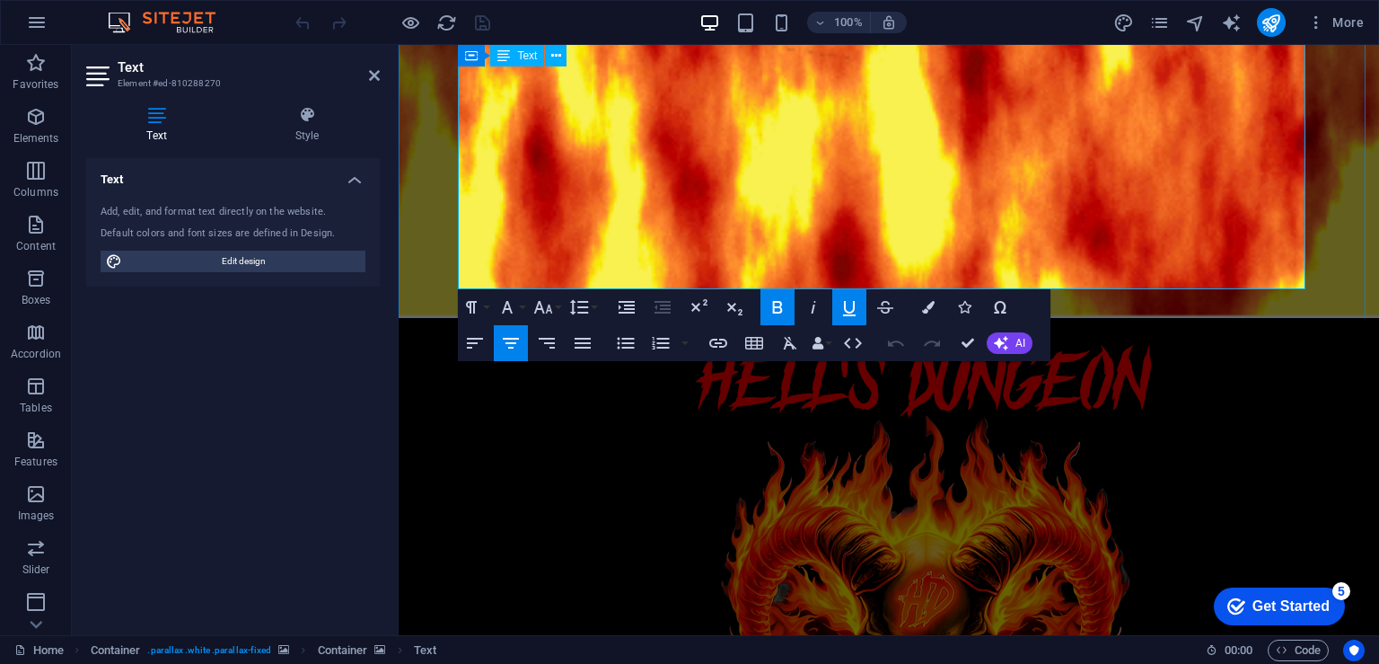
drag, startPoint x: 974, startPoint y: 271, endPoint x: 798, endPoint y: 274, distance: 176.9
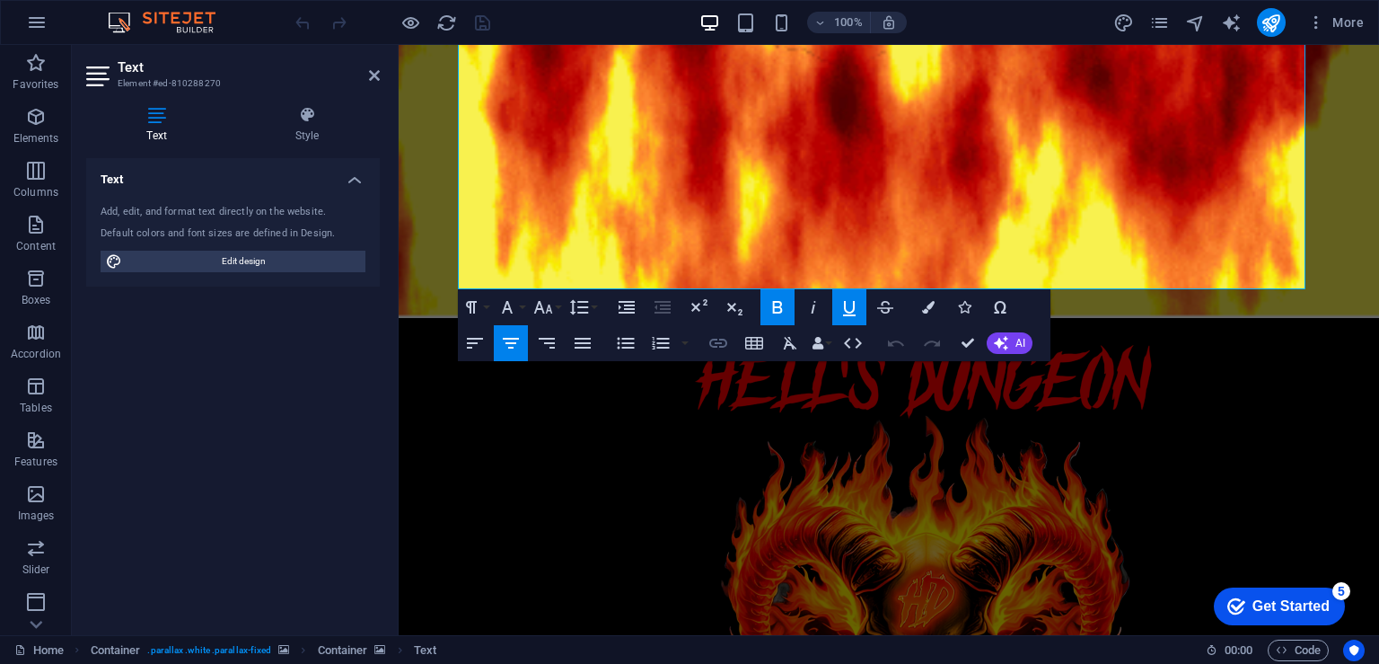
click at [716, 339] on icon "button" at bounding box center [718, 343] width 18 height 9
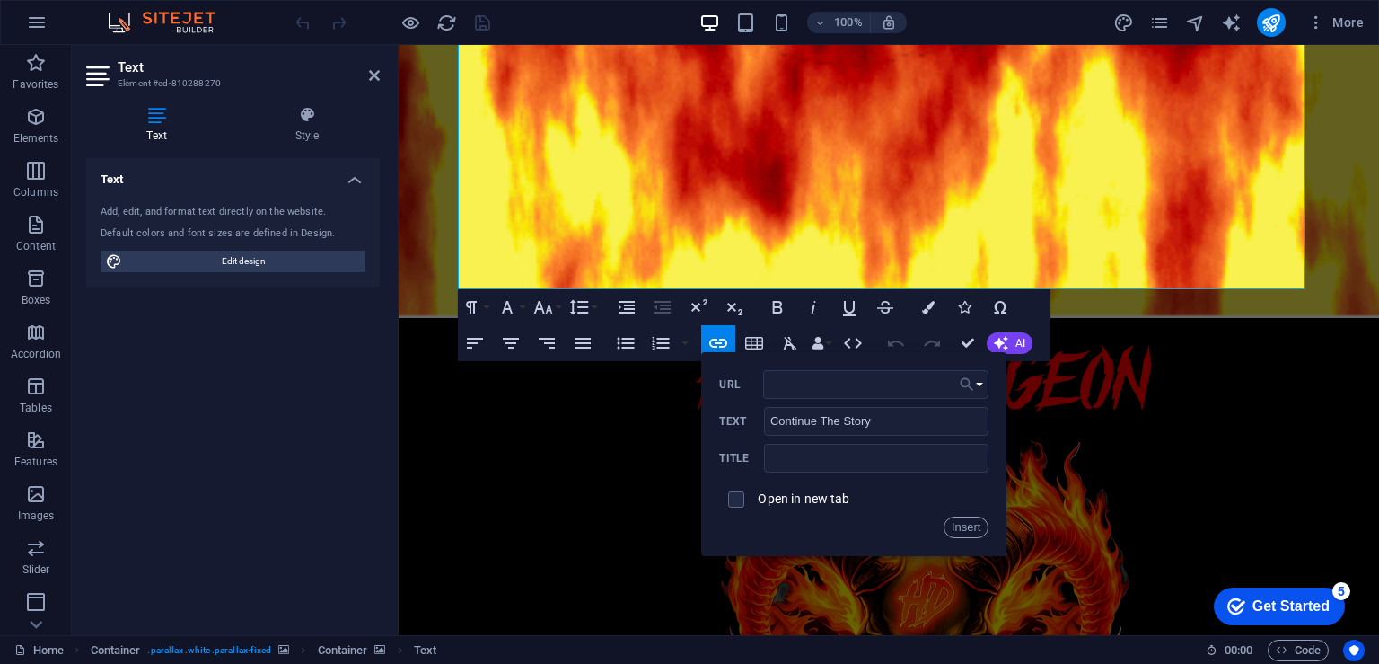
click at [978, 387] on button "Choose Link" at bounding box center [972, 384] width 34 height 29
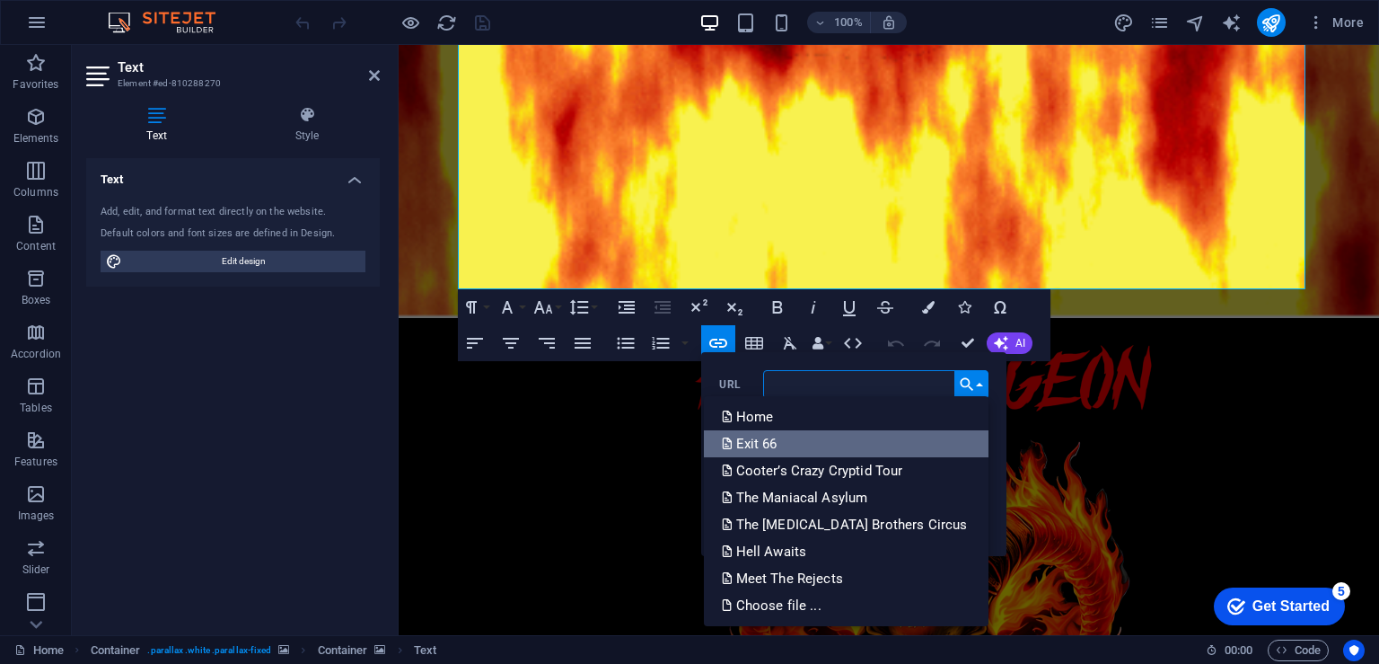
click at [913, 442] on link "Exit 66" at bounding box center [847, 443] width 286 height 27
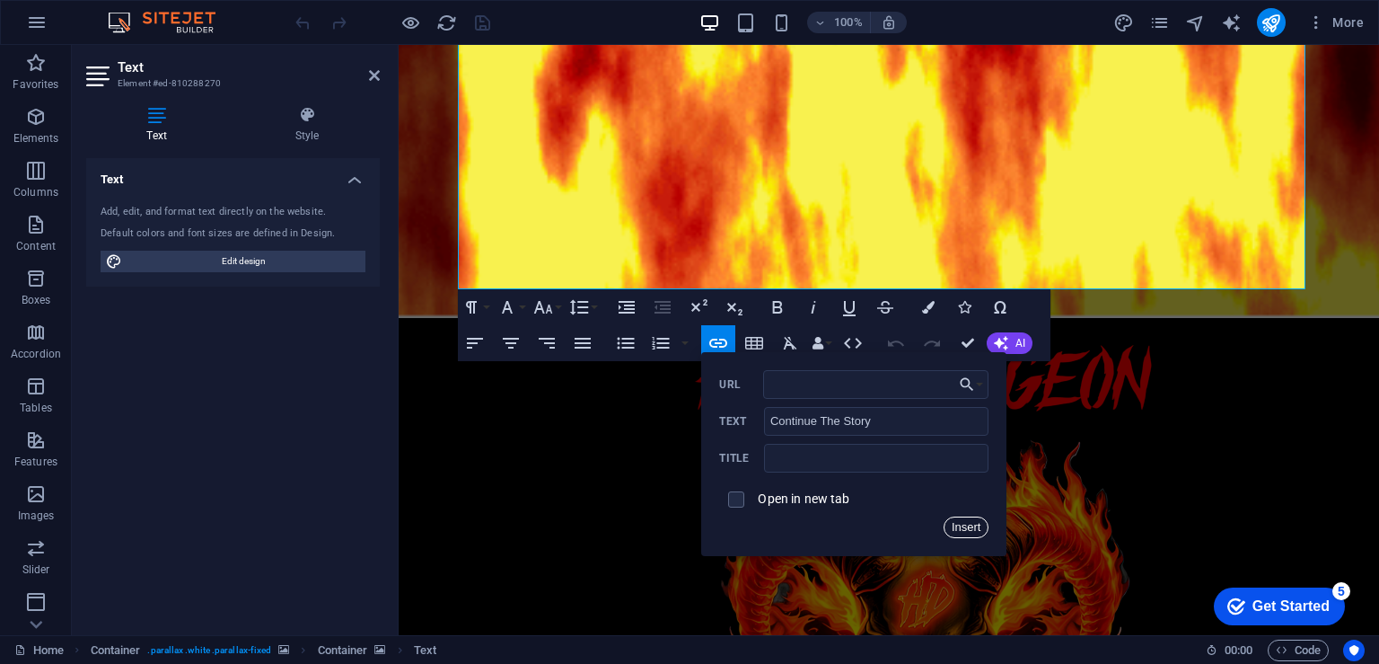
click at [977, 531] on button "Insert" at bounding box center [967, 527] width 46 height 22
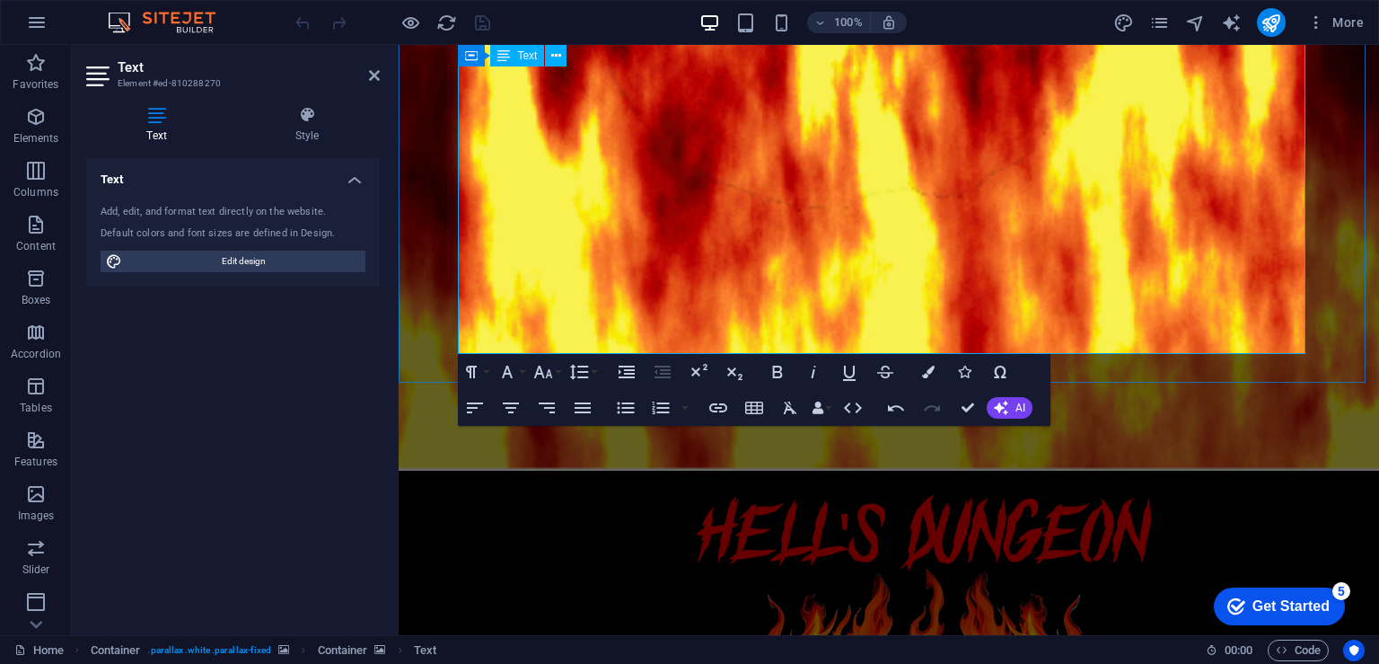
scroll to position [539, 0]
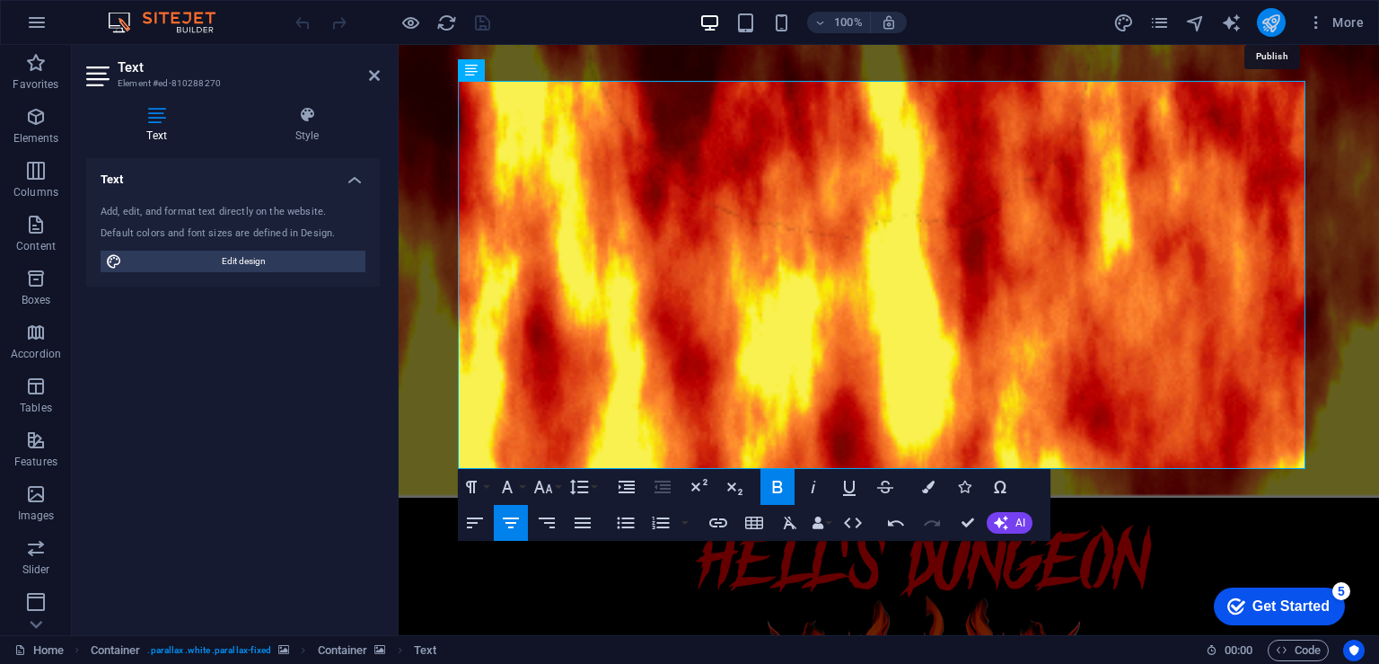
click at [1270, 21] on icon "publish" at bounding box center [1271, 23] width 21 height 21
